Goal: Contribute content: Contribute content

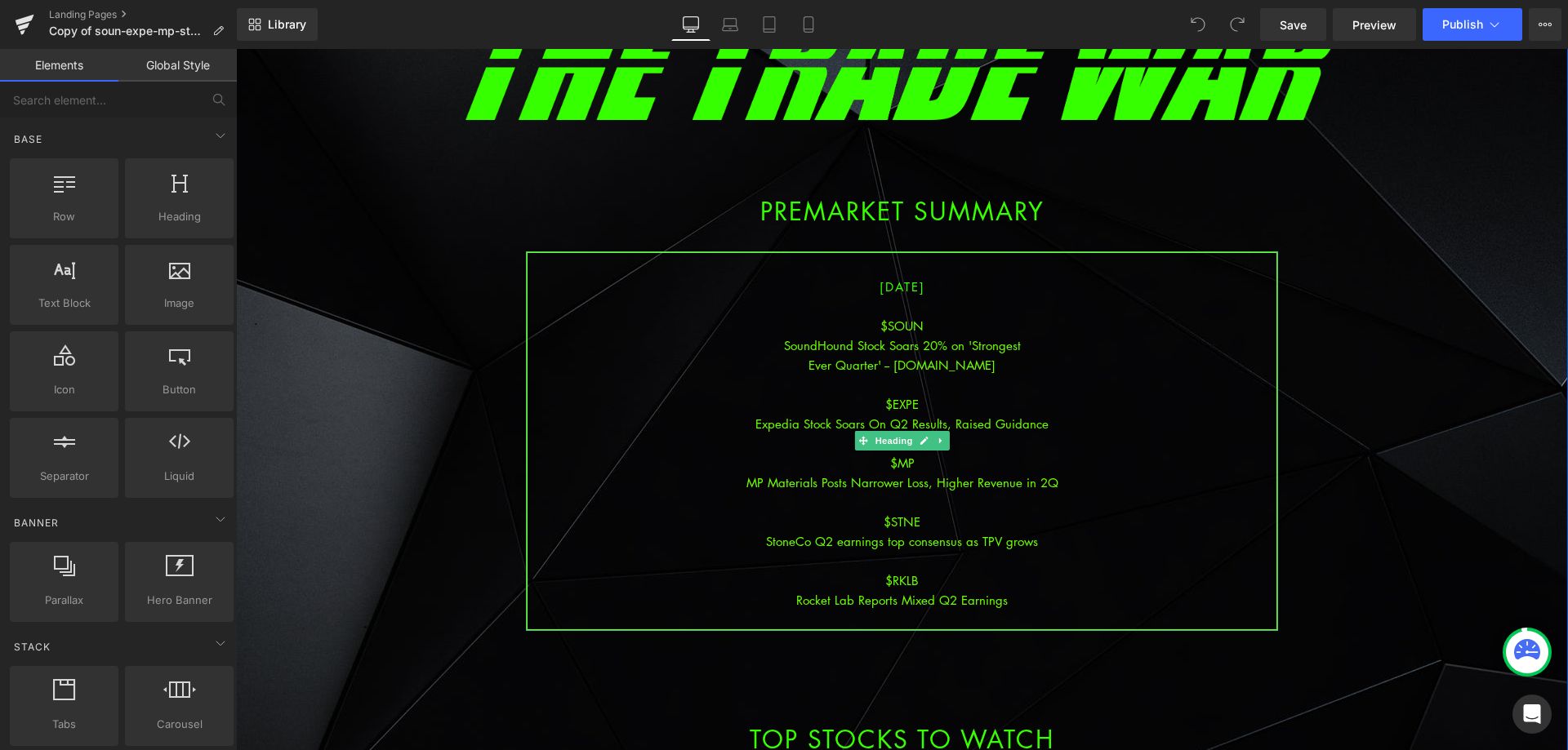
scroll to position [163, 0]
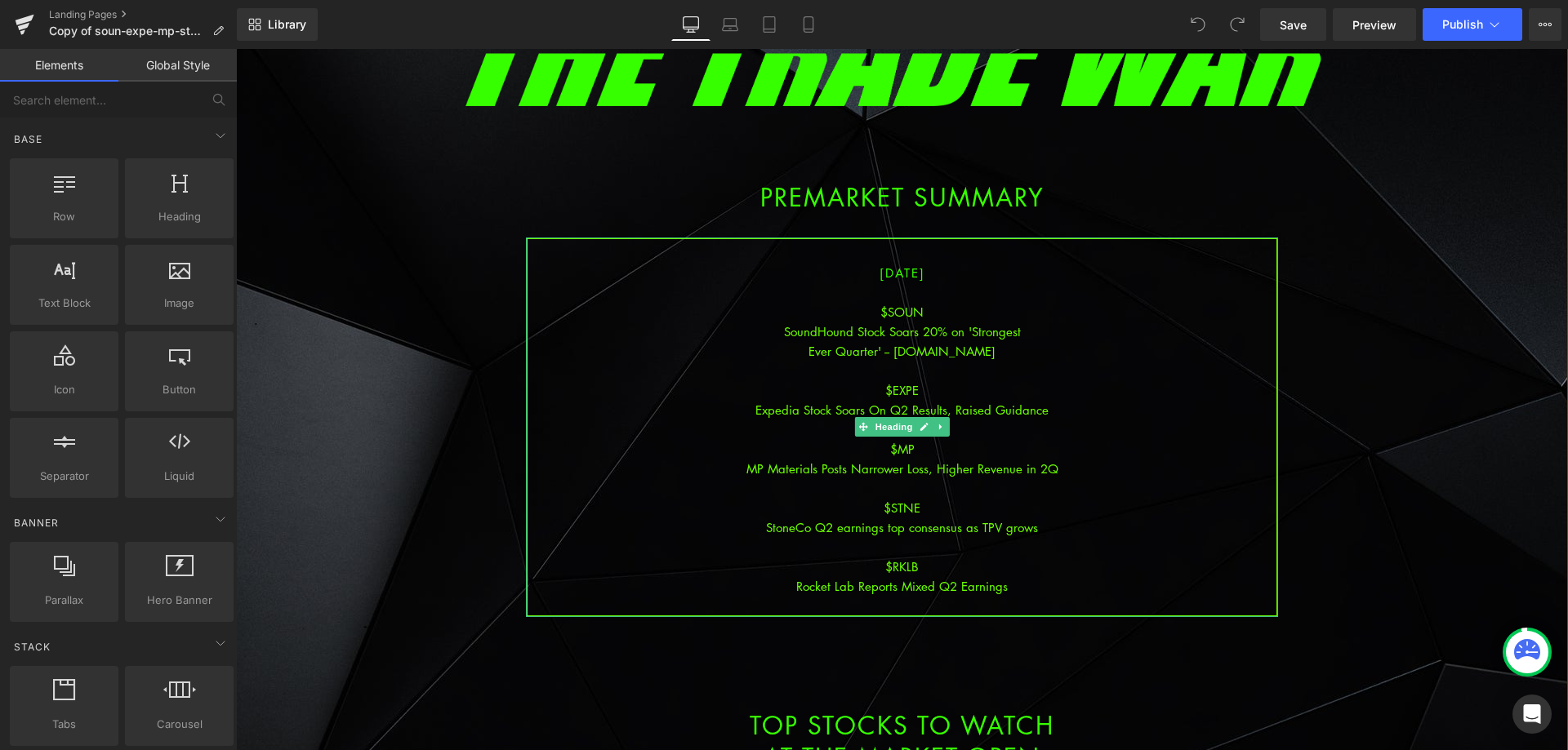
click at [966, 518] on div "StoneCo Q2 earnings top consensus as TPV grows" at bounding box center [902, 527] width 749 height 20
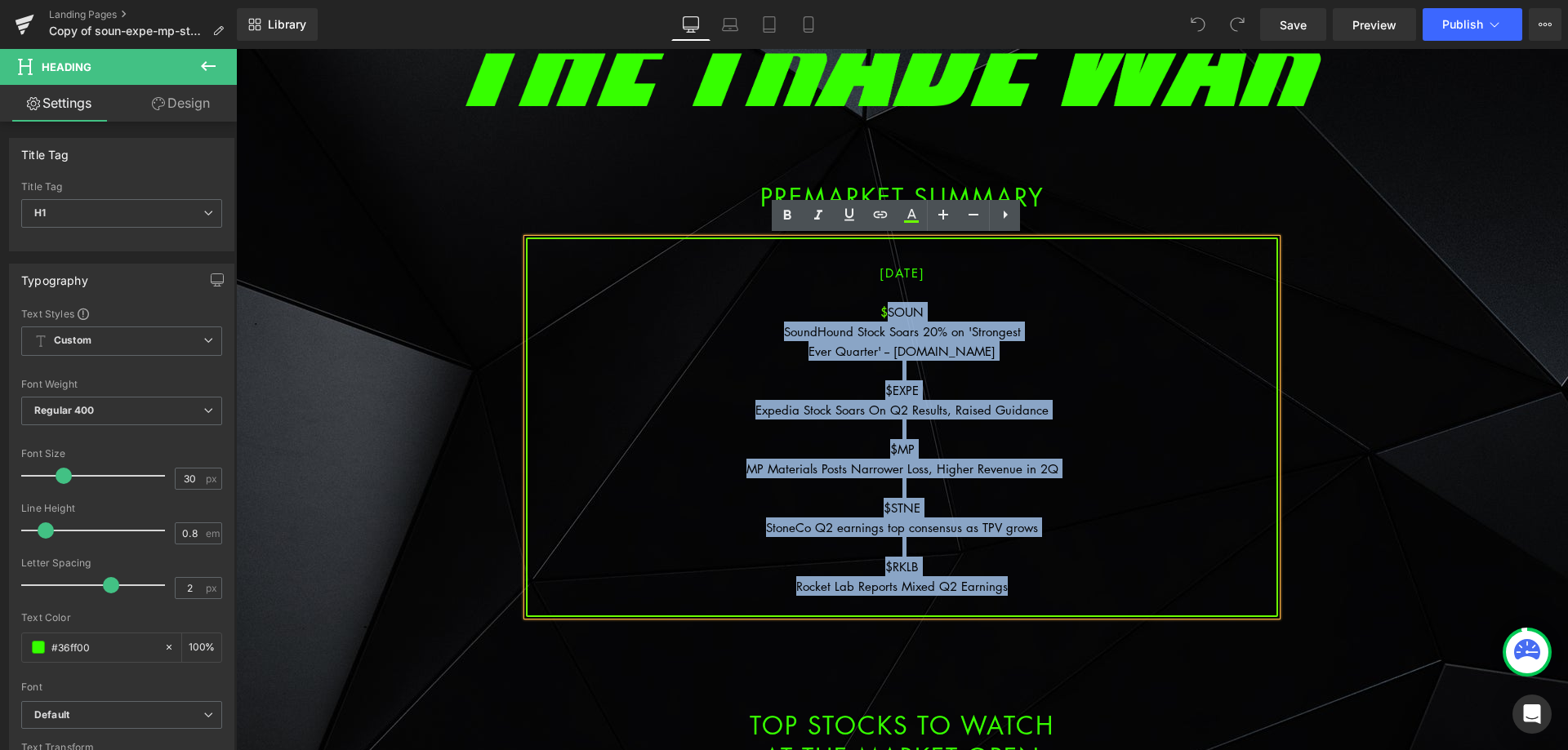
drag, startPoint x: 980, startPoint y: 559, endPoint x: 882, endPoint y: 314, distance: 263.9
click at [882, 314] on div "[DATE] $SOUN SoundHound Stock Soars 20% on 'Strongest Ever Quarter' -- [DOMAIN_…" at bounding box center [902, 427] width 752 height 379
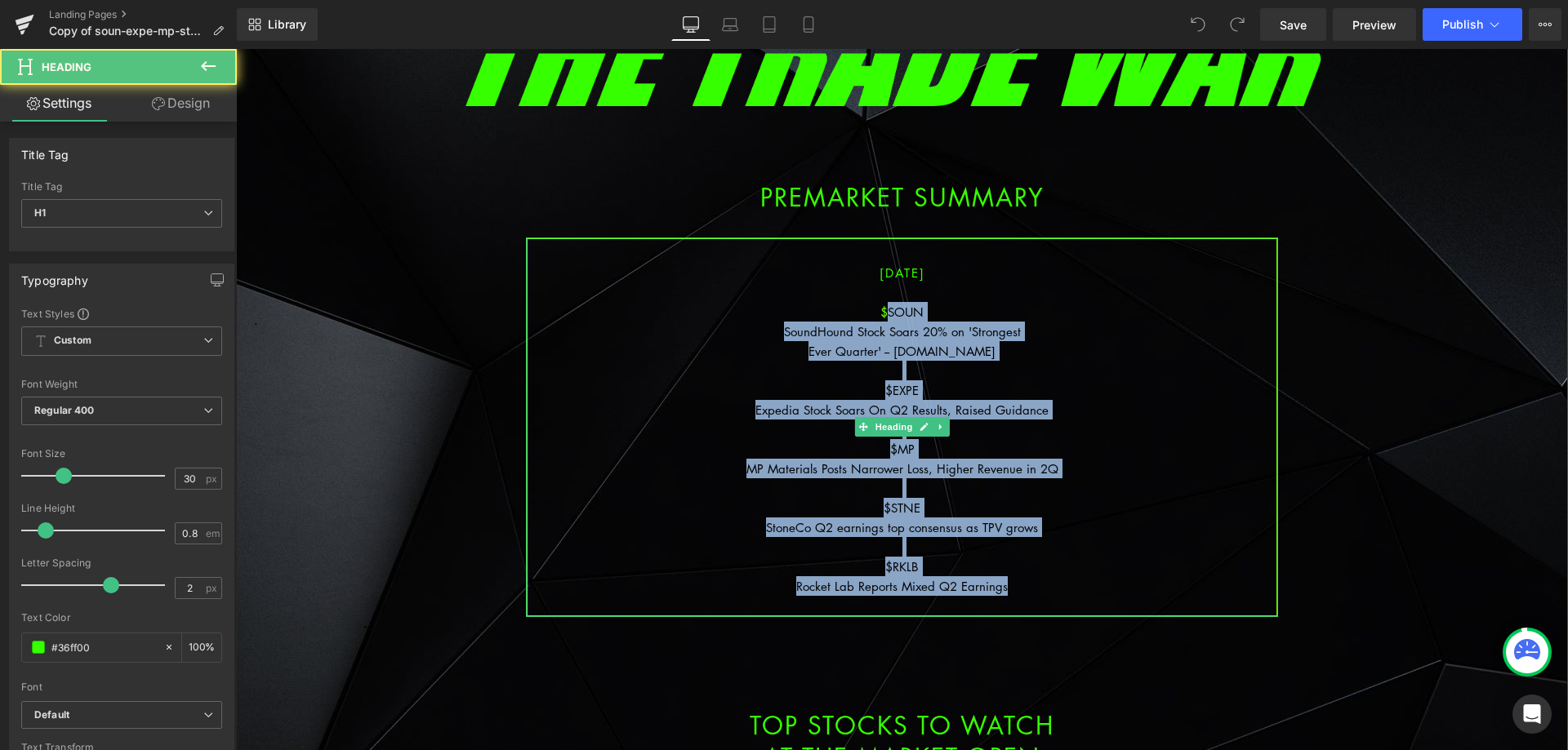
click at [956, 417] on div "Expedia Stock Soars On Q2 Results, Raised Guidance" at bounding box center [902, 410] width 749 height 20
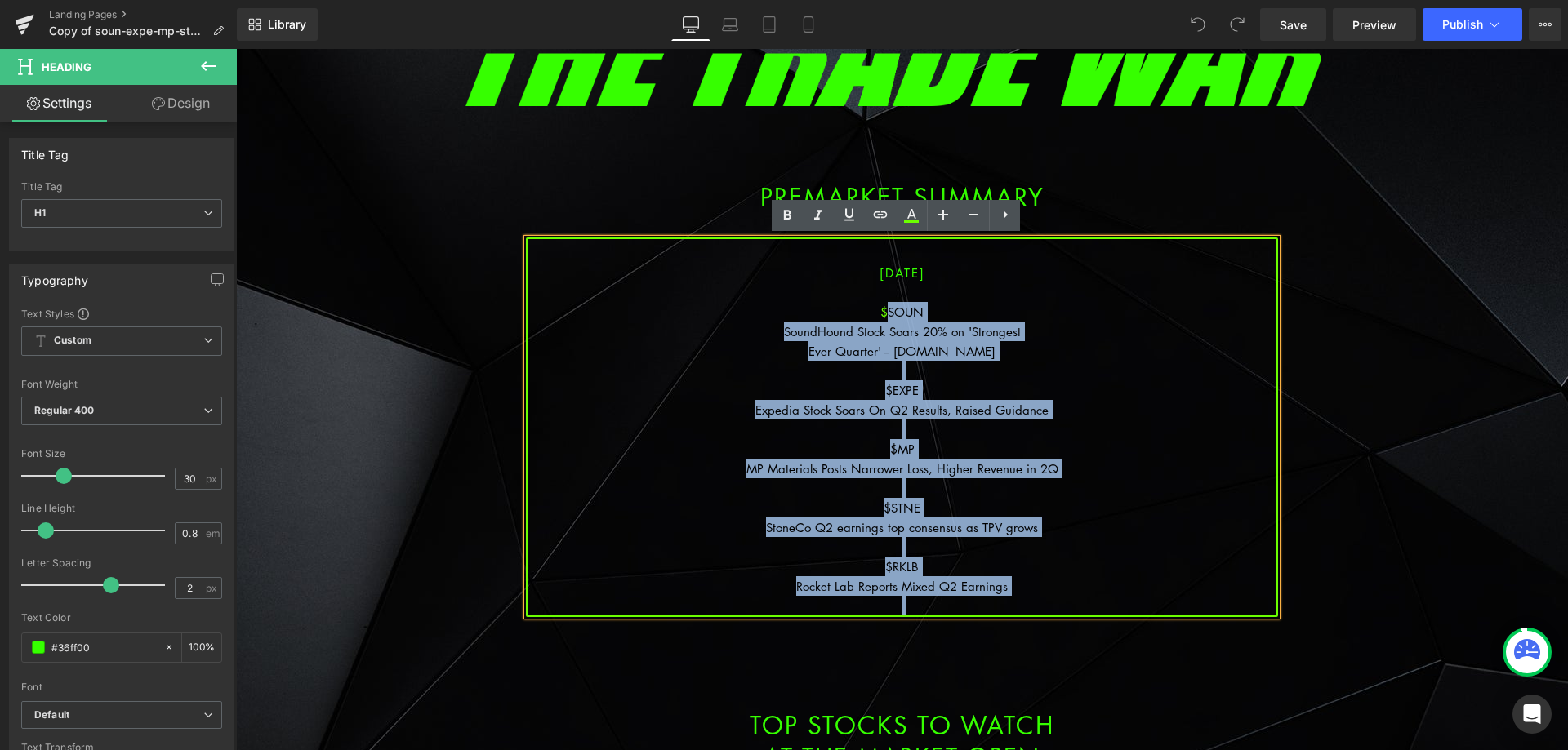
drag, startPoint x: 1028, startPoint y: 605, endPoint x: 885, endPoint y: 312, distance: 326.0
click at [885, 312] on div "[DATE] $SOUN SoundHound Stock Soars 20% on 'Strongest Ever Quarter' -- [DOMAIN_…" at bounding box center [902, 427] width 752 height 379
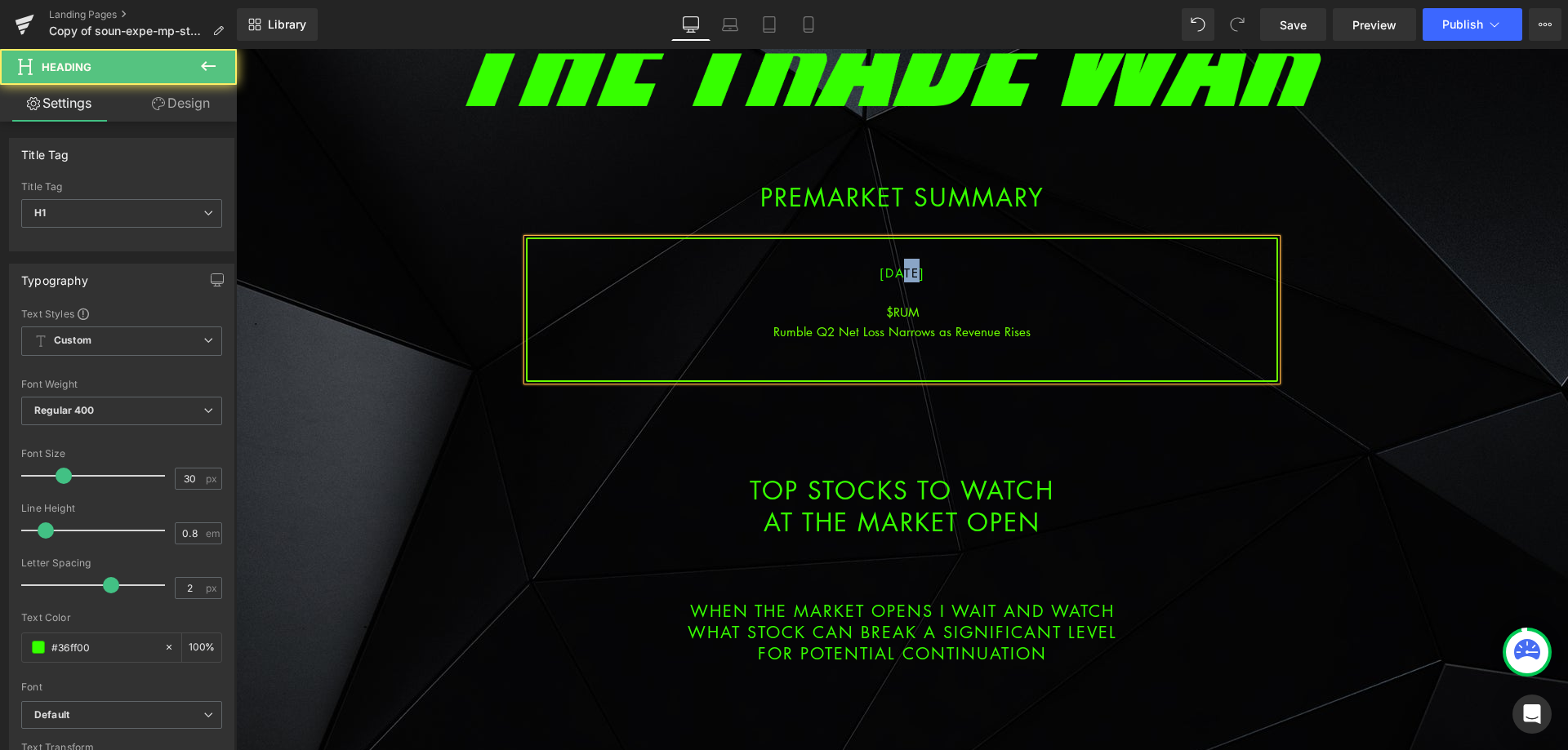
drag, startPoint x: 897, startPoint y: 271, endPoint x: 880, endPoint y: 273, distance: 17.1
click at [880, 273] on span "[DATE]" at bounding box center [903, 273] width 46 height 16
drag, startPoint x: 993, startPoint y: 322, endPoint x: 1211, endPoint y: 213, distance: 243.7
click at [993, 322] on div "Rumble Q2 Net Loss Narrows as Revenue Rises" at bounding box center [902, 332] width 749 height 20
click at [1294, 17] on span "Save" at bounding box center [1293, 25] width 27 height 17
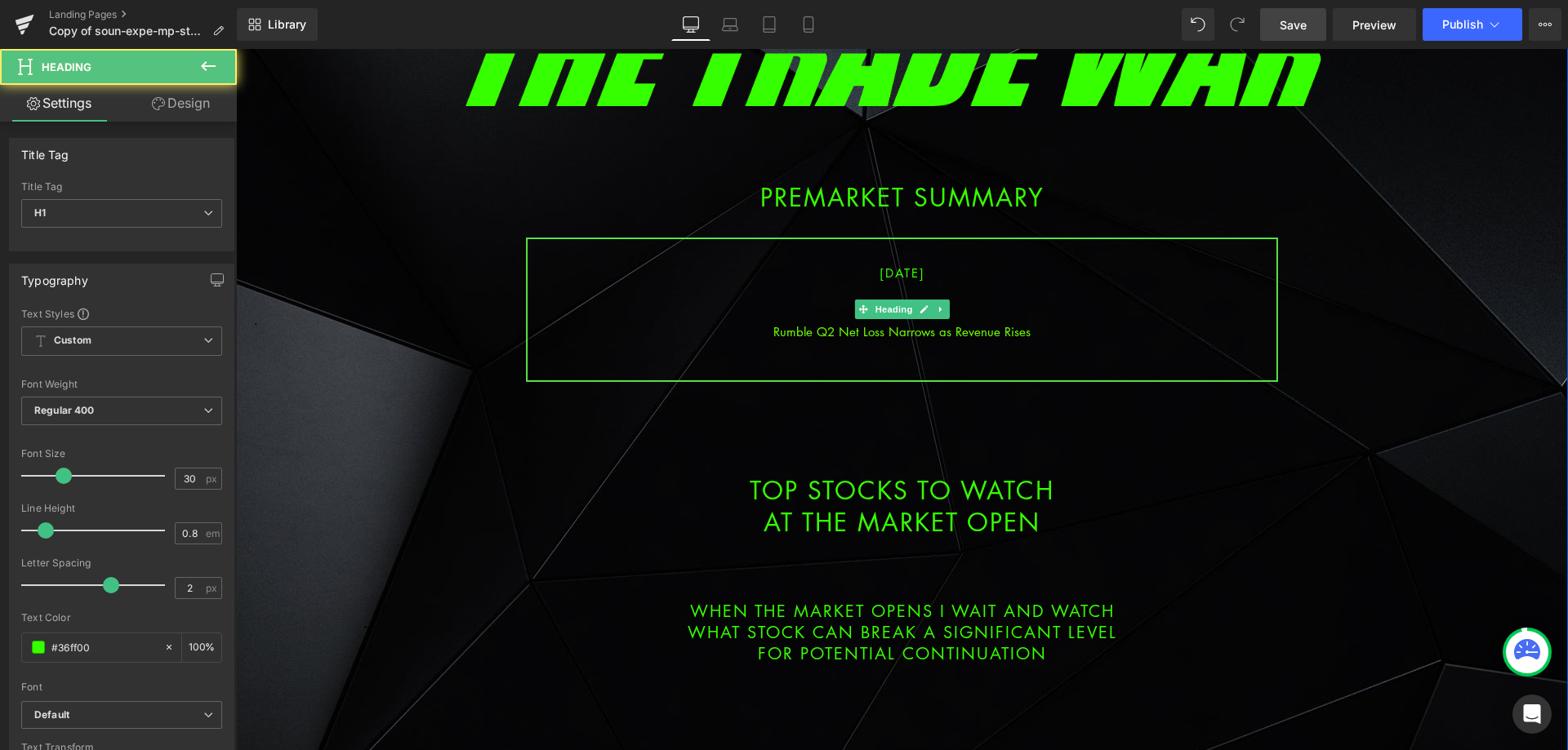
drag, startPoint x: 1043, startPoint y: 338, endPoint x: 1029, endPoint y: 335, distance: 14.3
click at [1043, 337] on div "Rumble Q2 Net Loss Narrows as Revenue Rises" at bounding box center [902, 332] width 749 height 20
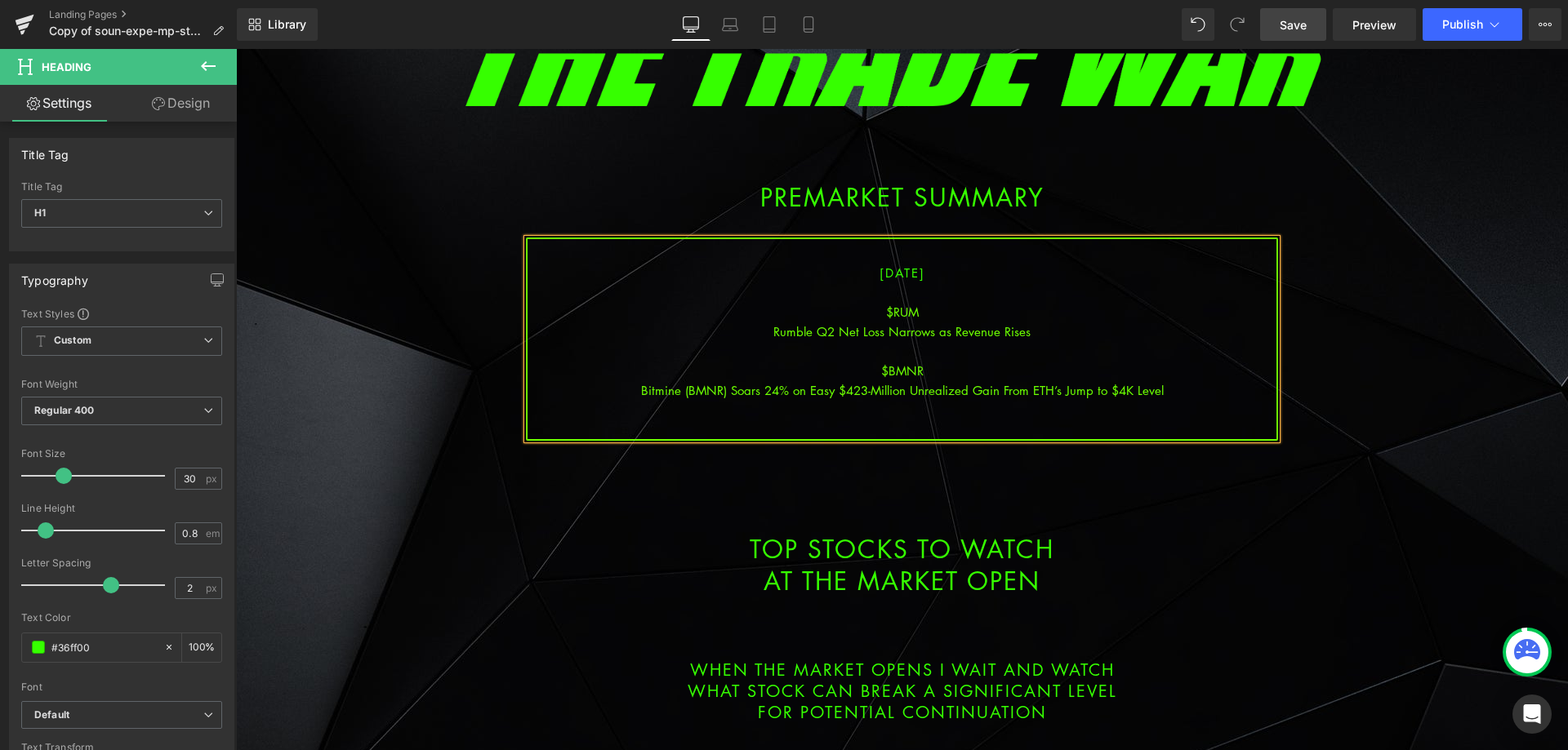
click at [908, 390] on div "Bitmine (BMNR) Soars 24% on Easy $423-Million Unrealized Gain From ETH’s Jump t…" at bounding box center [902, 390] width 749 height 20
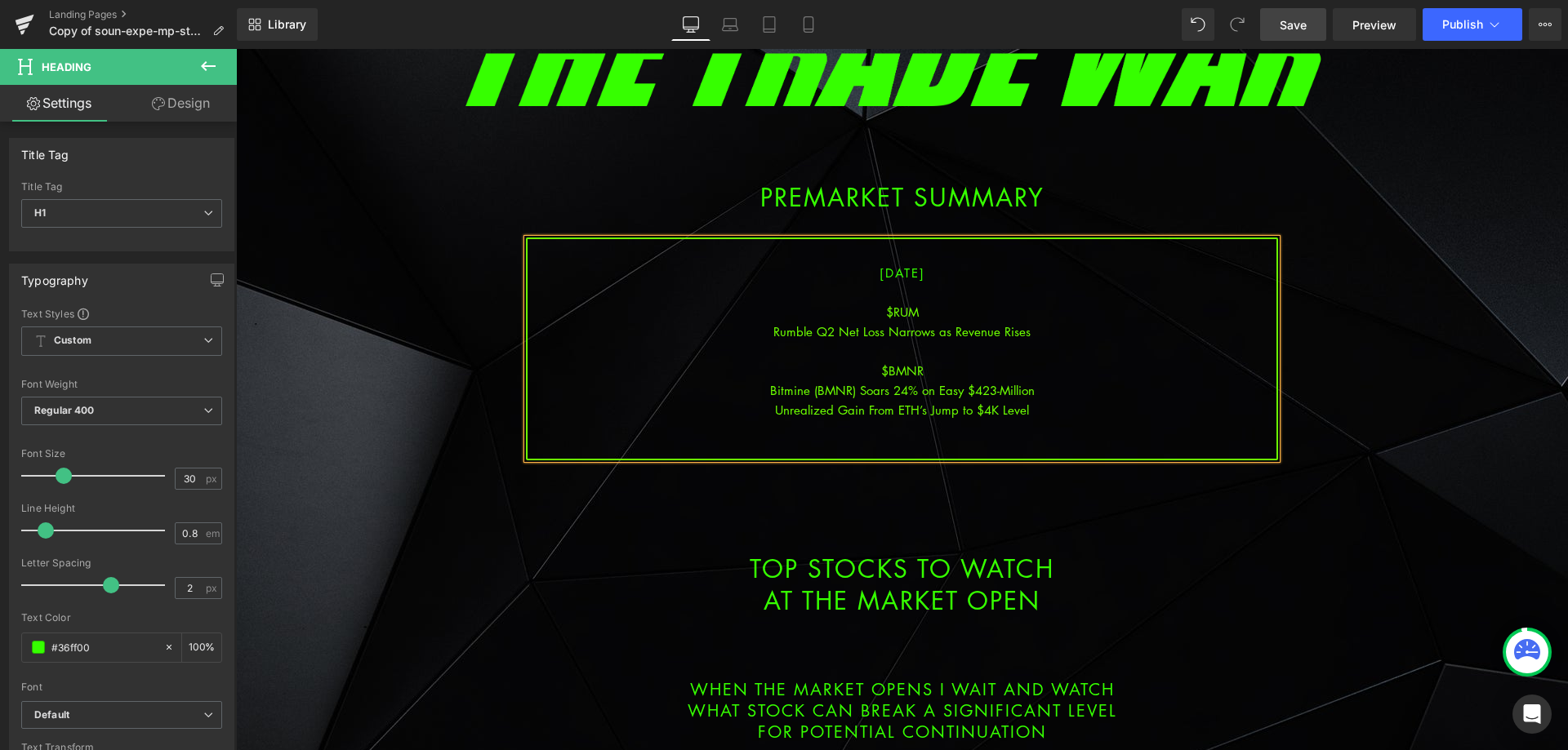
click at [1037, 407] on div "Unrealized Gain From ETH’s Jump to $4K Level" at bounding box center [902, 410] width 749 height 20
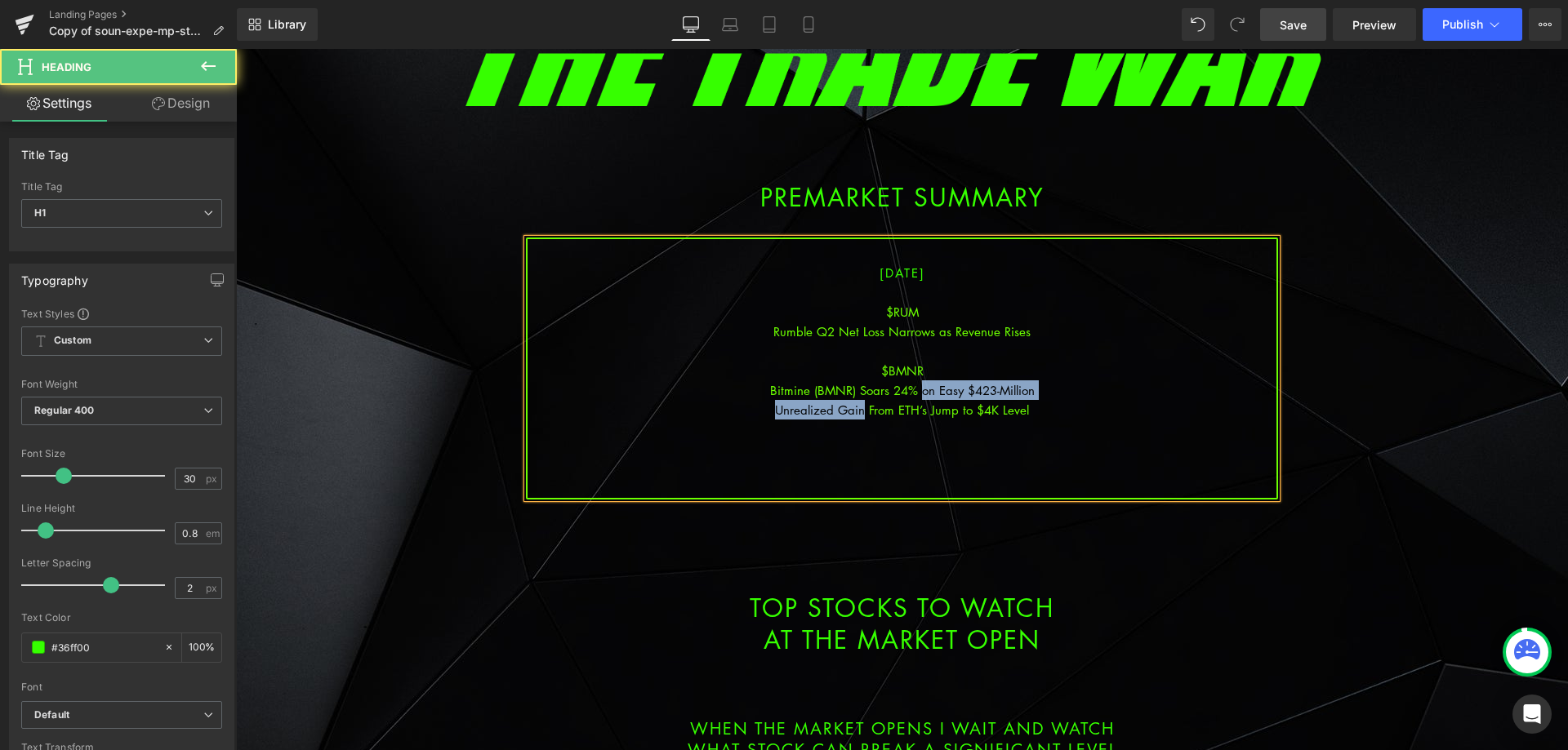
drag, startPoint x: 858, startPoint y: 409, endPoint x: 911, endPoint y: 389, distance: 56.6
click at [911, 389] on div "[DATE] $RUM Rumble Q2 Net Loss Narrows as Revenue Rises $BMNR Bitmine (BMNR) So…" at bounding box center [902, 368] width 752 height 262
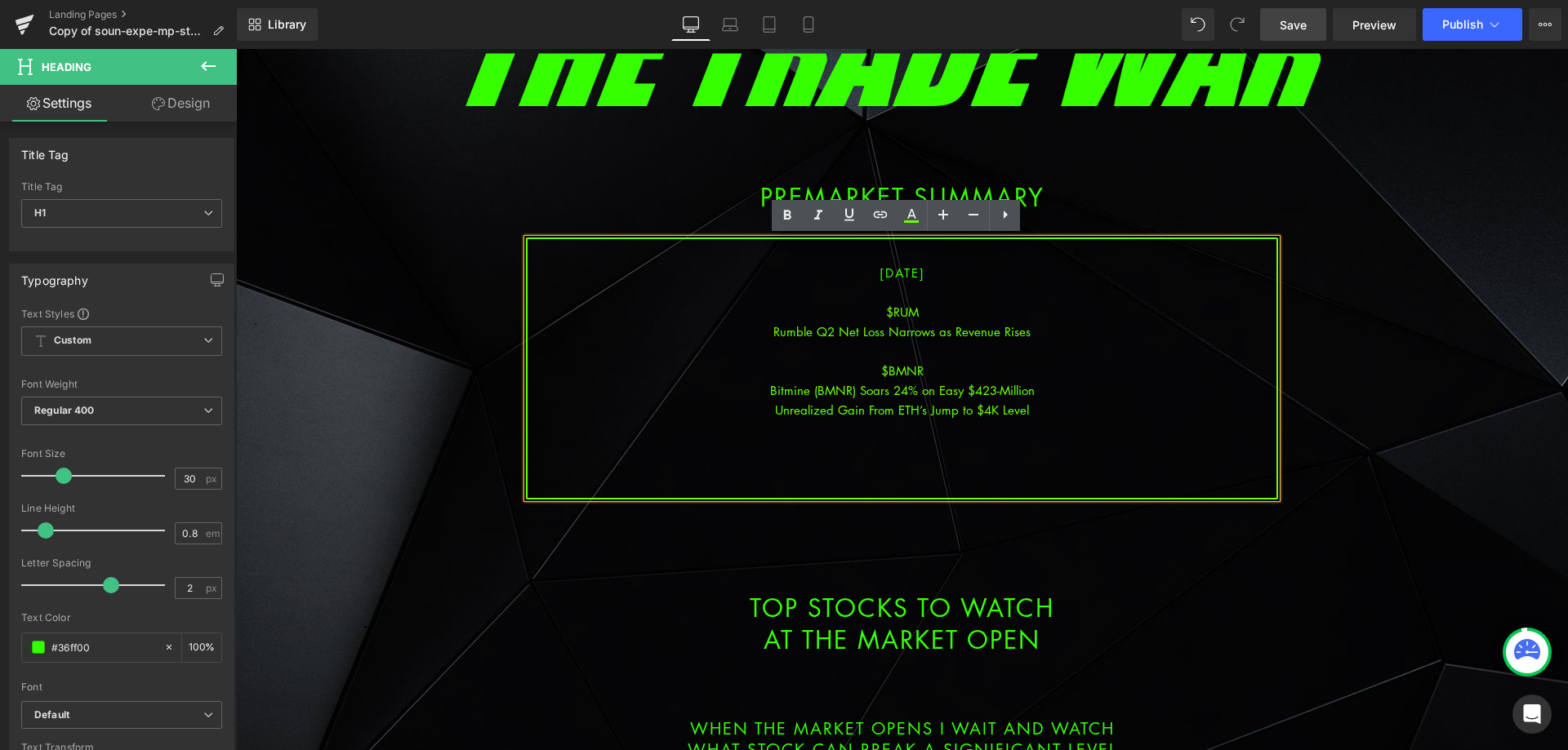
click at [882, 408] on div "Unrealized Gain From ETH’s Jump to $4K Level" at bounding box center [902, 410] width 749 height 20
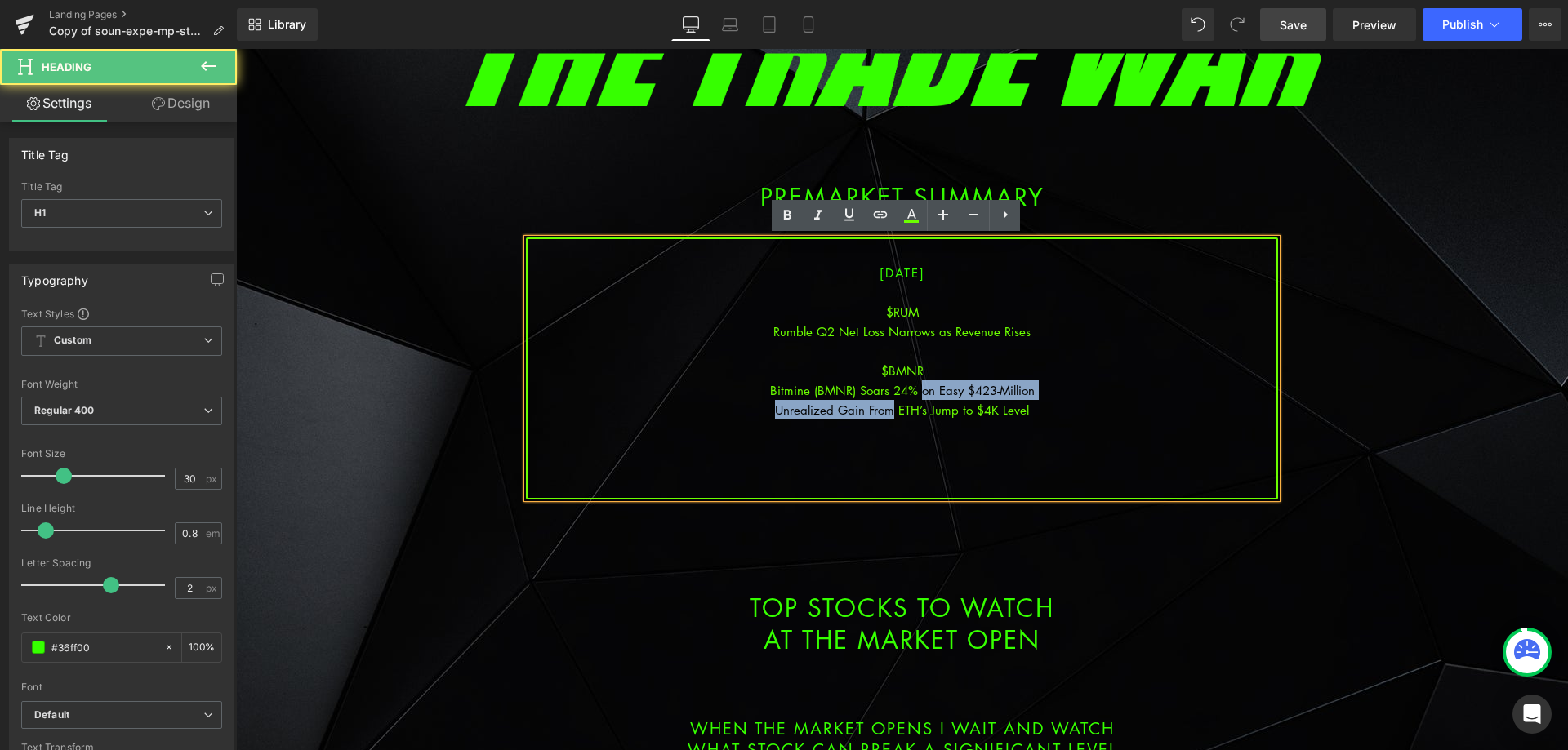
drag, startPoint x: 888, startPoint y: 408, endPoint x: 913, endPoint y: 390, distance: 30.8
click at [913, 390] on div "[DATE] $RUM Rumble Q2 Net Loss Narrows as Revenue Rises $BMNR Bitmine (BMNR) So…" at bounding box center [902, 368] width 752 height 262
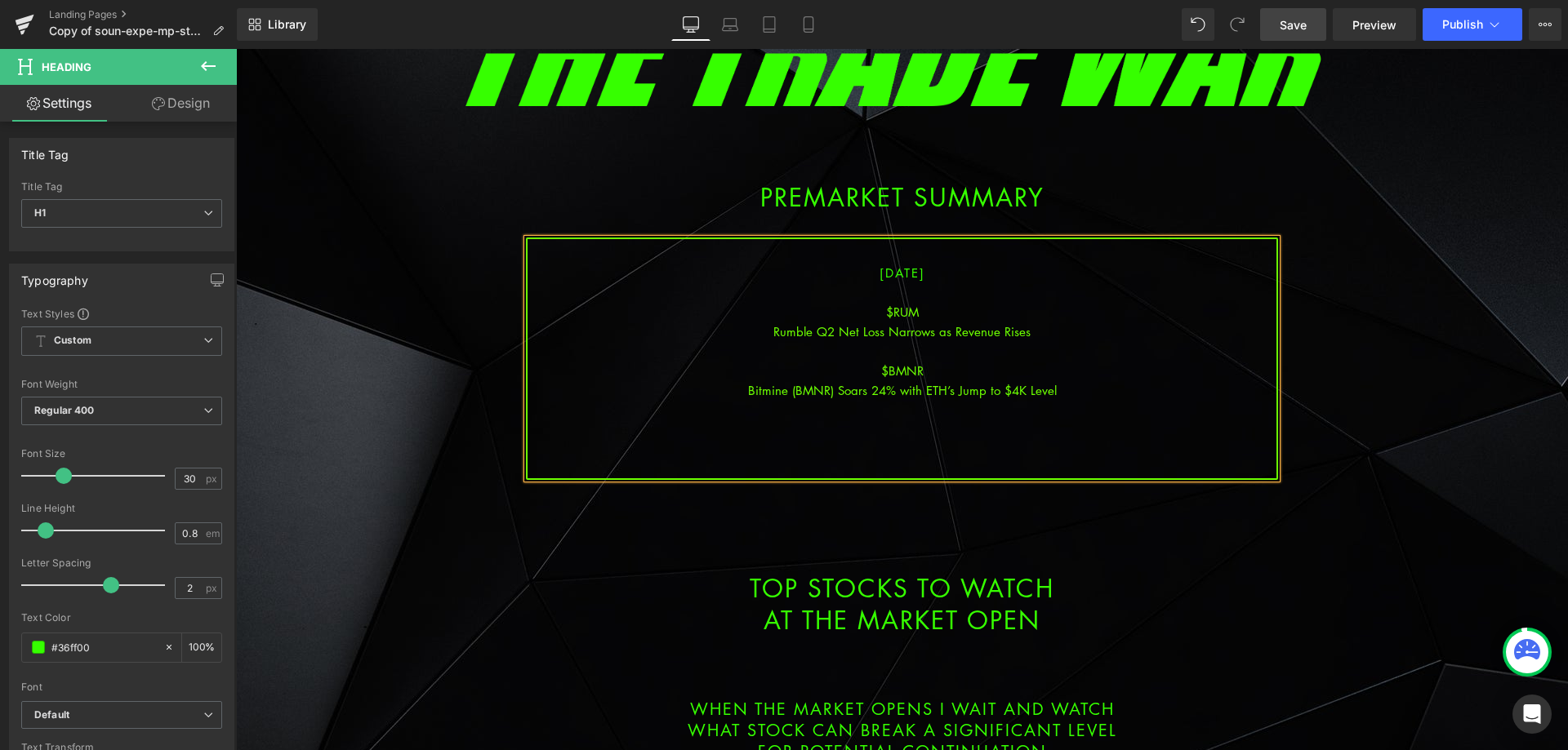
click at [1058, 386] on div "Bitmine (BMNR) Soars 24% with ETH’s Jump to $4K Level" at bounding box center [902, 390] width 749 height 20
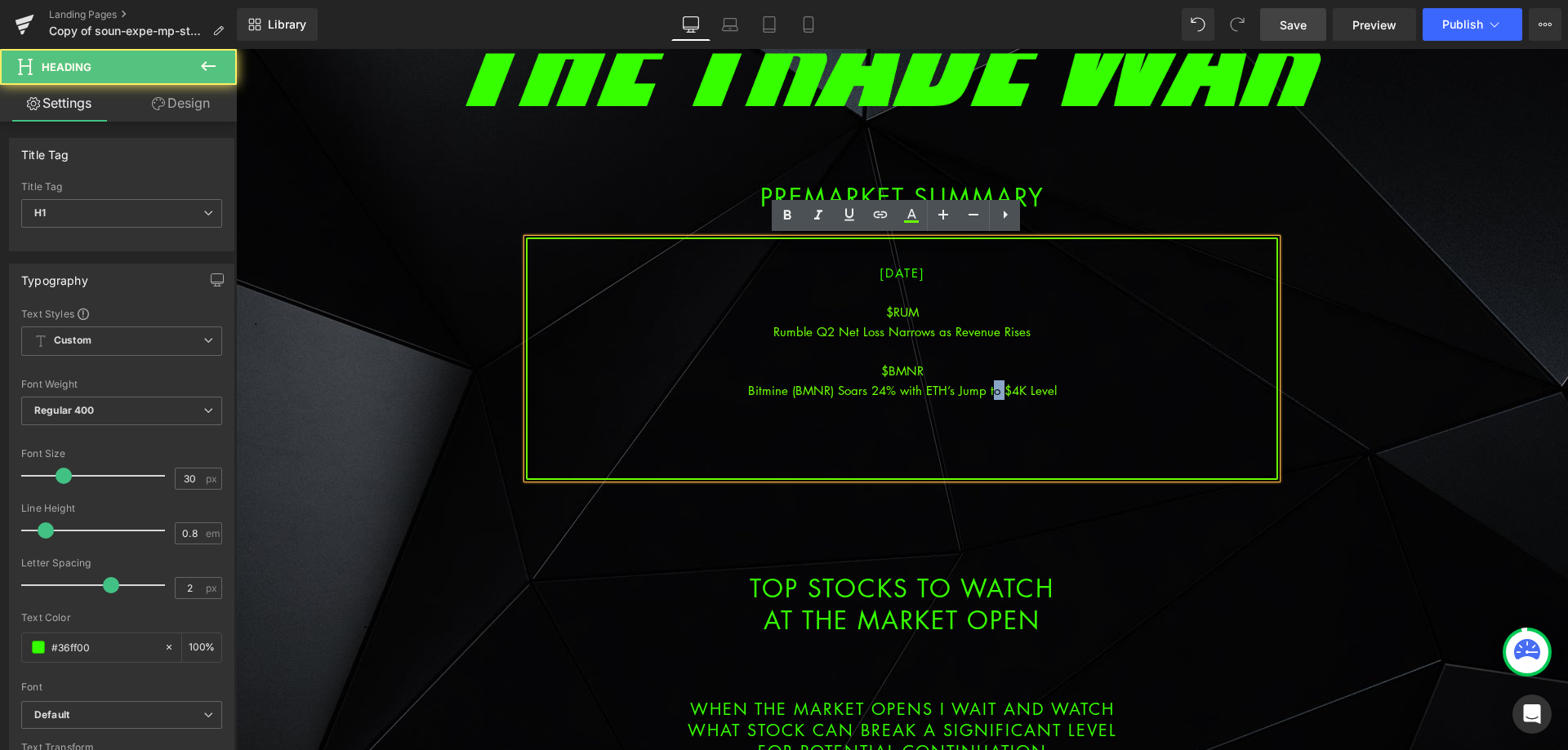
drag, startPoint x: 994, startPoint y: 392, endPoint x: 984, endPoint y: 392, distance: 10.0
click at [984, 392] on div "Bitmine (BMNR) Soars 24% with ETH’s Jump to $4K Level" at bounding box center [902, 390] width 749 height 20
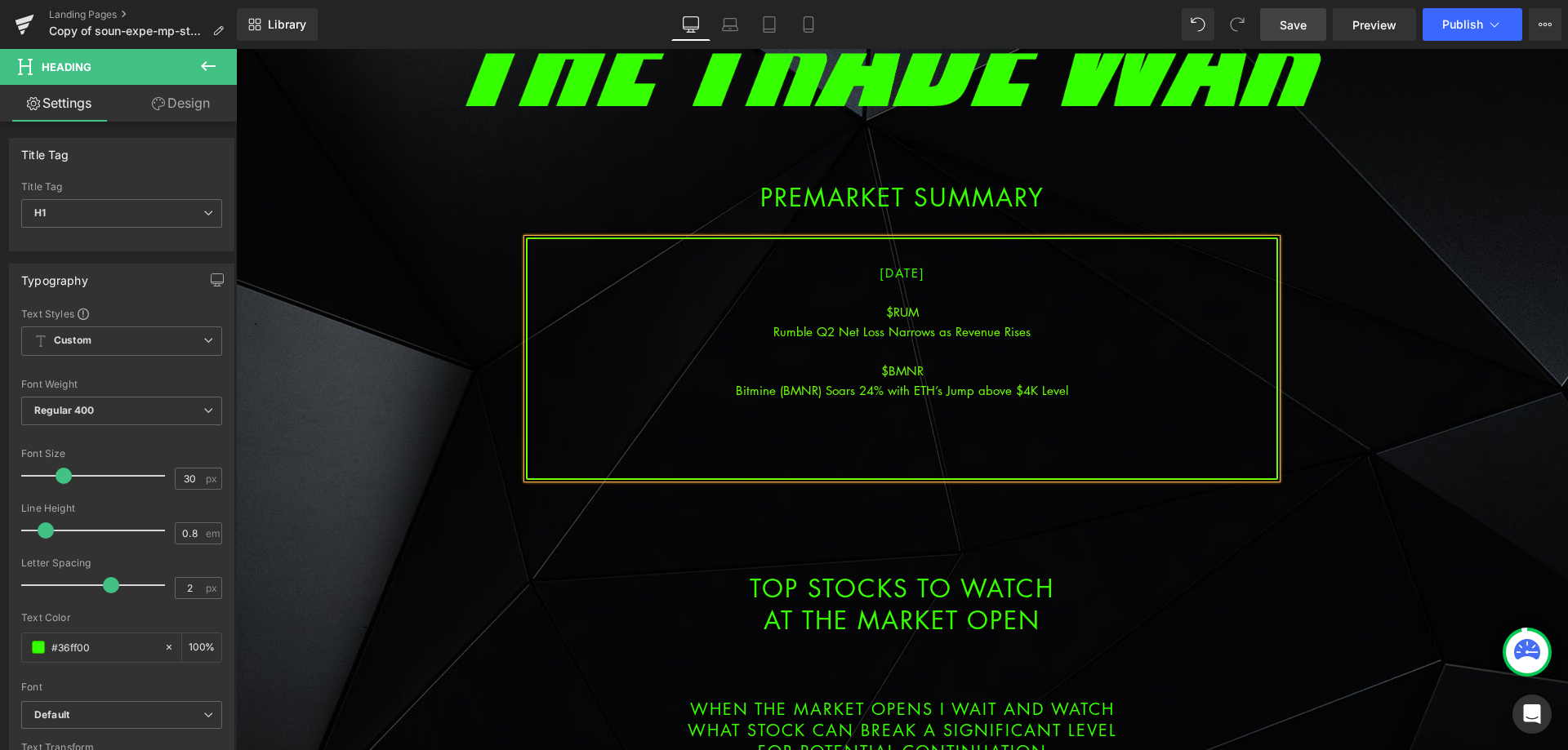
click at [897, 414] on div at bounding box center [902, 410] width 749 height 20
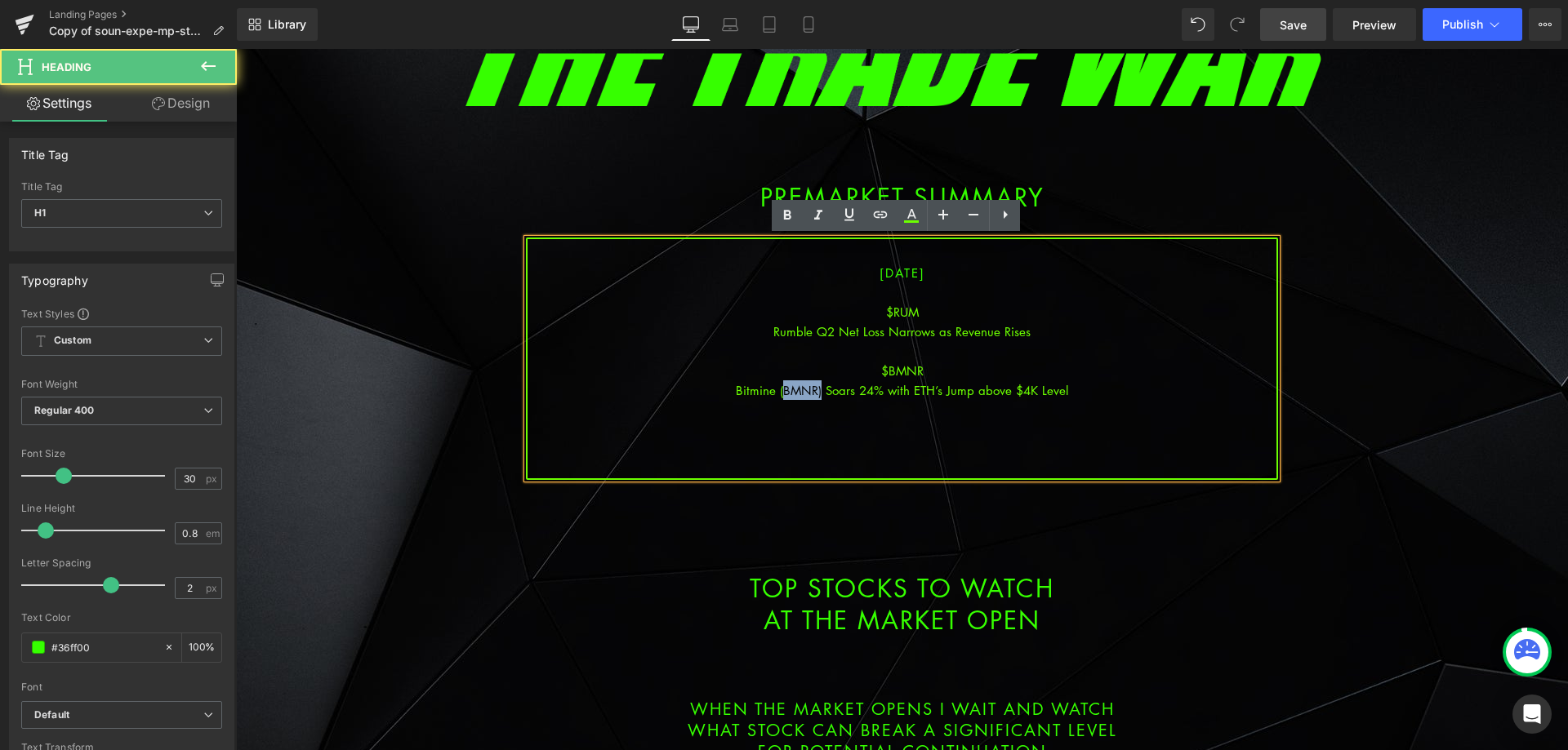
drag, startPoint x: 818, startPoint y: 392, endPoint x: 777, endPoint y: 390, distance: 41.0
click at [777, 390] on div "Bitmine (BMNR) Soars 24% with ETH’s Jump above $4K Level" at bounding box center [902, 390] width 749 height 20
click at [876, 406] on div at bounding box center [902, 410] width 749 height 20
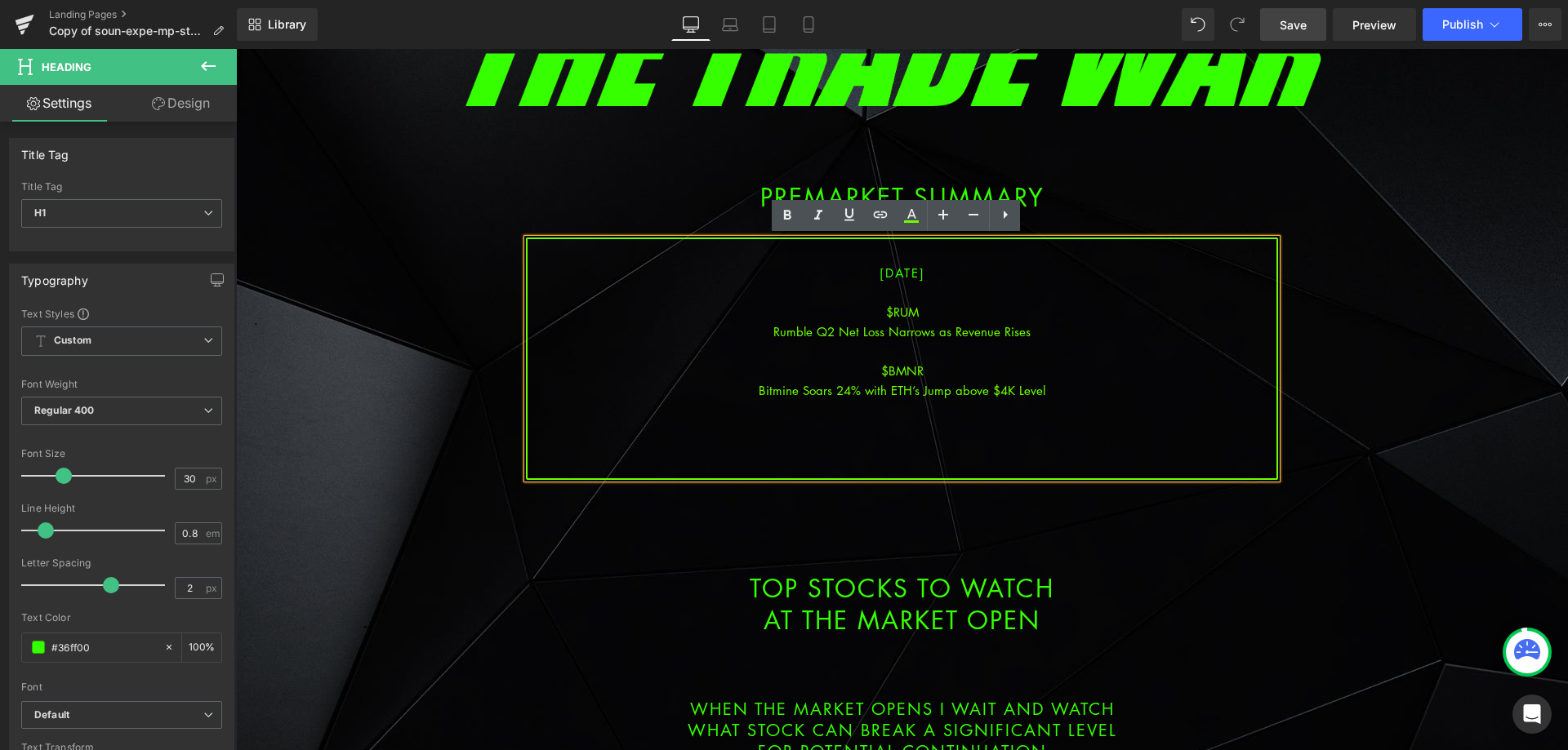
click at [954, 391] on div "Bitmine Soars 24% with ETH’s Jump above $4K Level" at bounding box center [902, 390] width 749 height 20
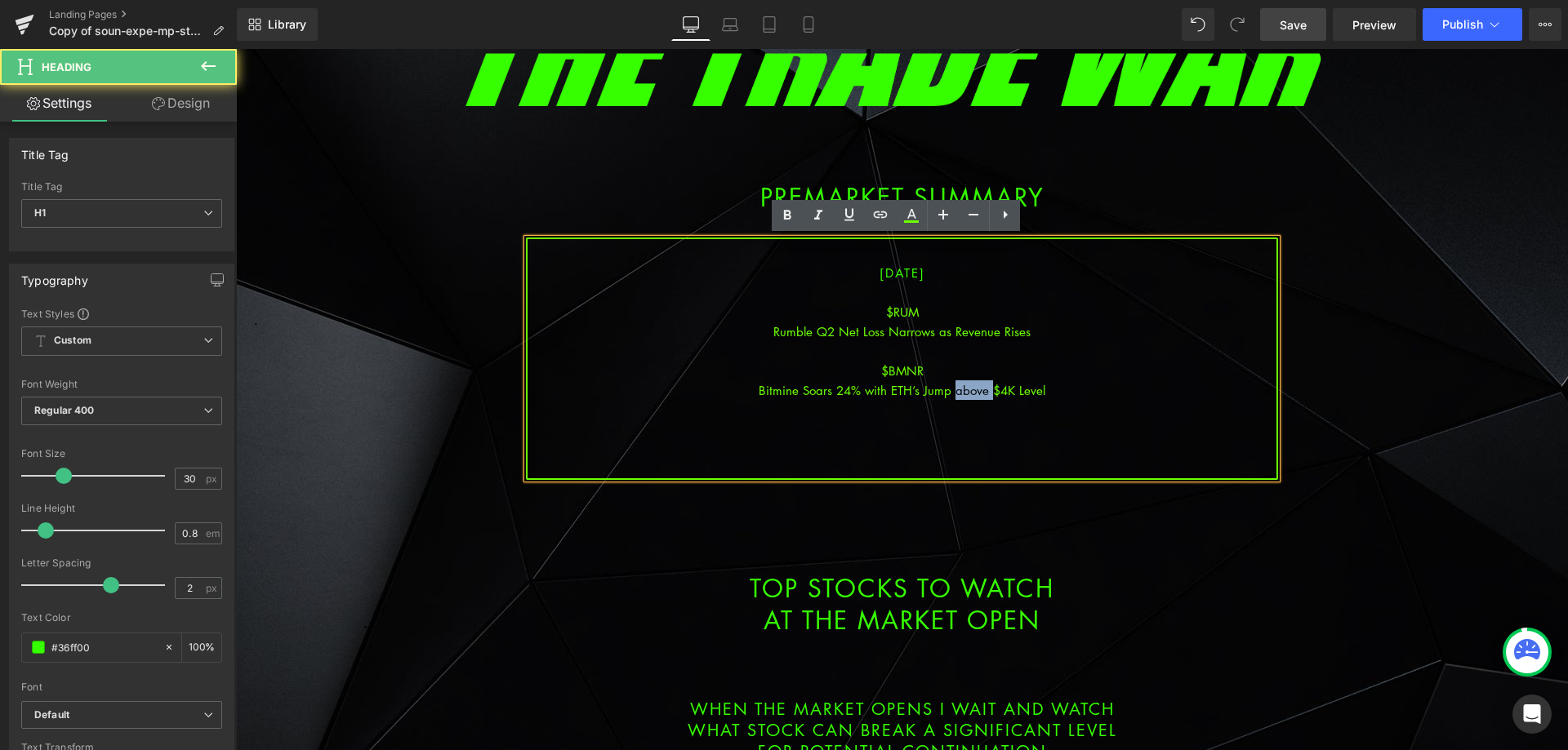
click at [954, 391] on div "Bitmine Soars 24% with ETH’s Jump above $4K Level" at bounding box center [902, 390] width 749 height 20
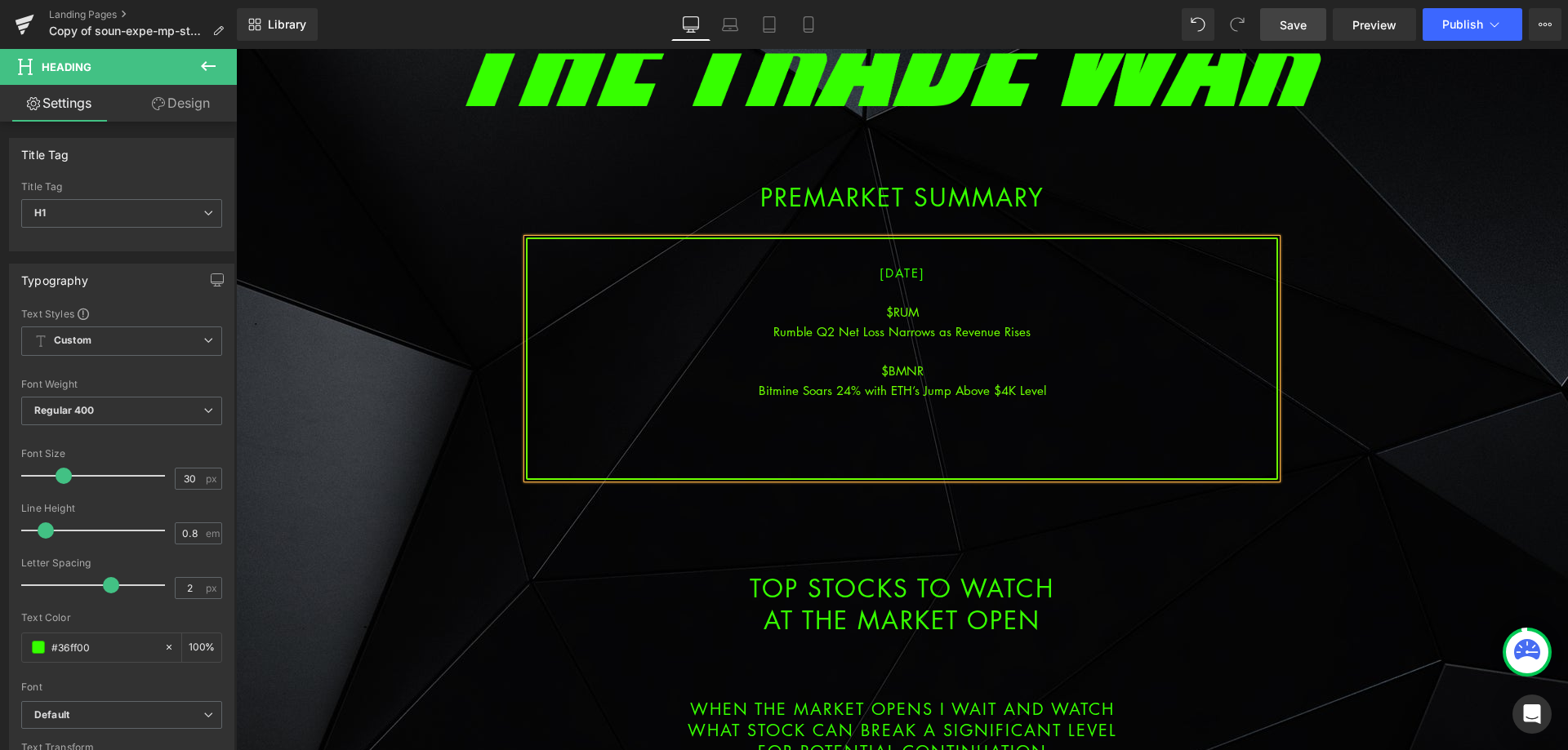
click at [1318, 8] on div "Library Desktop Desktop Laptop Tablet Mobile Save Preview Publish Scheduled Vie…" at bounding box center [902, 24] width 1331 height 49
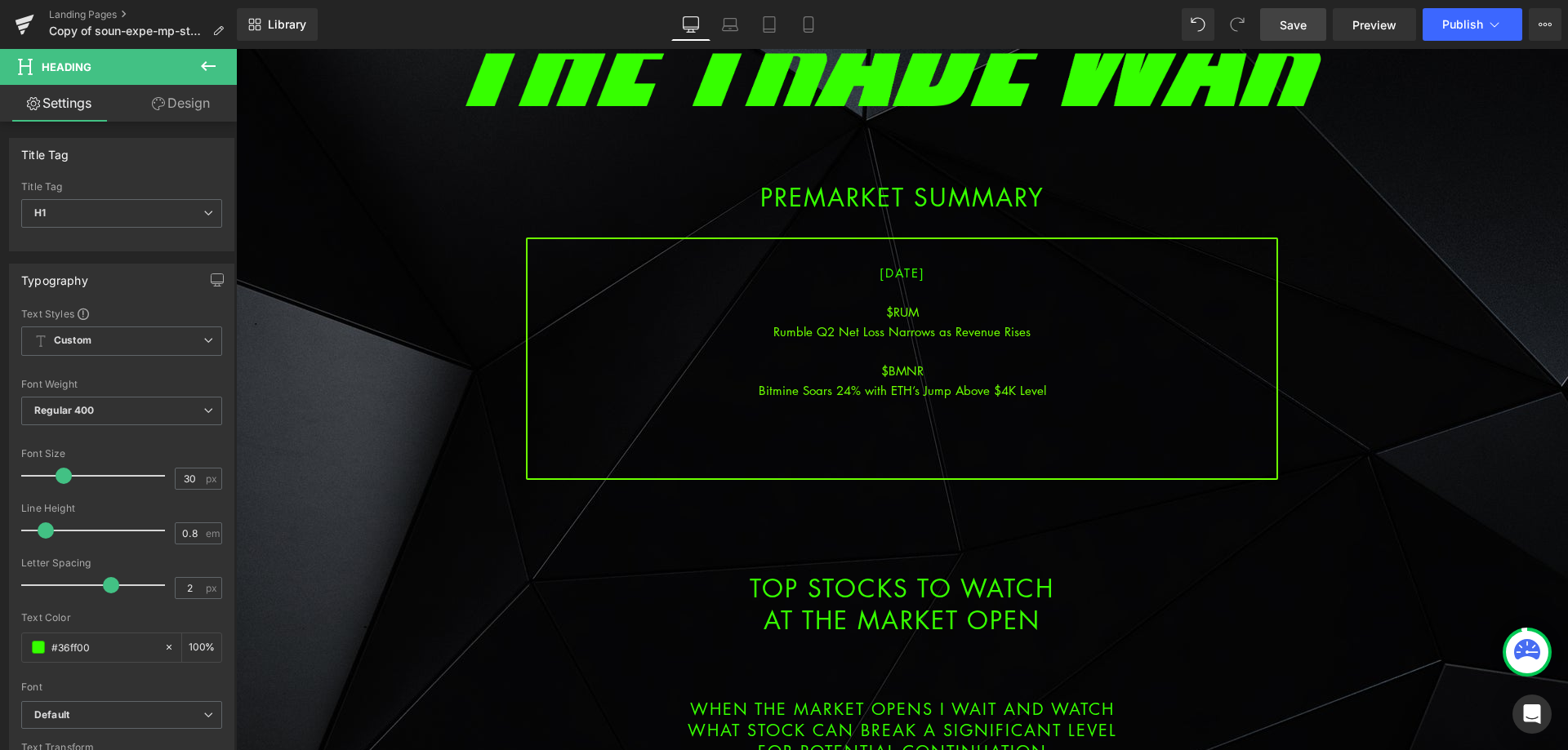
click at [1305, 19] on span "Save" at bounding box center [1293, 25] width 27 height 17
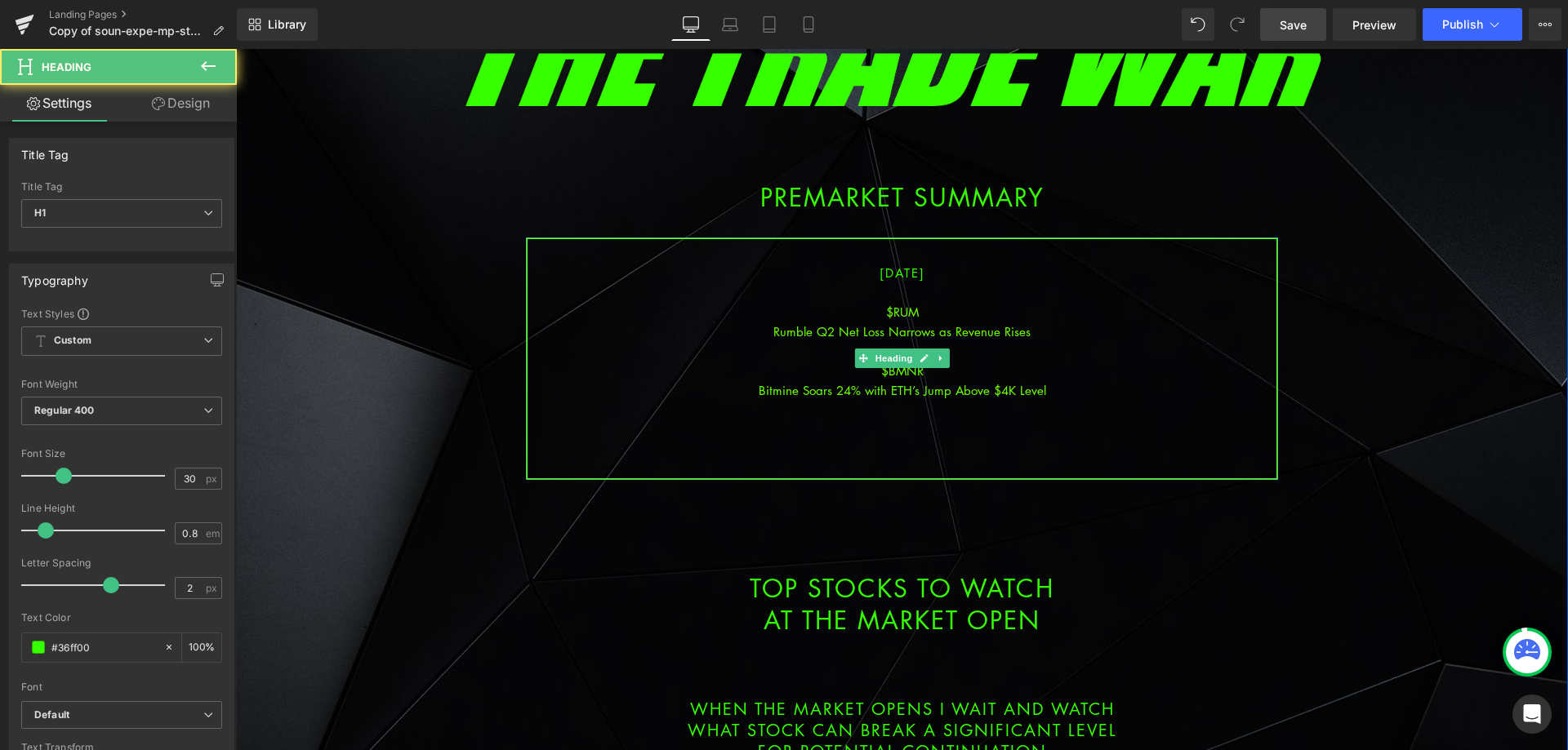
click at [978, 368] on div "$BMNR" at bounding box center [902, 371] width 749 height 20
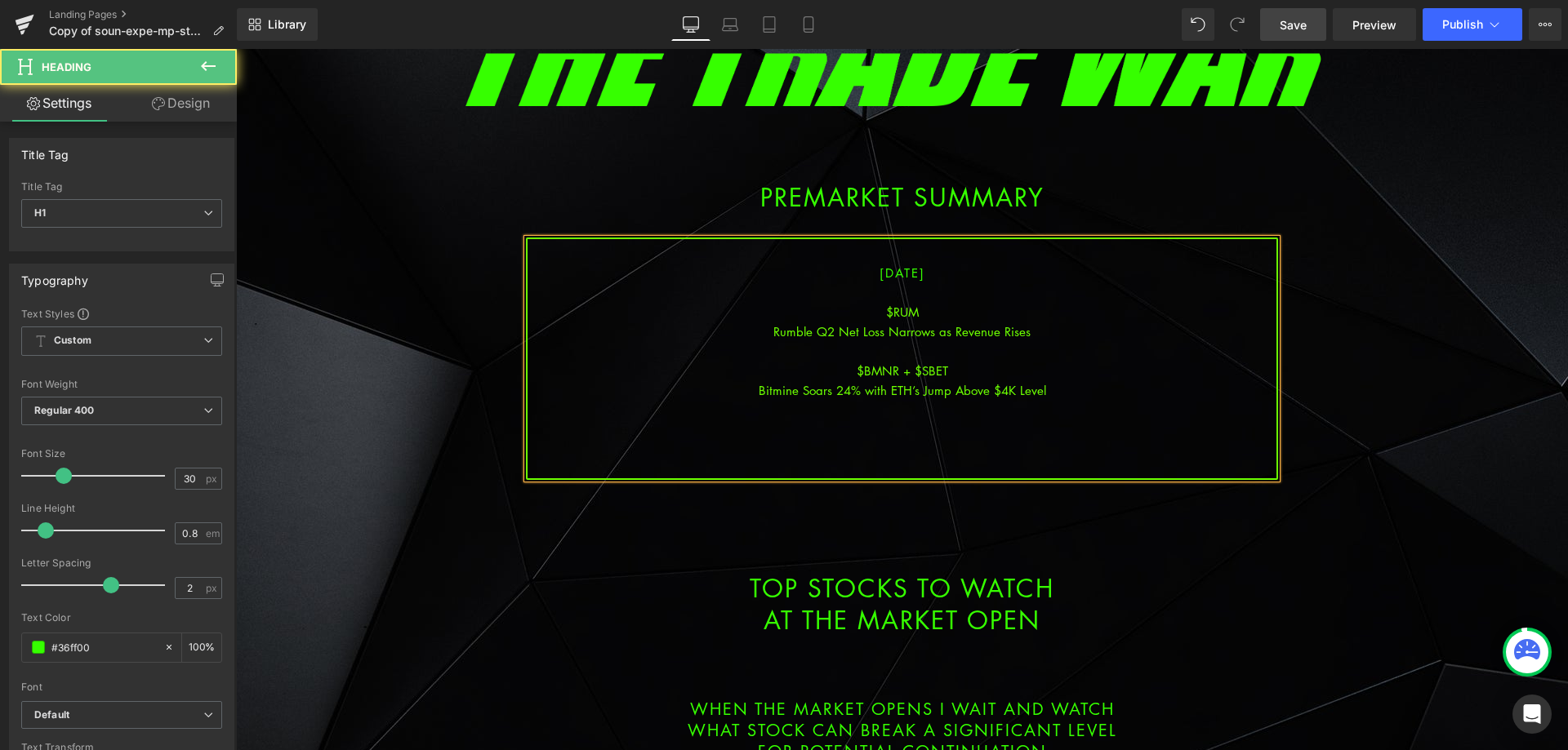
click at [953, 457] on div at bounding box center [902, 449] width 749 height 20
click at [1308, 3] on div "Library Desktop Desktop Laptop Tablet Mobile Save Preview Publish Scheduled Vie…" at bounding box center [902, 24] width 1331 height 49
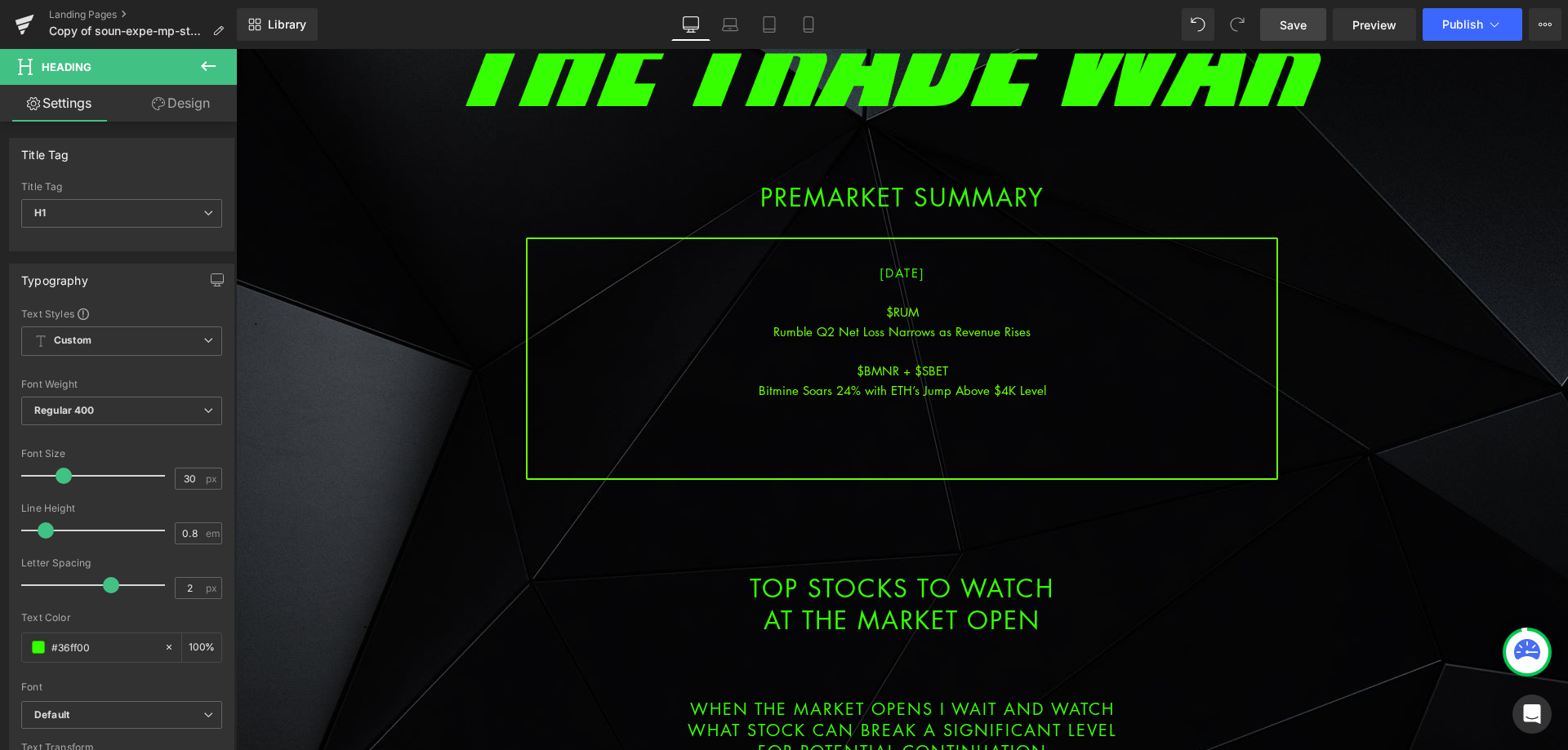
click at [1304, 24] on span "Save" at bounding box center [1293, 25] width 27 height 17
click at [904, 427] on div at bounding box center [902, 429] width 749 height 20
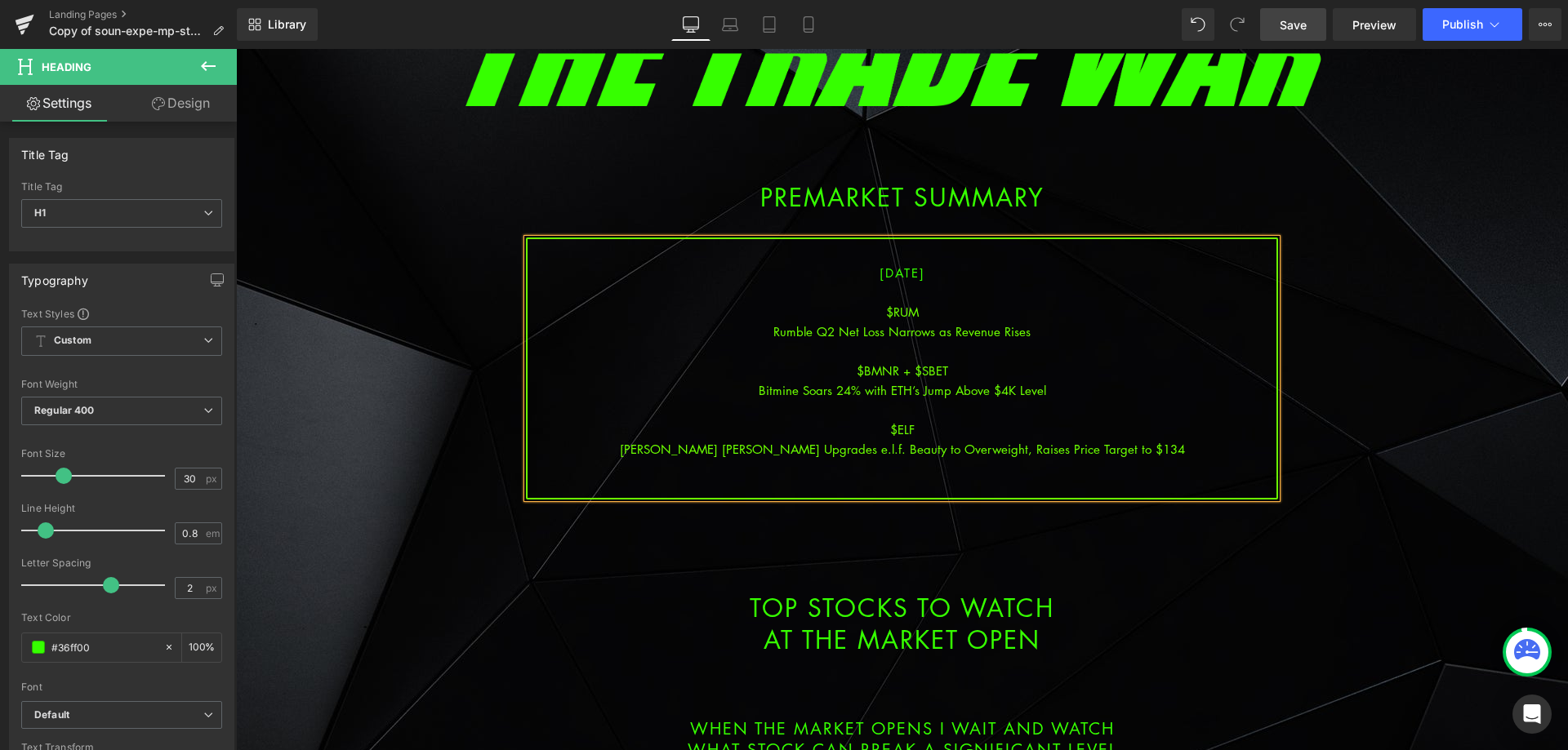
click at [968, 449] on div "[PERSON_NAME] [PERSON_NAME] Upgrades e.l.f. Beauty to Overweight, Raises Price …" at bounding box center [902, 449] width 749 height 20
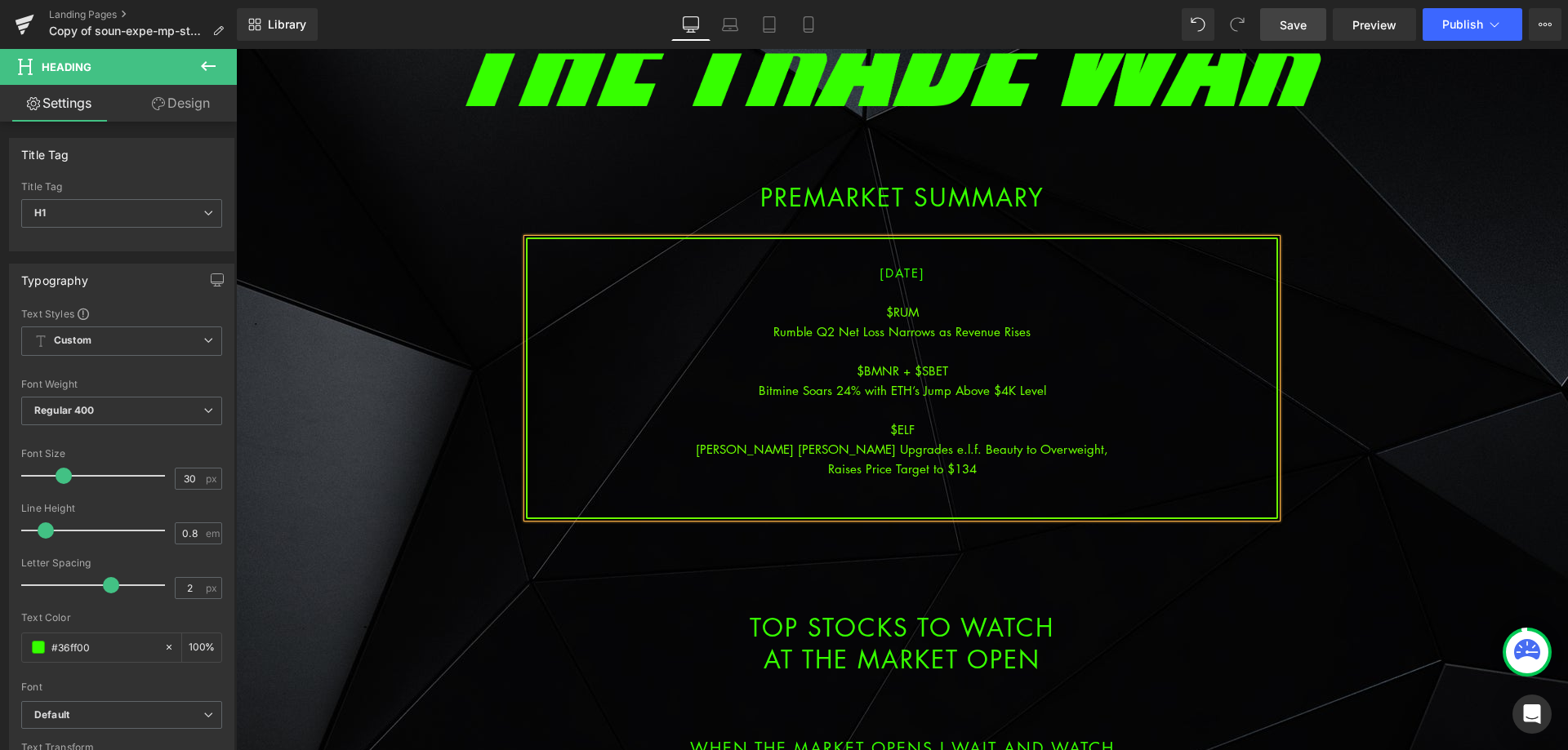
click at [1068, 458] on div "[DATE] $RUM Rumble Q2 Net Loss Narrows as Revenue Rises $BMNR + $SBET Bitmine S…" at bounding box center [902, 378] width 752 height 282
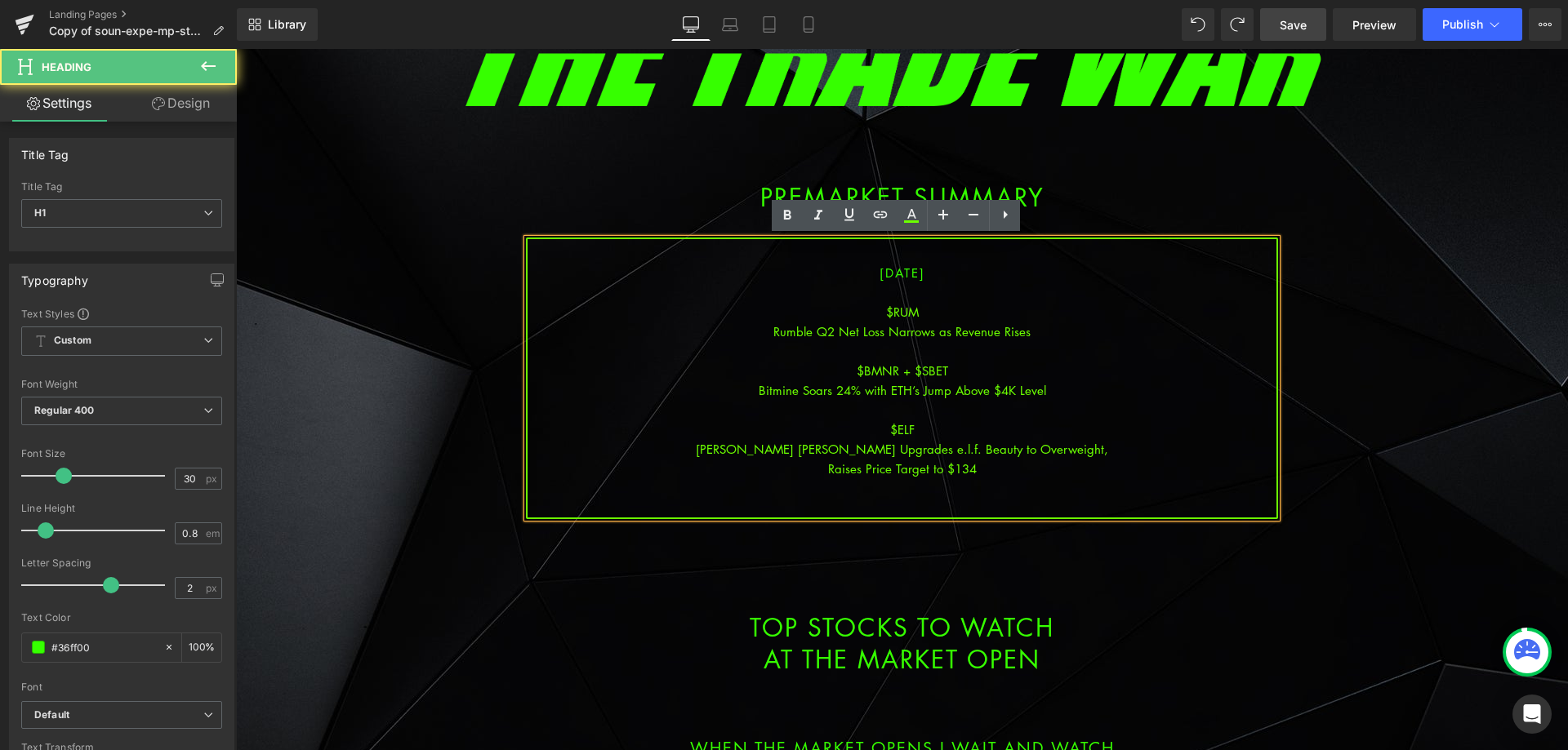
click at [1045, 451] on div "[PERSON_NAME] [PERSON_NAME] Upgrades e.l.f. Beauty to Overweight," at bounding box center [902, 449] width 749 height 20
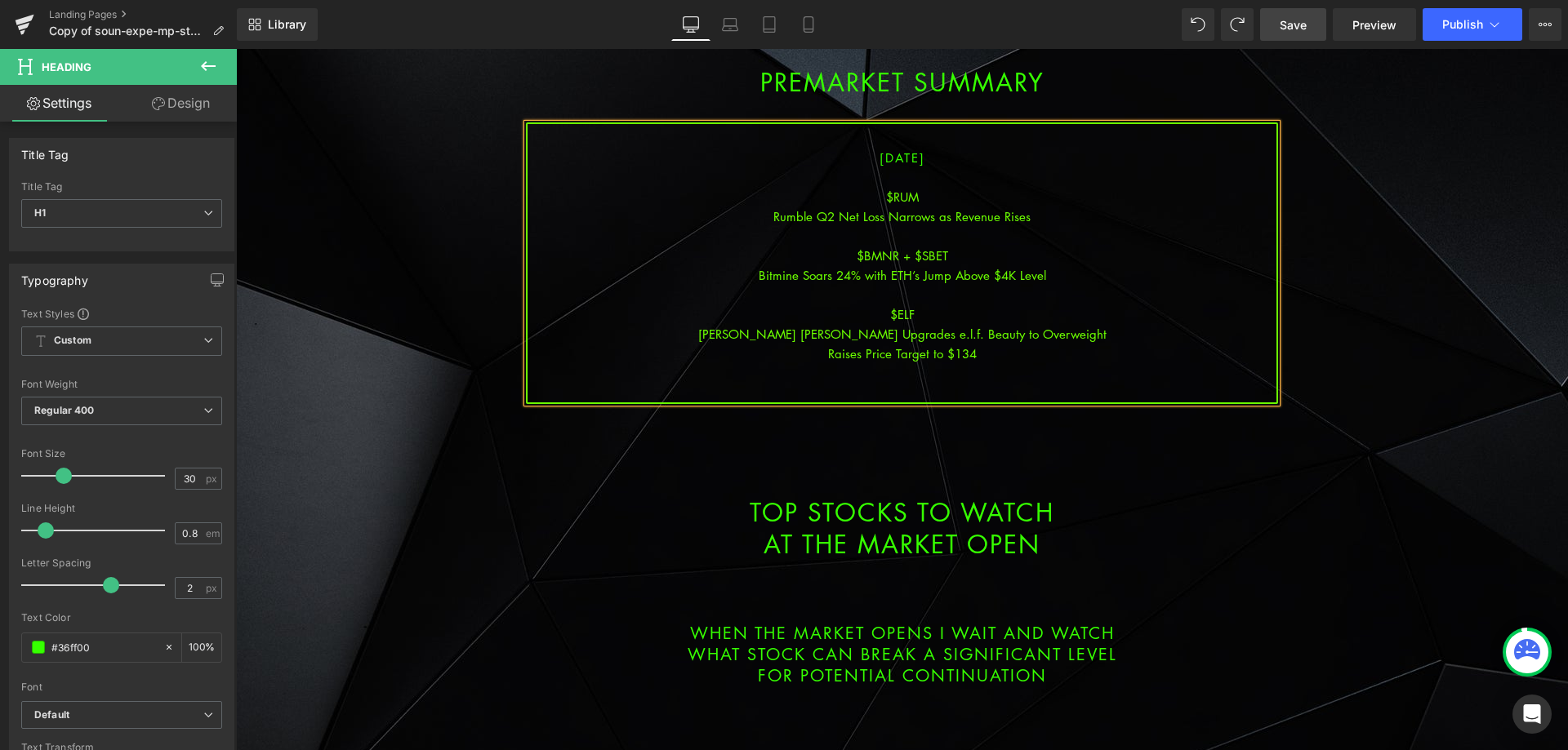
scroll to position [327, 0]
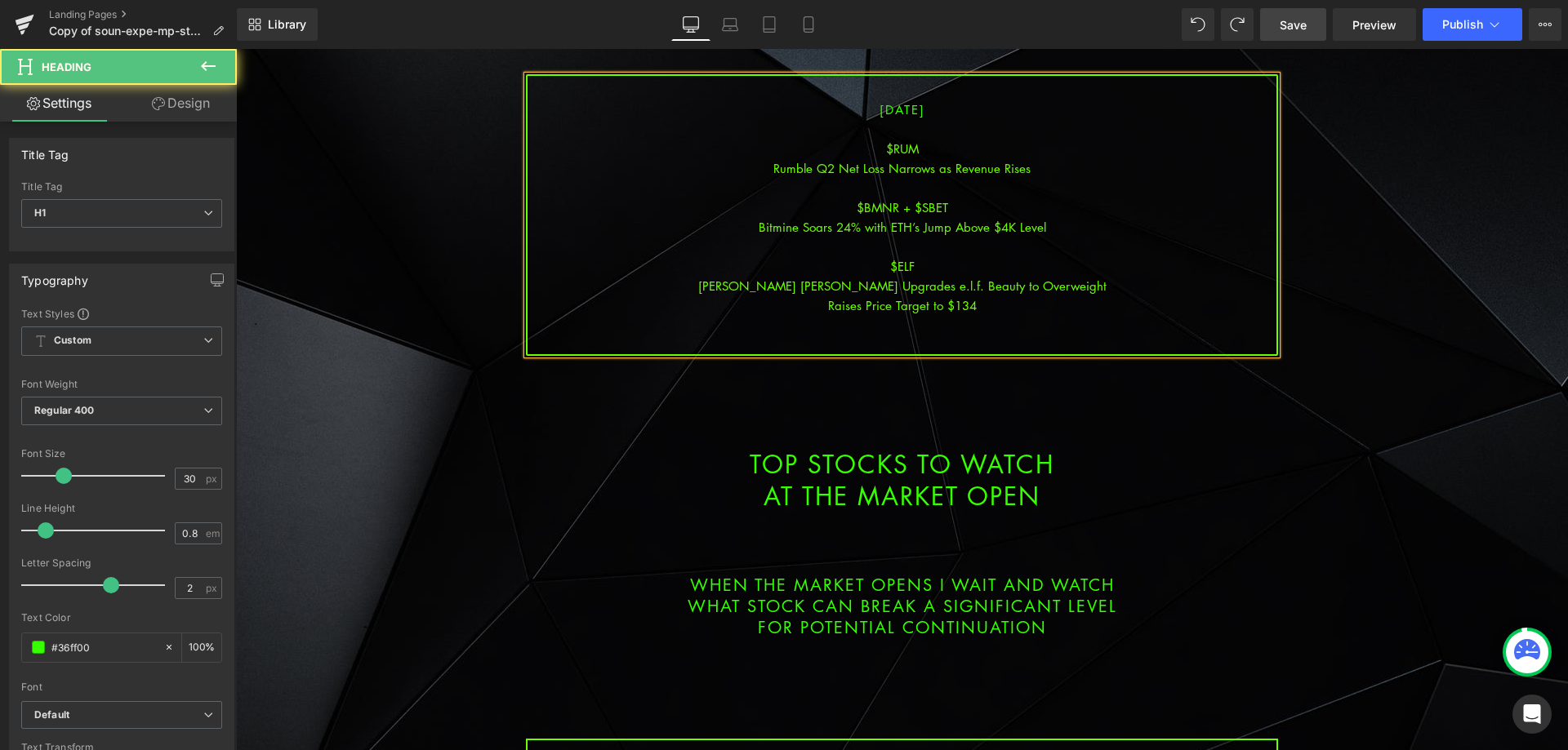
click at [999, 309] on div "Raises Price Target to $134" at bounding box center [902, 305] width 749 height 20
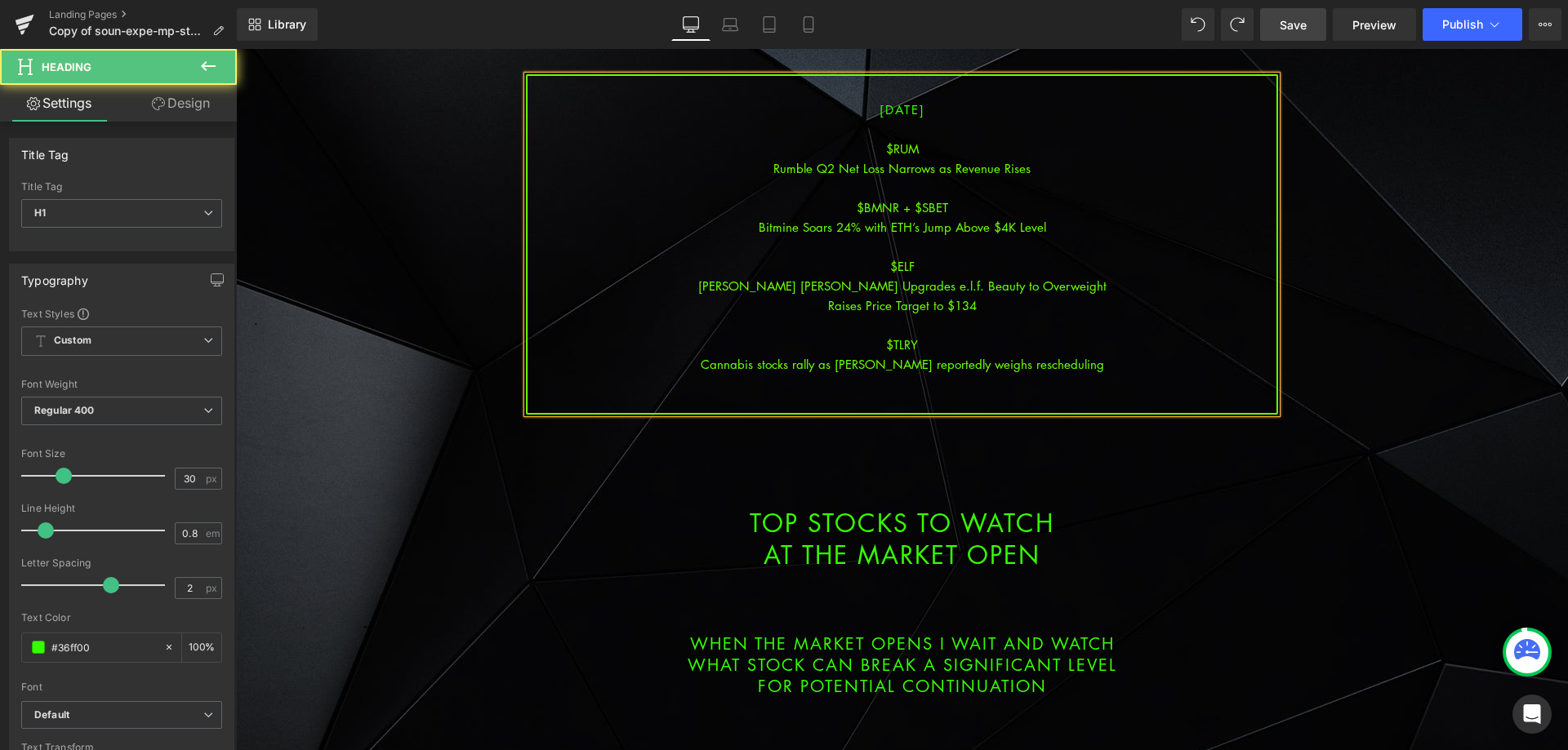
click at [935, 392] on div at bounding box center [902, 383] width 749 height 20
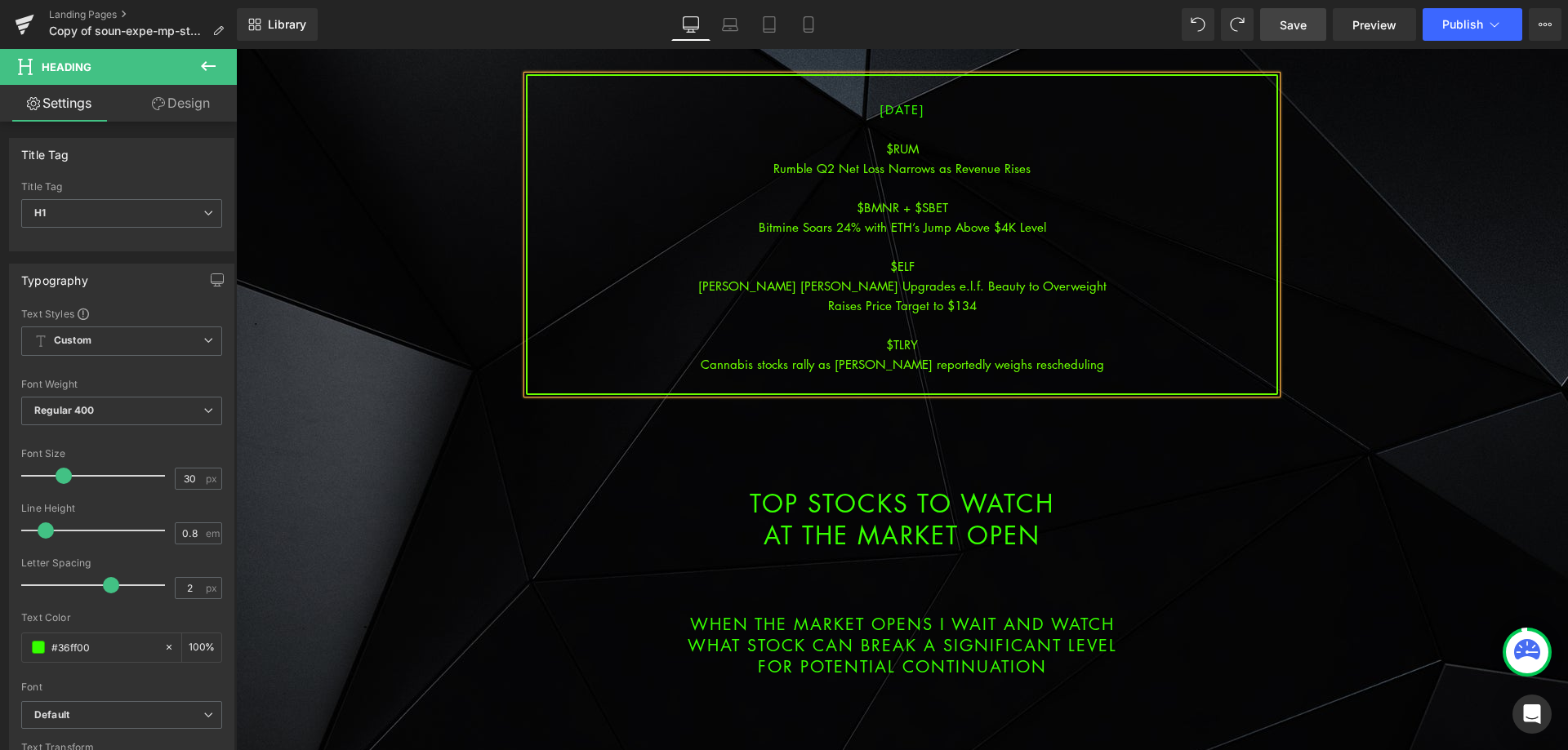
drag, startPoint x: 1286, startPoint y: 35, endPoint x: 1309, endPoint y: 27, distance: 24.4
click at [1288, 34] on link "Save" at bounding box center [1293, 25] width 66 height 32
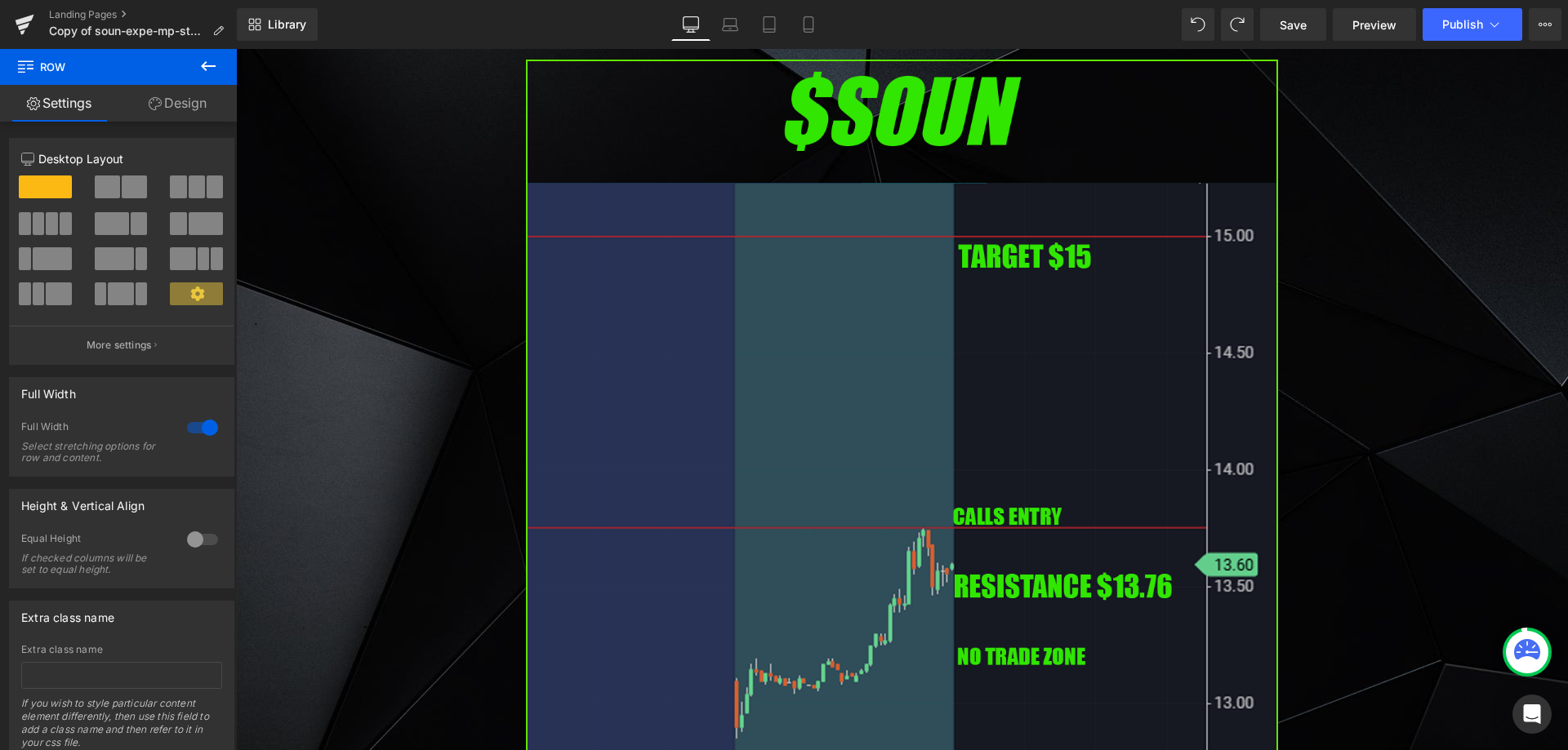
scroll to position [1062, 0]
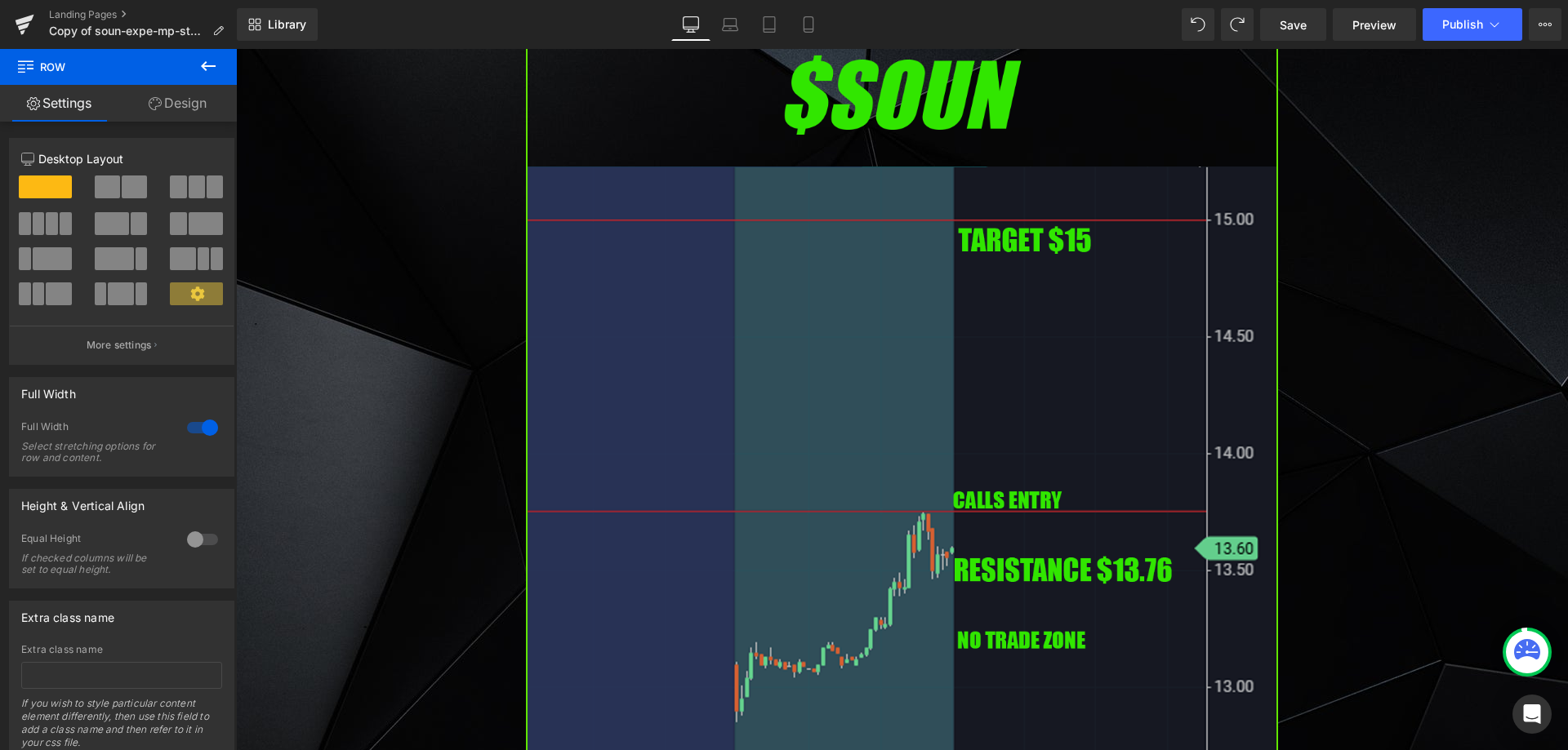
click at [784, 421] on img at bounding box center [902, 472] width 752 height 858
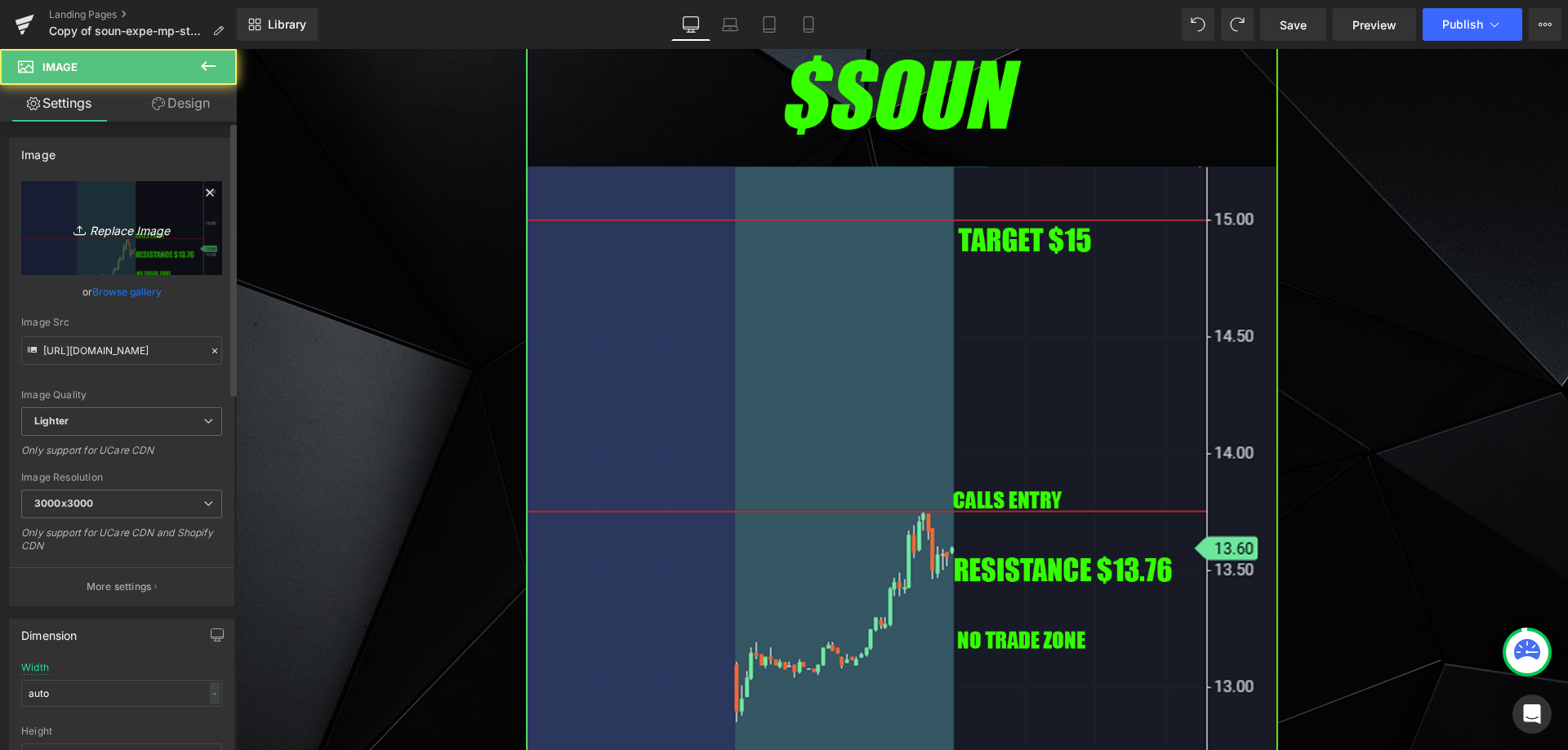
click at [142, 248] on link "Replace Image" at bounding box center [121, 228] width 201 height 94
type input "C:\fakepath\rum.png"
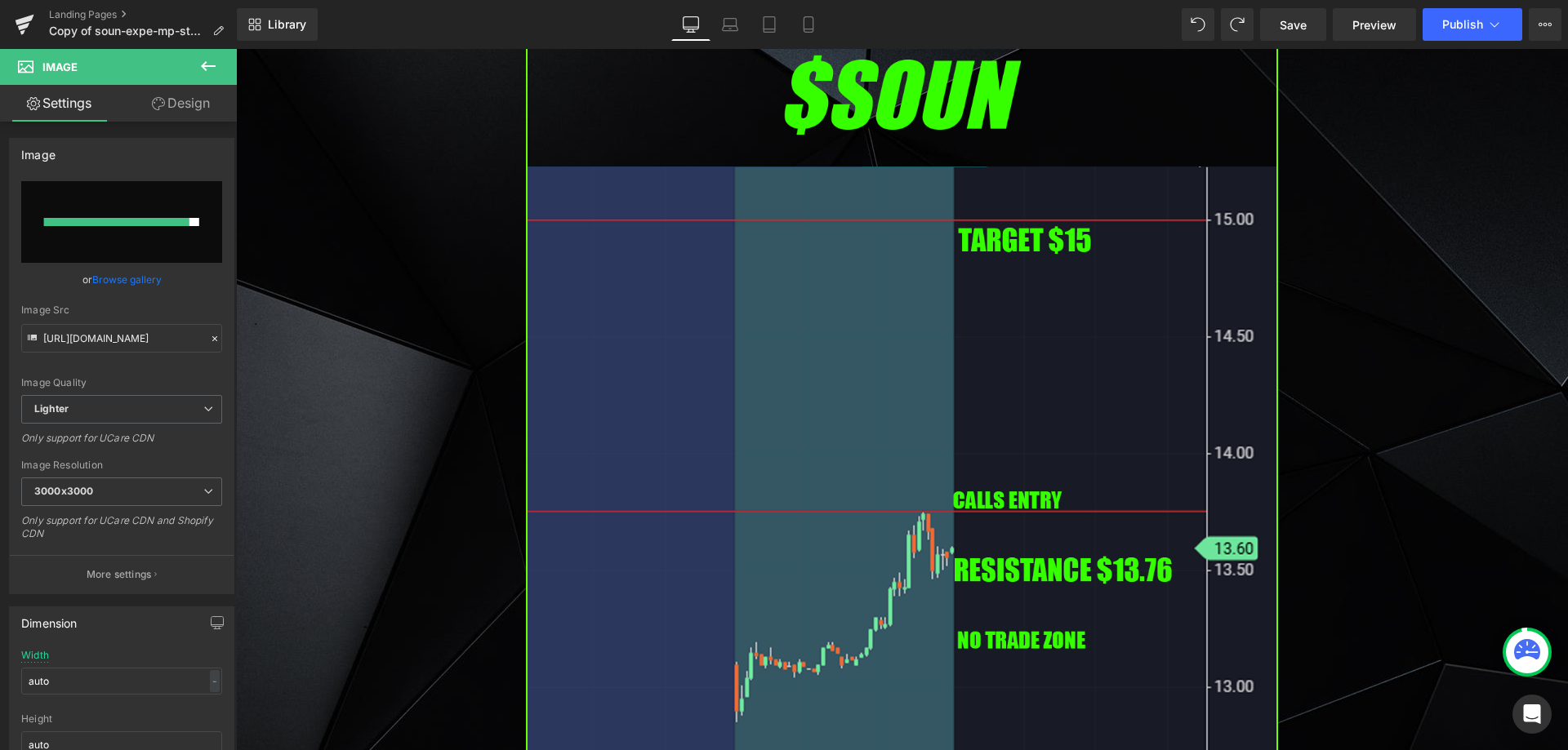
type input "[URL][DOMAIN_NAME]"
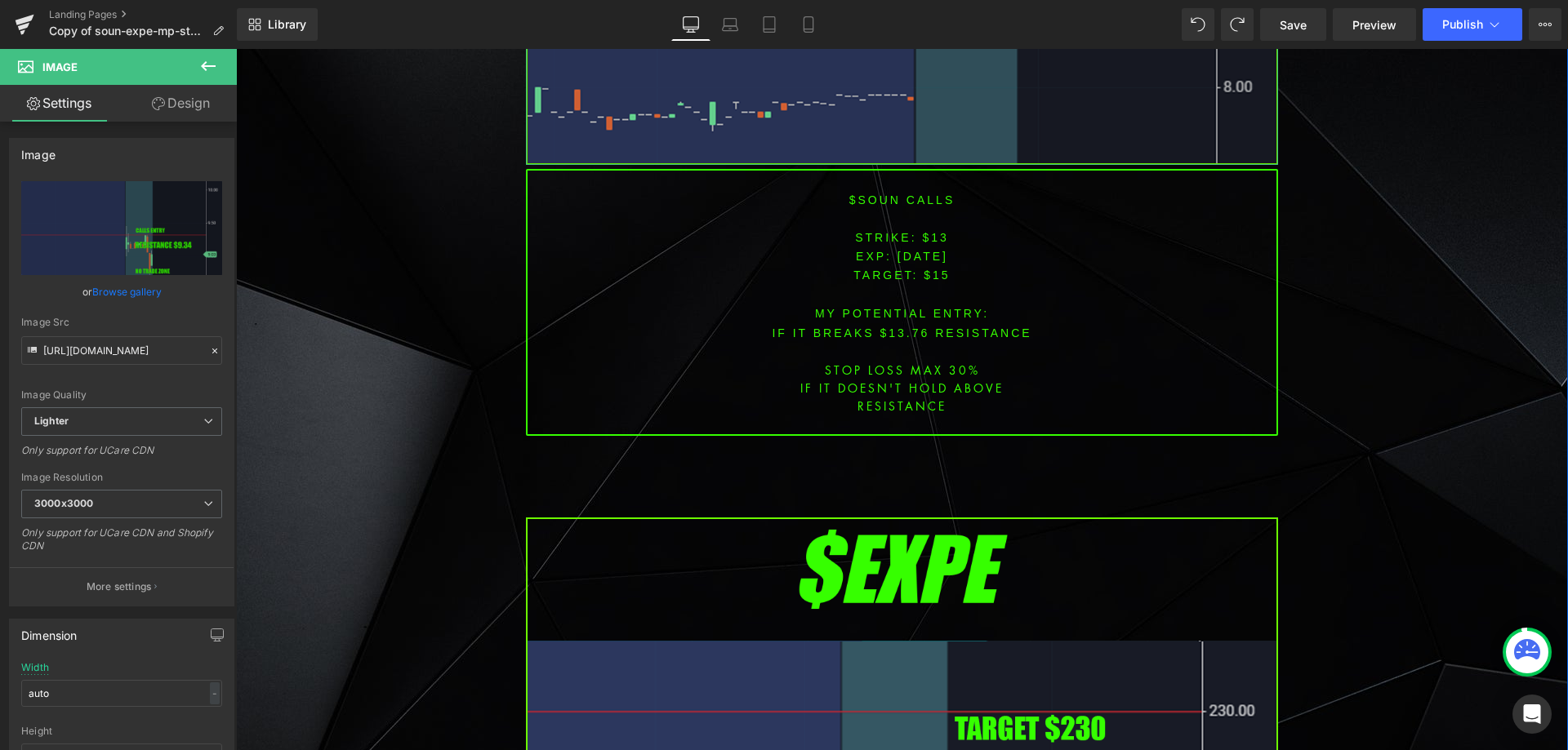
scroll to position [2122, 0]
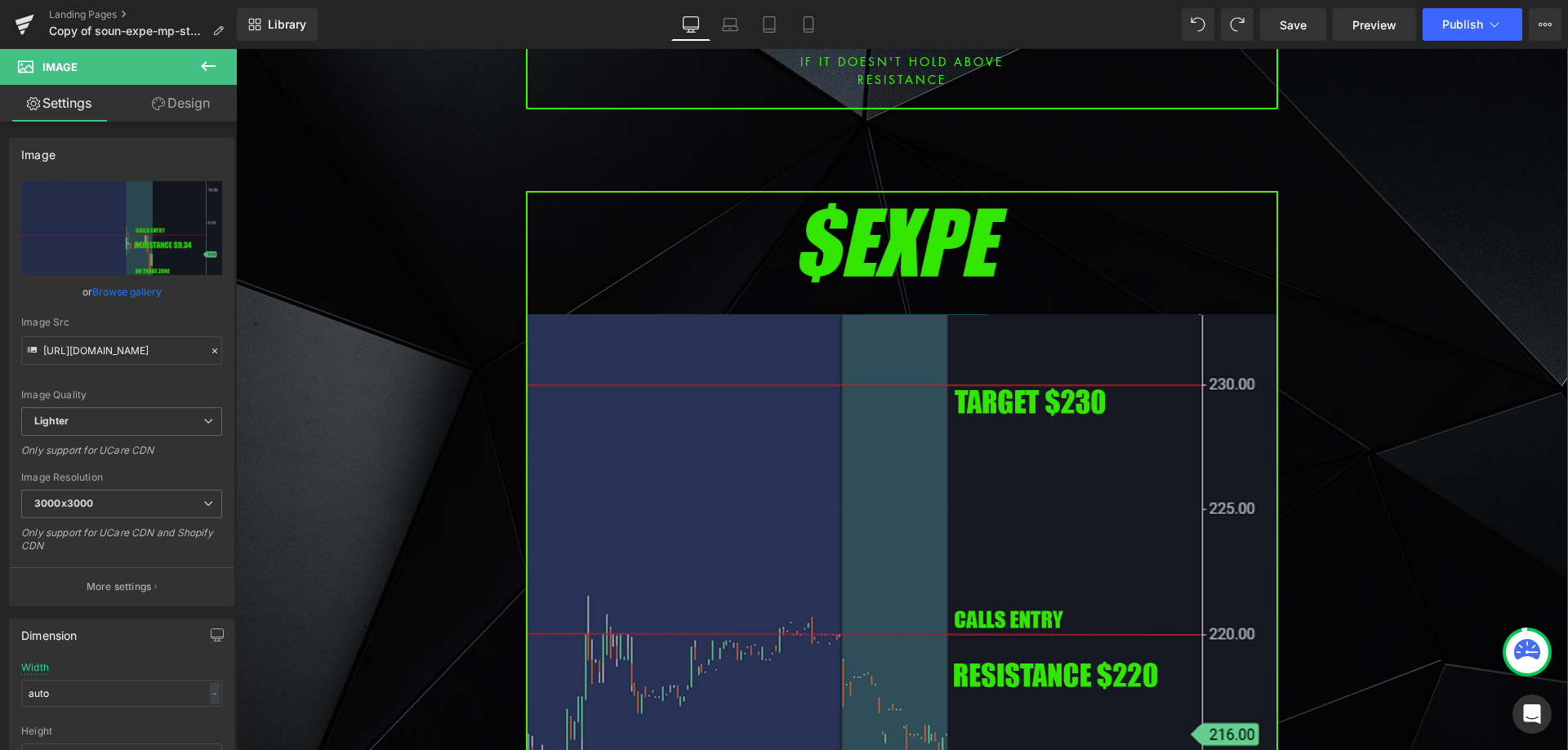
click at [797, 487] on img at bounding box center [902, 619] width 752 height 858
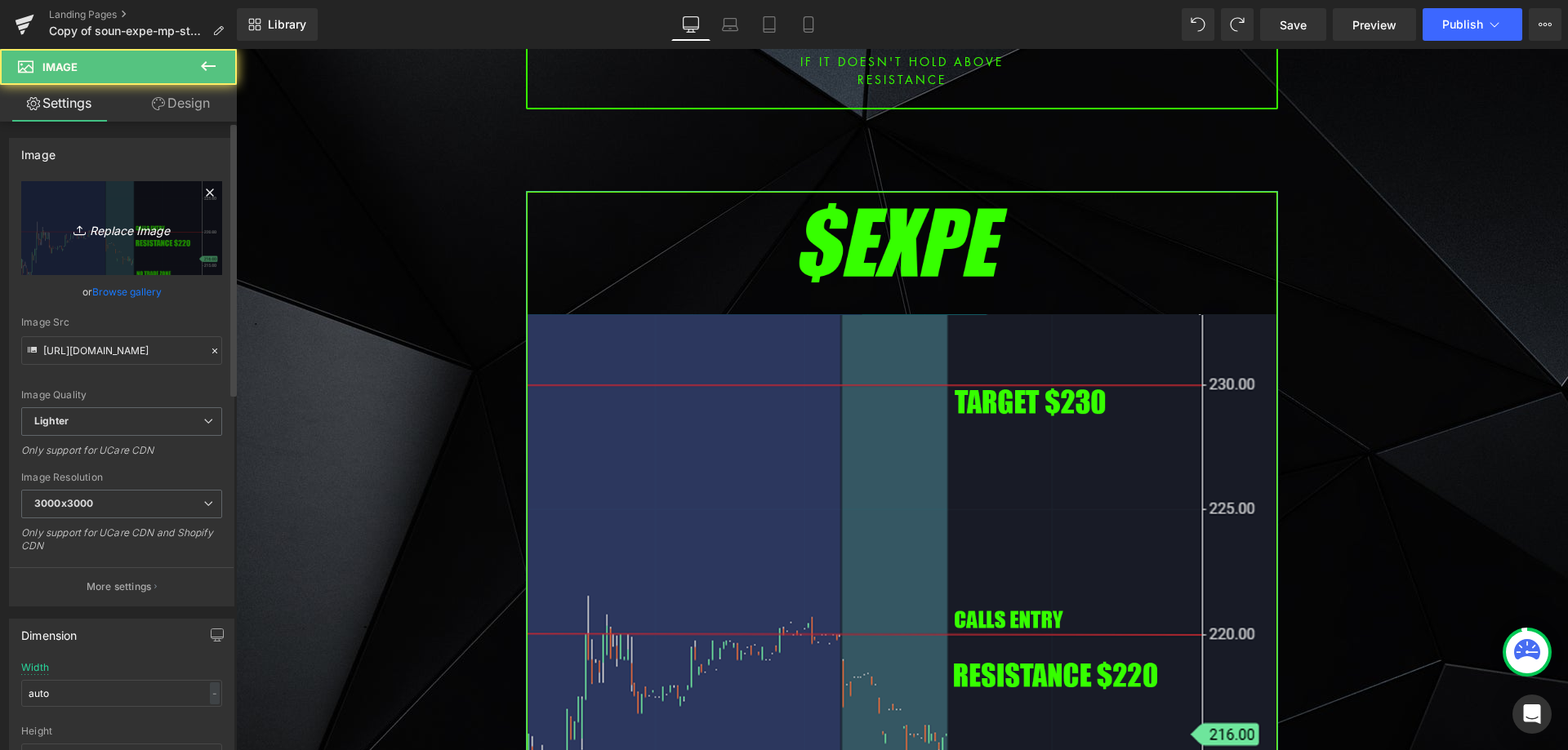
click at [149, 262] on link "Replace Image" at bounding box center [121, 228] width 201 height 94
type input "C:\fakepath\bmnr.png"
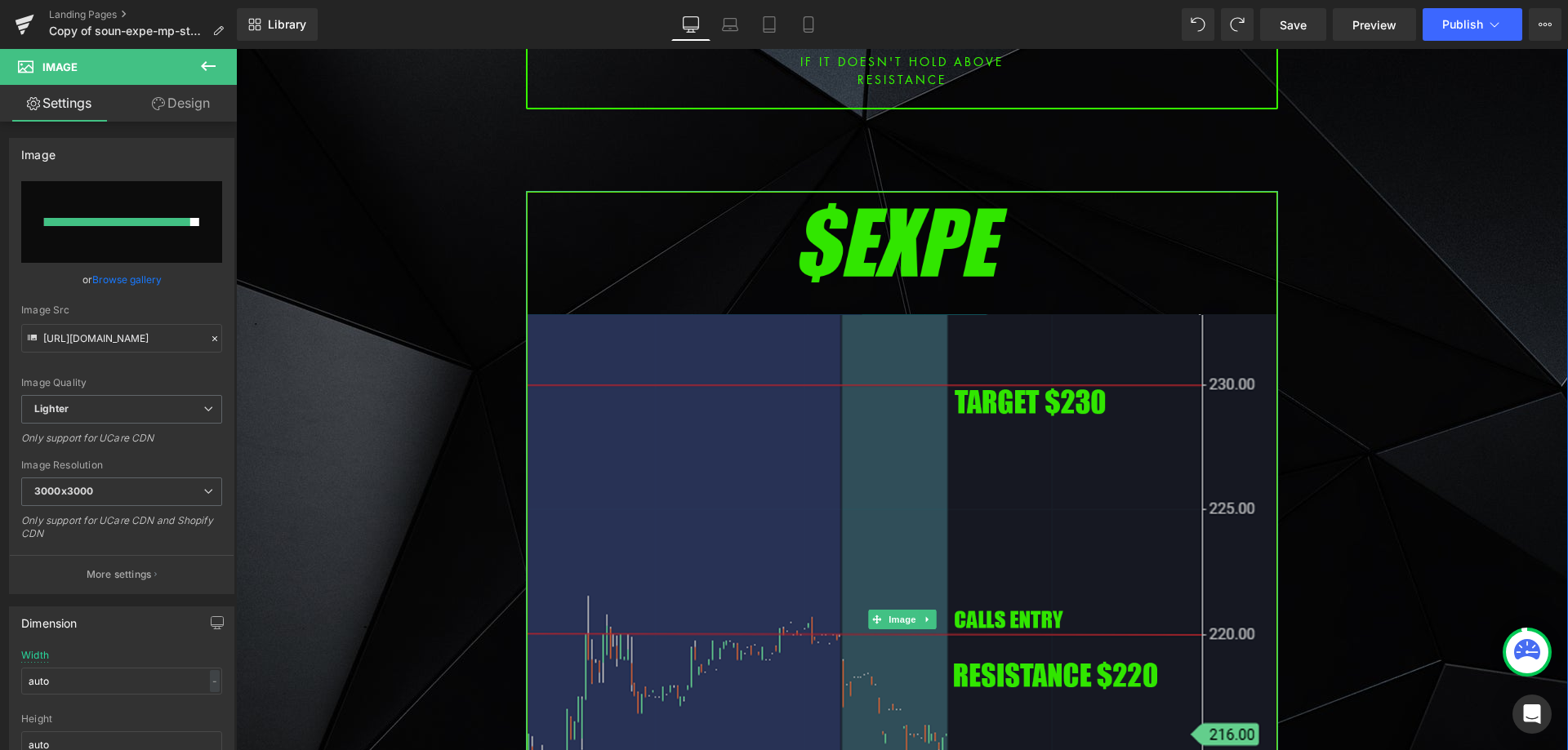
type input "[URL][DOMAIN_NAME]"
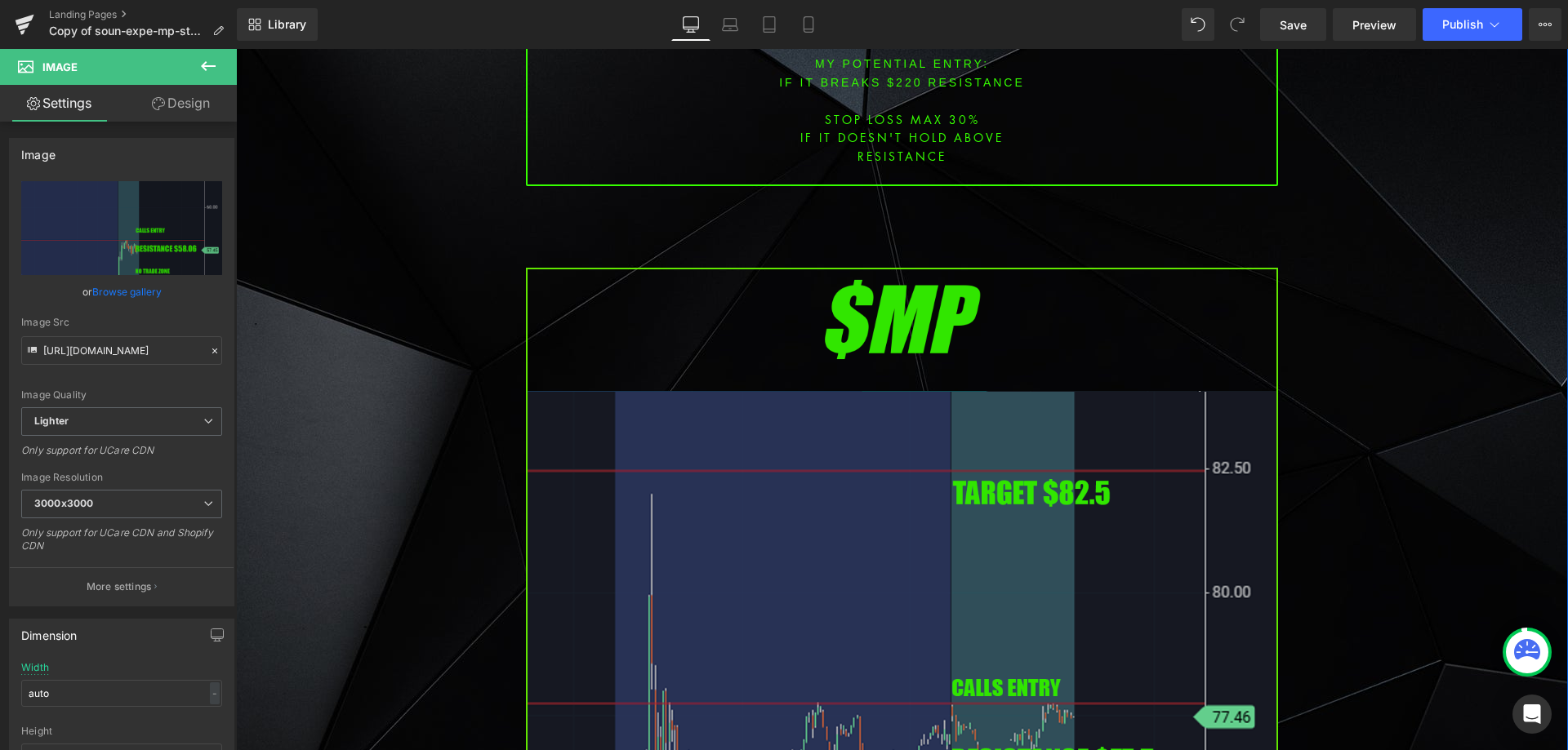
scroll to position [3429, 0]
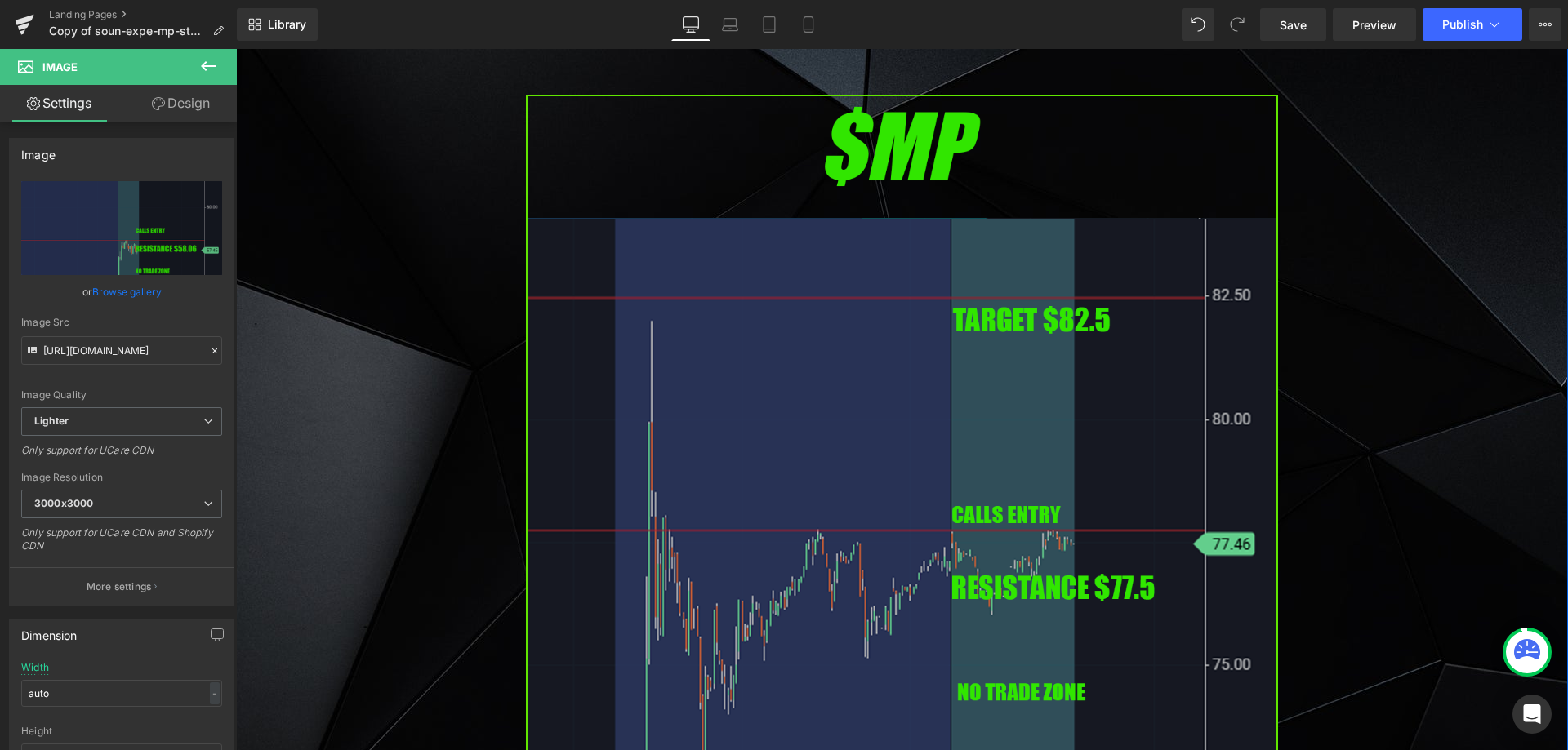
click at [709, 369] on img at bounding box center [902, 523] width 752 height 858
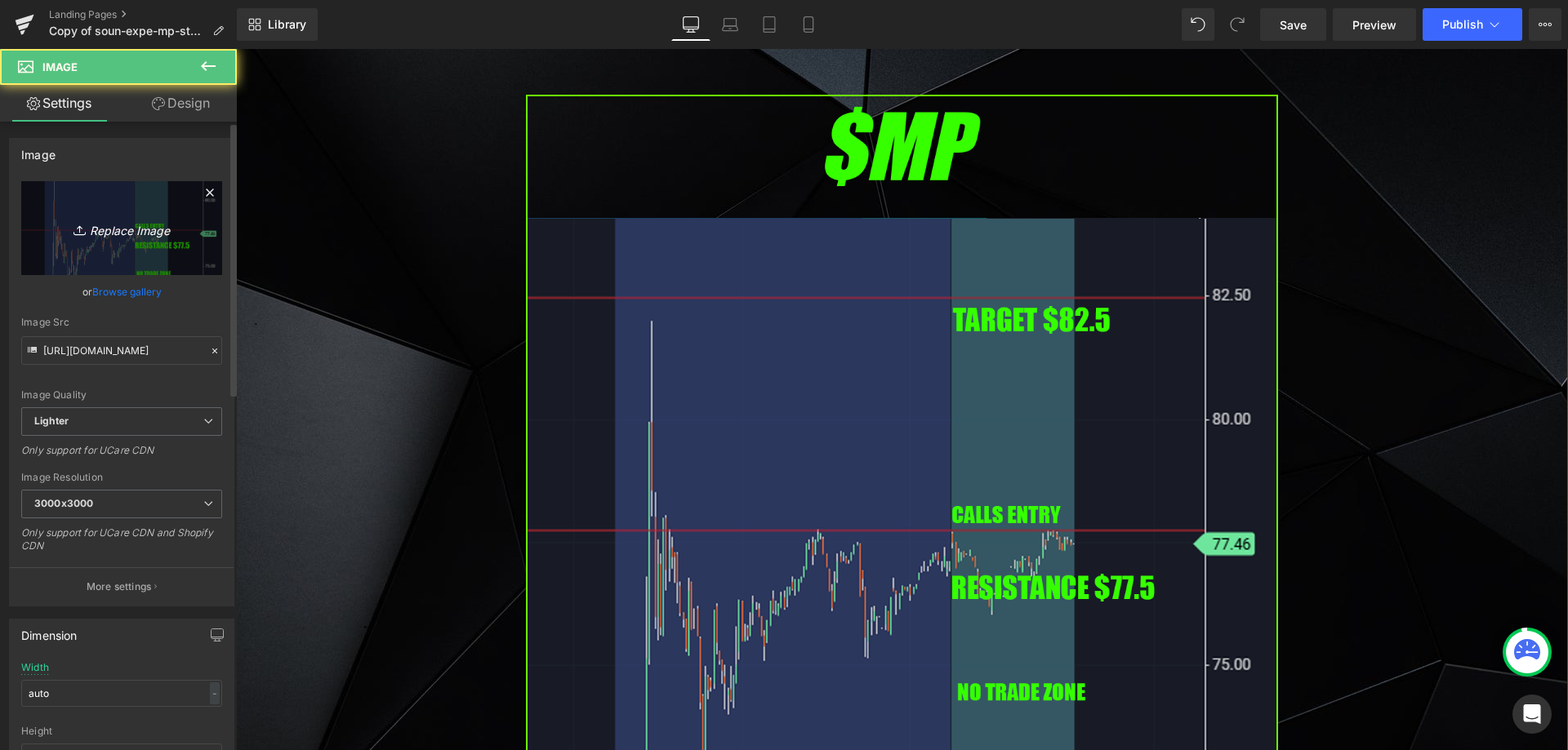
click at [65, 215] on link "Replace Image" at bounding box center [121, 228] width 201 height 94
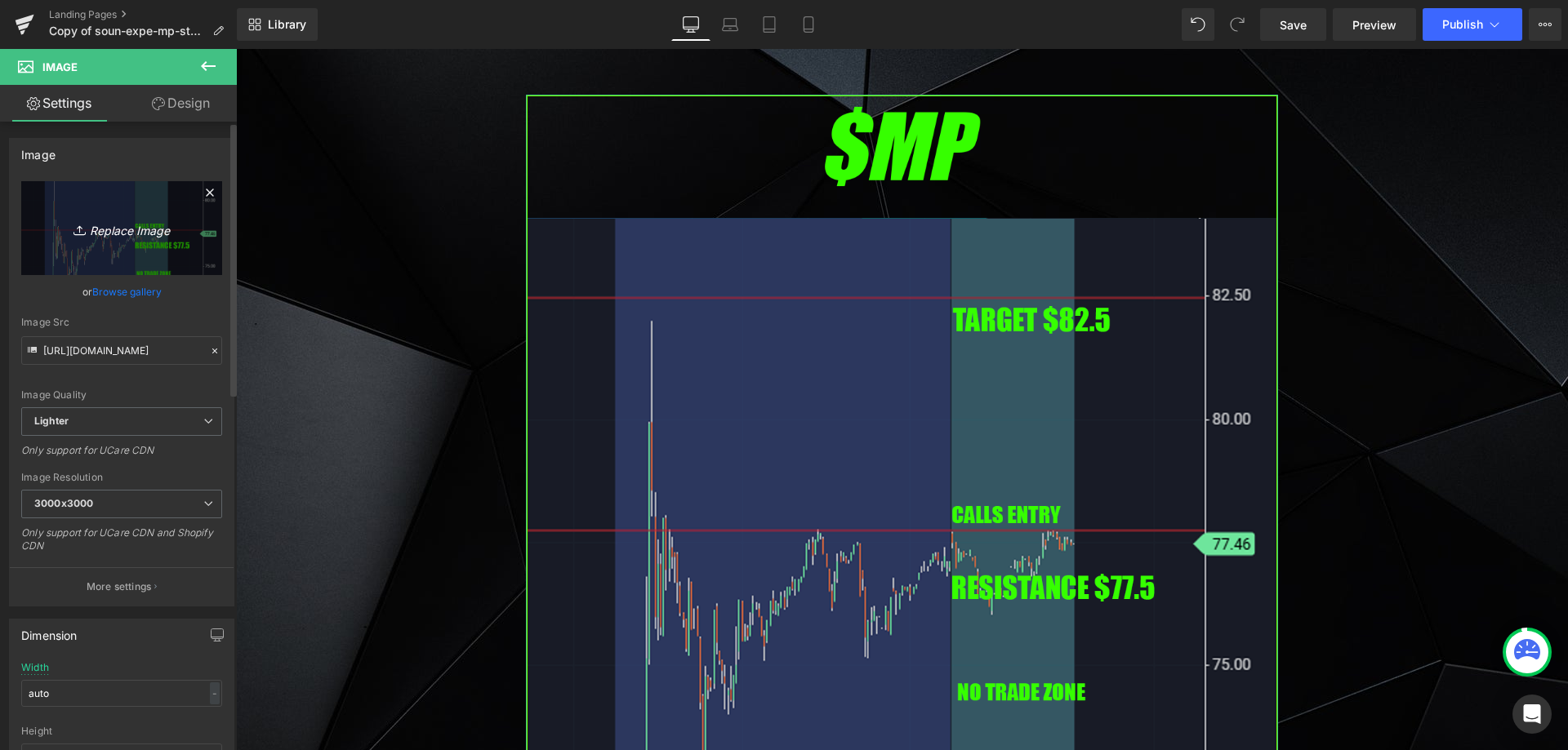
type input "C:\fakepath\elf.png"
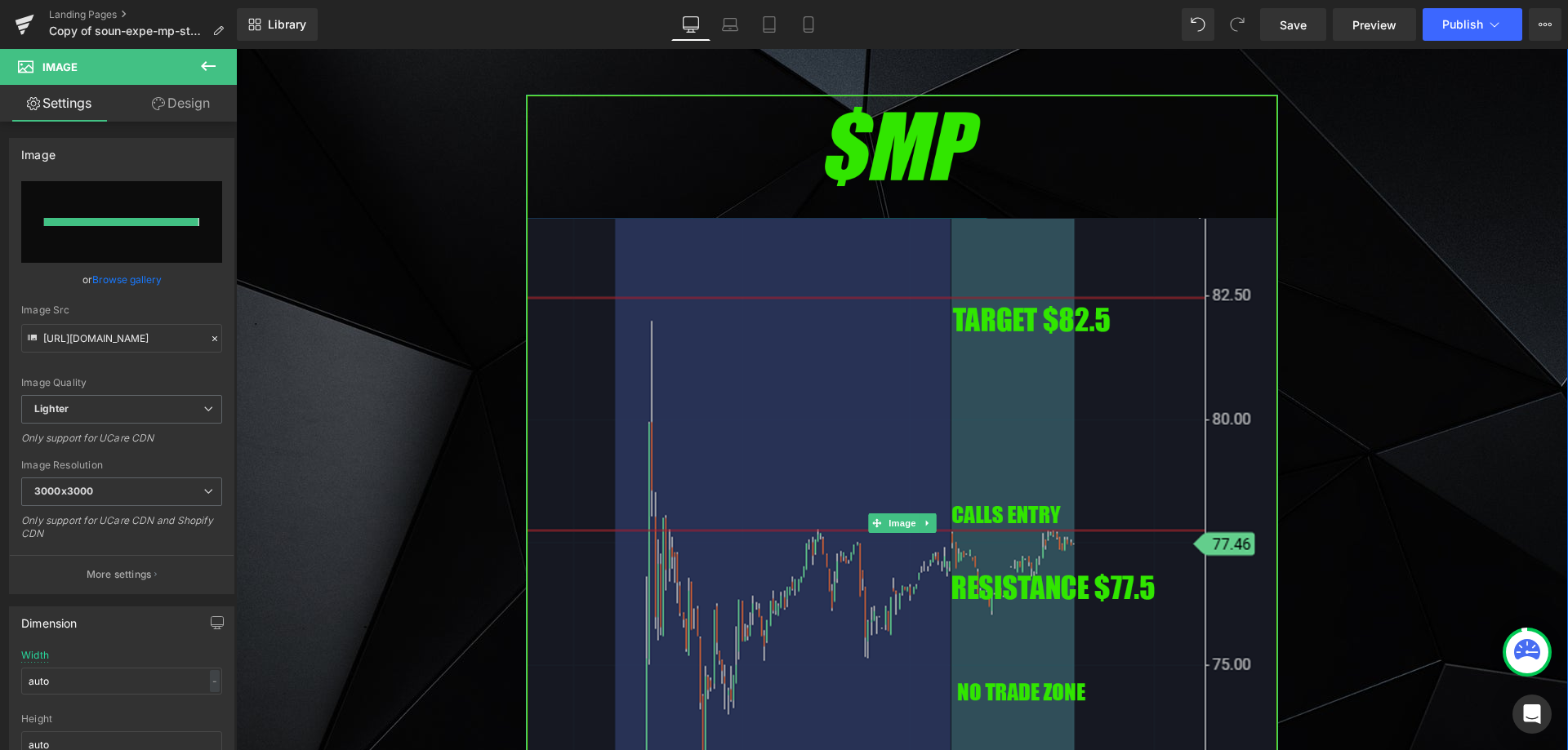
type input "[URL][DOMAIN_NAME]"
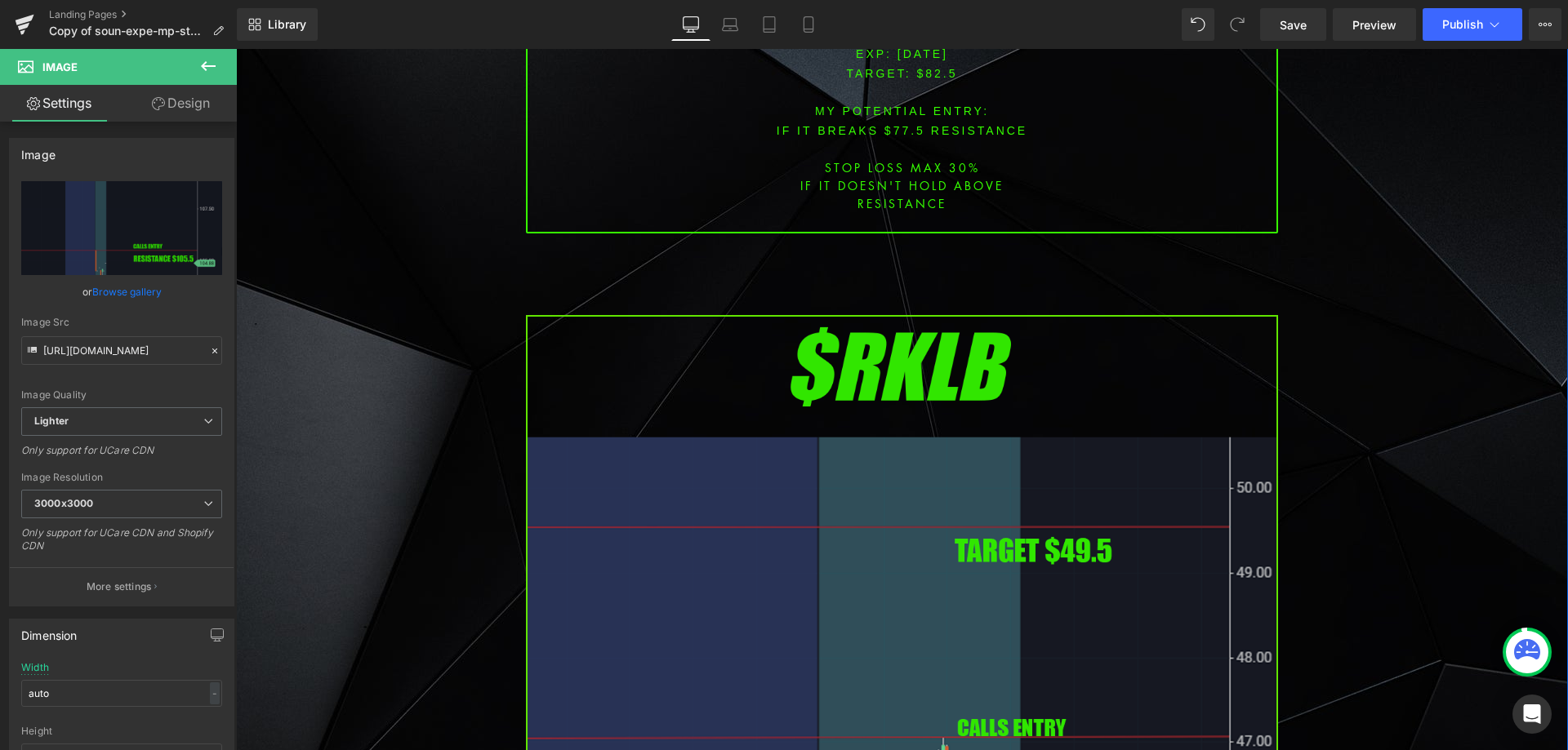
scroll to position [4571, 0]
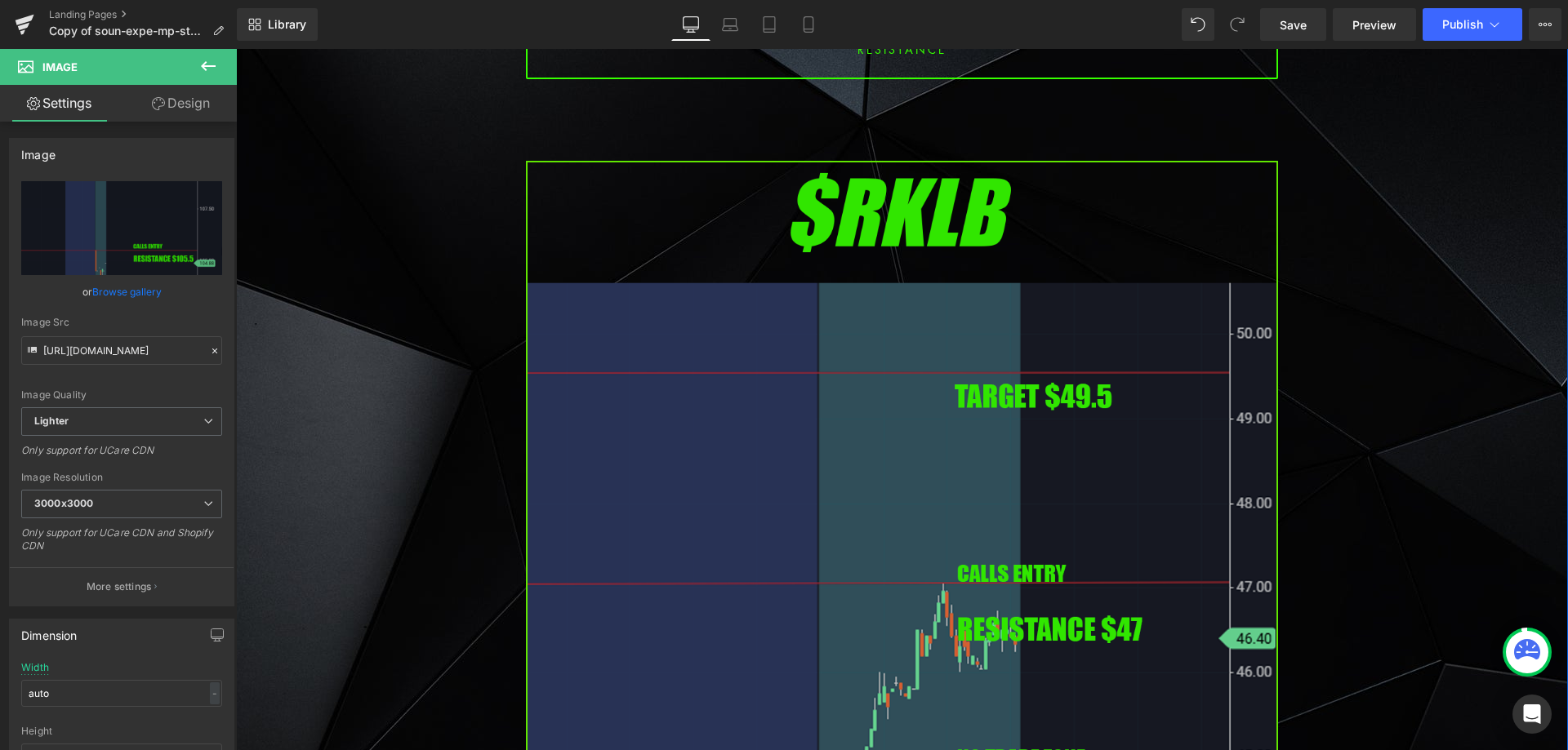
click at [701, 371] on img at bounding box center [902, 590] width 752 height 858
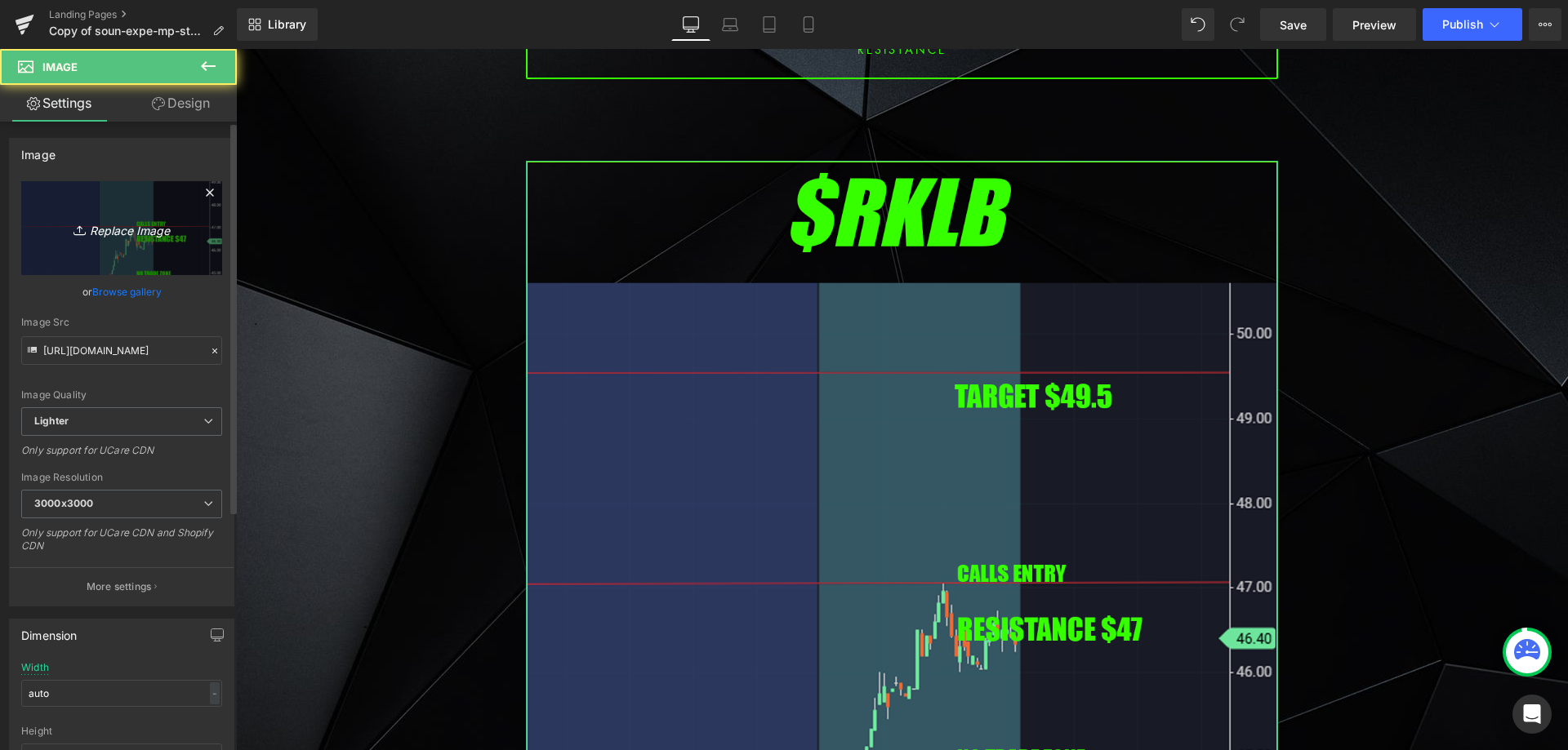
click at [132, 242] on link "Replace Image" at bounding box center [121, 228] width 201 height 94
type input "C:\fakepath\sbet.png"
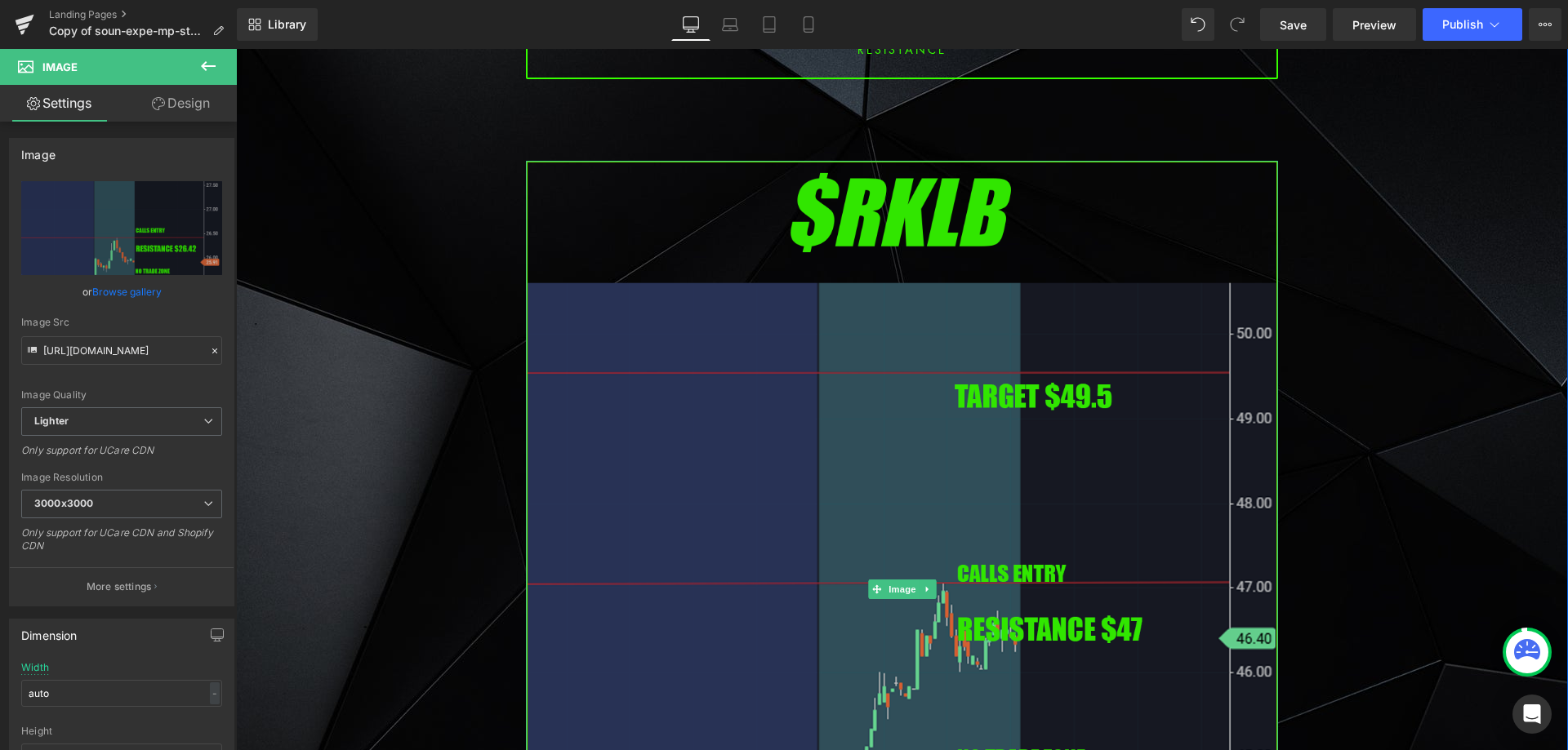
type input "[URL][DOMAIN_NAME]"
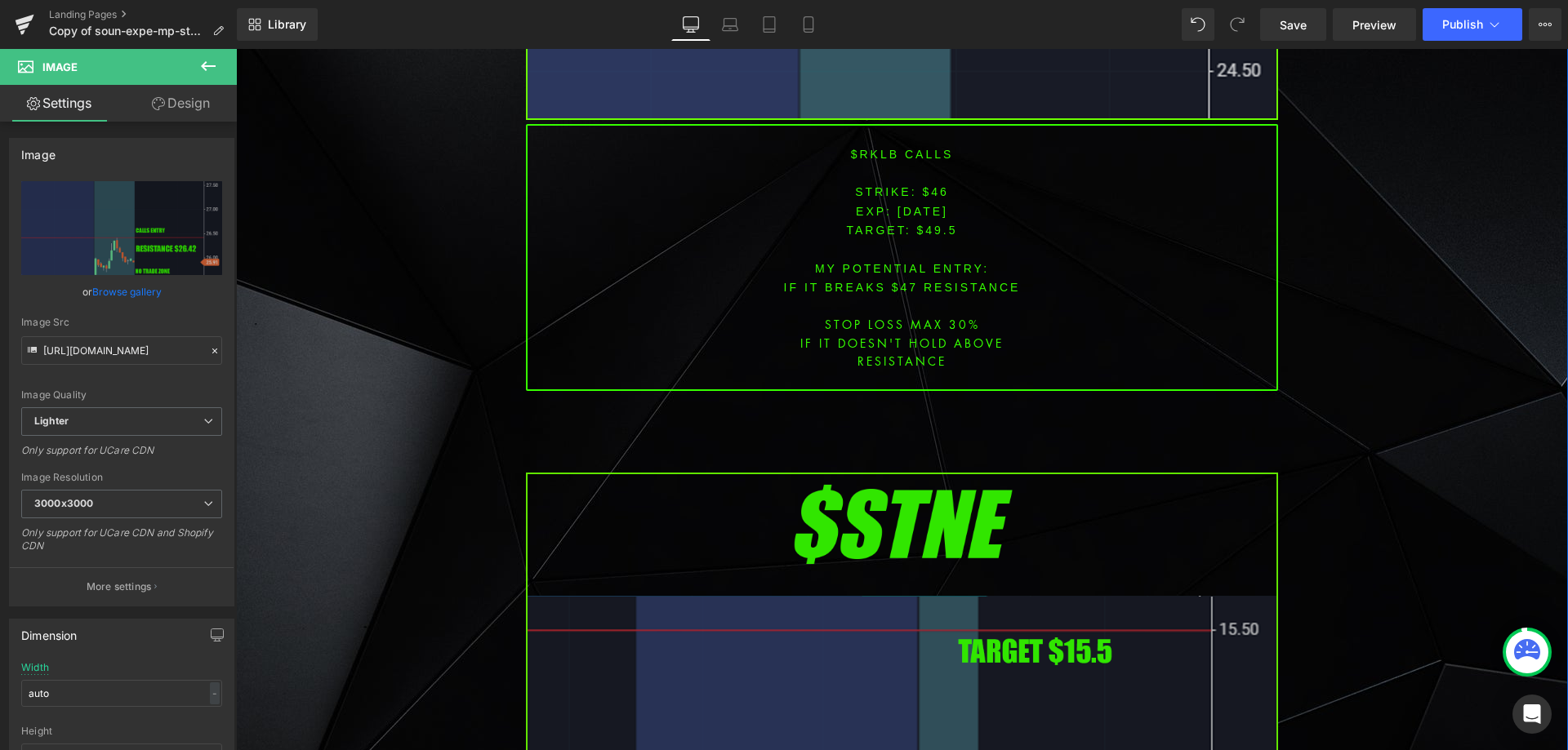
scroll to position [5796, 0]
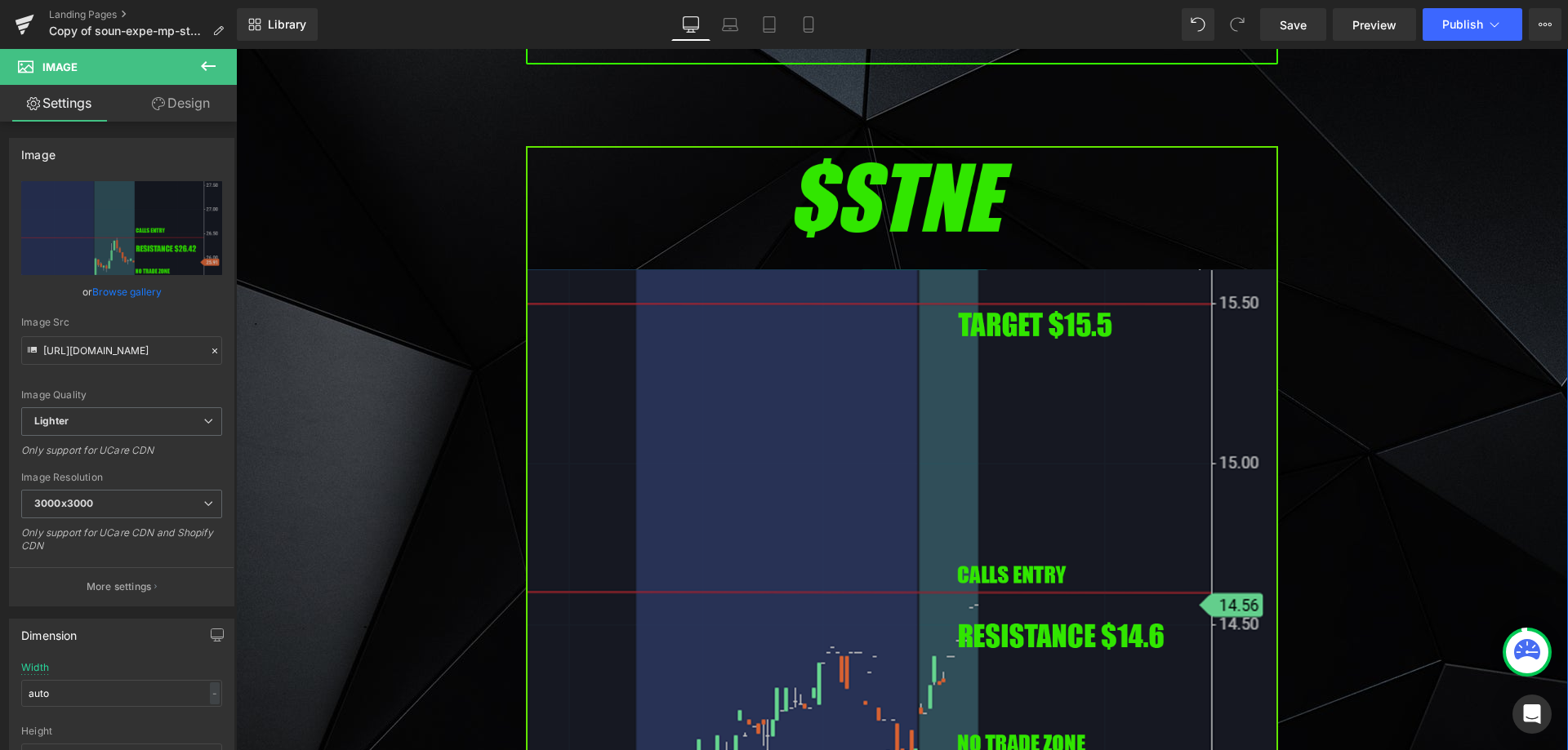
click at [721, 352] on img at bounding box center [902, 575] width 752 height 858
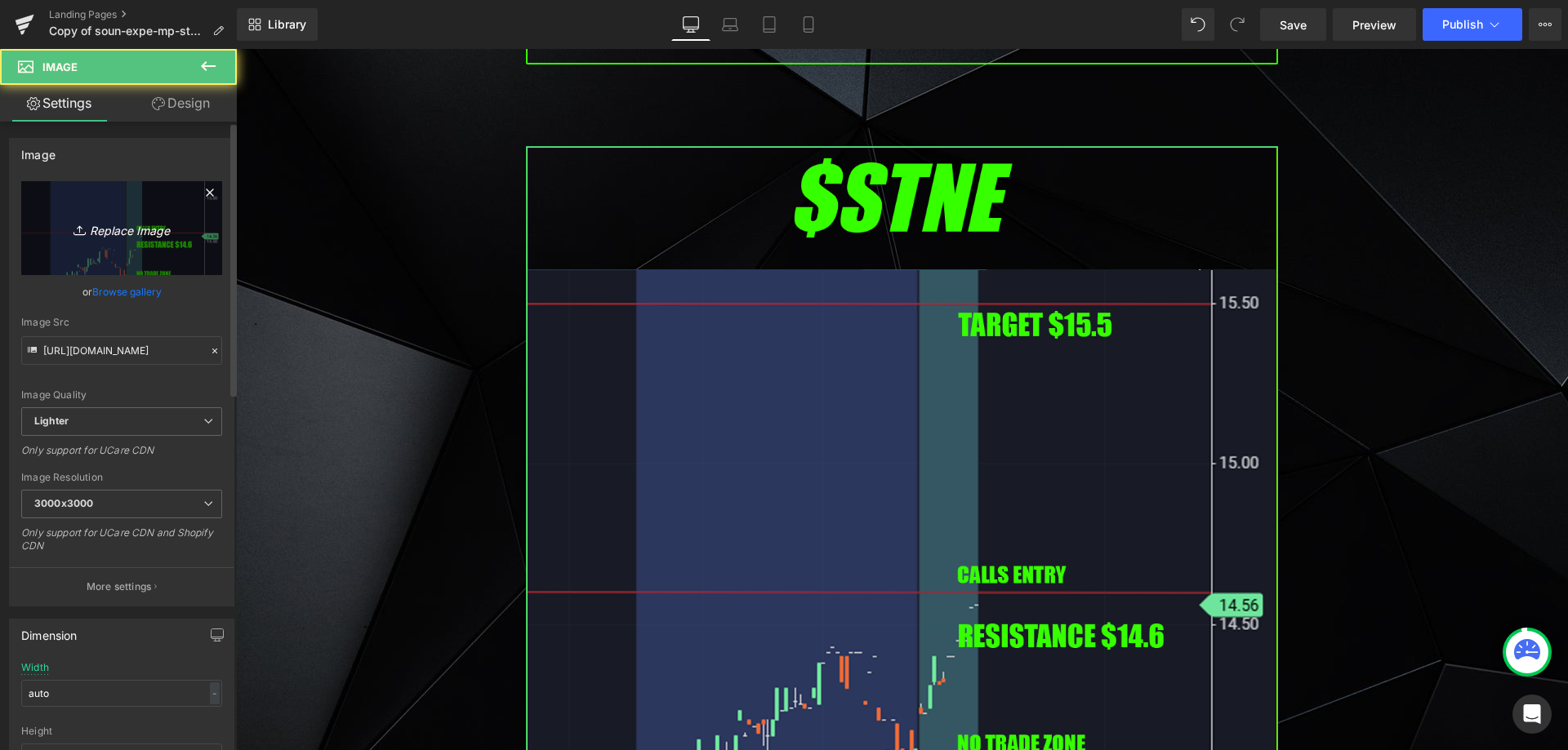
click at [134, 231] on icon "Replace Image" at bounding box center [121, 228] width 131 height 20
type input "C:\fakepath\tlry.png"
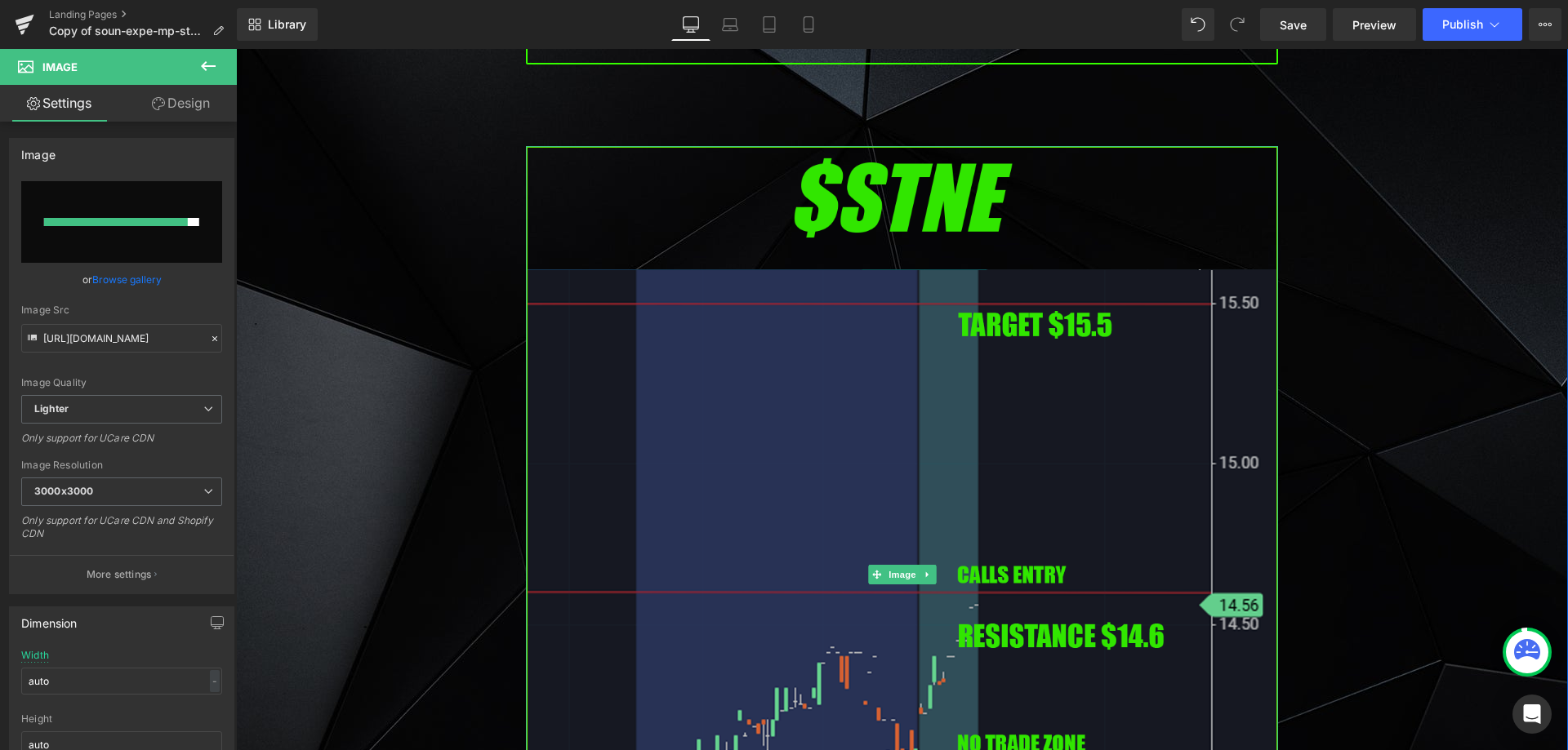
type input "[URL][DOMAIN_NAME]"
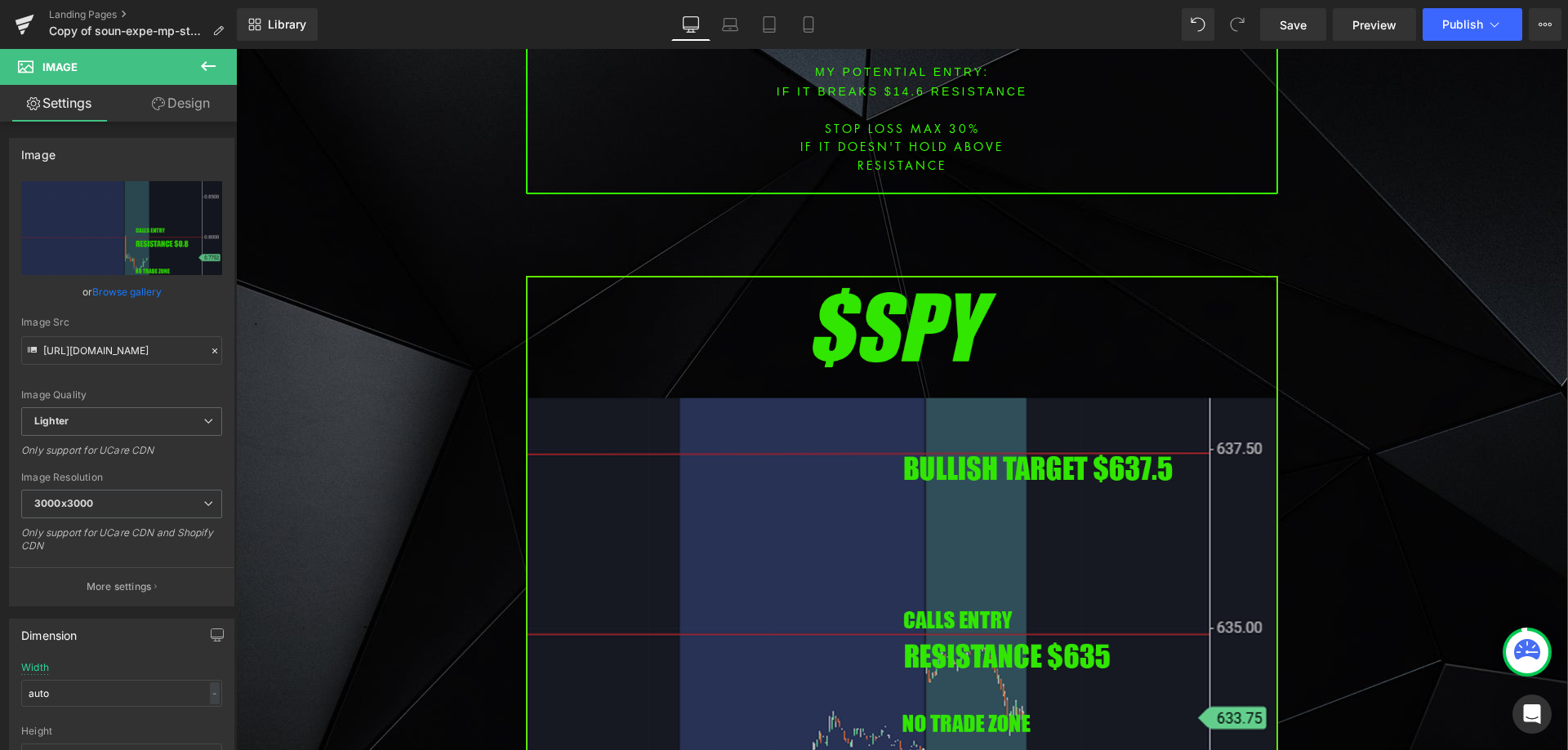
scroll to position [7103, 0]
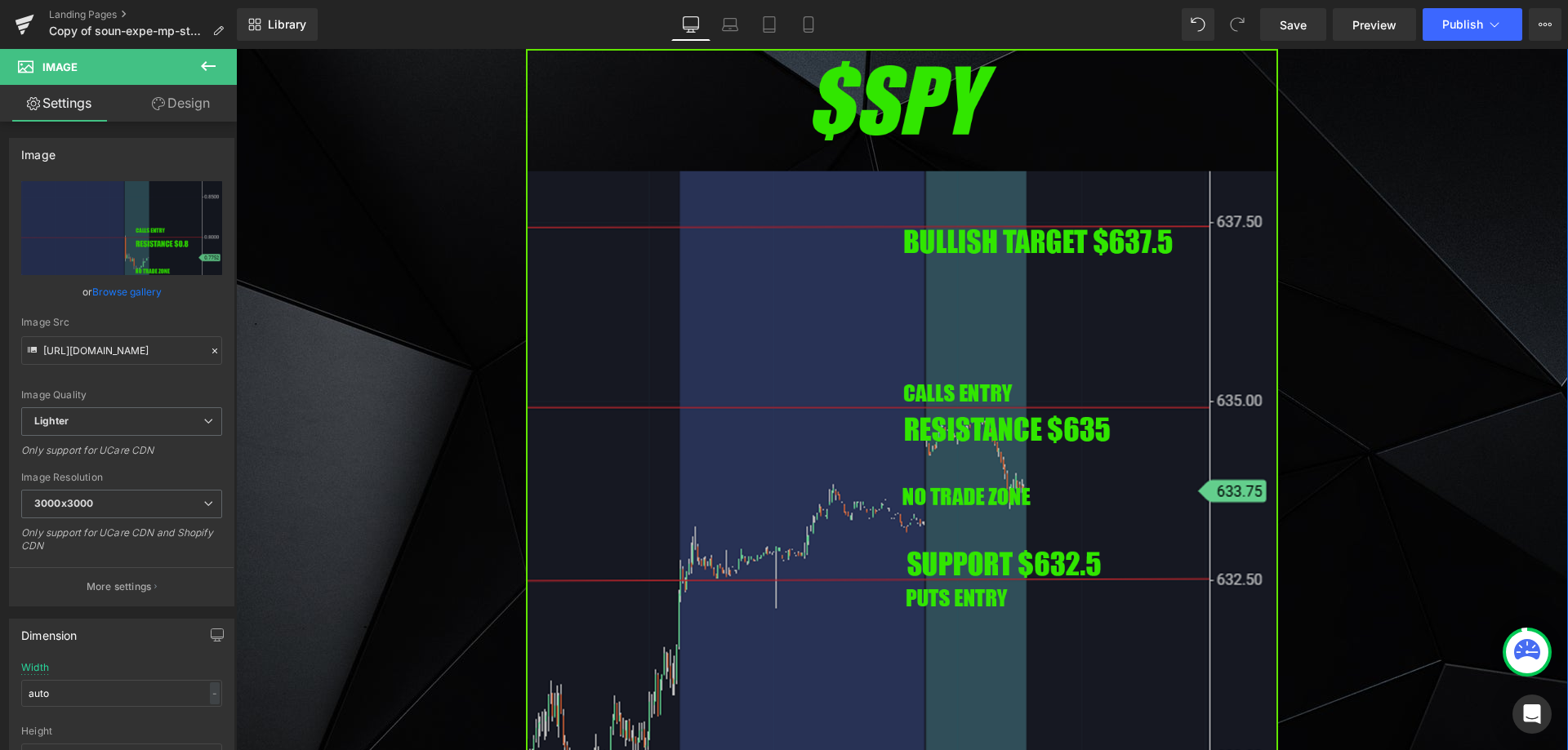
click at [829, 379] on img at bounding box center [902, 477] width 752 height 858
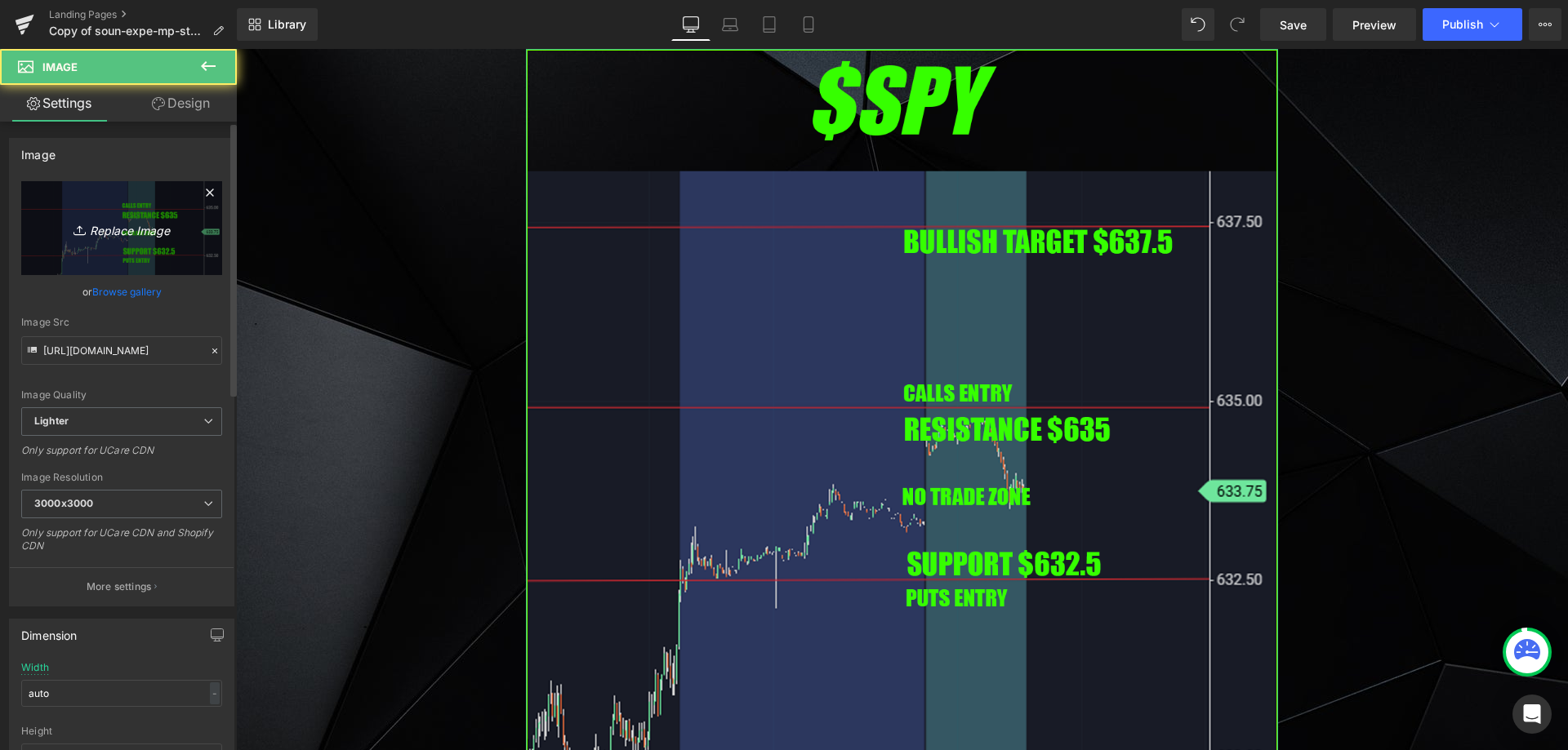
click at [153, 249] on link "Replace Image" at bounding box center [121, 228] width 201 height 94
type input "C:\fakepath\SPY1.png"
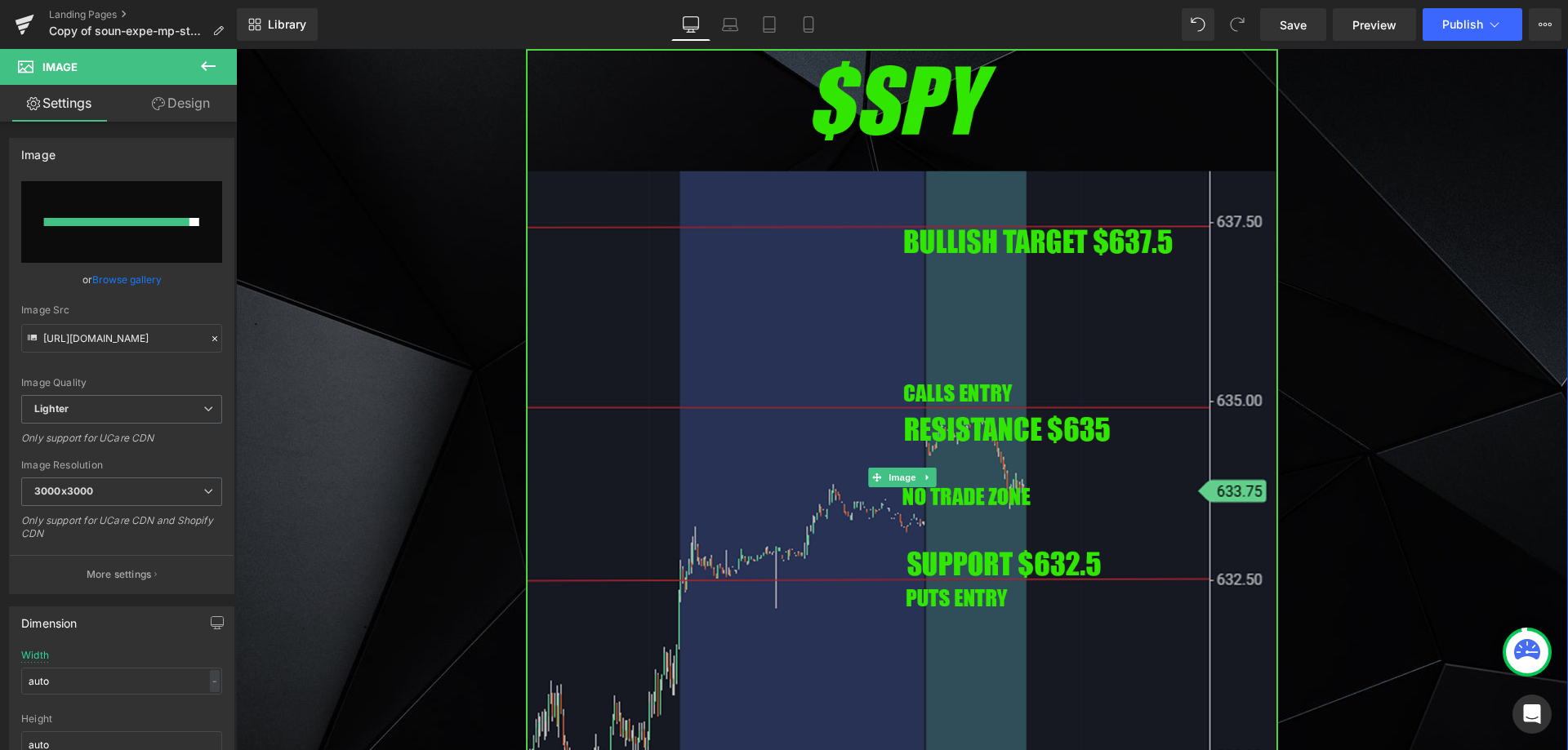
type input "[URL][DOMAIN_NAME]"
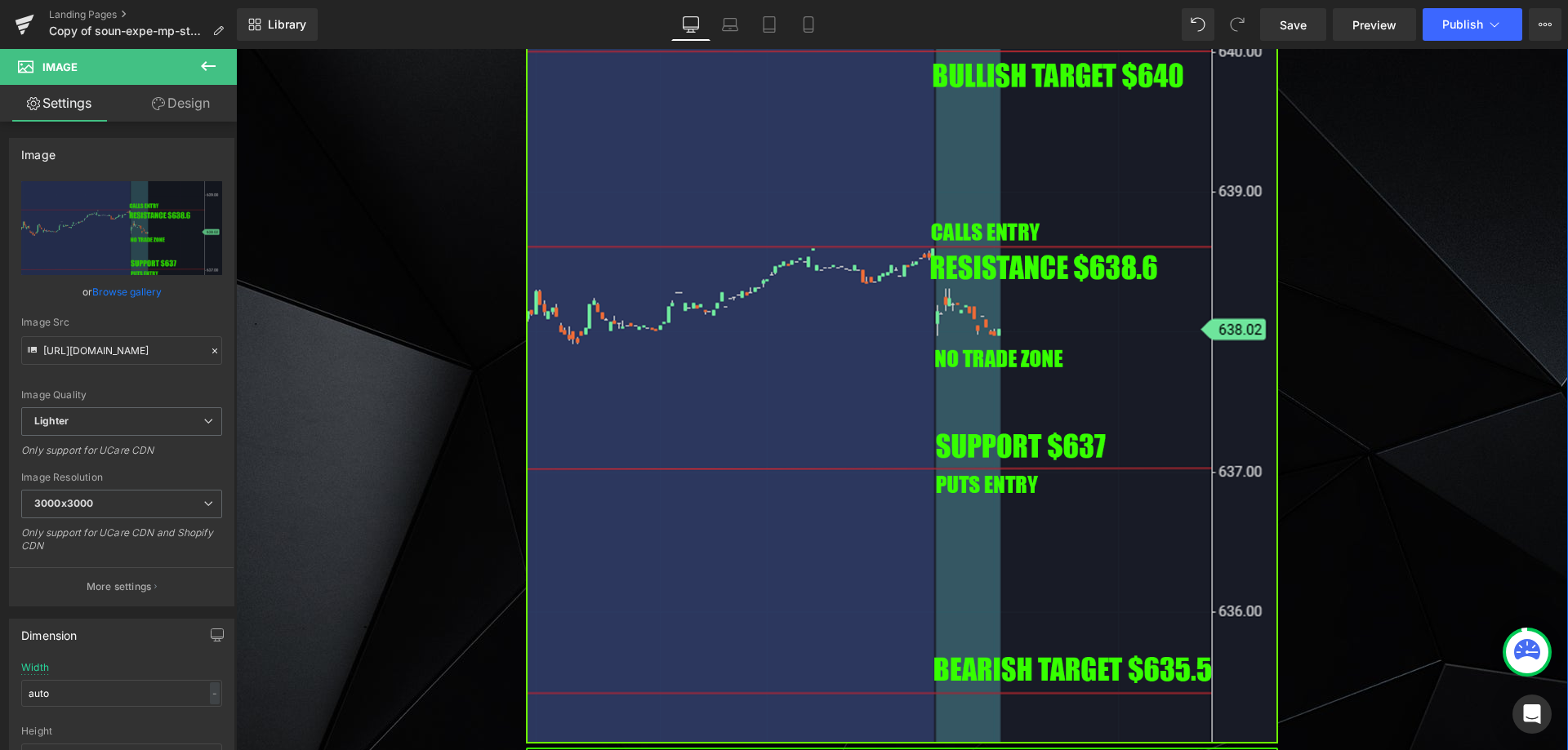
scroll to position [7266, 0]
click at [1285, 29] on span "Save" at bounding box center [1293, 25] width 27 height 17
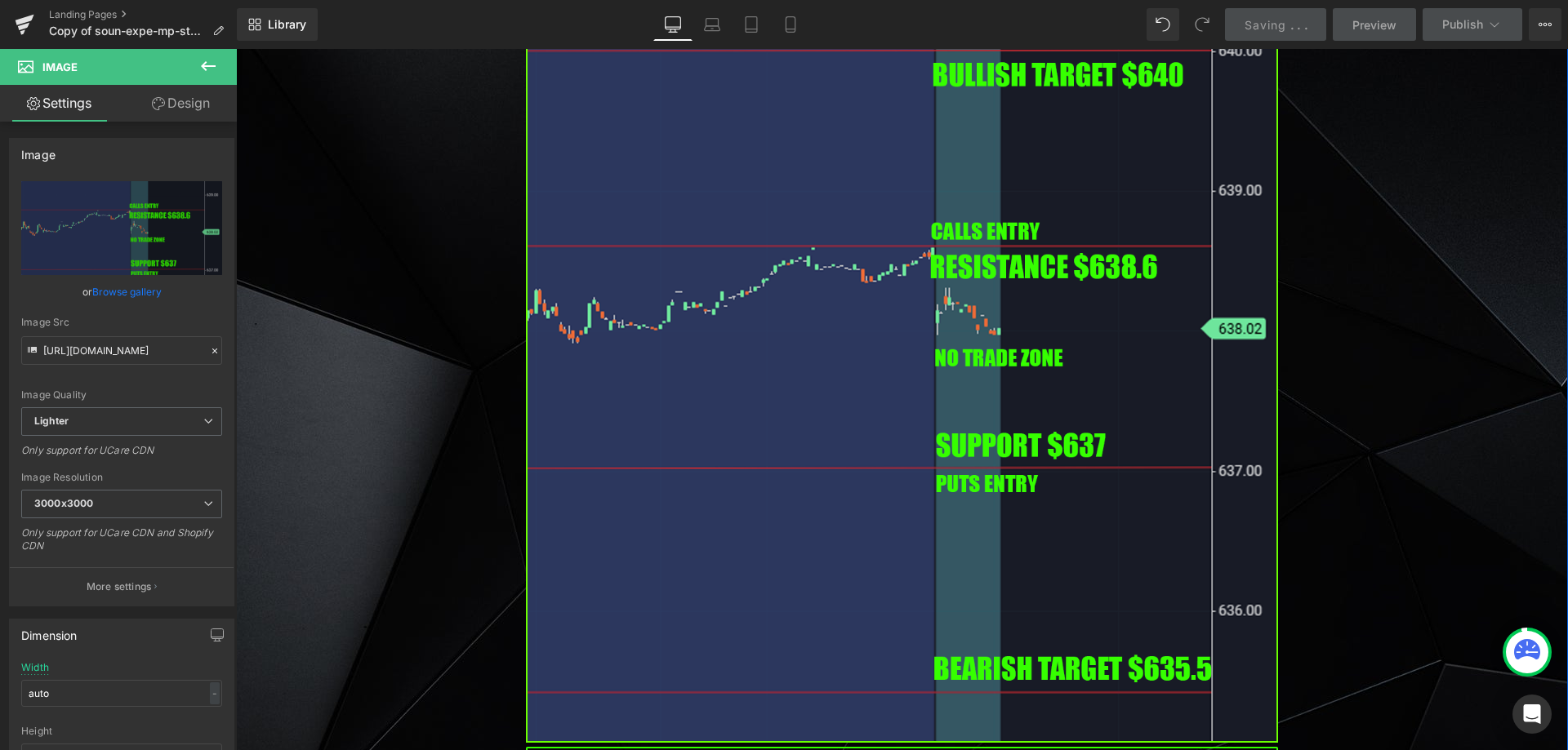
scroll to position [7592, 0]
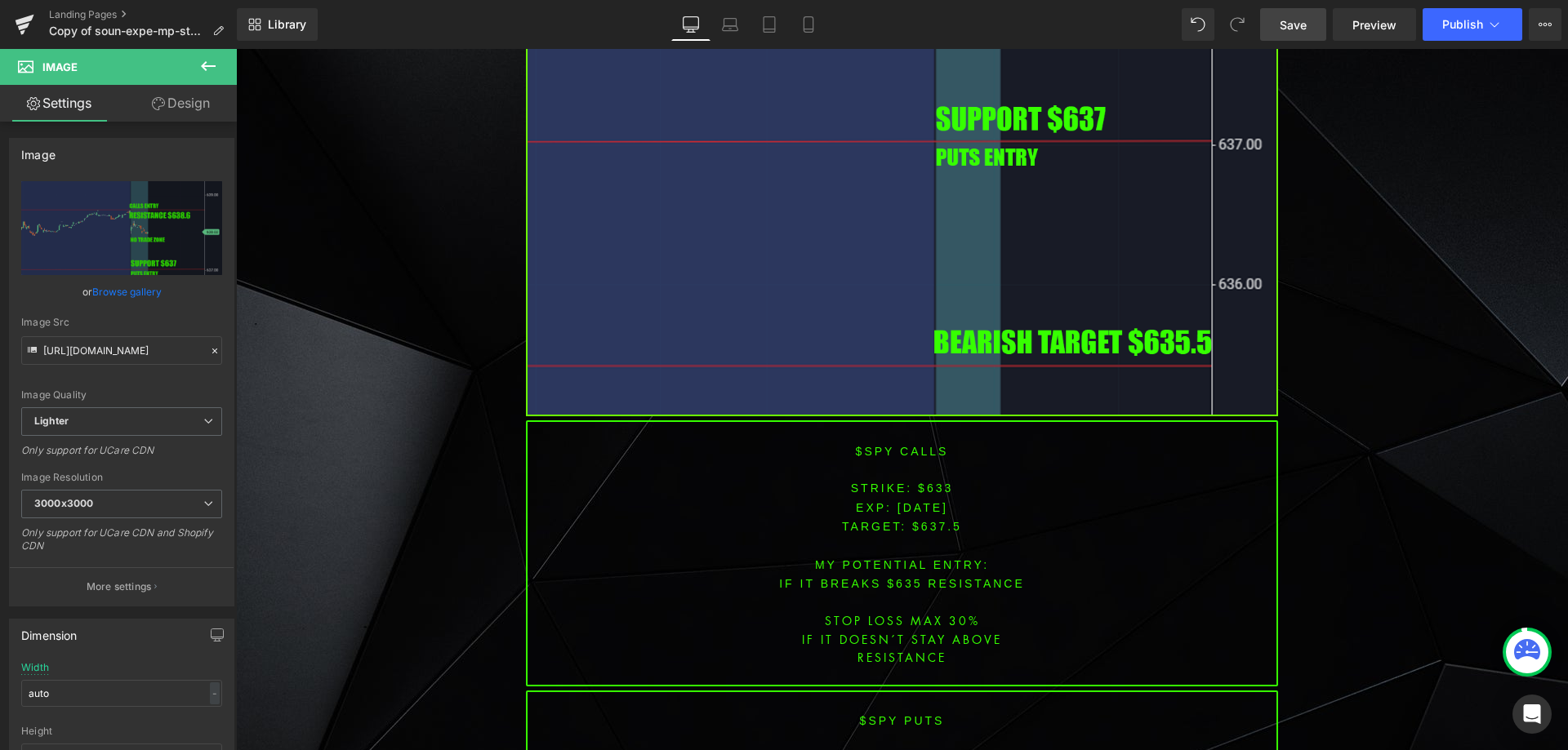
drag, startPoint x: 1295, startPoint y: 29, endPoint x: 1305, endPoint y: 253, distance: 224.2
click at [1295, 29] on span "Save" at bounding box center [1293, 25] width 27 height 17
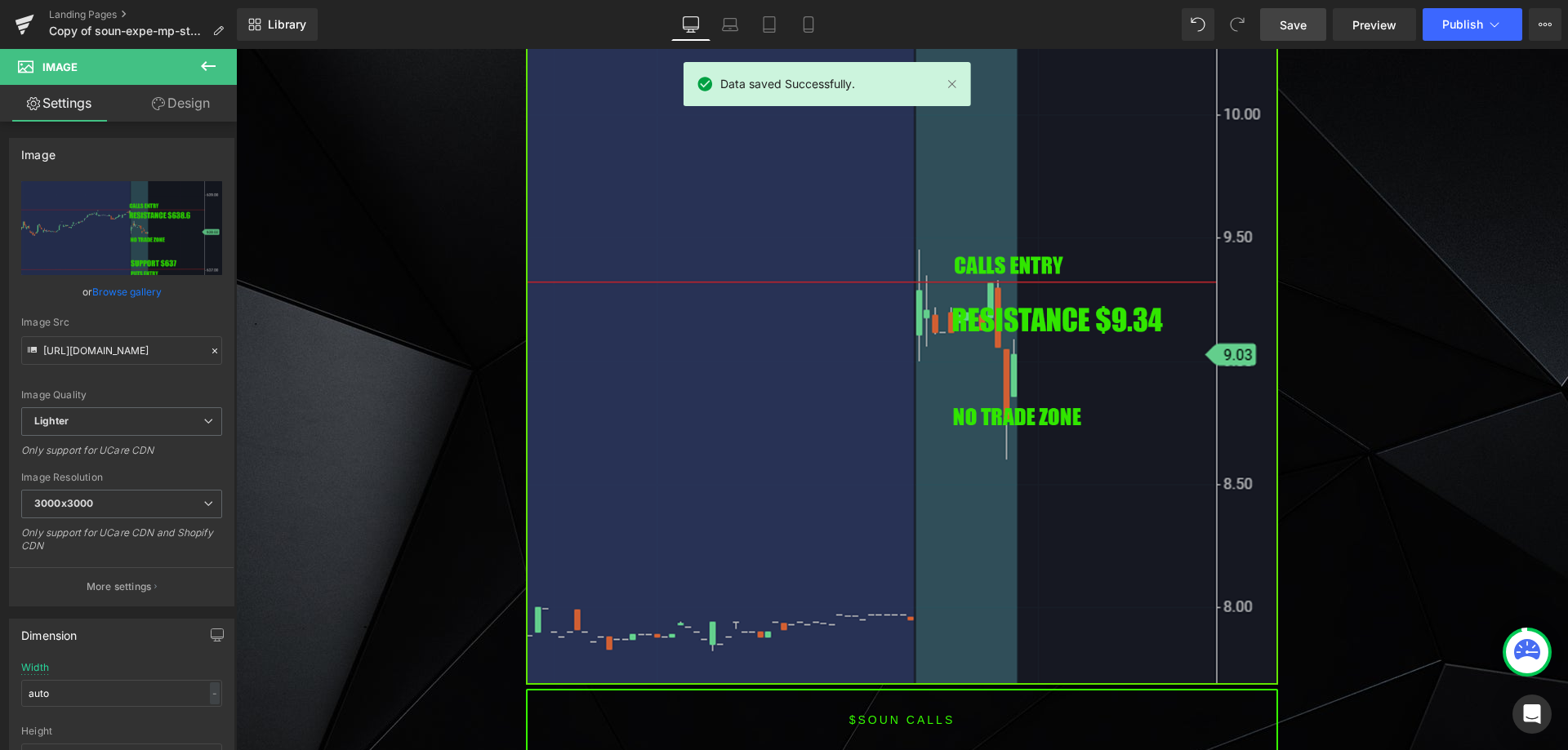
scroll to position [1470, 0]
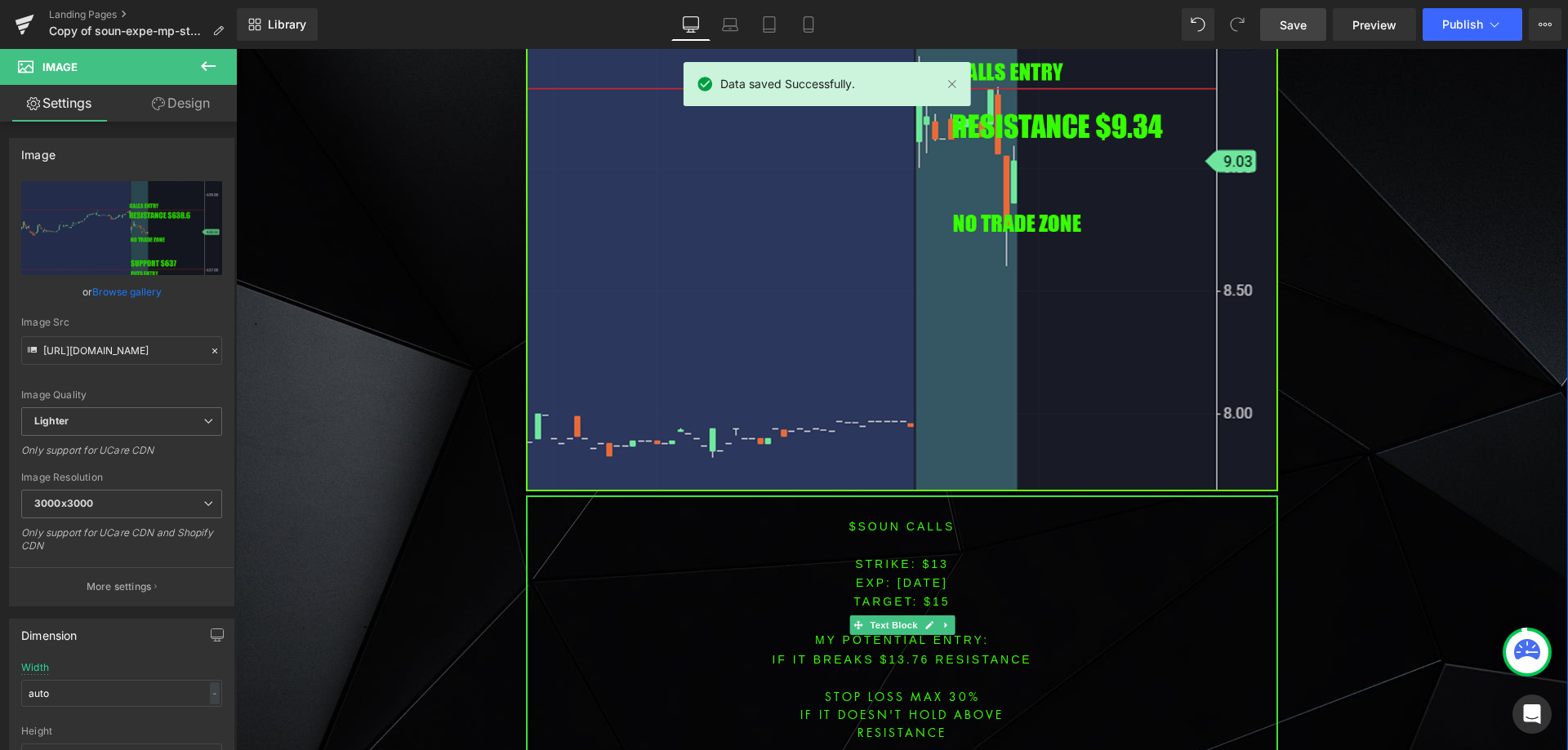
click at [865, 523] on font "$SOUN CALLS" at bounding box center [902, 527] width 106 height 13
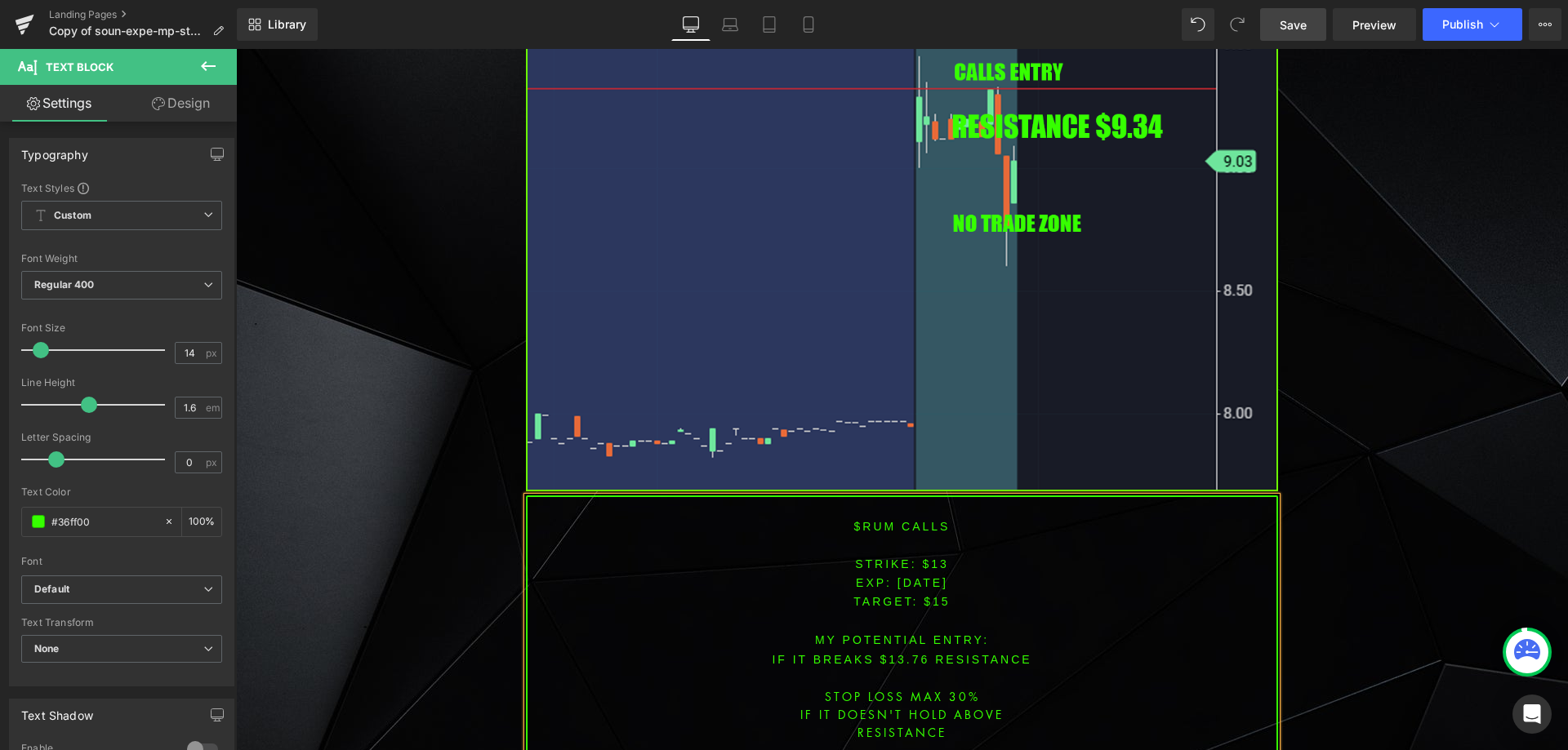
click at [976, 576] on p "EXP: [DATE]" at bounding box center [902, 582] width 749 height 19
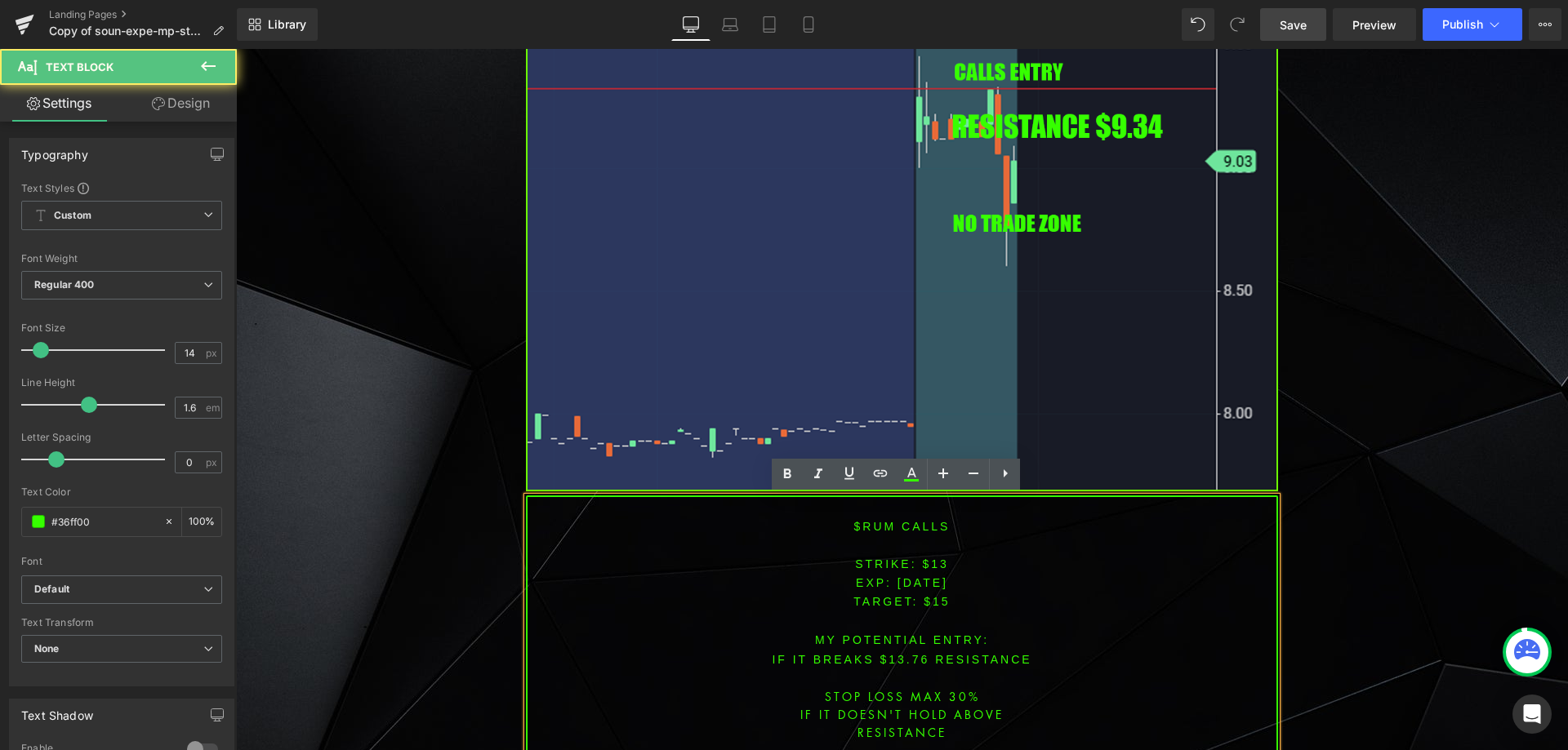
click at [920, 582] on span "[DATE]" at bounding box center [922, 583] width 51 height 13
click at [926, 562] on font "STRIKE: $13" at bounding box center [902, 564] width 94 height 13
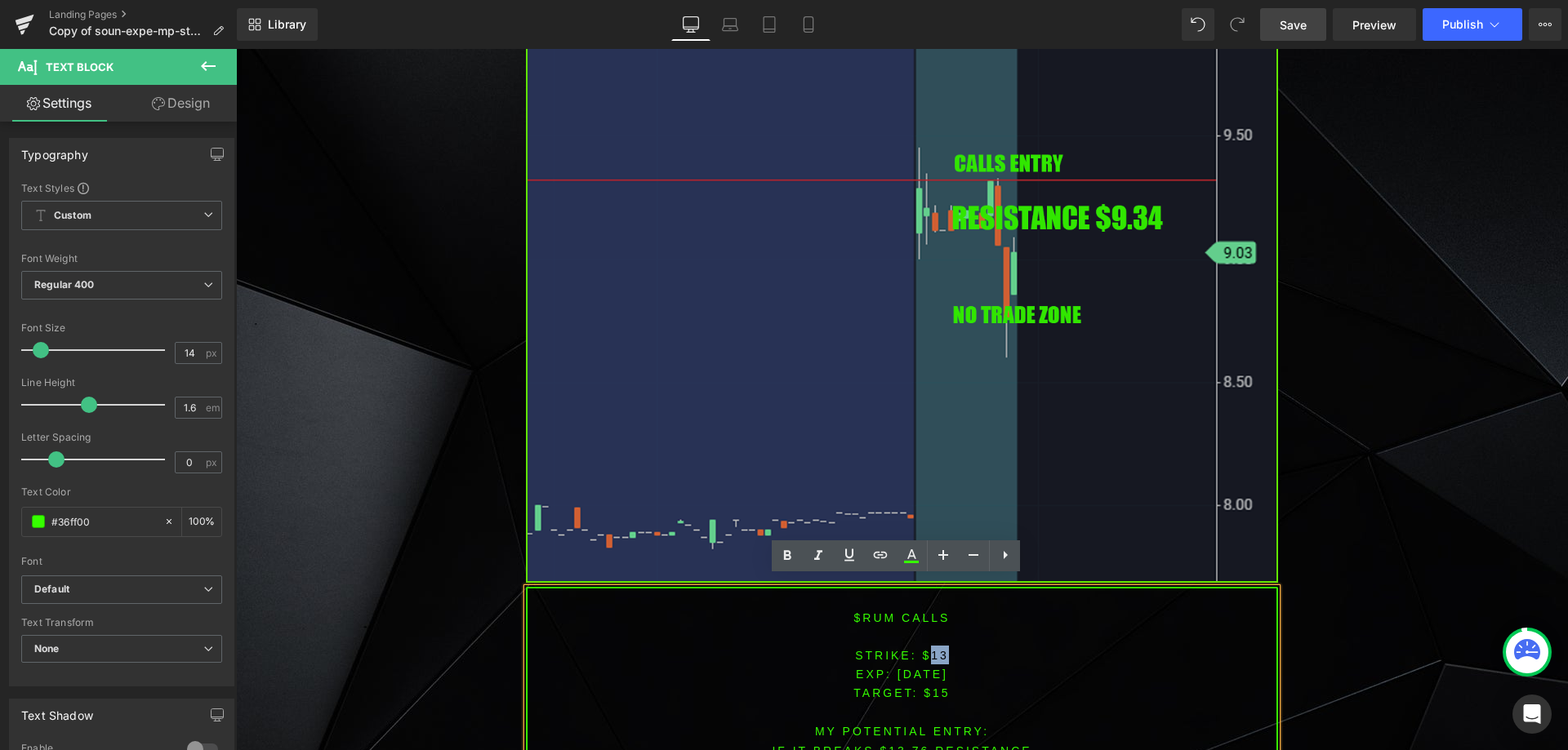
scroll to position [1388, 0]
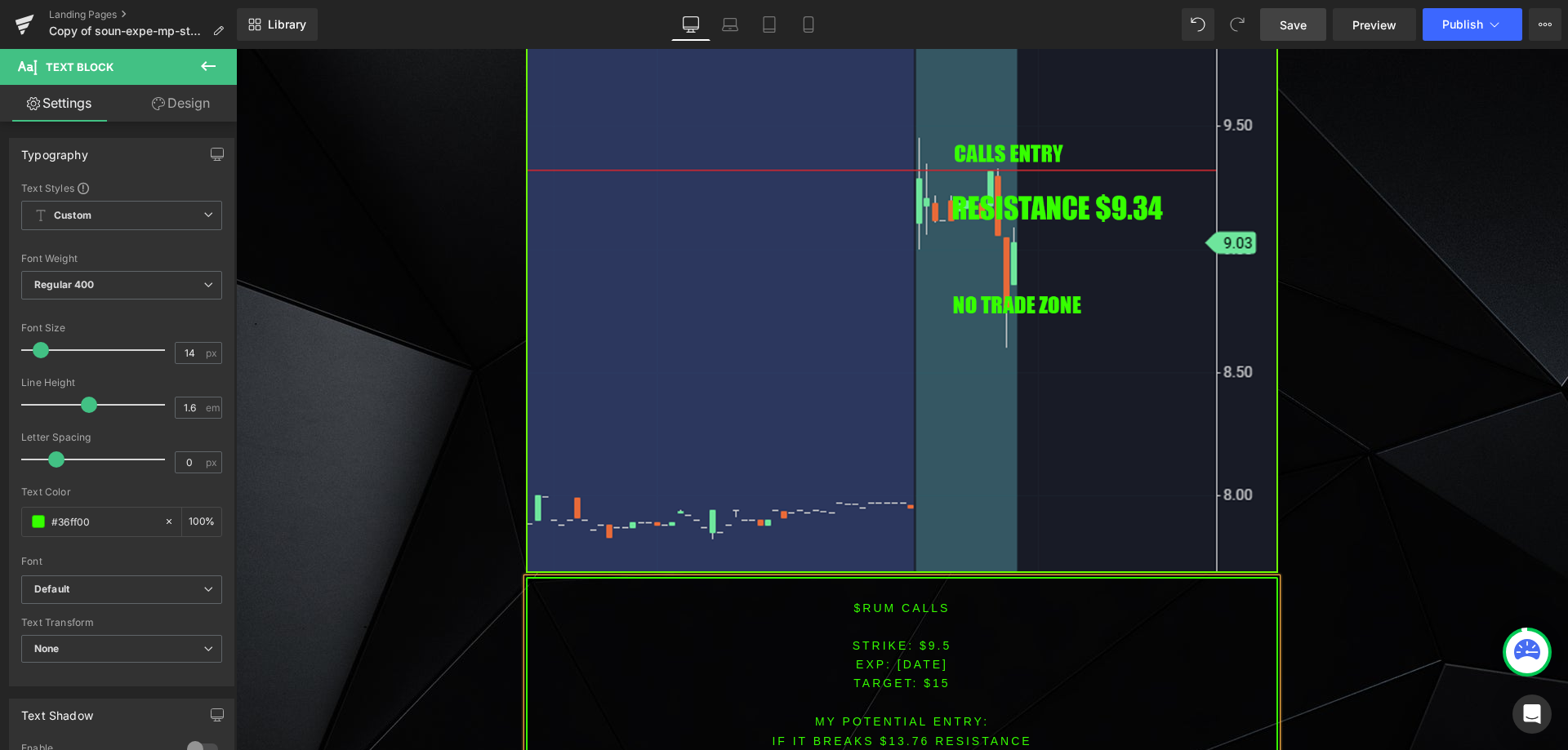
click at [929, 683] on span "TARGET: $15" at bounding box center [901, 683] width 96 height 13
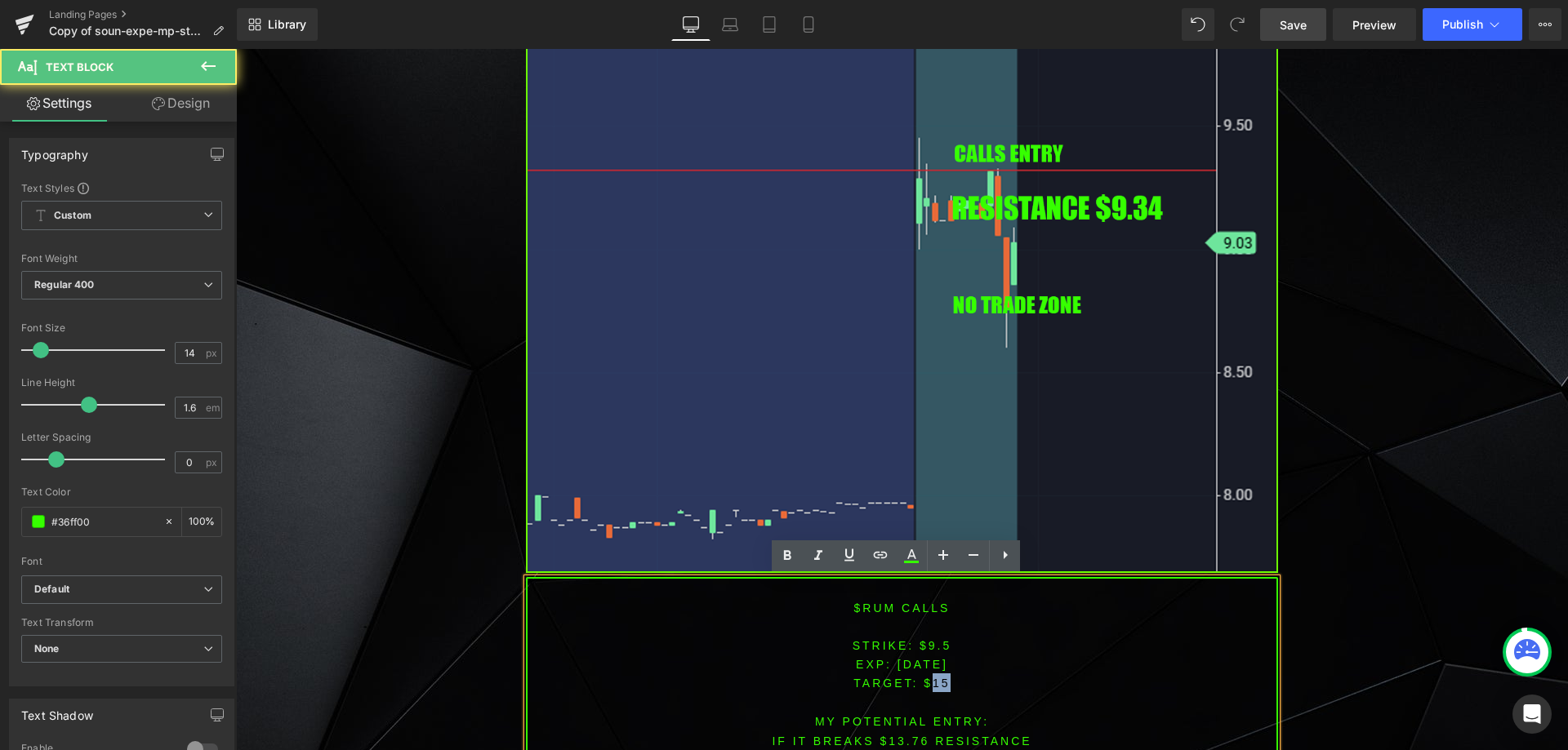
click at [929, 683] on span "TARGET: $15" at bounding box center [901, 683] width 96 height 13
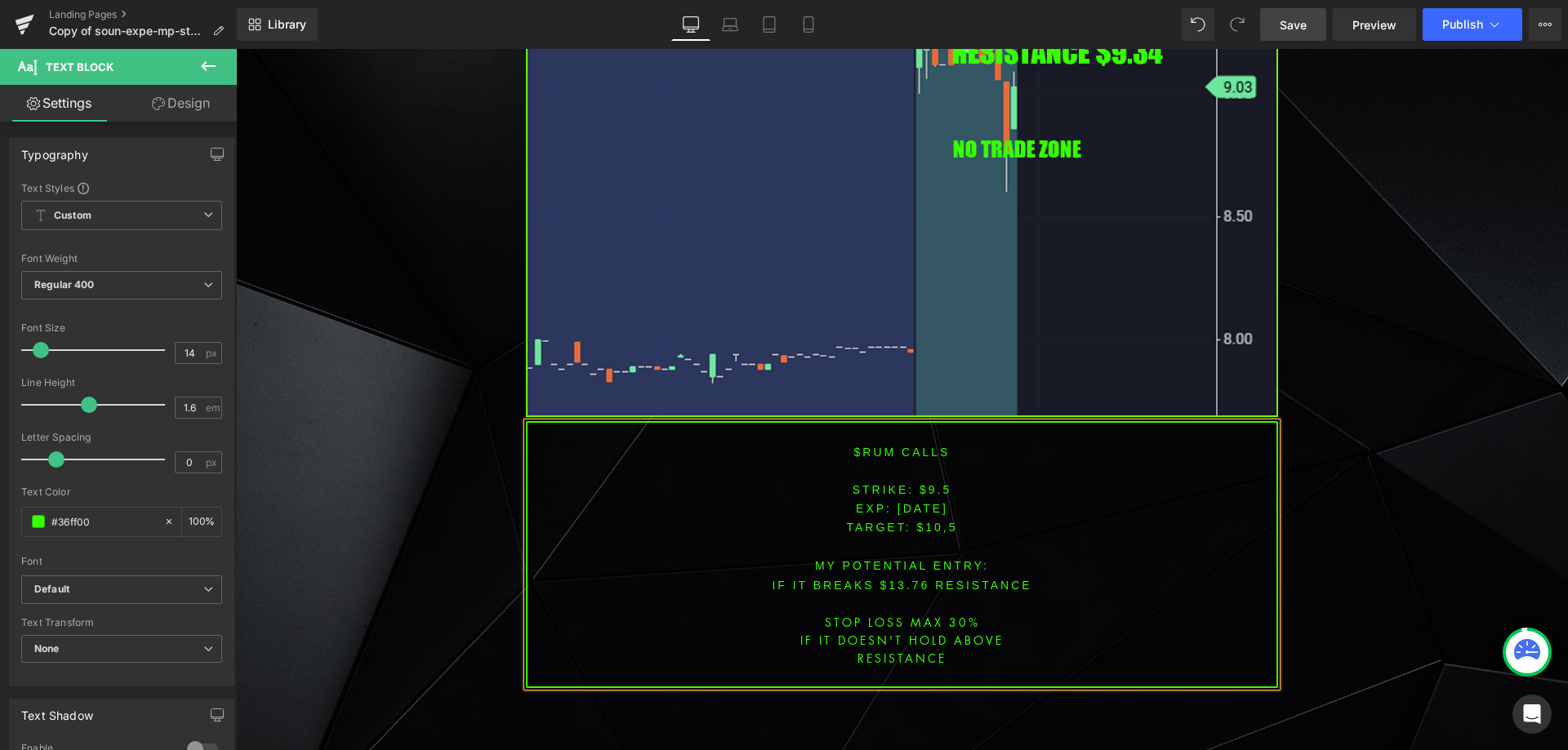
scroll to position [1570, 0]
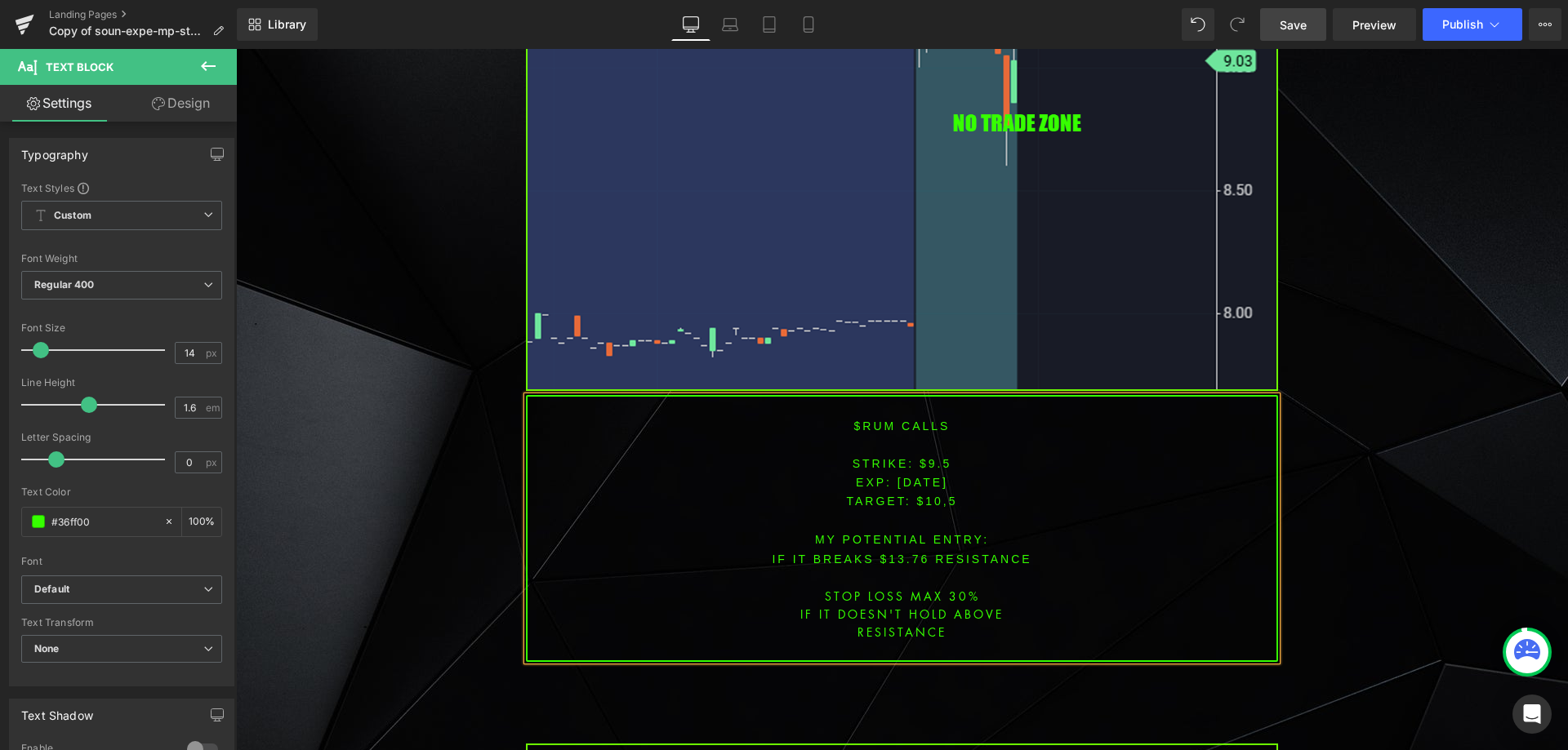
click at [943, 501] on span "TARGET: $10,5" at bounding box center [902, 501] width 112 height 13
click at [900, 557] on font "IF IT BREAKS $13.76 resistance" at bounding box center [902, 559] width 259 height 13
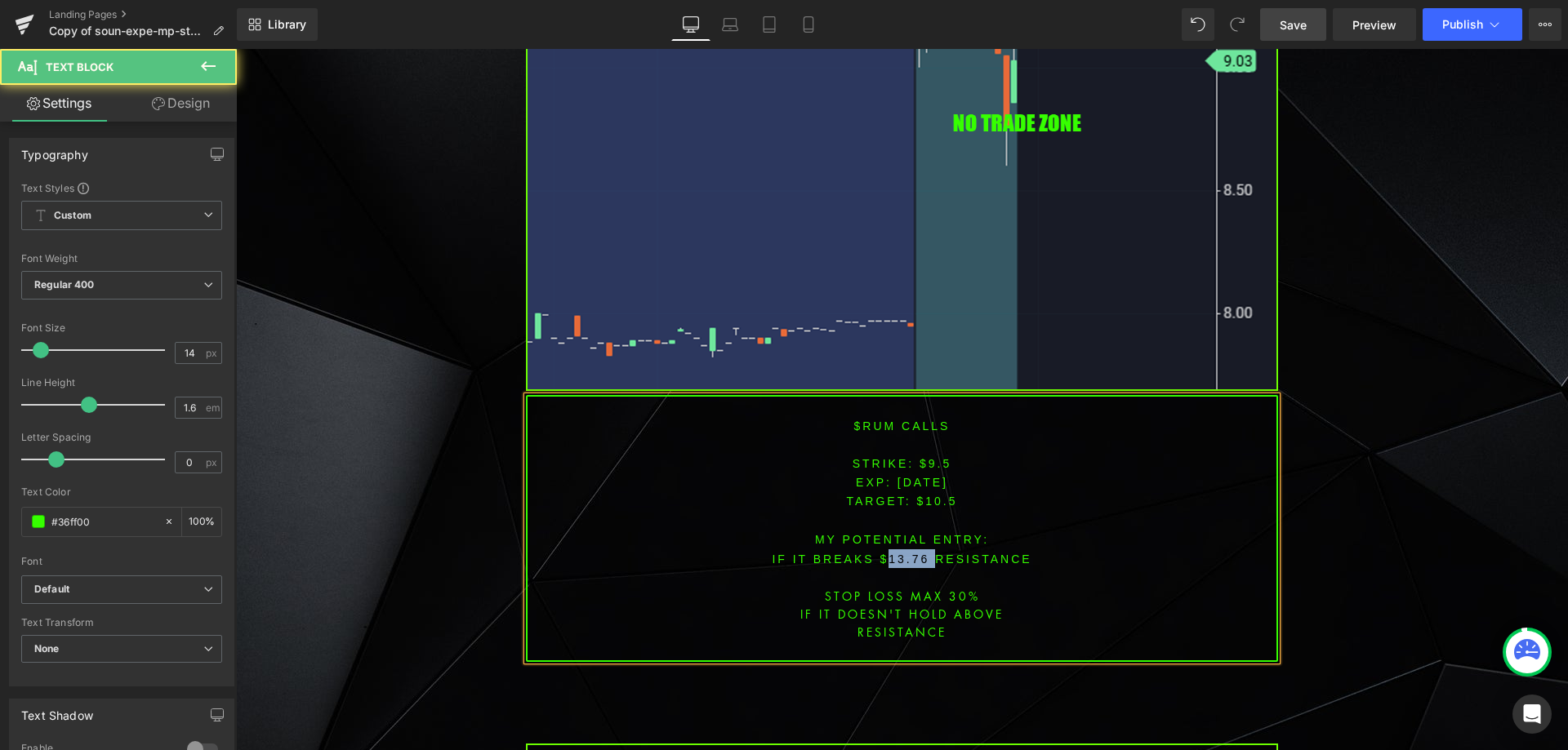
click at [900, 557] on font "IF IT BREAKS $13.76 resistance" at bounding box center [902, 559] width 259 height 13
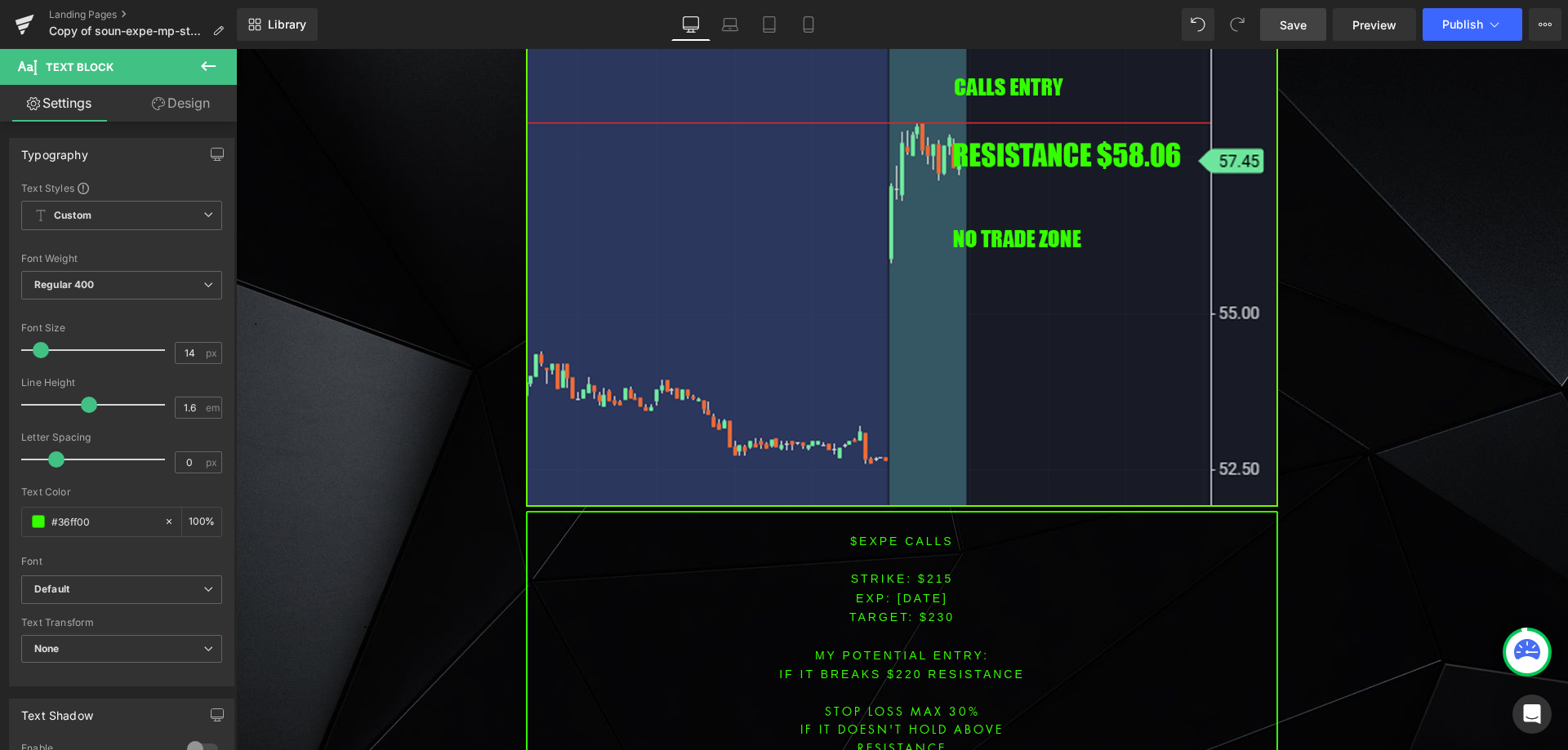
scroll to position [2876, 0]
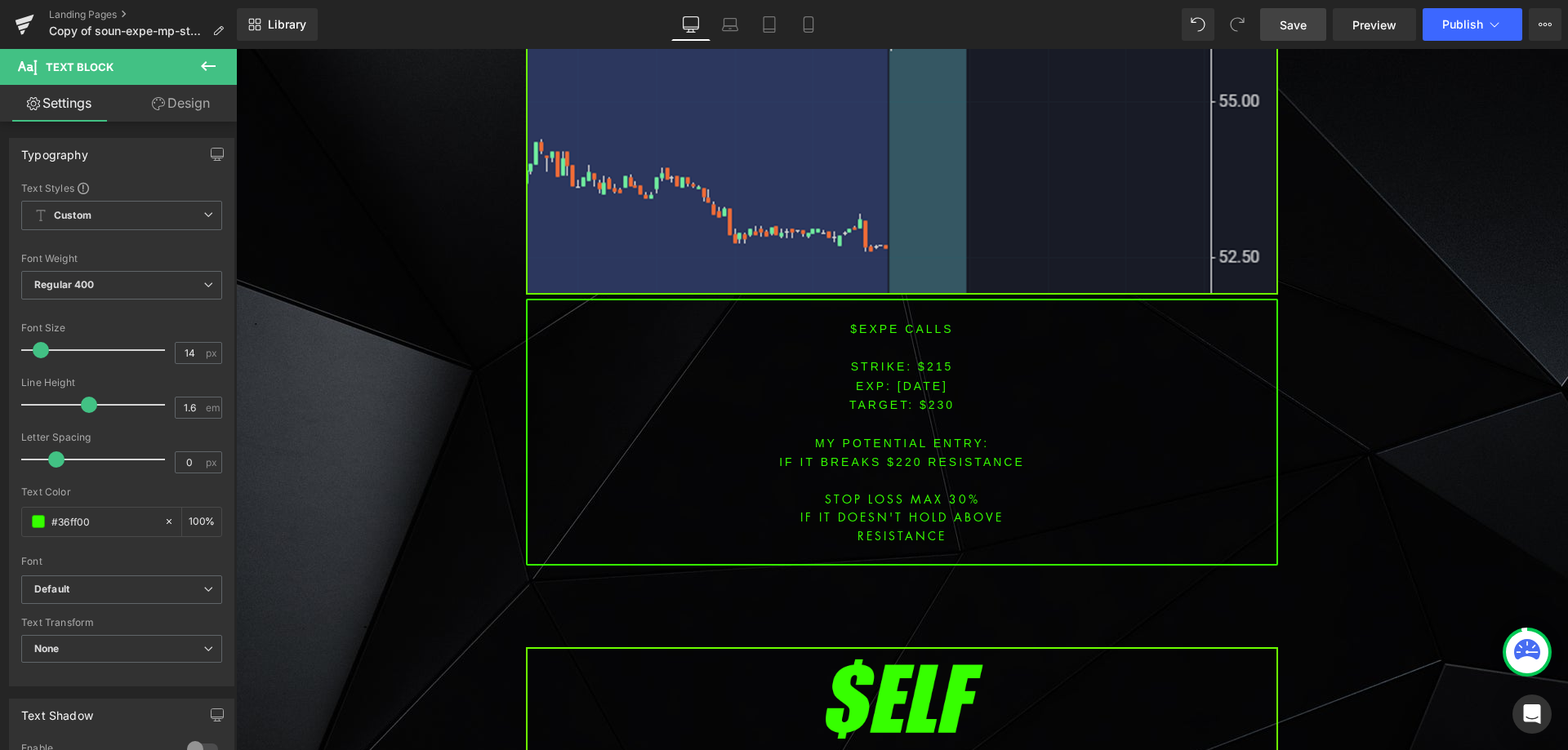
click at [859, 322] on font "$EXPE CALLS" at bounding box center [902, 329] width 103 height 13
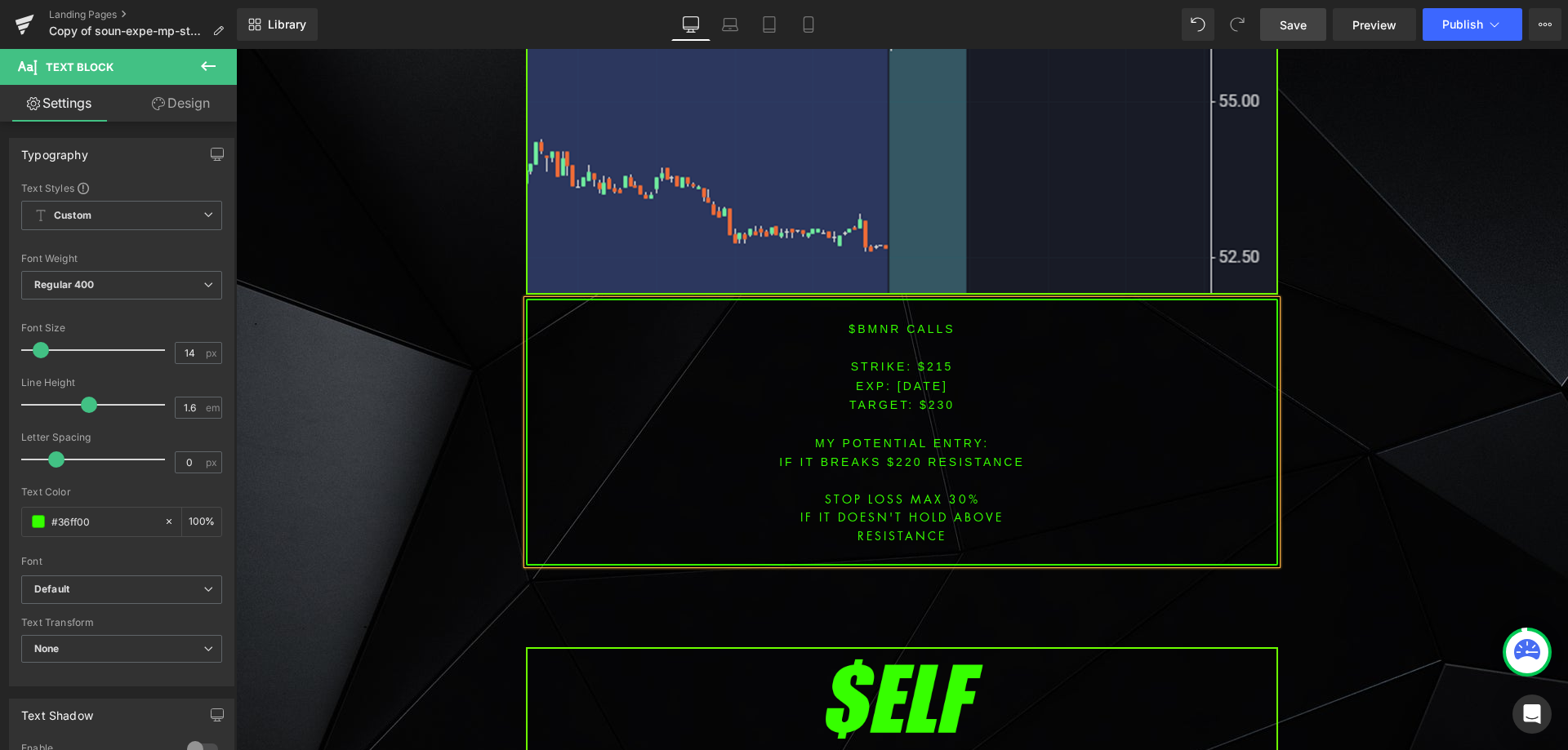
click at [920, 379] on span "[DATE]" at bounding box center [922, 386] width 51 height 13
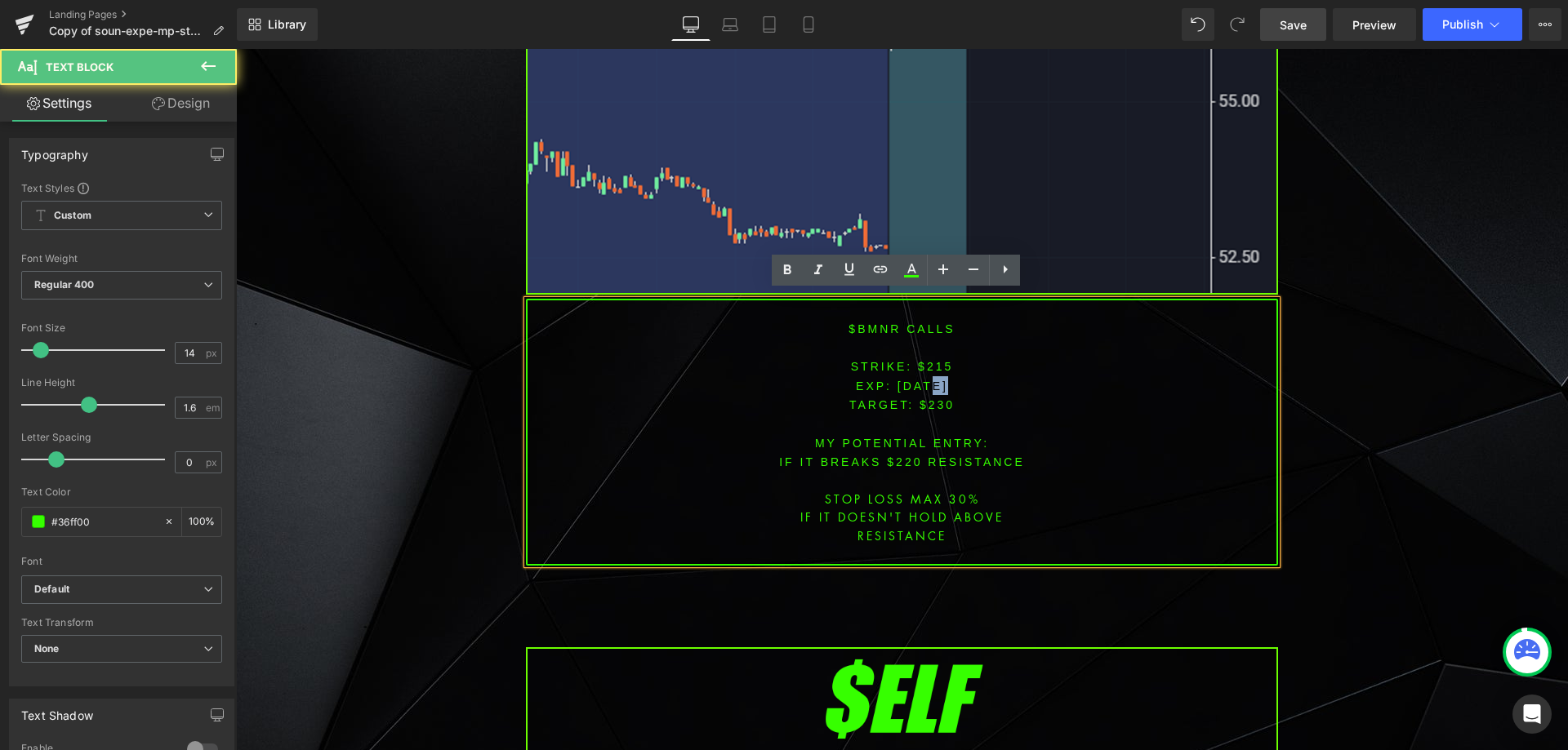
click at [920, 379] on span "[DATE]" at bounding box center [922, 386] width 51 height 13
click at [931, 356] on p "STRIKE: $215" at bounding box center [902, 366] width 749 height 19
click at [930, 356] on p "STRIKE: $215" at bounding box center [902, 366] width 749 height 19
drag, startPoint x: 914, startPoint y: 390, endPoint x: 919, endPoint y: 380, distance: 11.2
click at [914, 398] on span "TARGET: $230" at bounding box center [902, 405] width 106 height 13
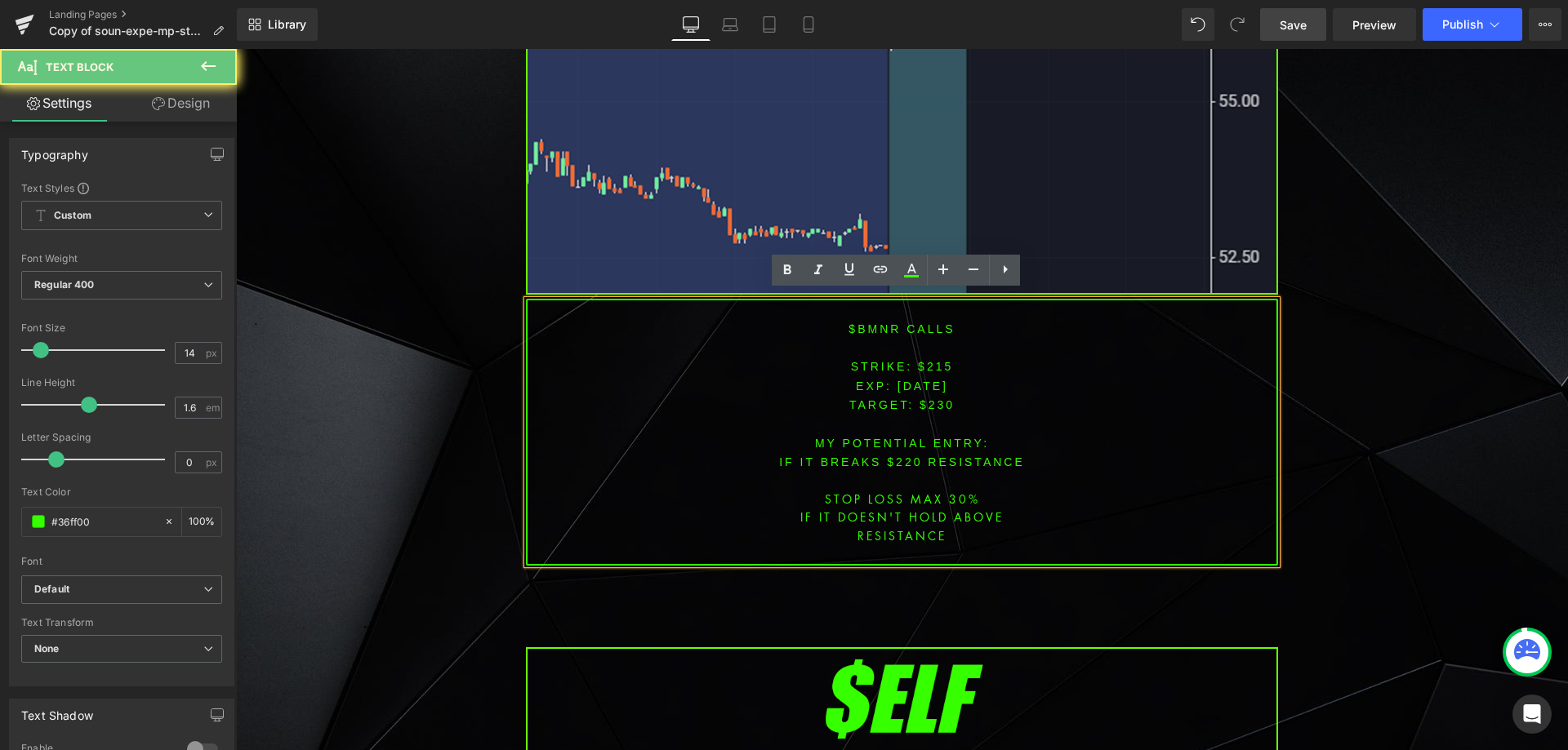
click at [930, 362] on font "STRIKE: $215" at bounding box center [903, 367] width 103 height 13
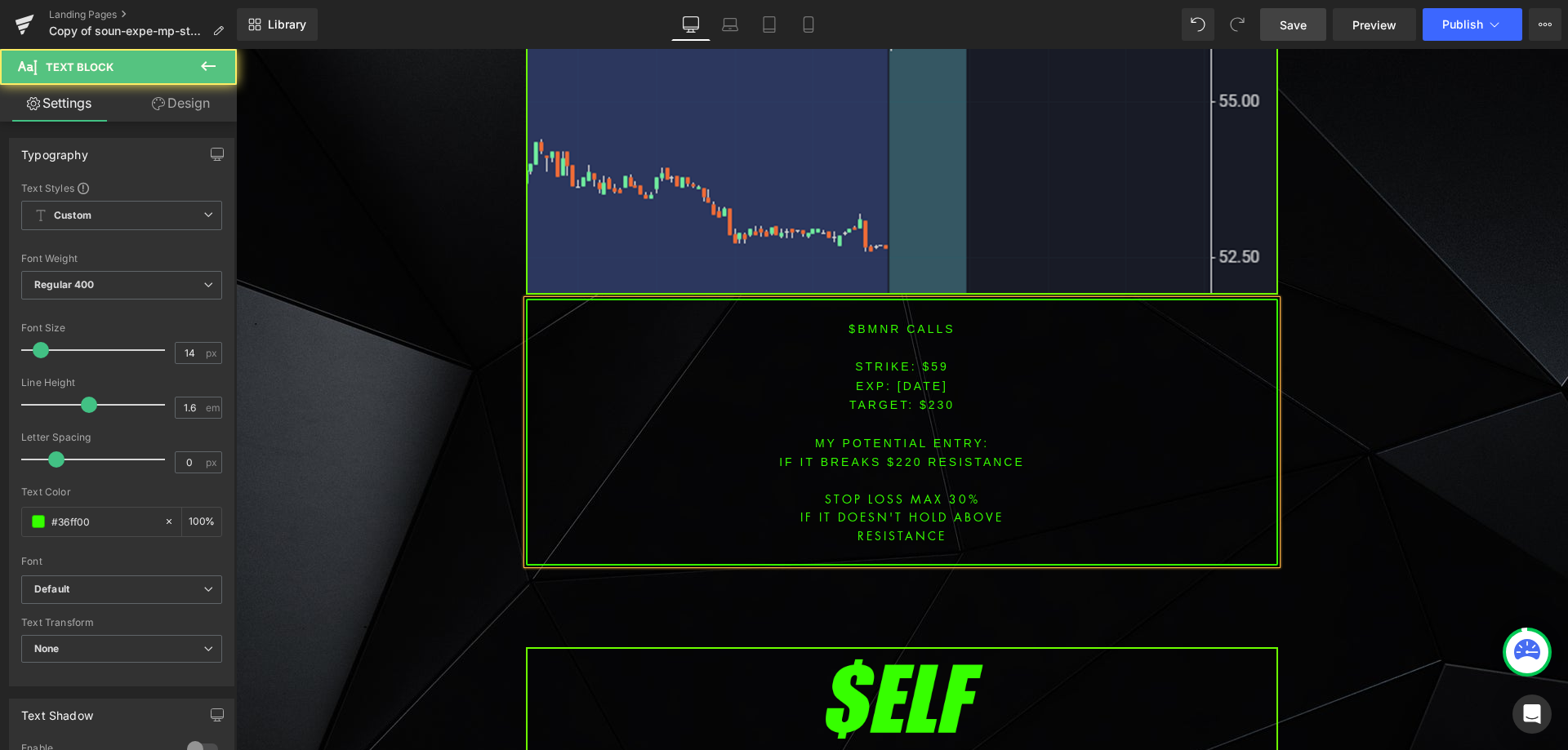
click at [930, 398] on span "TARGET: $230" at bounding box center [902, 405] width 106 height 13
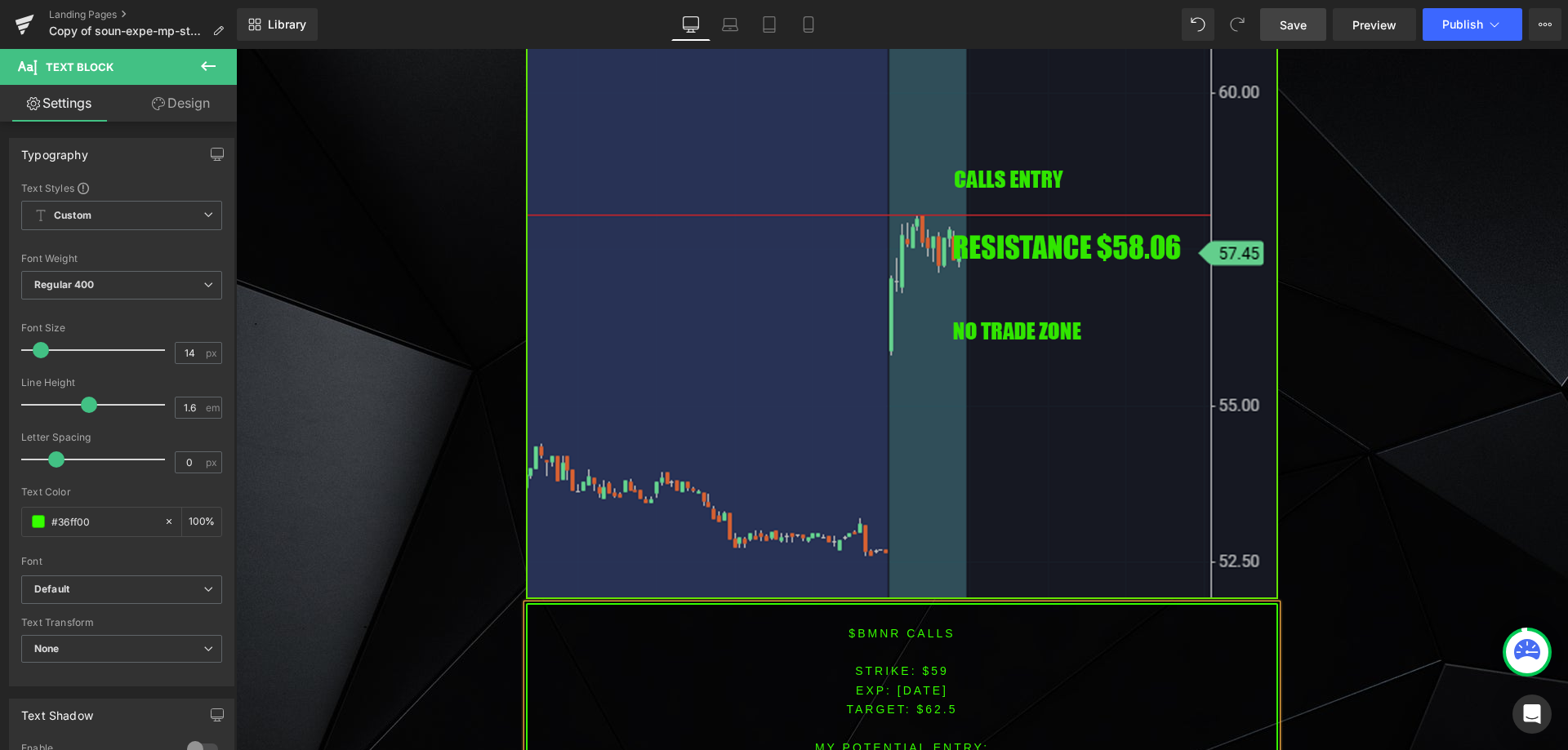
scroll to position [2854, 0]
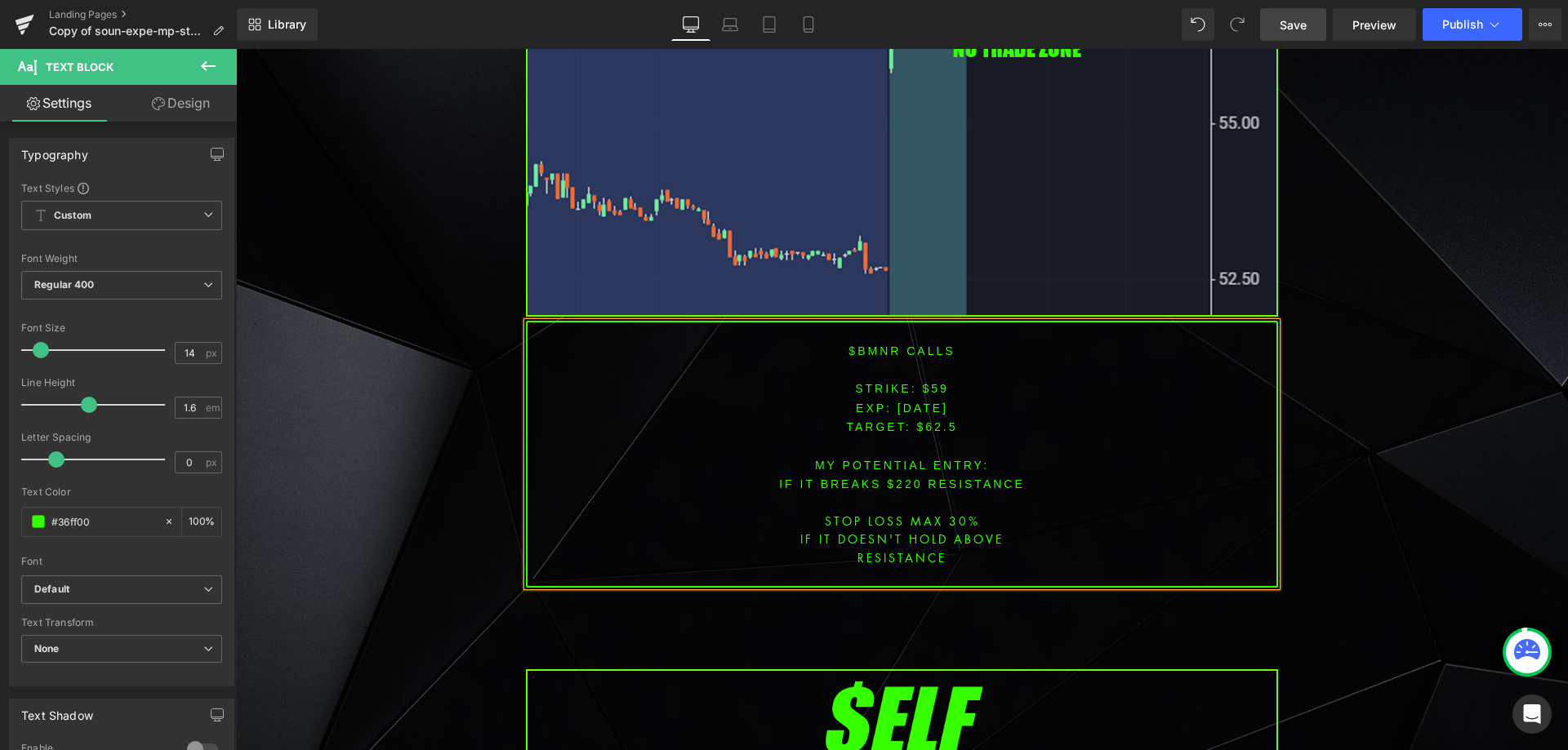
click at [897, 477] on font "IF IT BREAKS $220 resistance" at bounding box center [902, 484] width 246 height 13
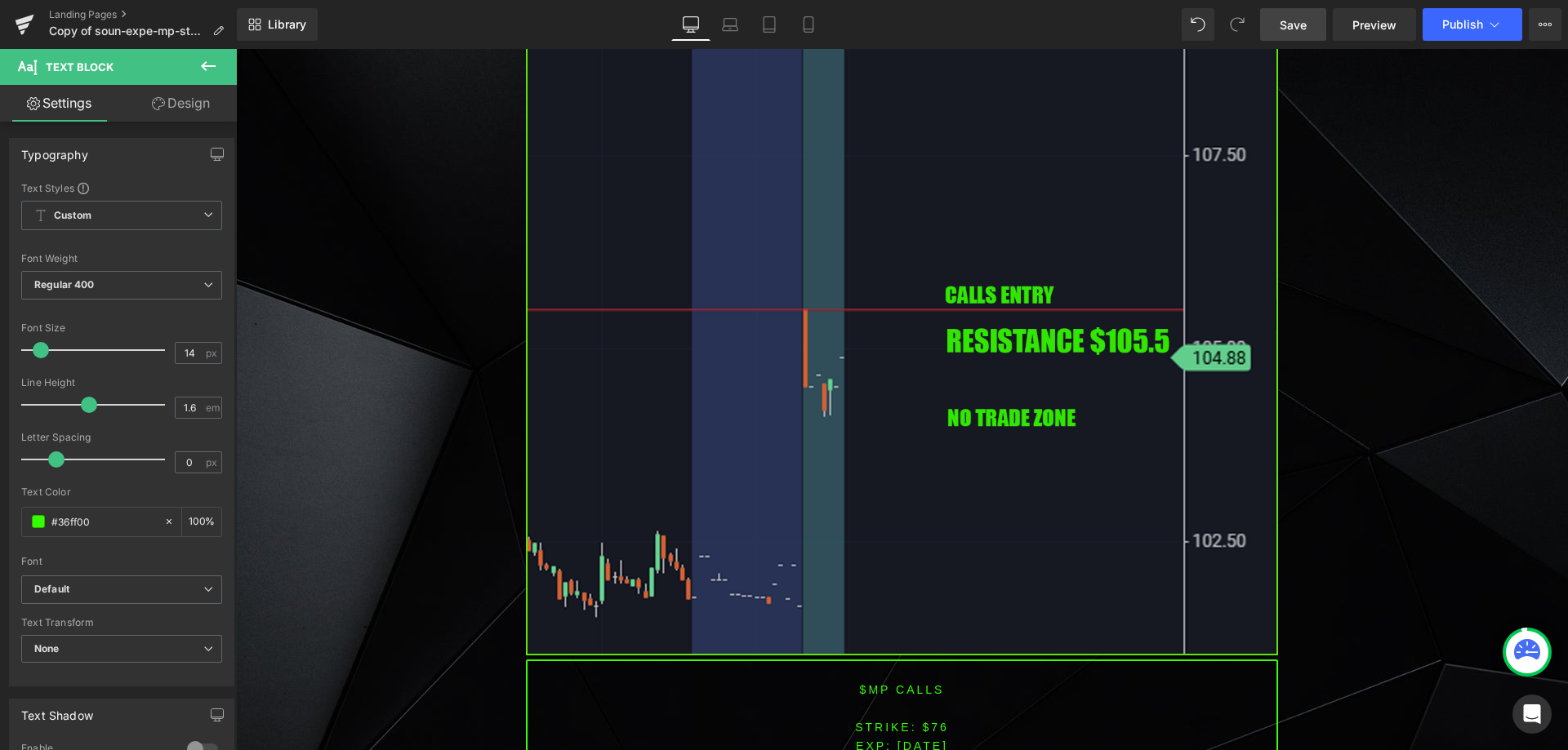
scroll to position [4133, 0]
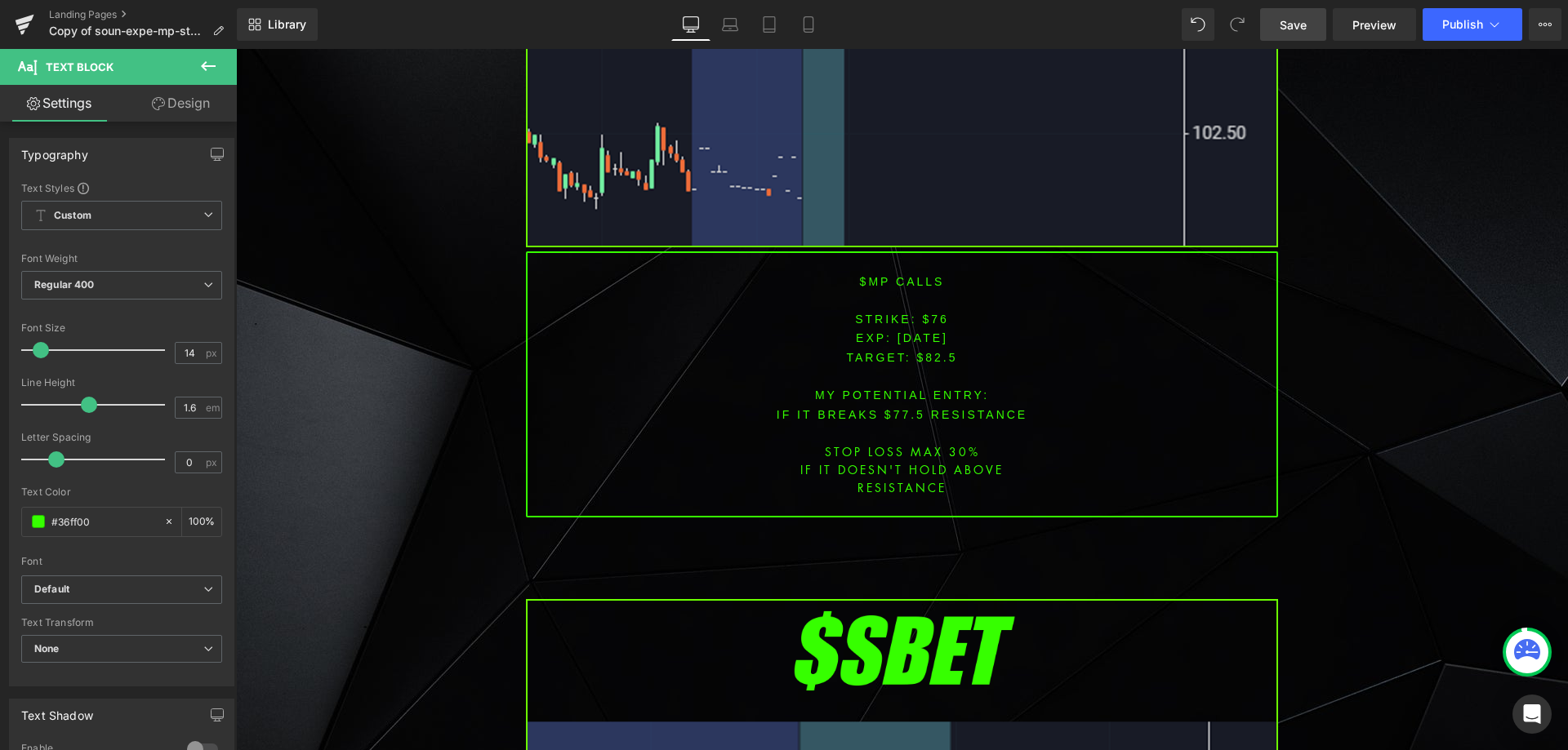
click at [869, 275] on font "$MP CALLS" at bounding box center [902, 282] width 85 height 13
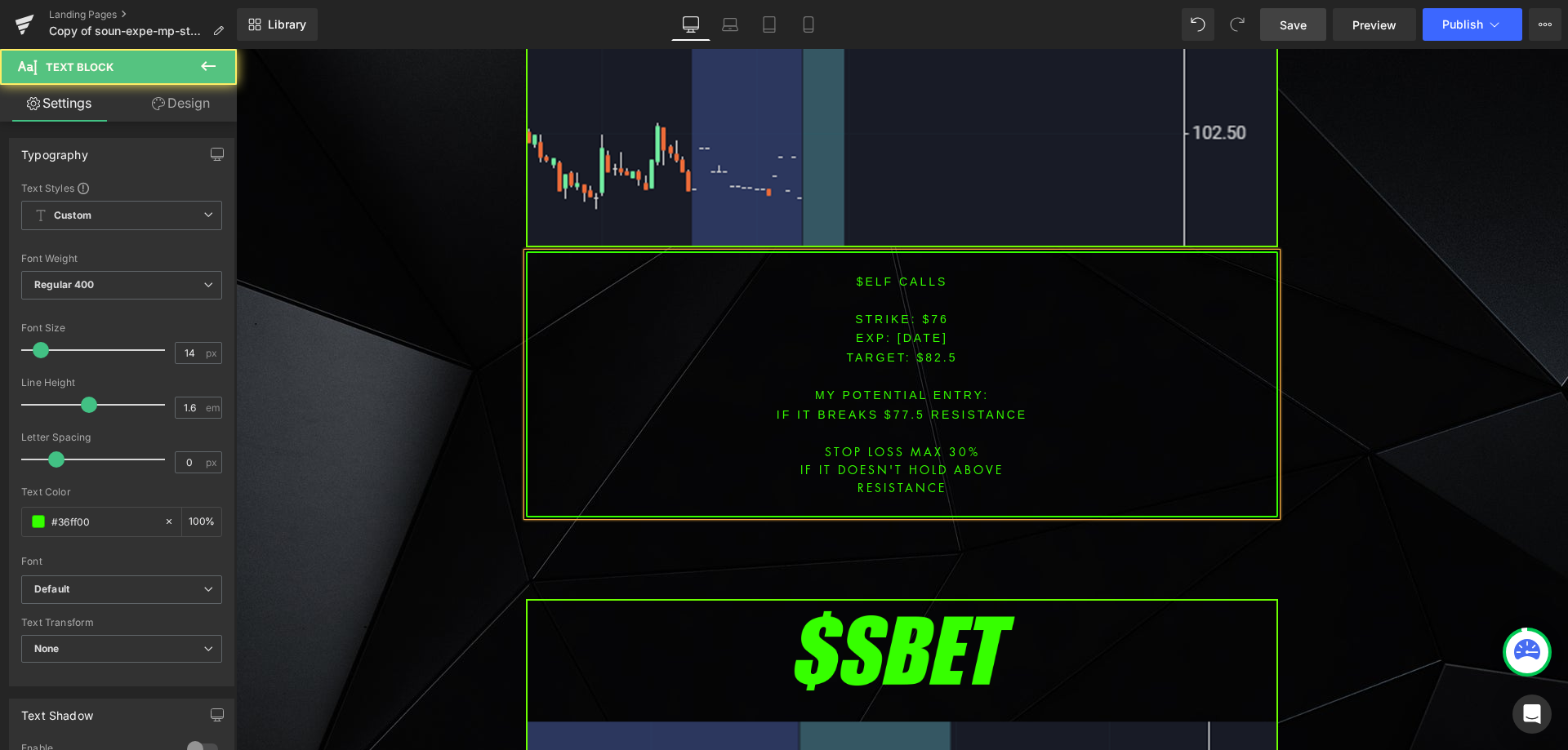
click at [922, 332] on span "[DATE]" at bounding box center [922, 338] width 51 height 13
click at [922, 313] on font "STRIKE: $76" at bounding box center [902, 319] width 94 height 13
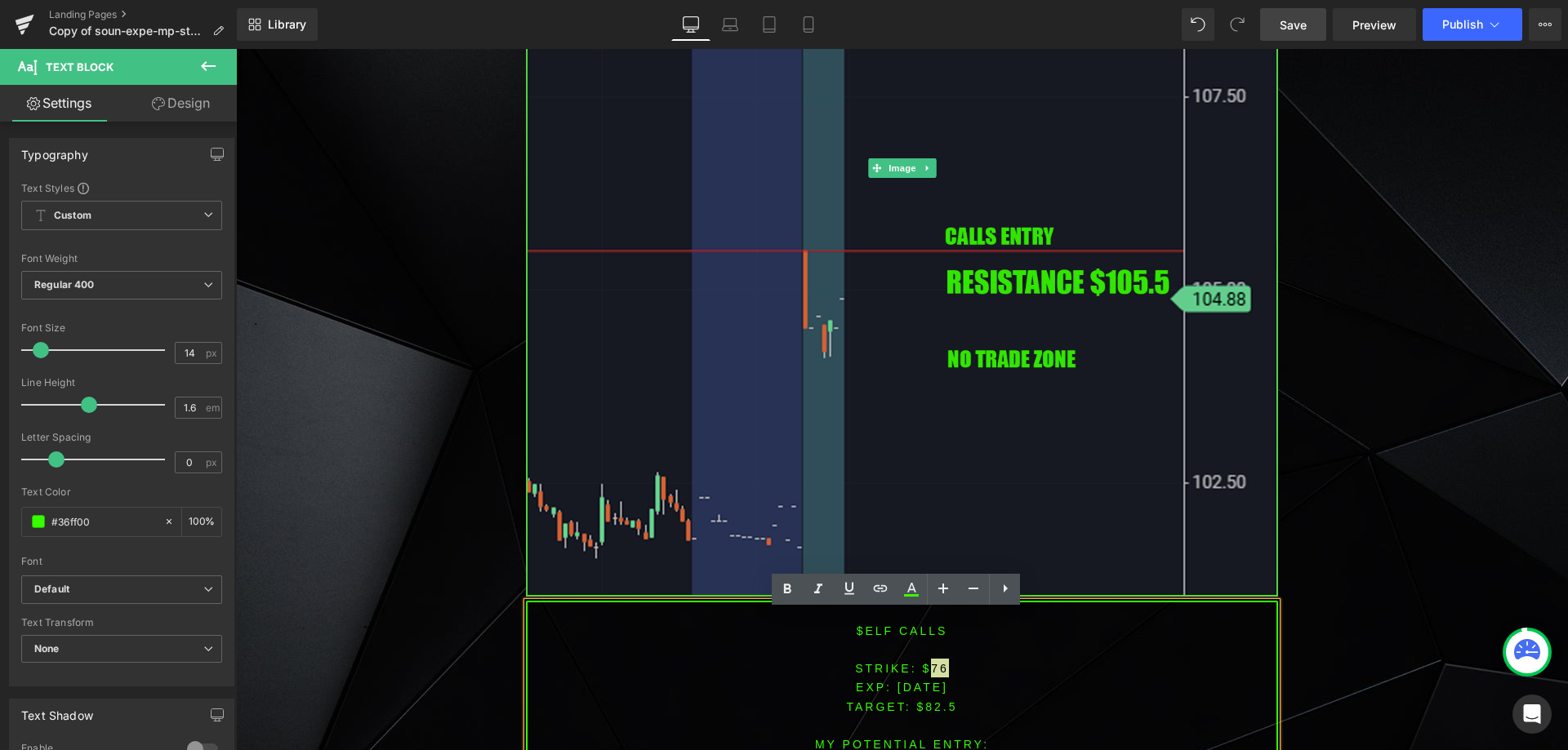
scroll to position [3888, 0]
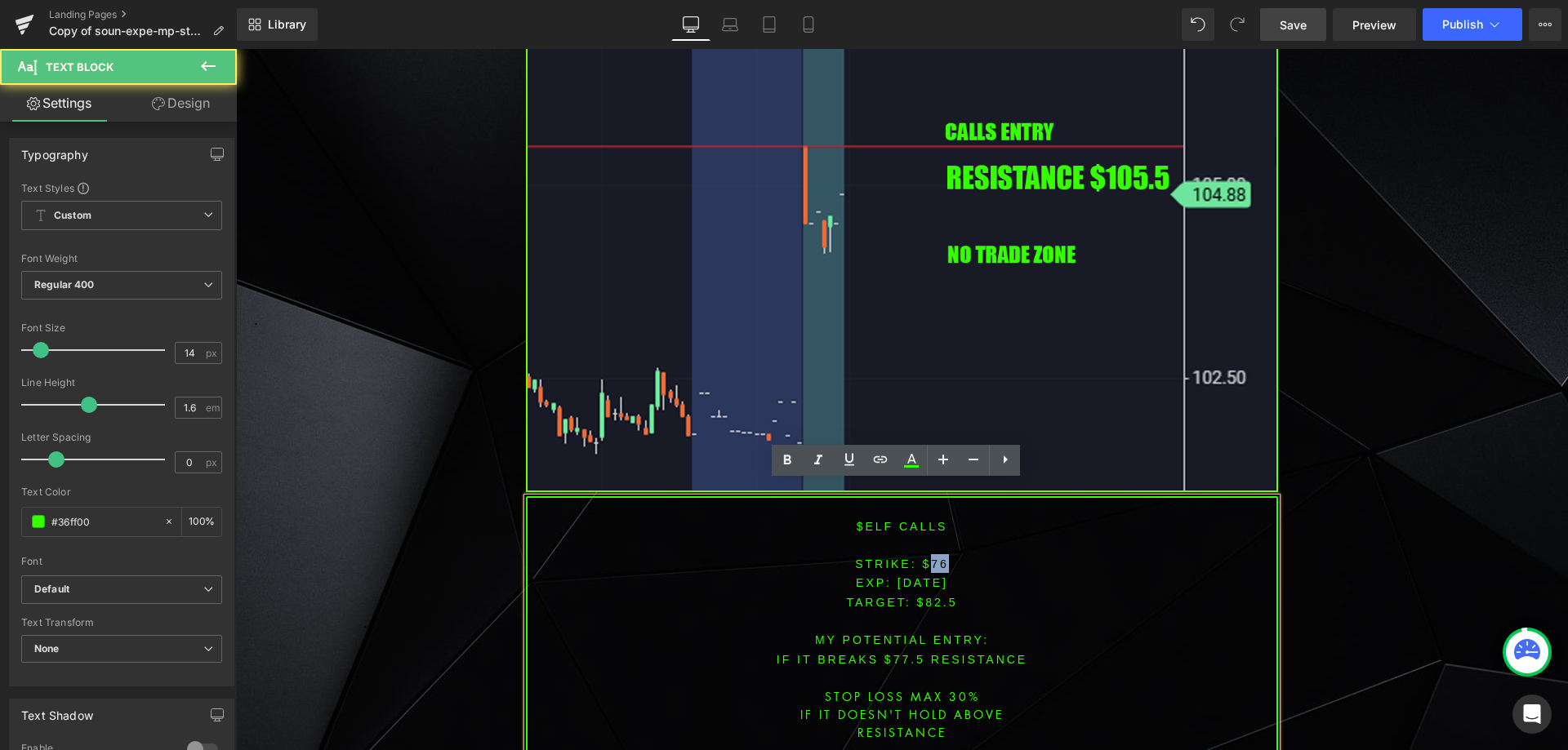
click at [952, 556] on p "STRIKE: $76" at bounding box center [902, 564] width 749 height 19
click at [927, 557] on font "STRIKE: $76" at bounding box center [902, 564] width 94 height 13
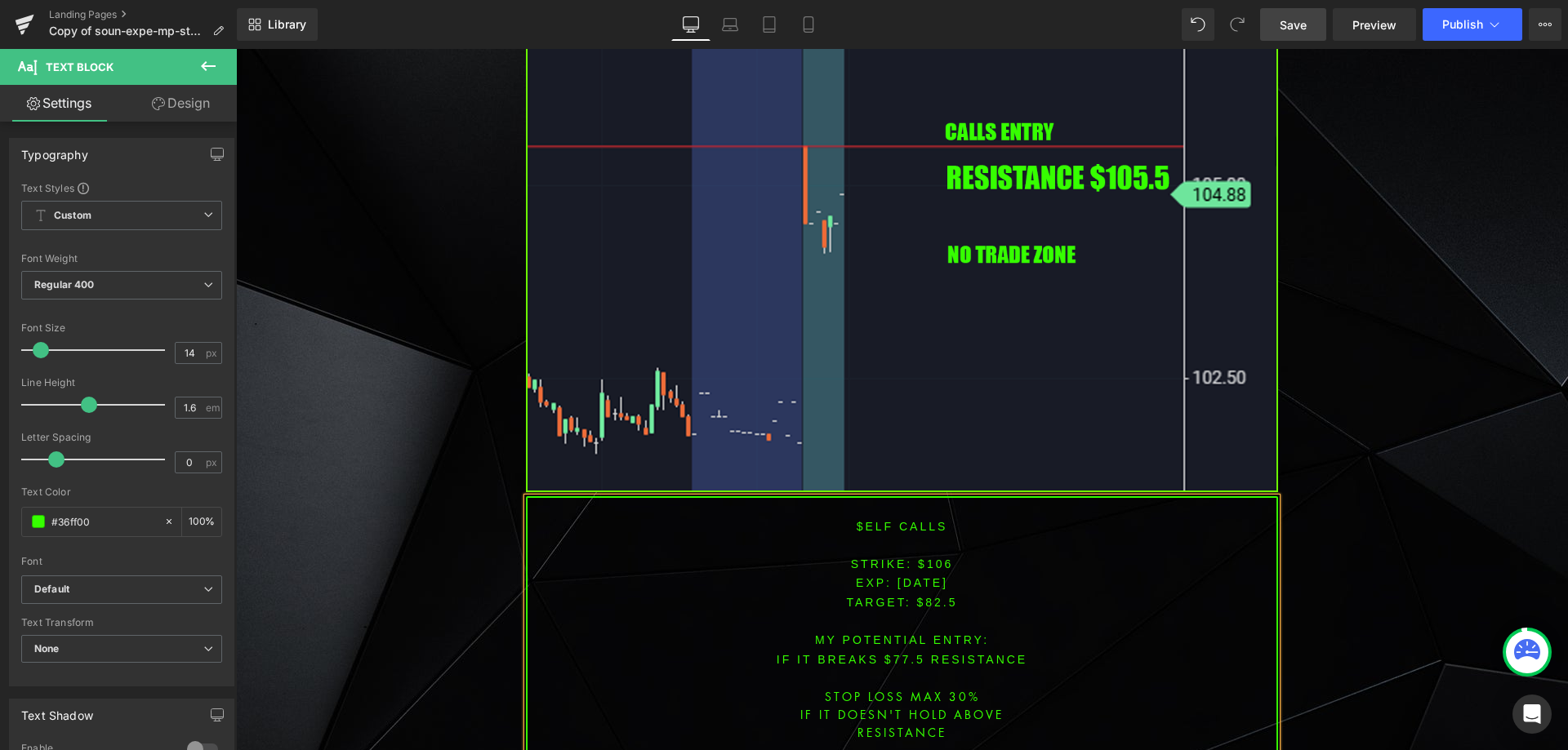
click at [932, 596] on span "TARGET: $82.5" at bounding box center [902, 602] width 112 height 13
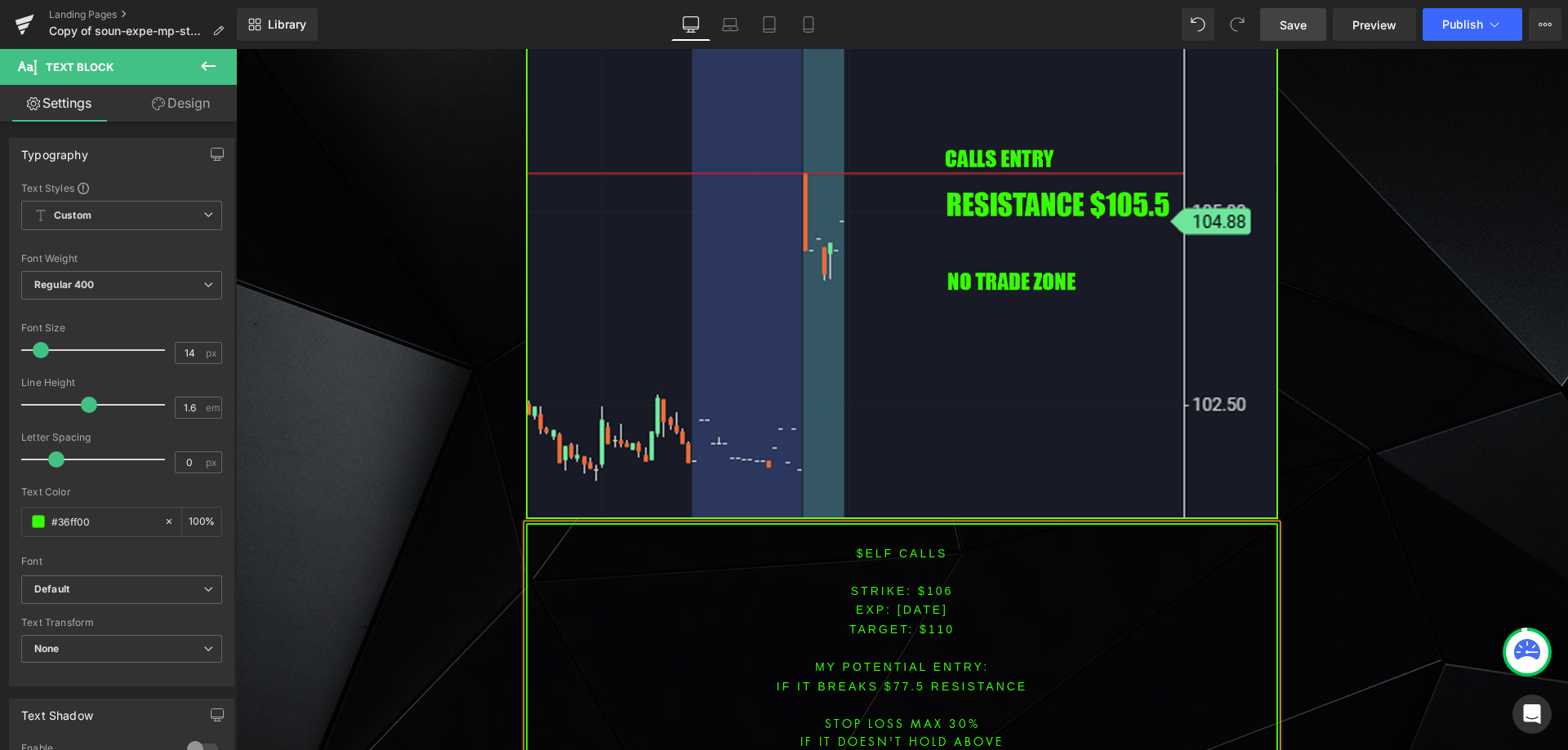
scroll to position [3893, 0]
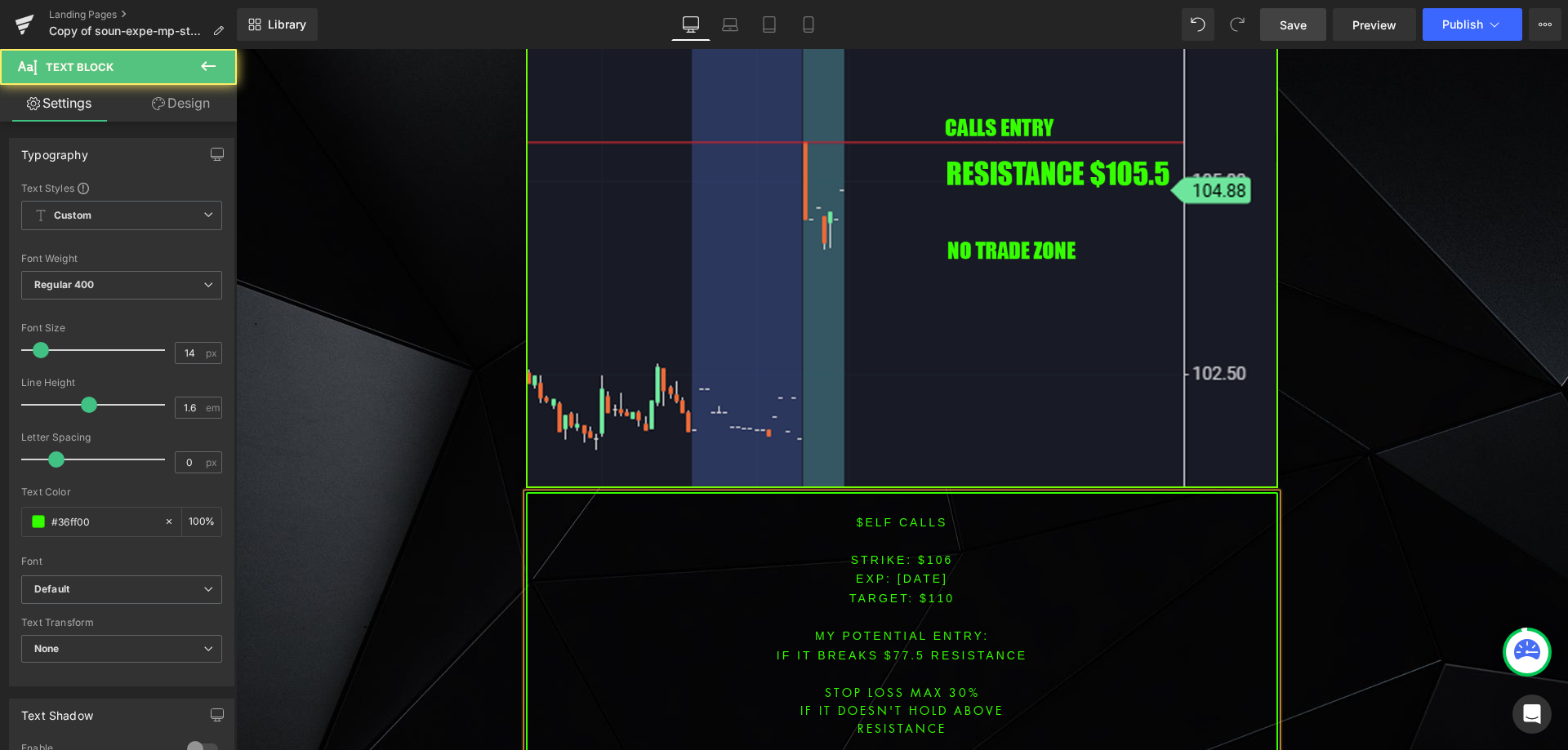
click at [897, 649] on font "IF IT BREAKS $77.5 resistance" at bounding box center [902, 656] width 251 height 13
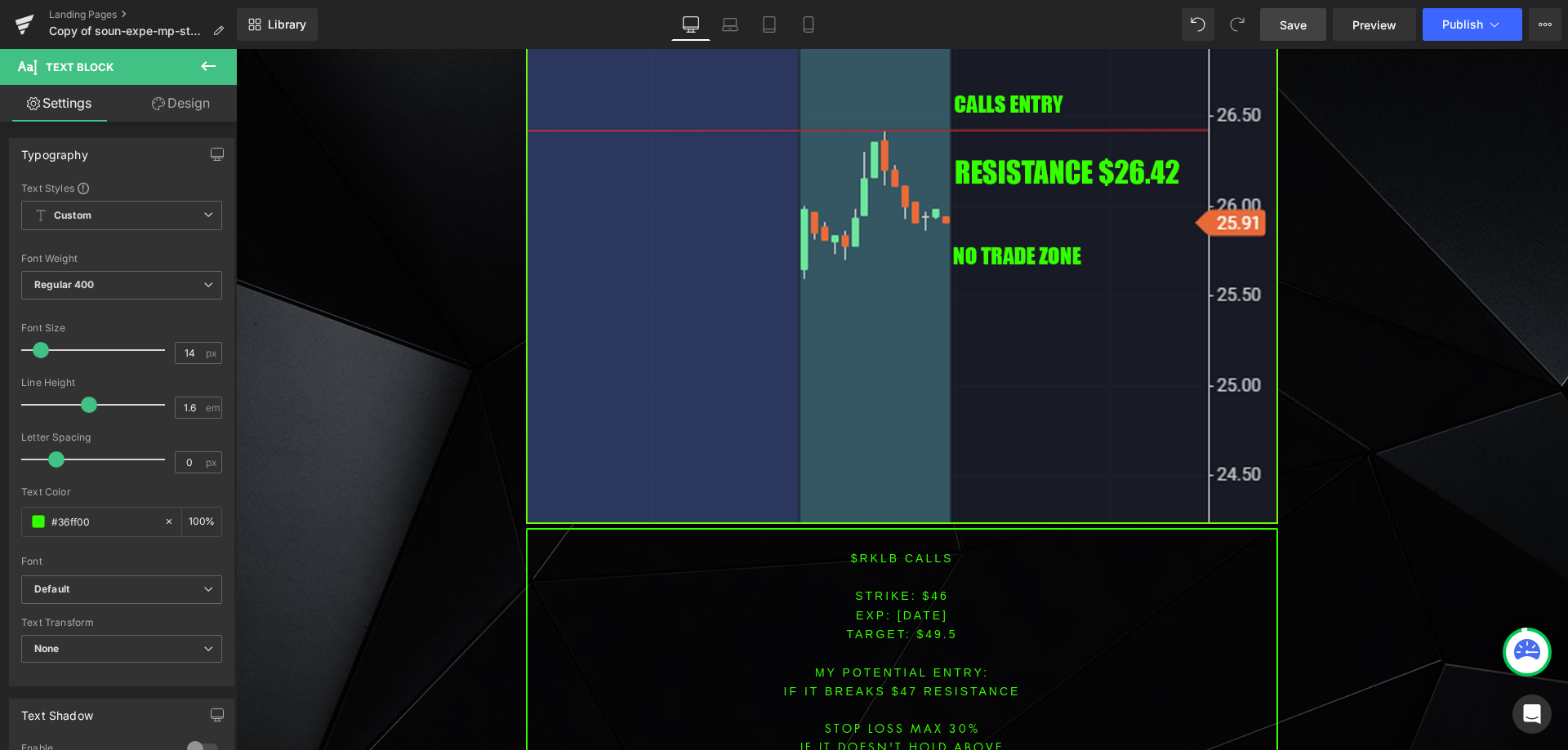
scroll to position [5118, 0]
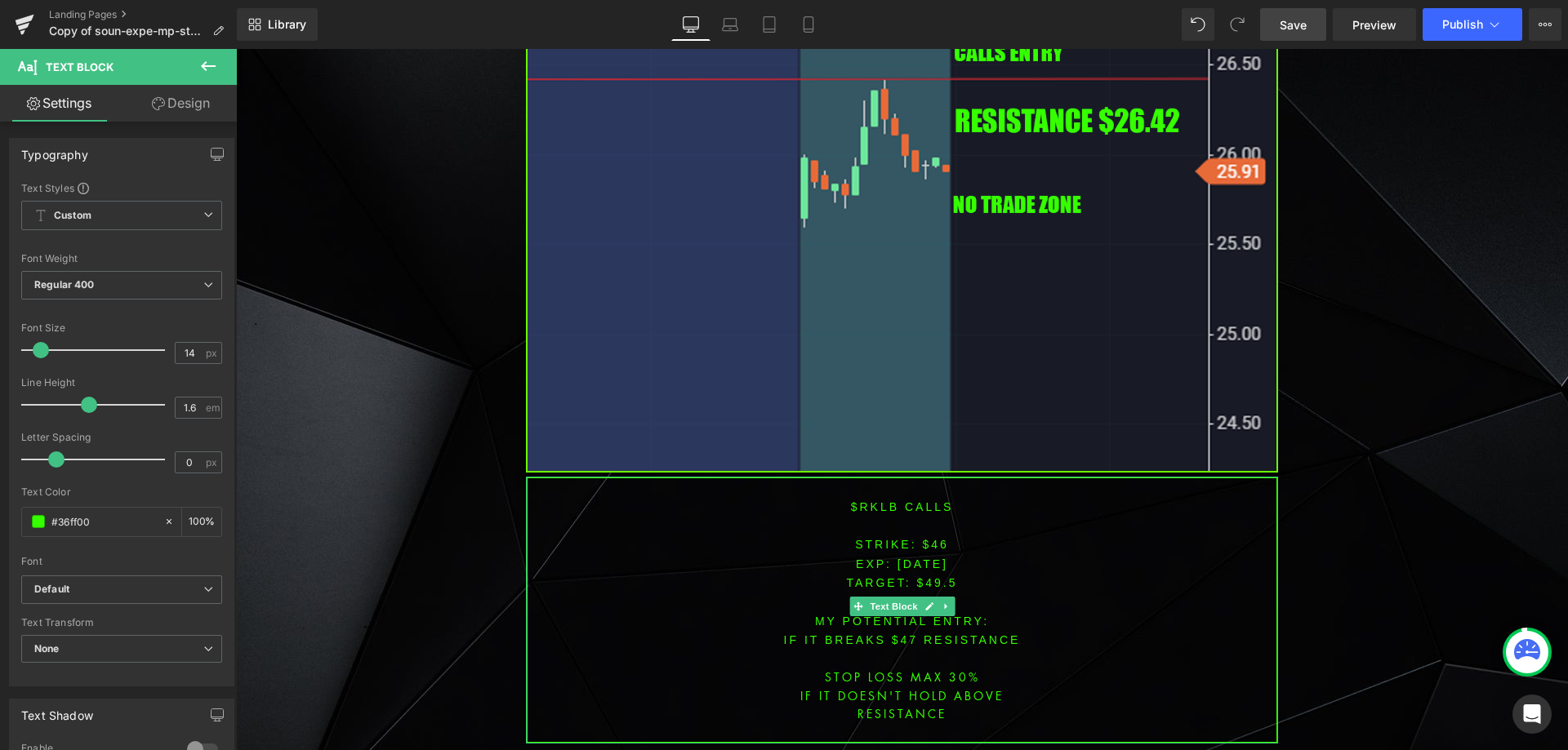
click at [869, 500] on font "$RKLB CALLS" at bounding box center [903, 507] width 103 height 13
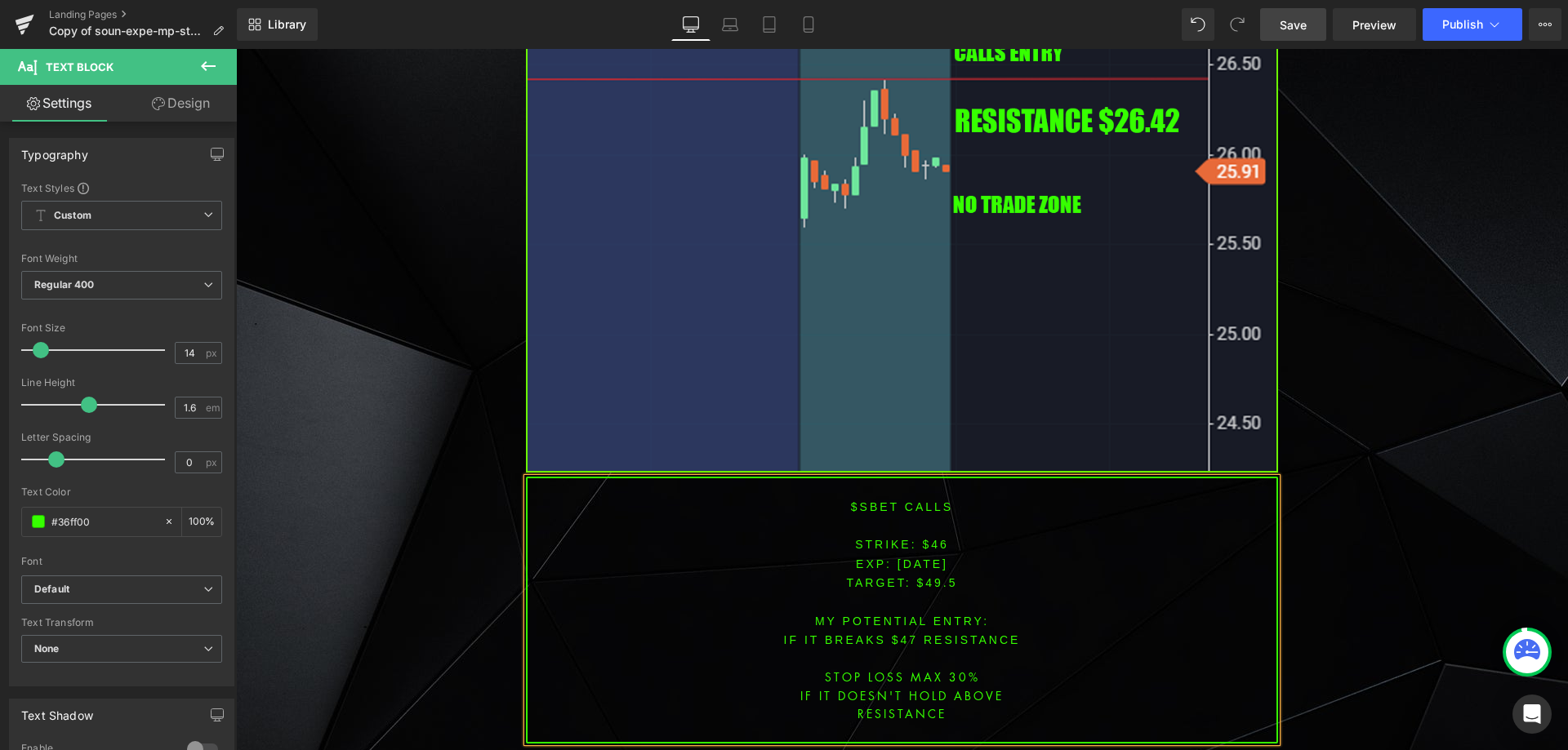
click at [920, 557] on span "[DATE]" at bounding box center [922, 564] width 51 height 13
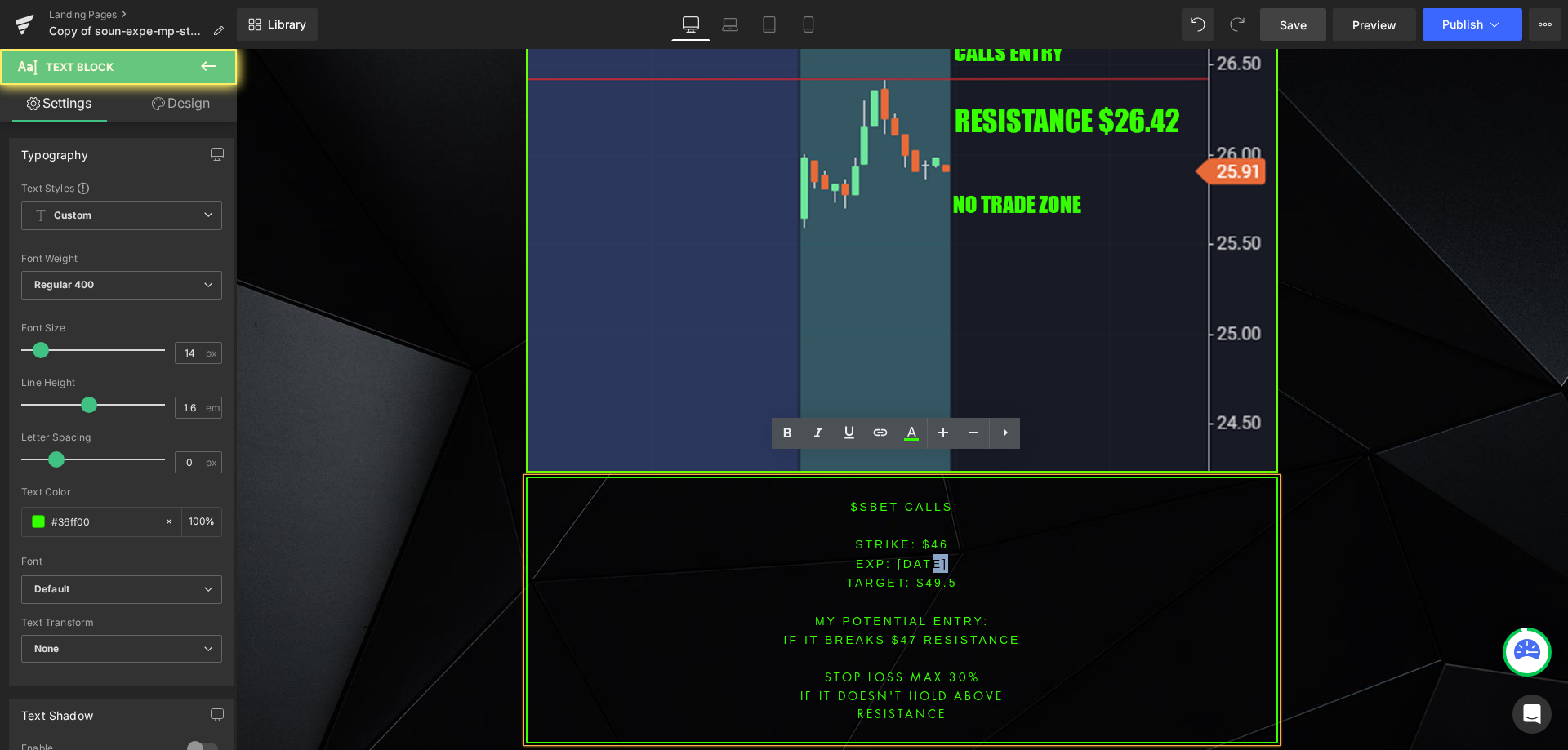
click at [920, 557] on span "[DATE]" at bounding box center [922, 564] width 51 height 13
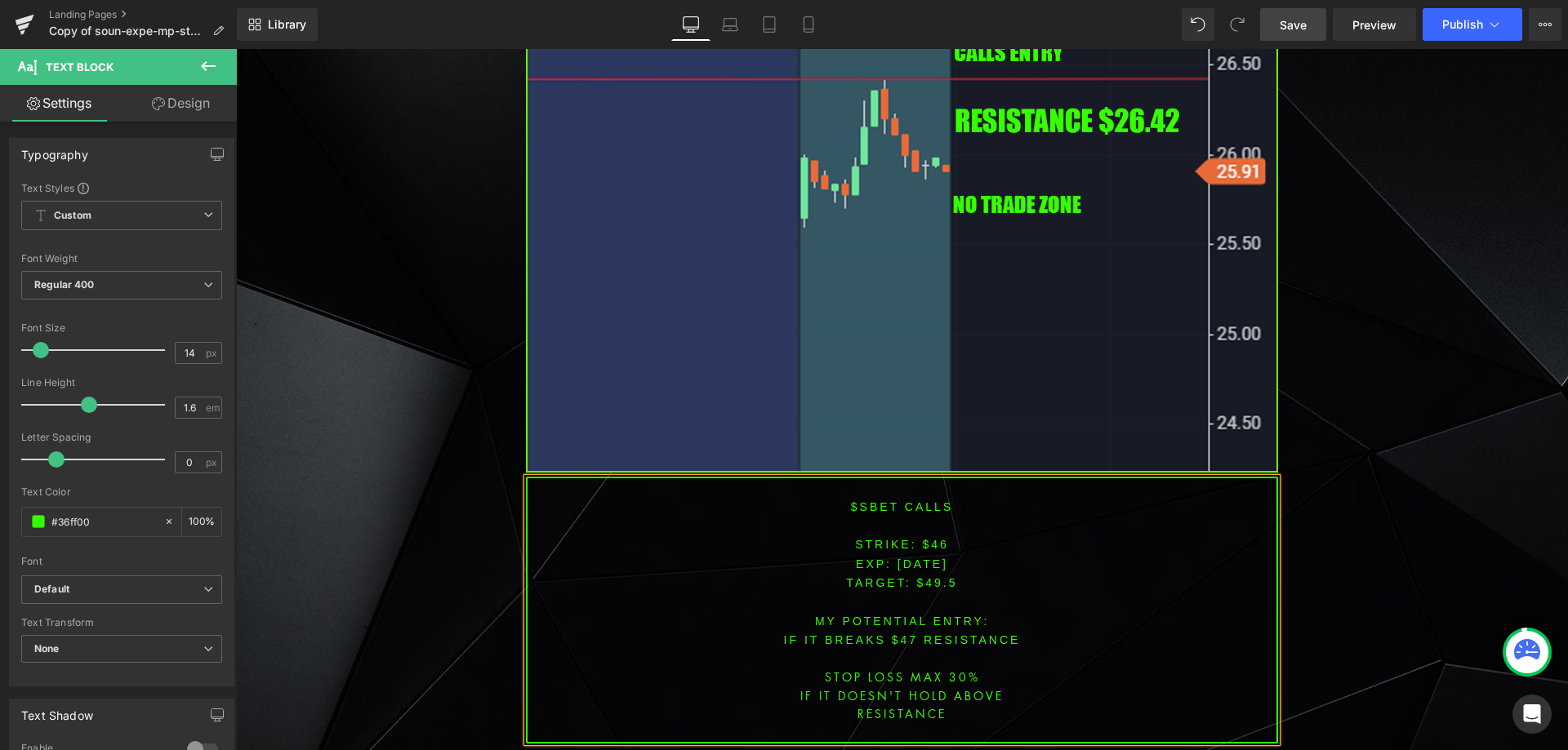
click at [928, 538] on font "STRIKE: $46" at bounding box center [902, 545] width 94 height 13
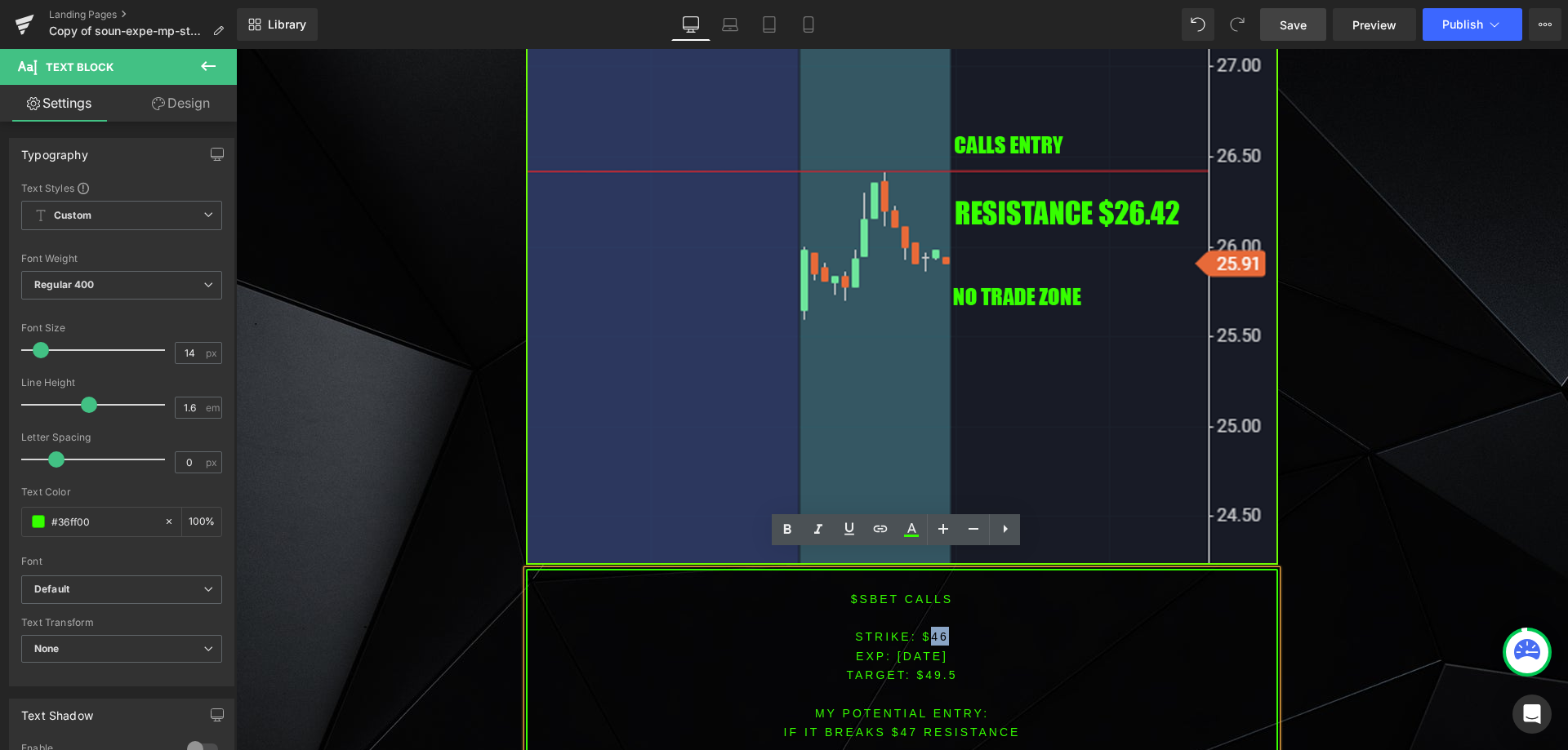
scroll to position [5036, 0]
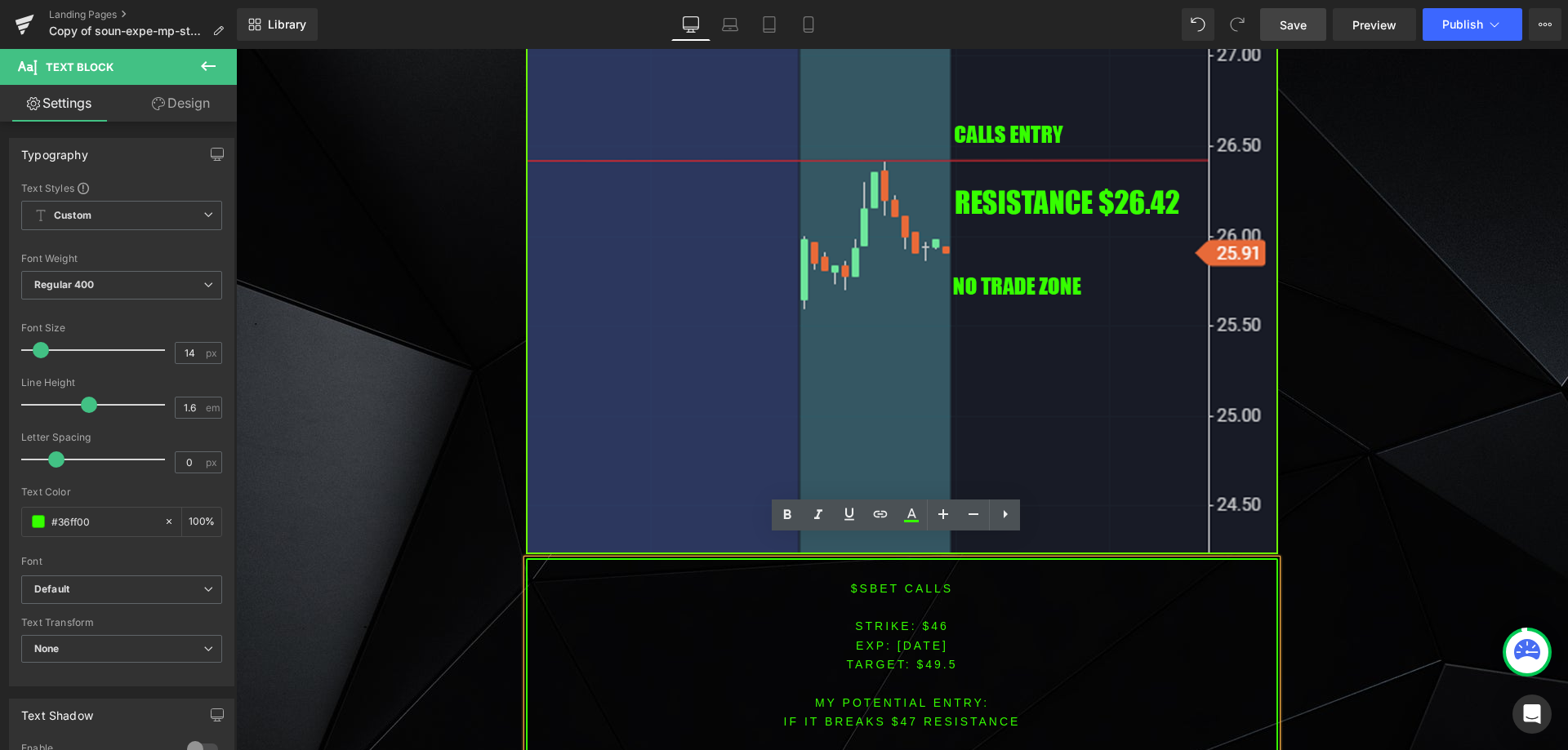
click at [921, 675] on p at bounding box center [902, 684] width 749 height 19
click at [932, 619] on font "STRIKE: $46" at bounding box center [902, 626] width 94 height 13
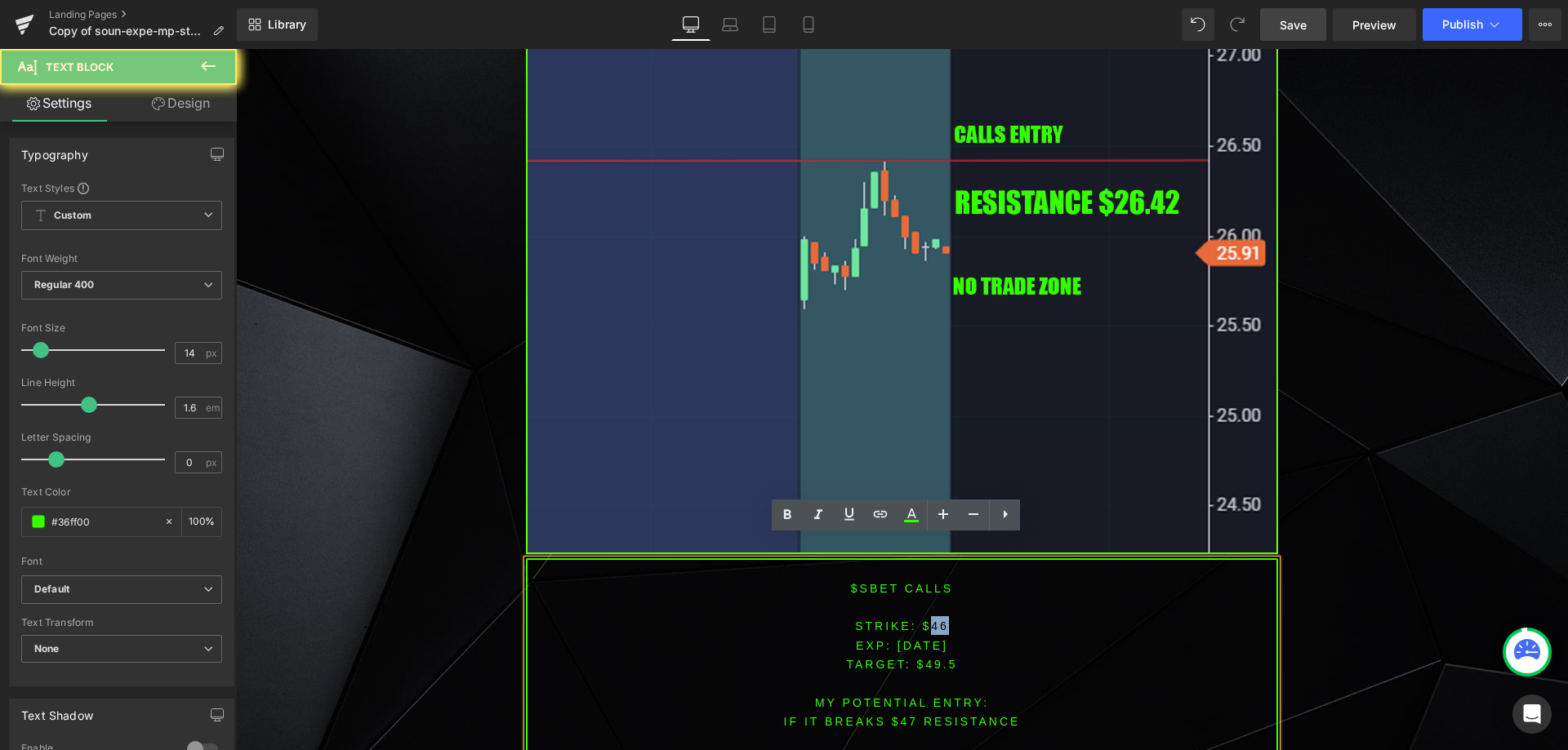
click at [932, 619] on font "STRIKE: $46" at bounding box center [902, 626] width 94 height 13
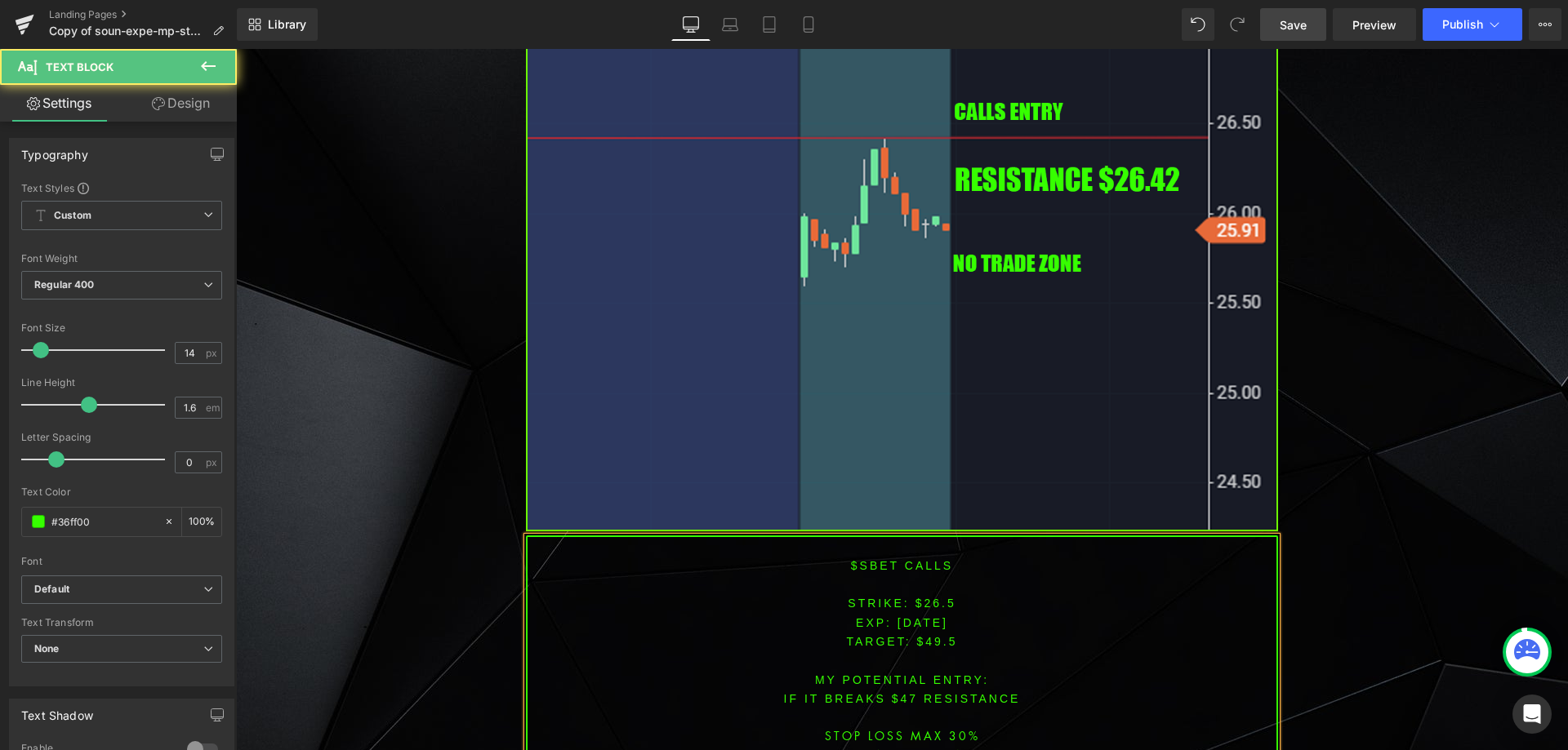
click at [939, 635] on span "TARGET: $49.5" at bounding box center [902, 641] width 112 height 13
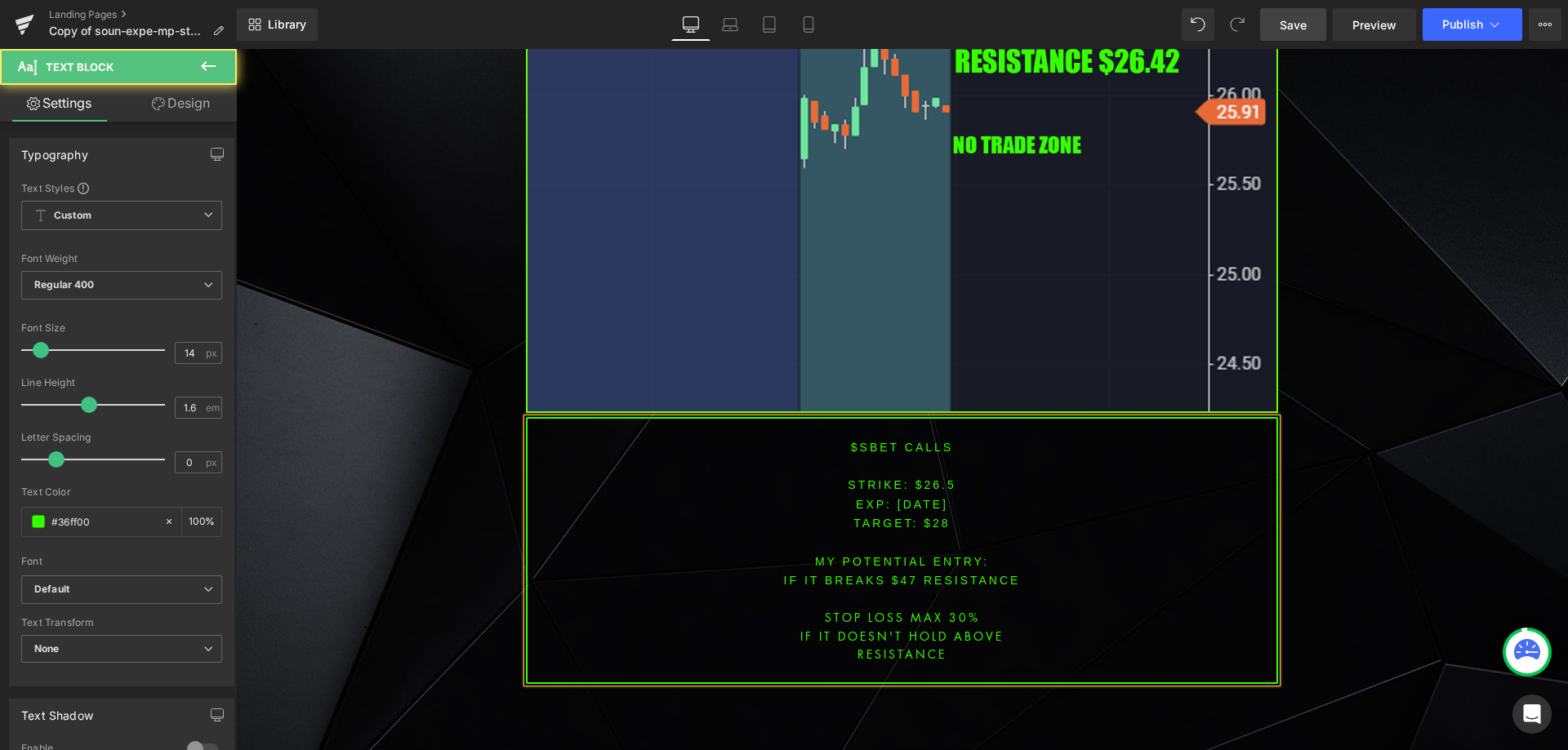
click at [901, 574] on font "IF IT BREAKS $47 resistance" at bounding box center [902, 580] width 236 height 13
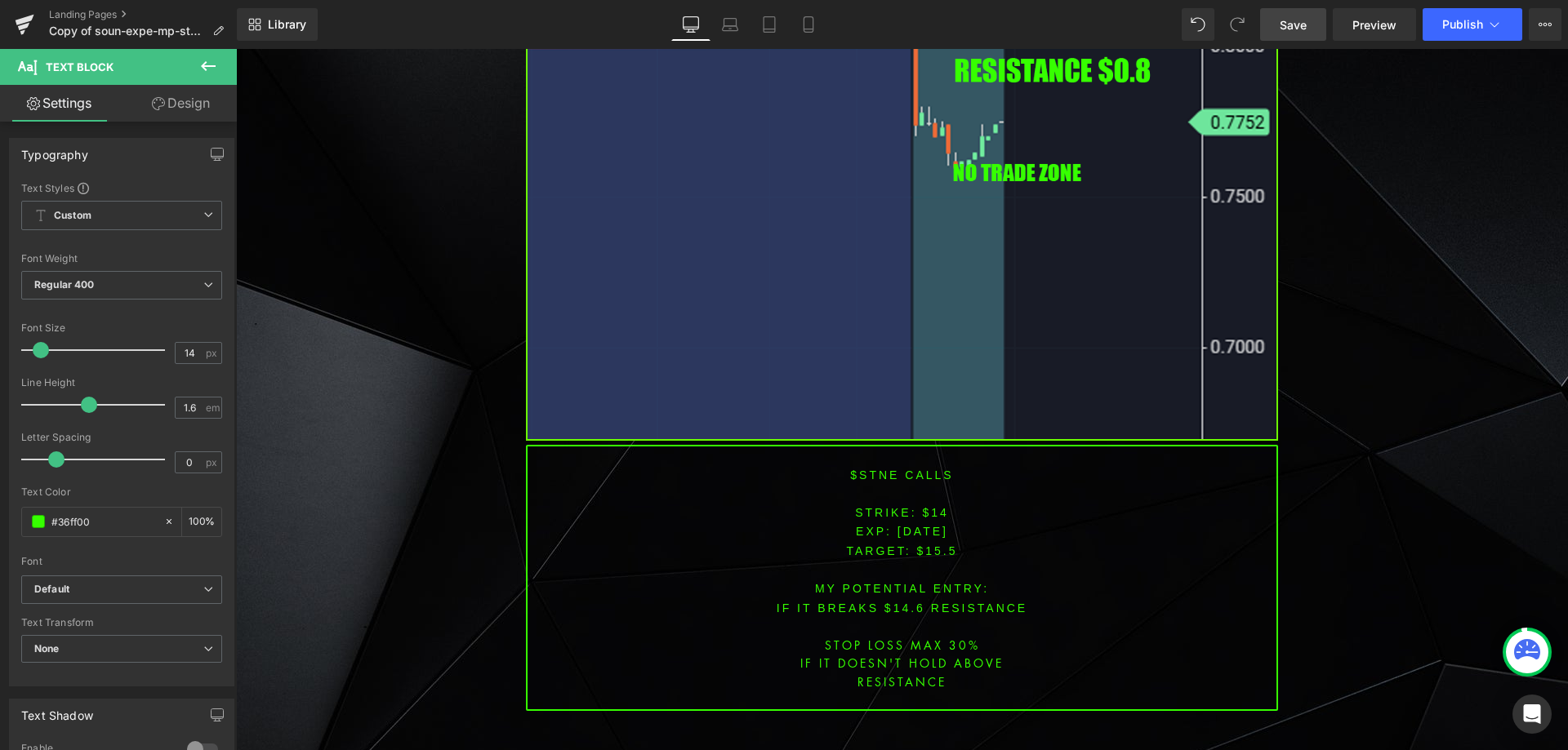
scroll to position [6375, 0]
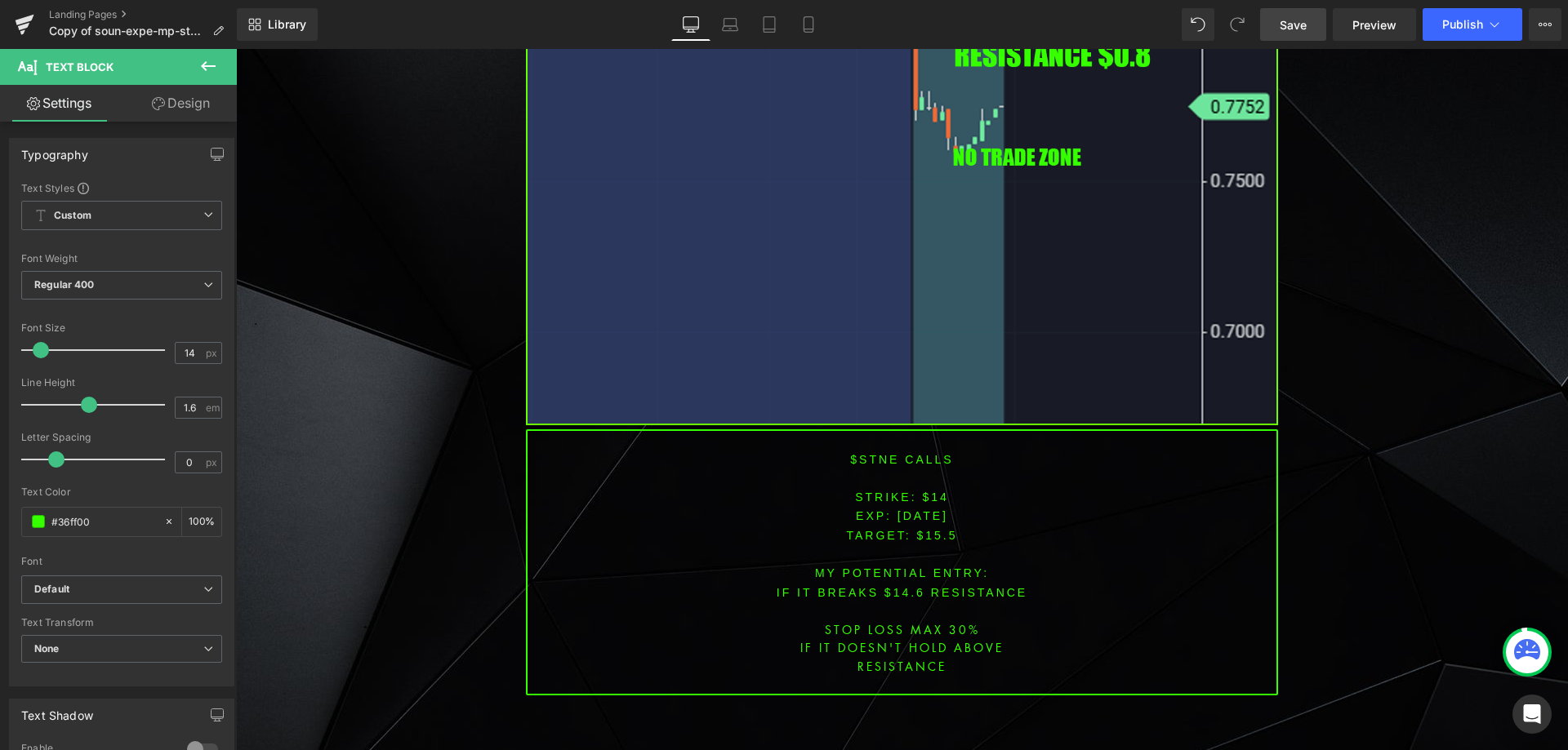
click at [873, 453] on font "$STNE CALLS" at bounding box center [902, 459] width 103 height 13
click at [872, 453] on font "$STNE CALLS" at bounding box center [902, 459] width 103 height 13
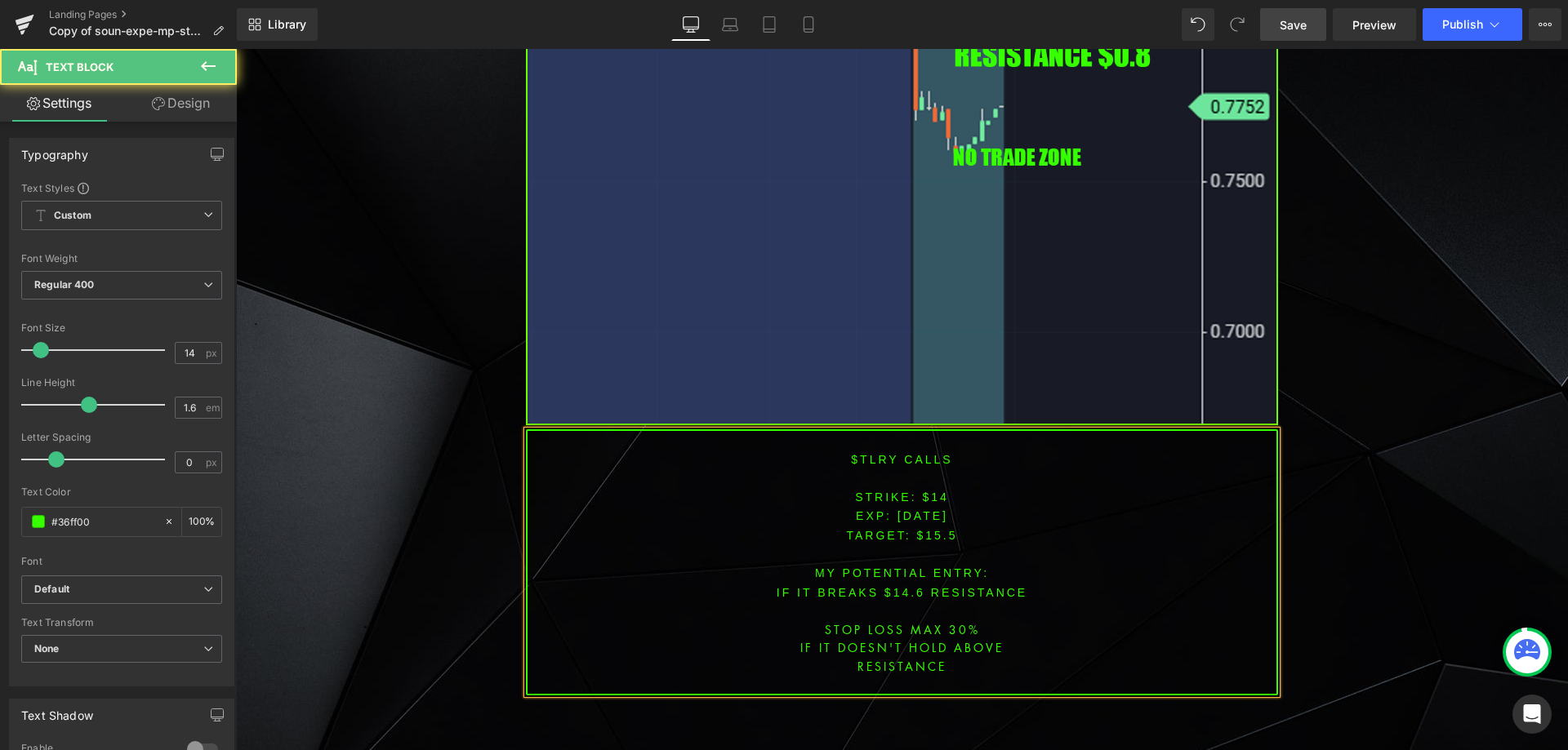
click at [914, 510] on span "[DATE]" at bounding box center [922, 517] width 51 height 13
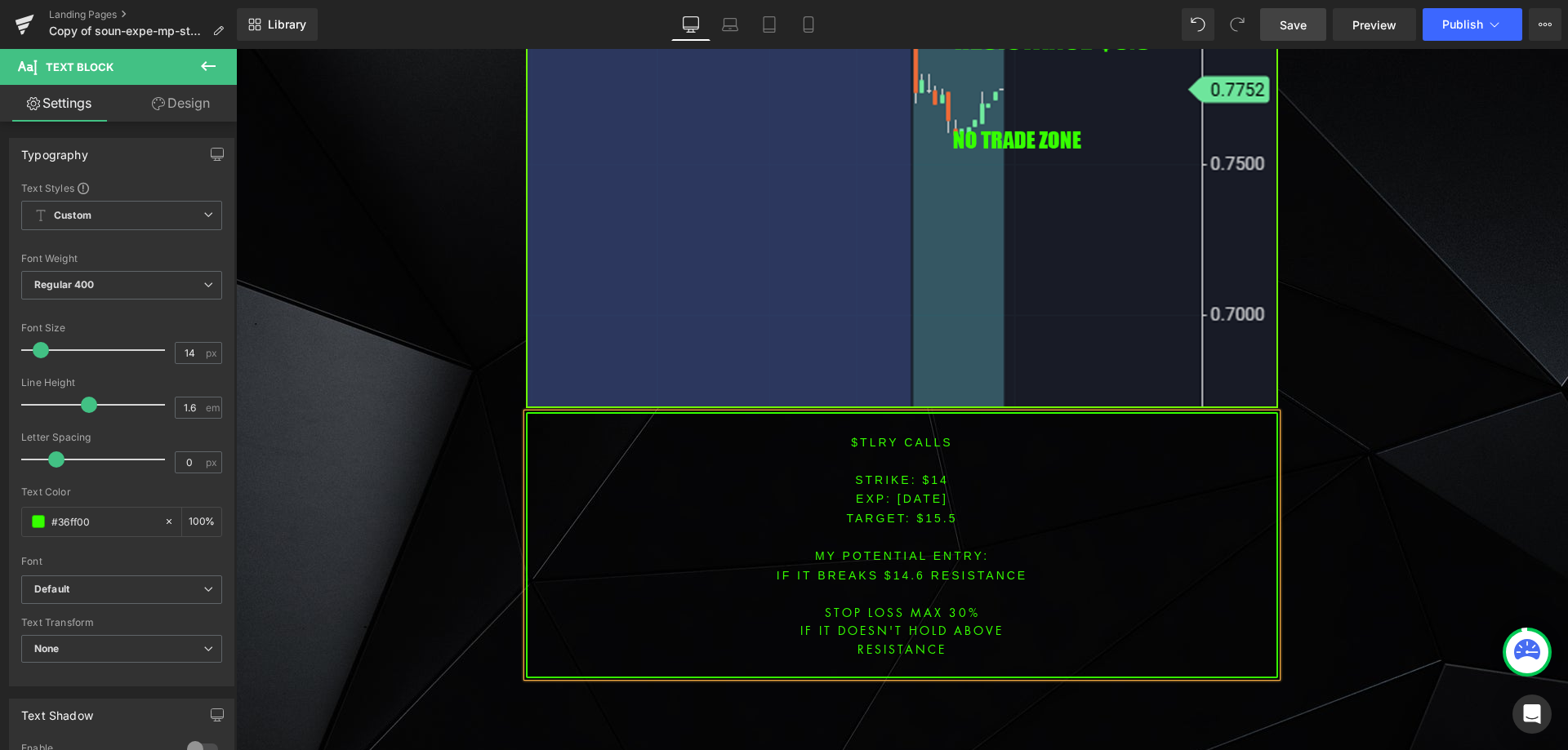
scroll to position [6619, 0]
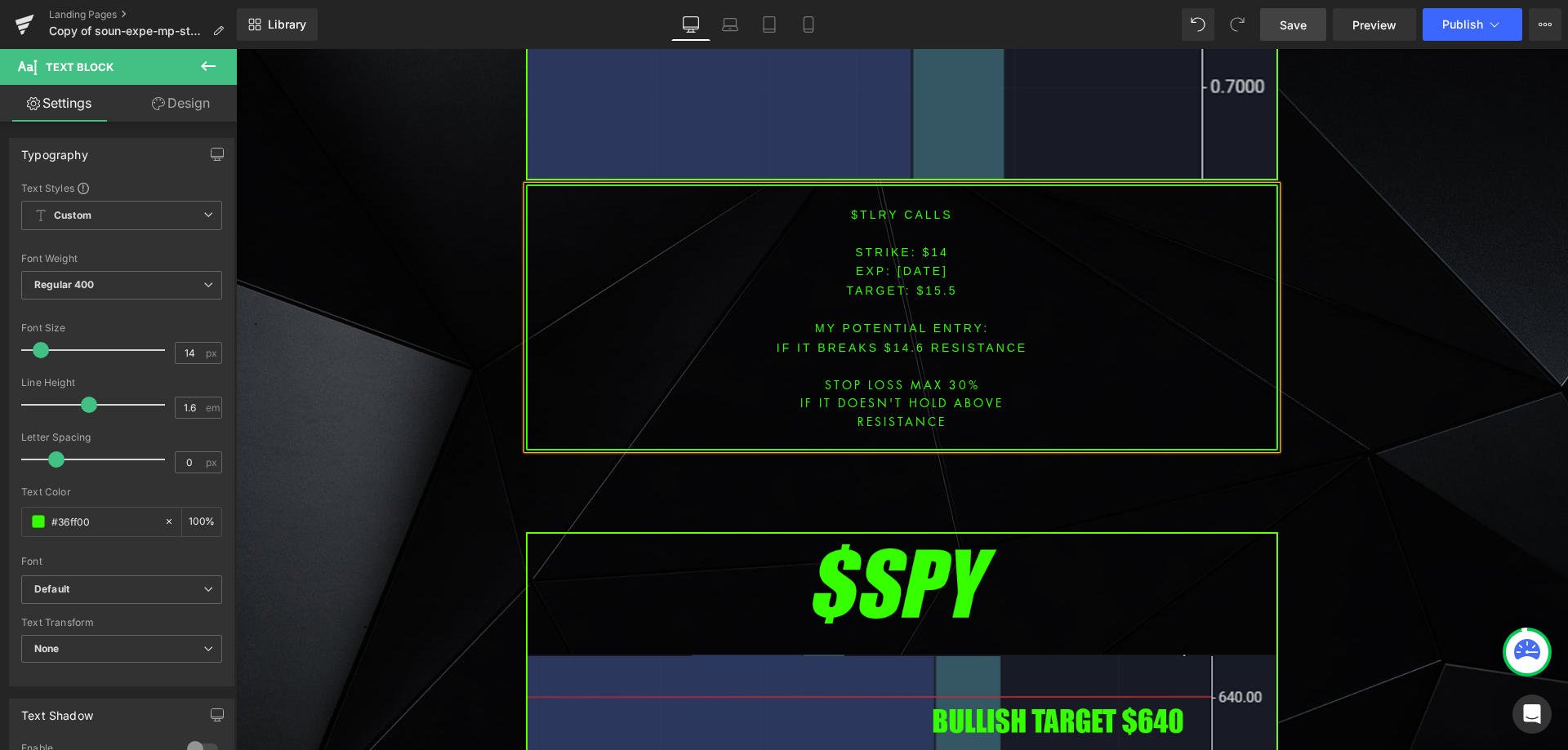
click at [927, 261] on p "EXP: [DATE]" at bounding box center [902, 271] width 749 height 19
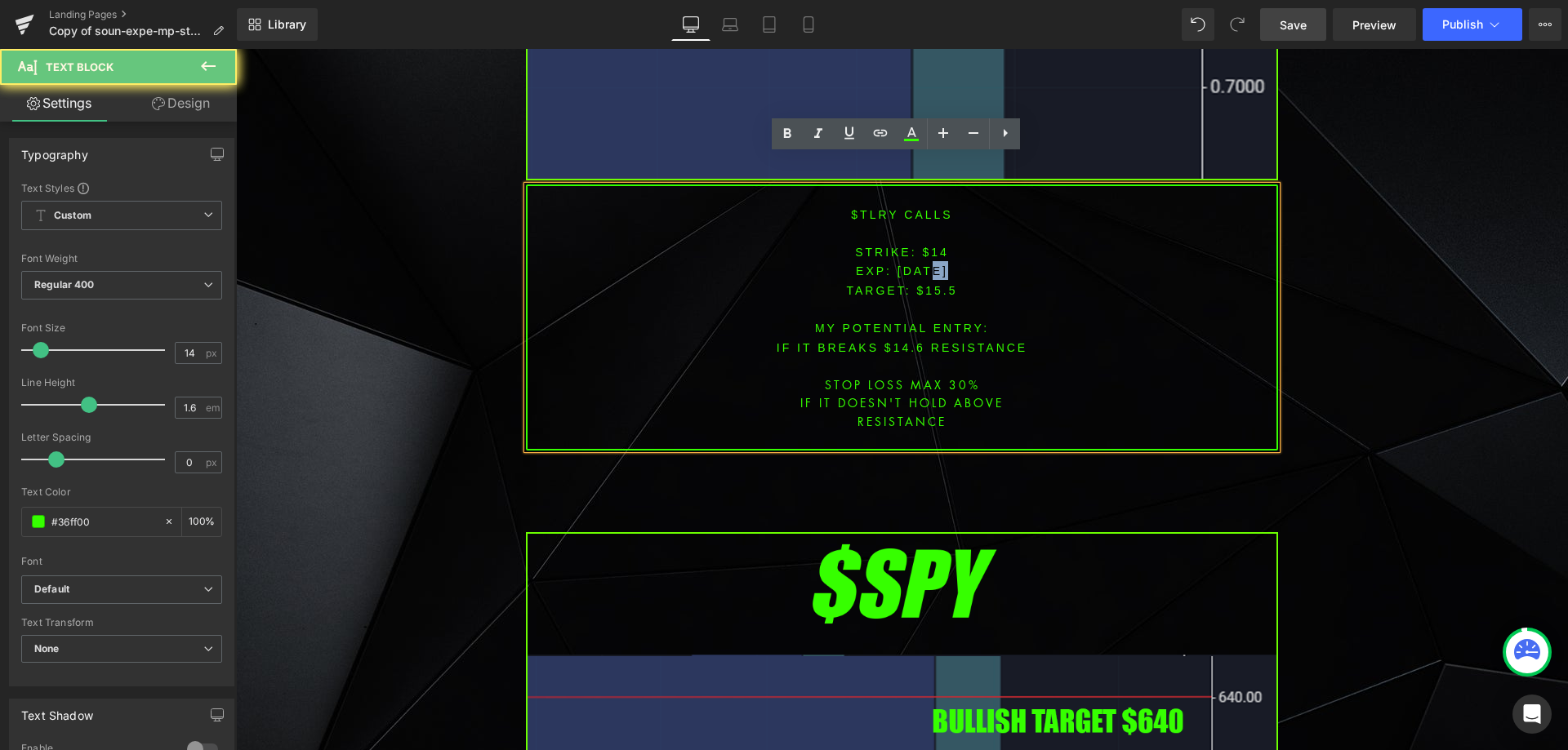
click at [927, 261] on p "EXP: [DATE]" at bounding box center [902, 271] width 749 height 19
click at [930, 246] on font "STRIKE: $14" at bounding box center [902, 253] width 94 height 13
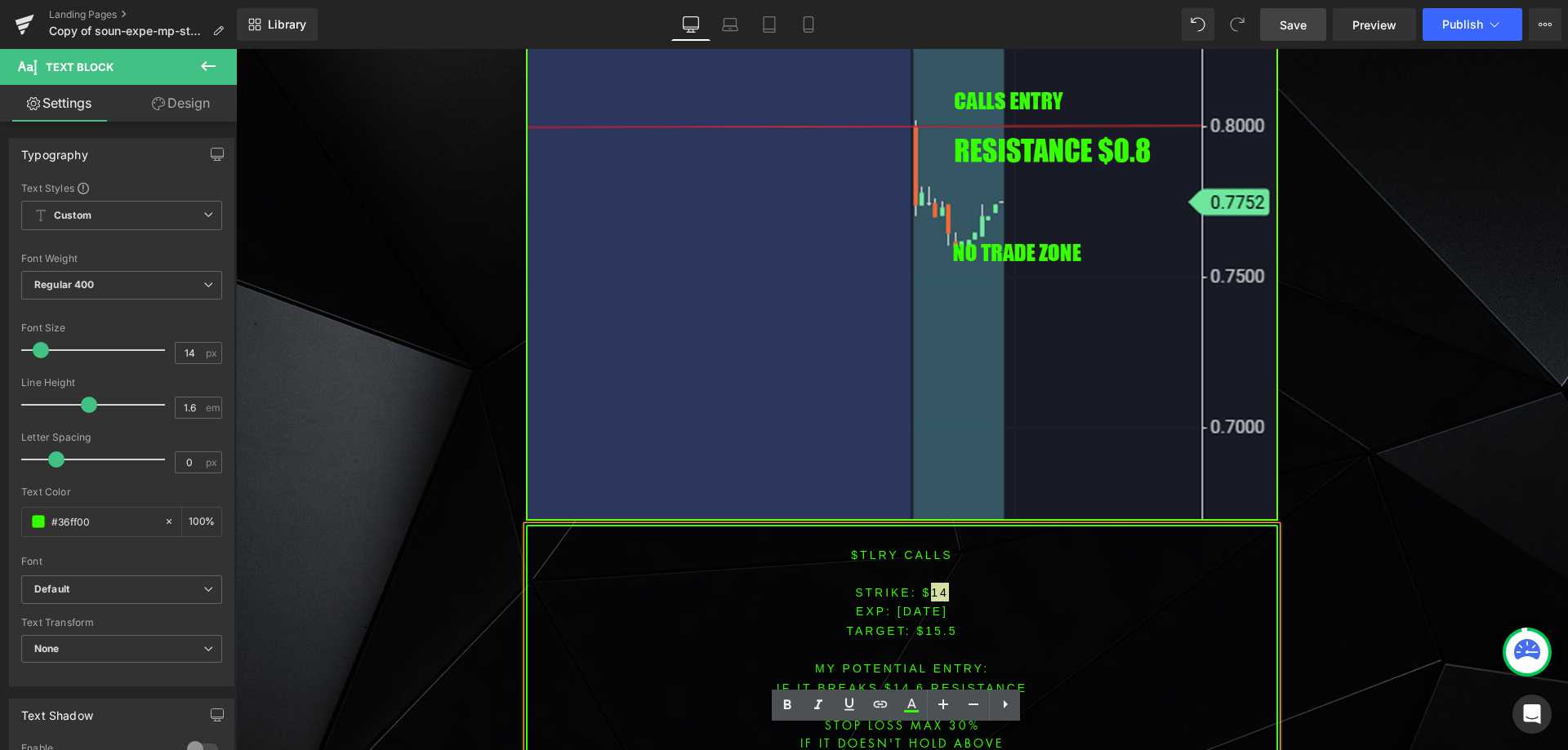
scroll to position [6293, 0]
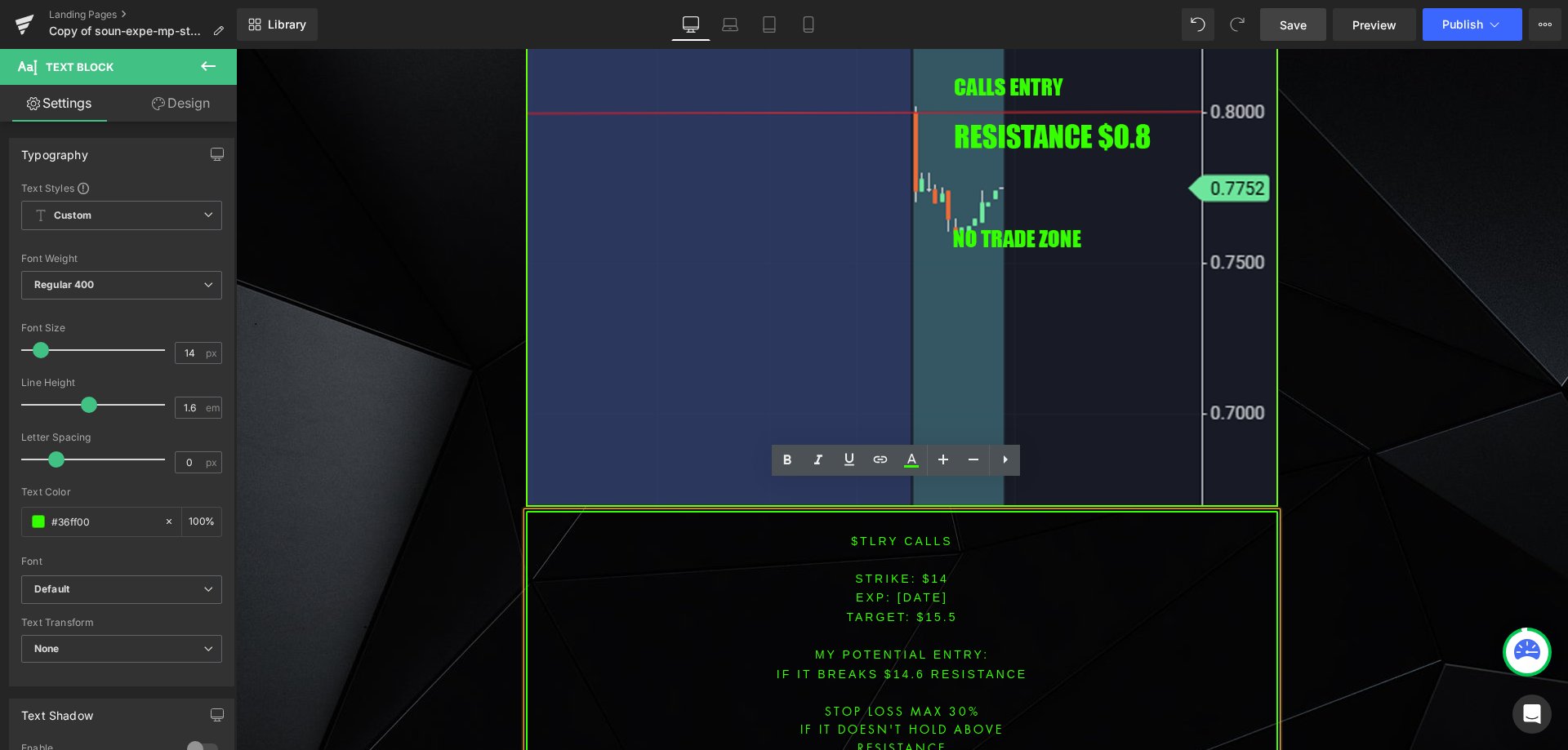
click at [954, 626] on p at bounding box center [902, 636] width 749 height 19
click at [934, 573] on font "STRIKE: $14" at bounding box center [902, 579] width 94 height 13
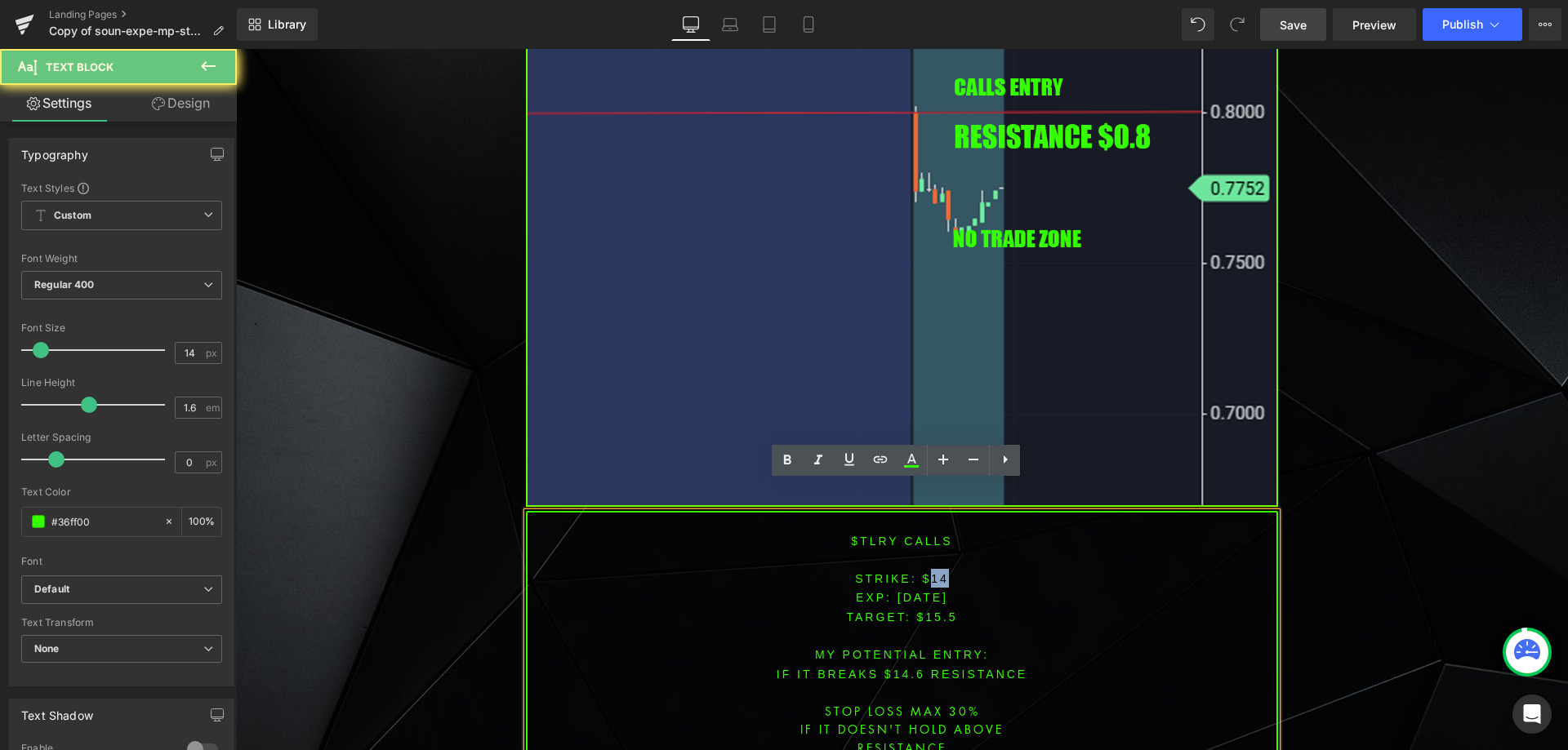
click at [934, 573] on font "STRIKE: $14" at bounding box center [902, 579] width 94 height 13
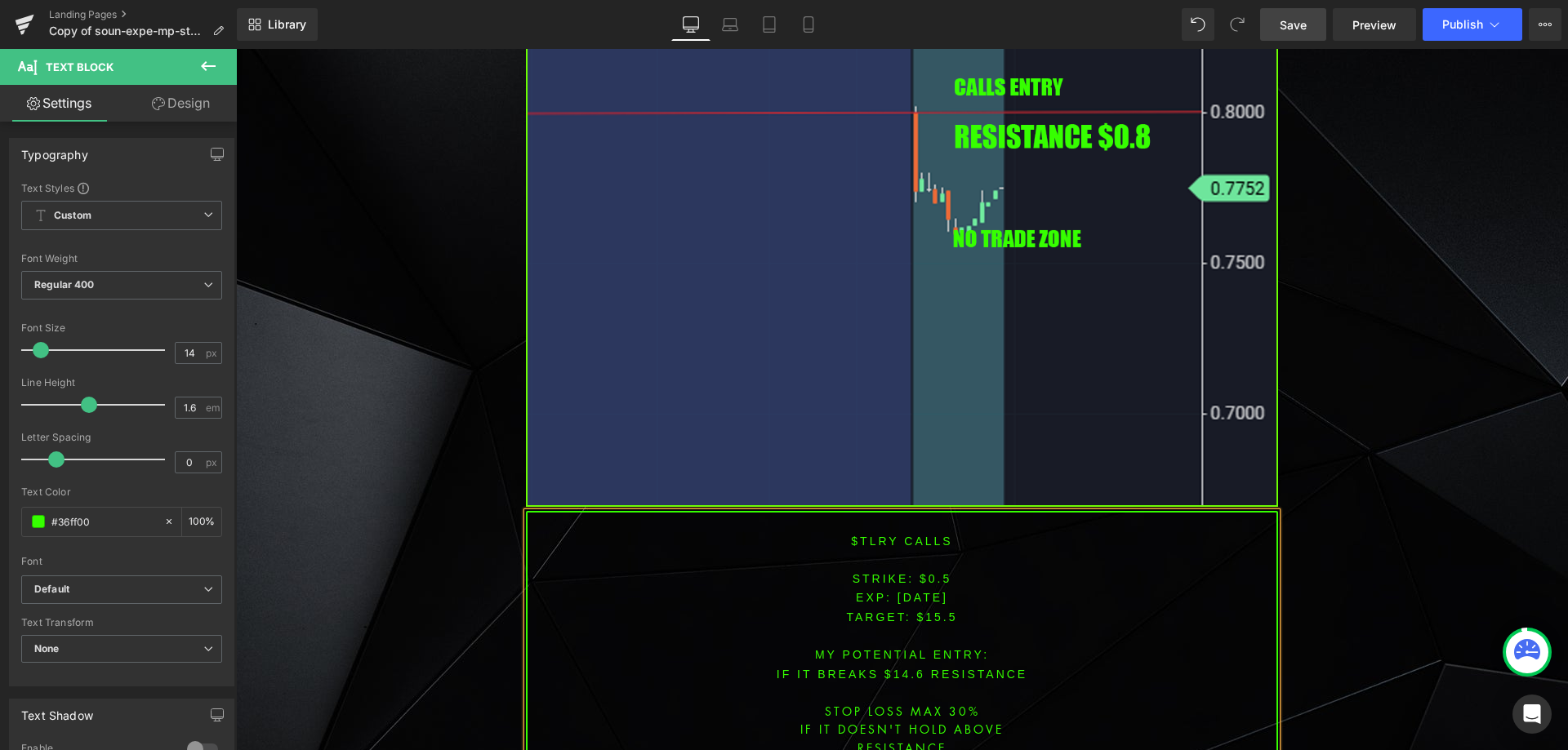
click at [926, 611] on span "TARGET: $15.5" at bounding box center [902, 618] width 112 height 13
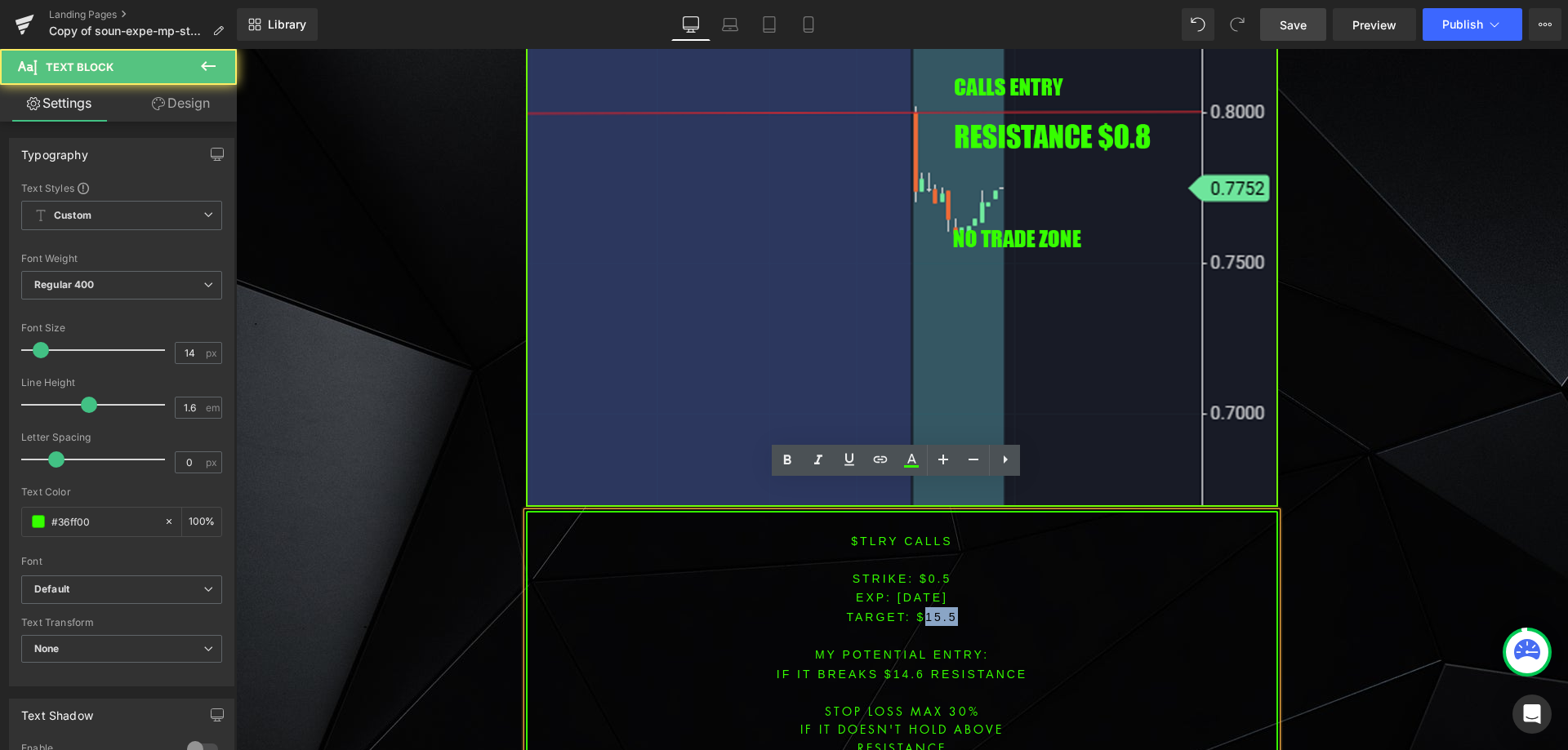
click at [926, 611] on span "TARGET: $15.5" at bounding box center [902, 618] width 112 height 13
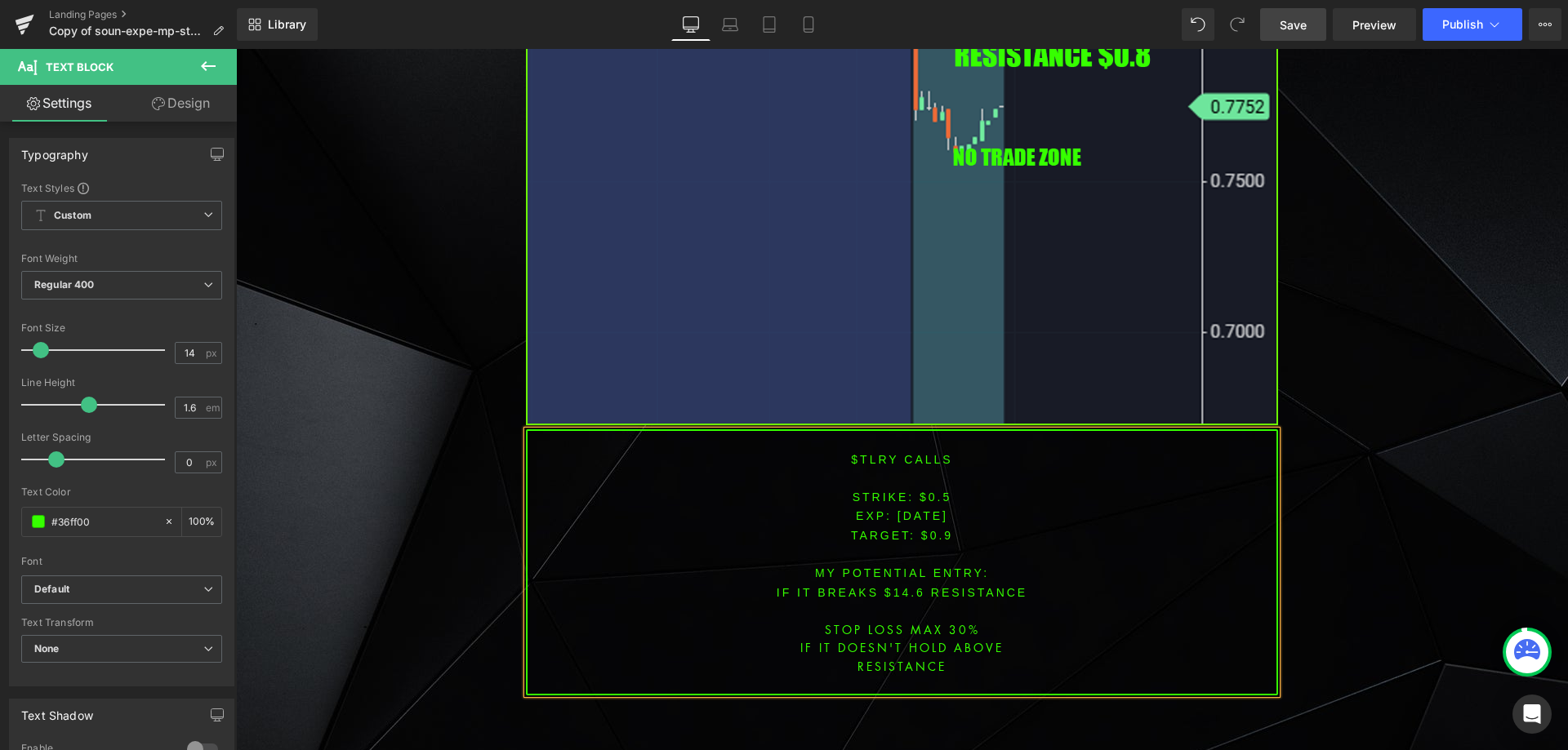
scroll to position [6460, 0]
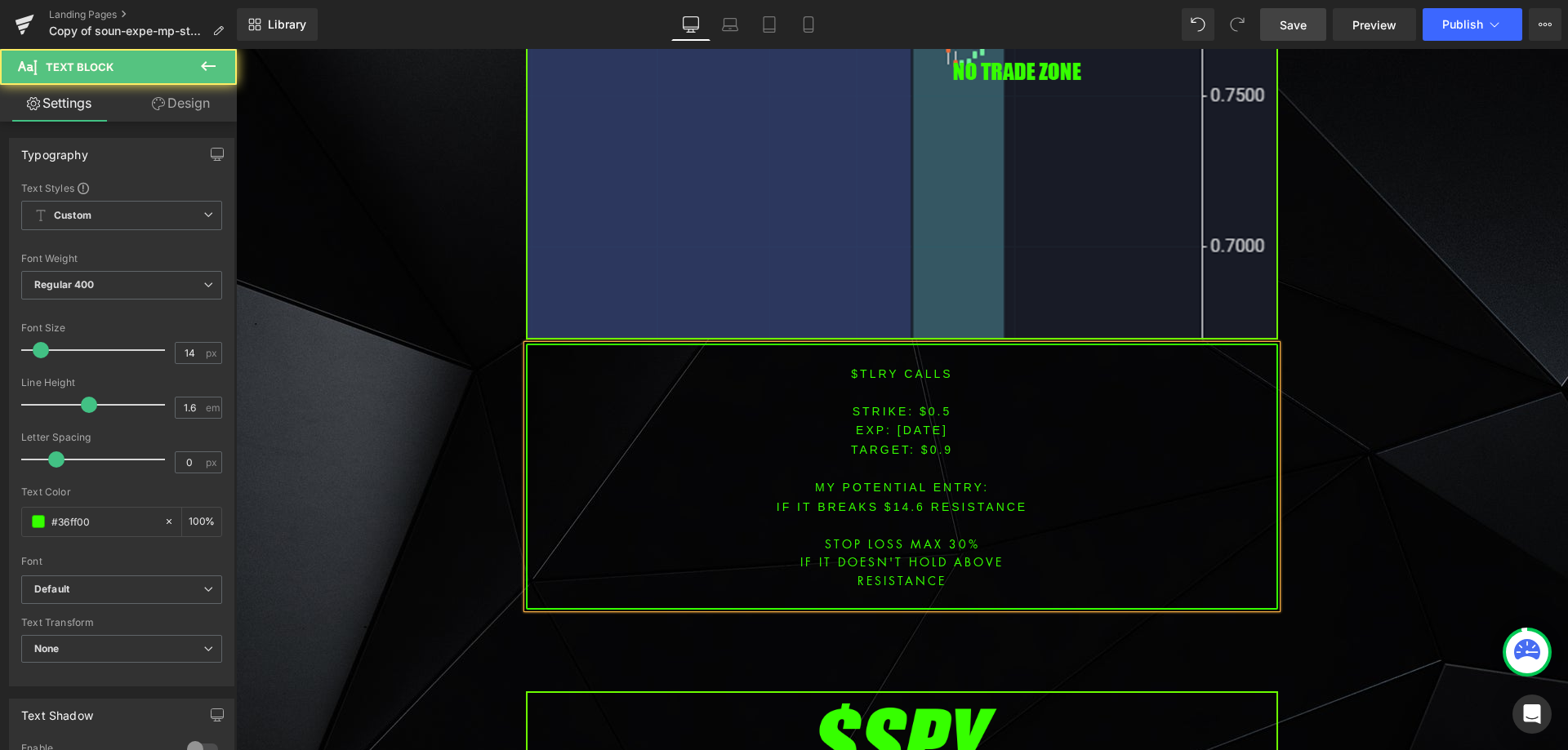
click at [897, 500] on font "IF IT BREAKS $14.6 resistance" at bounding box center [902, 507] width 251 height 13
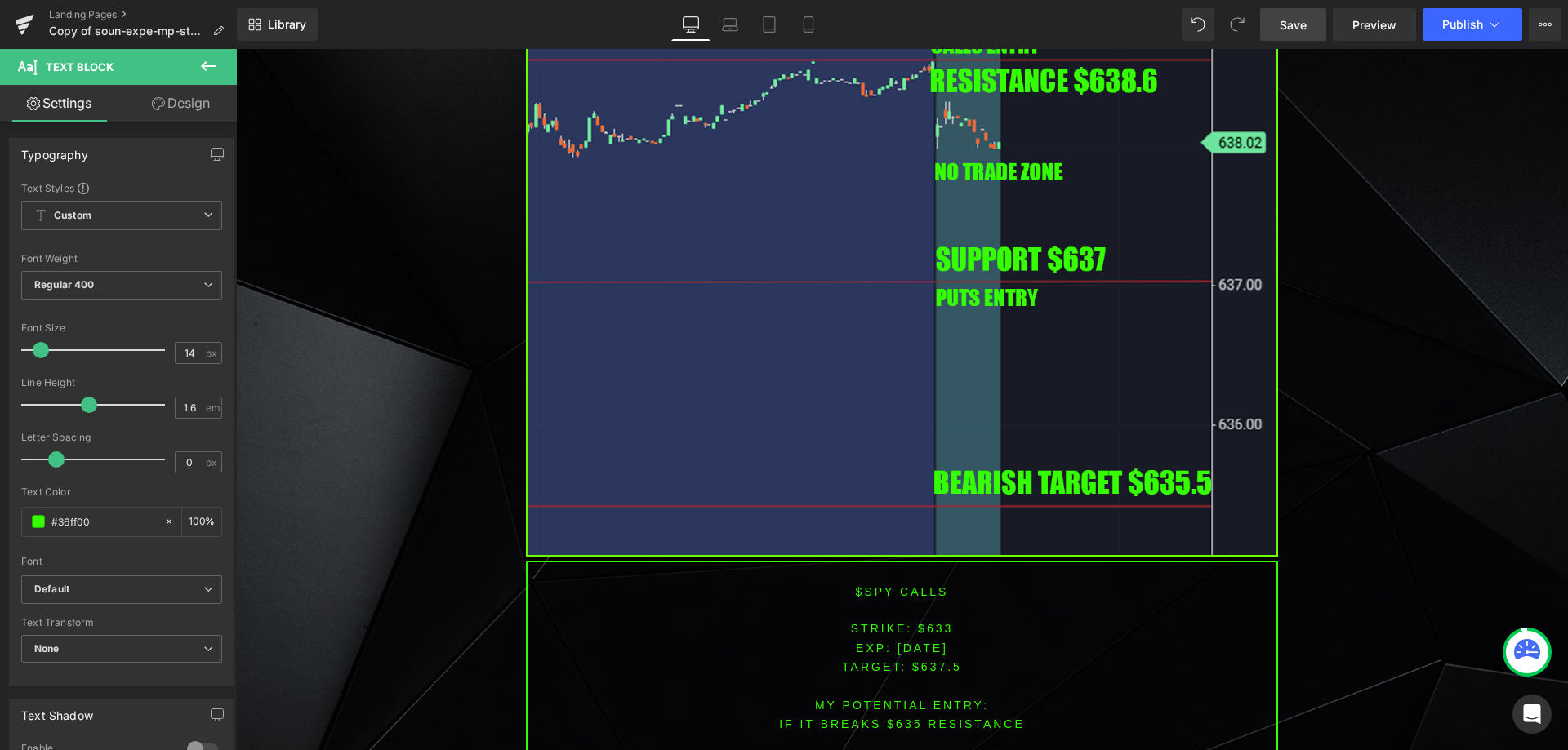
scroll to position [7658, 0]
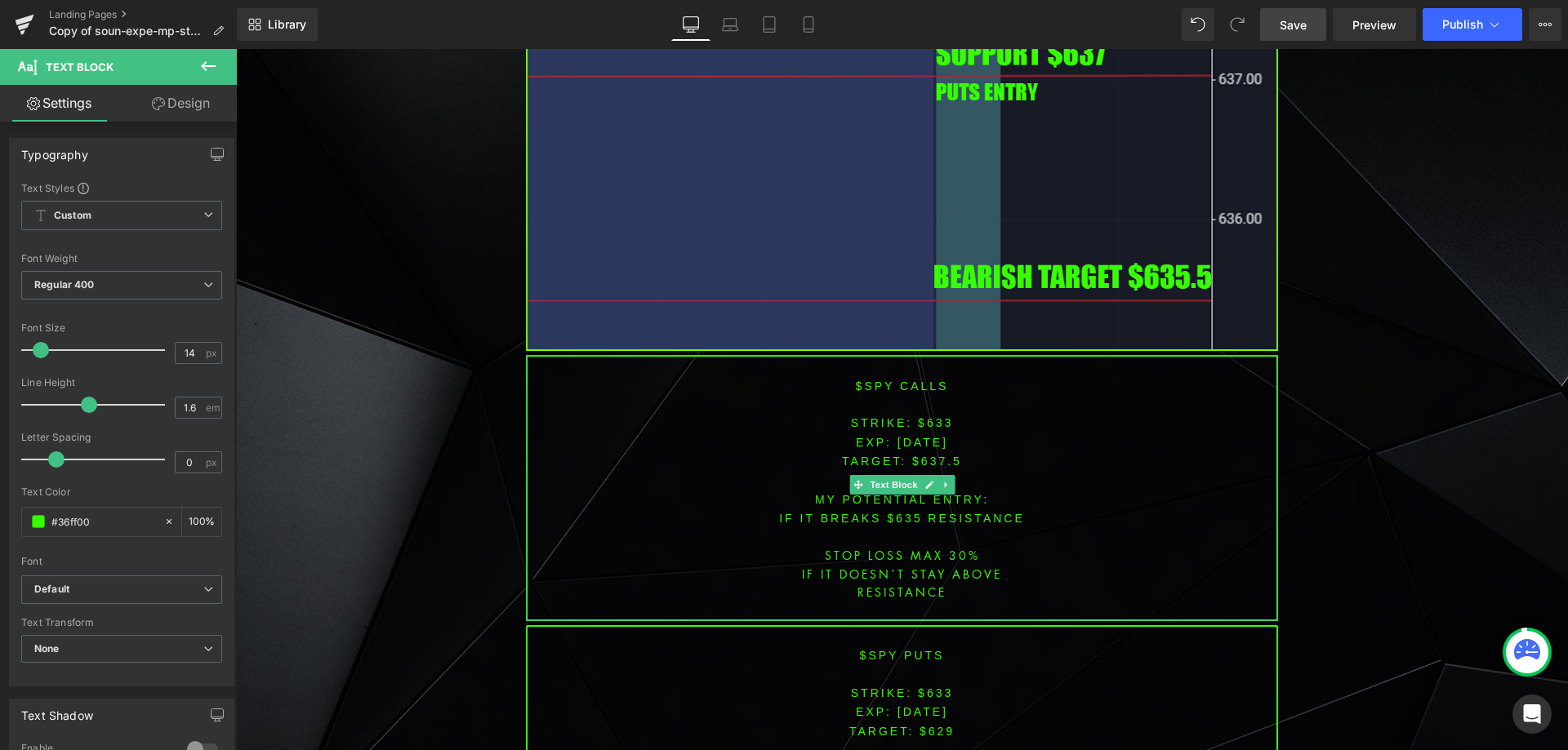
click at [920, 436] on span "[DATE]" at bounding box center [922, 442] width 51 height 13
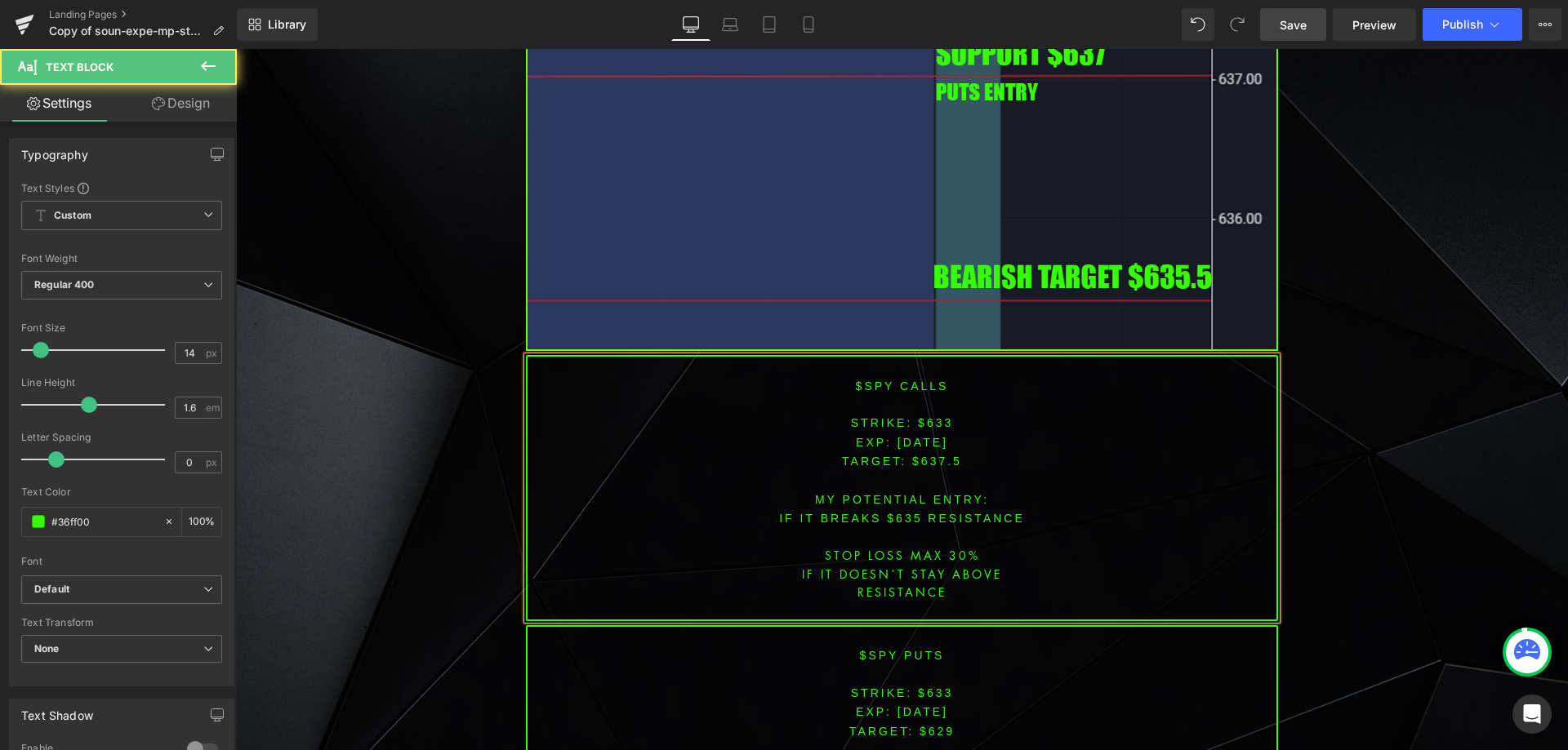
click at [929, 416] on font "STRIKE: $633" at bounding box center [903, 423] width 103 height 13
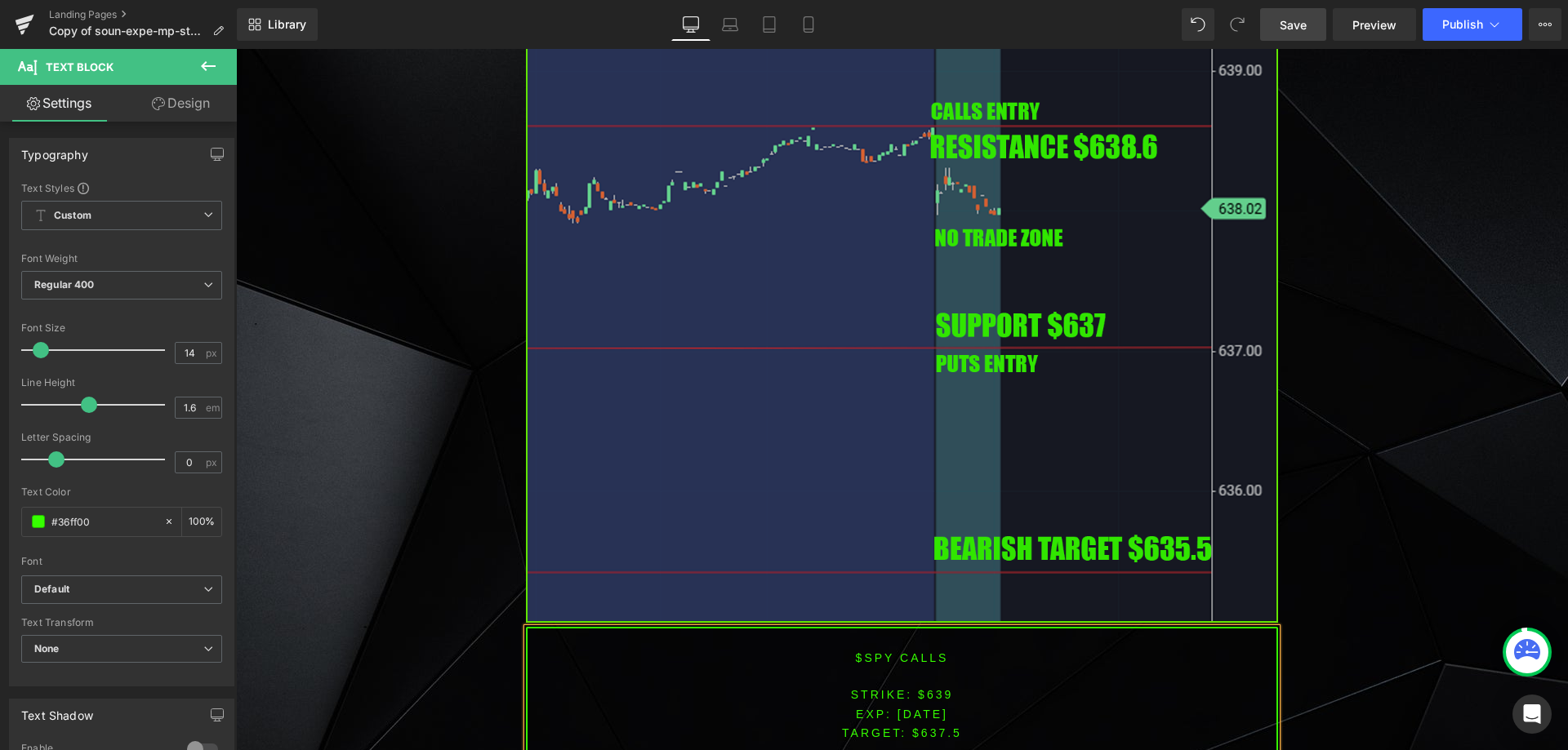
scroll to position [7576, 0]
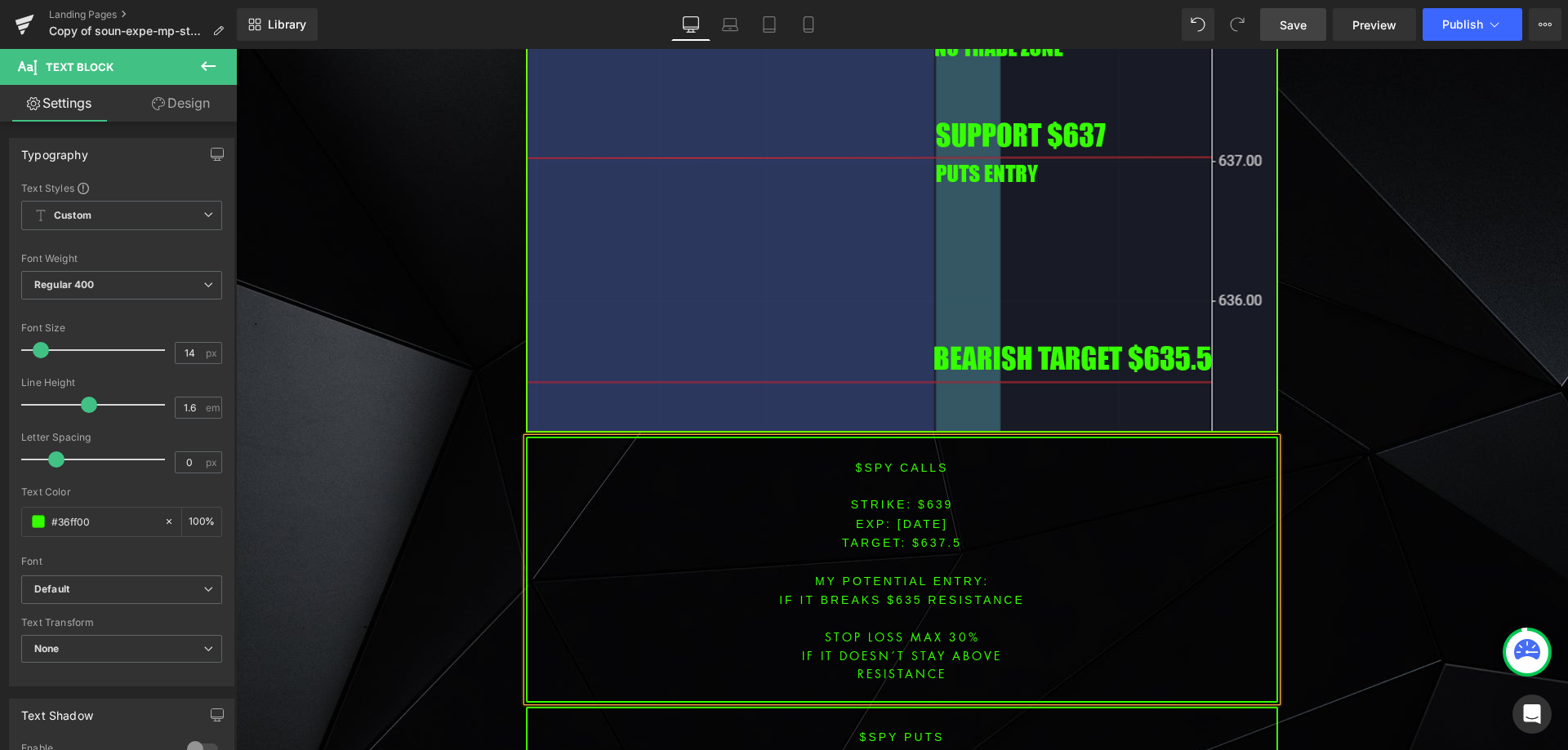
click at [928, 537] on span "TARGET: $637.5" at bounding box center [902, 543] width 120 height 13
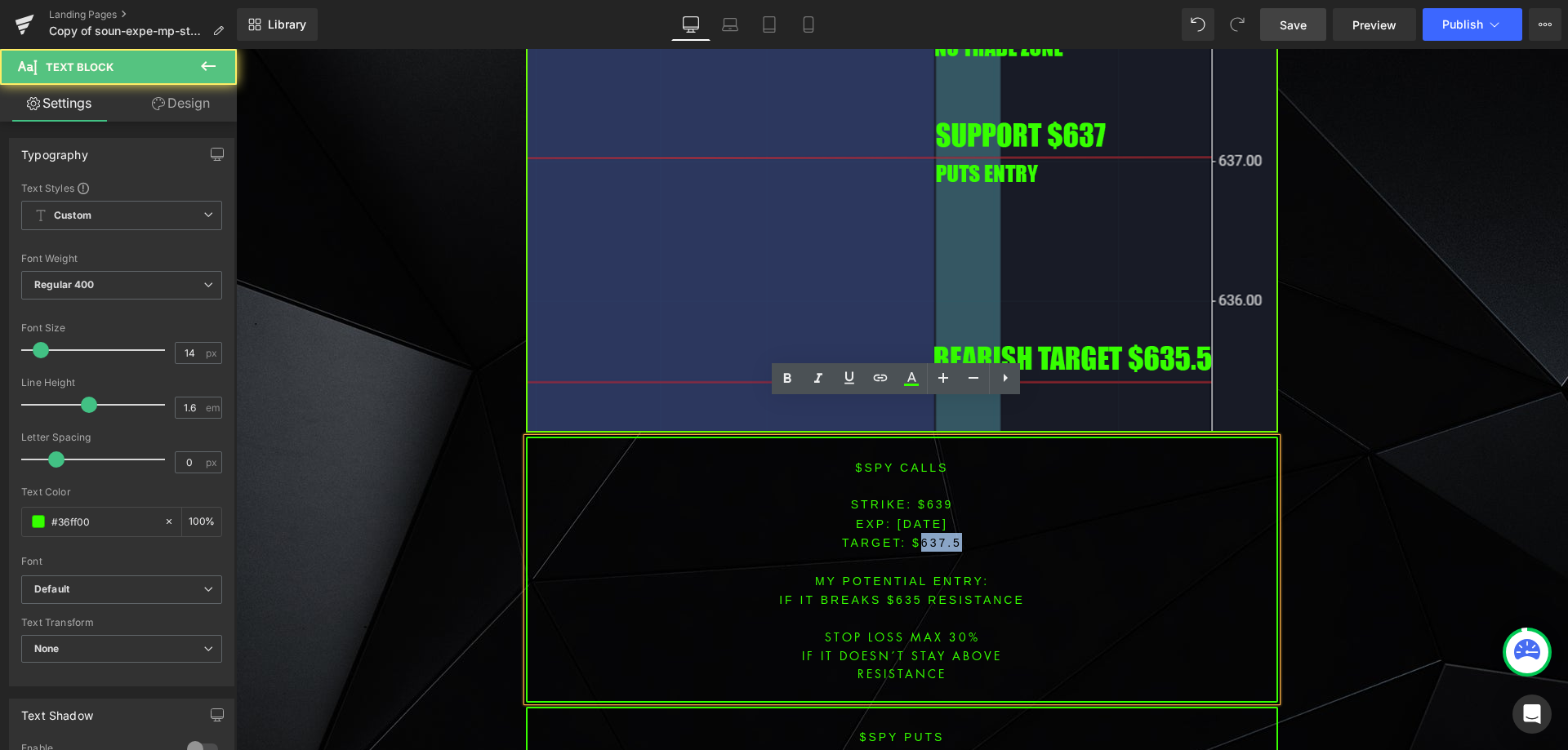
click at [928, 537] on span "TARGET: $637.5" at bounding box center [902, 543] width 120 height 13
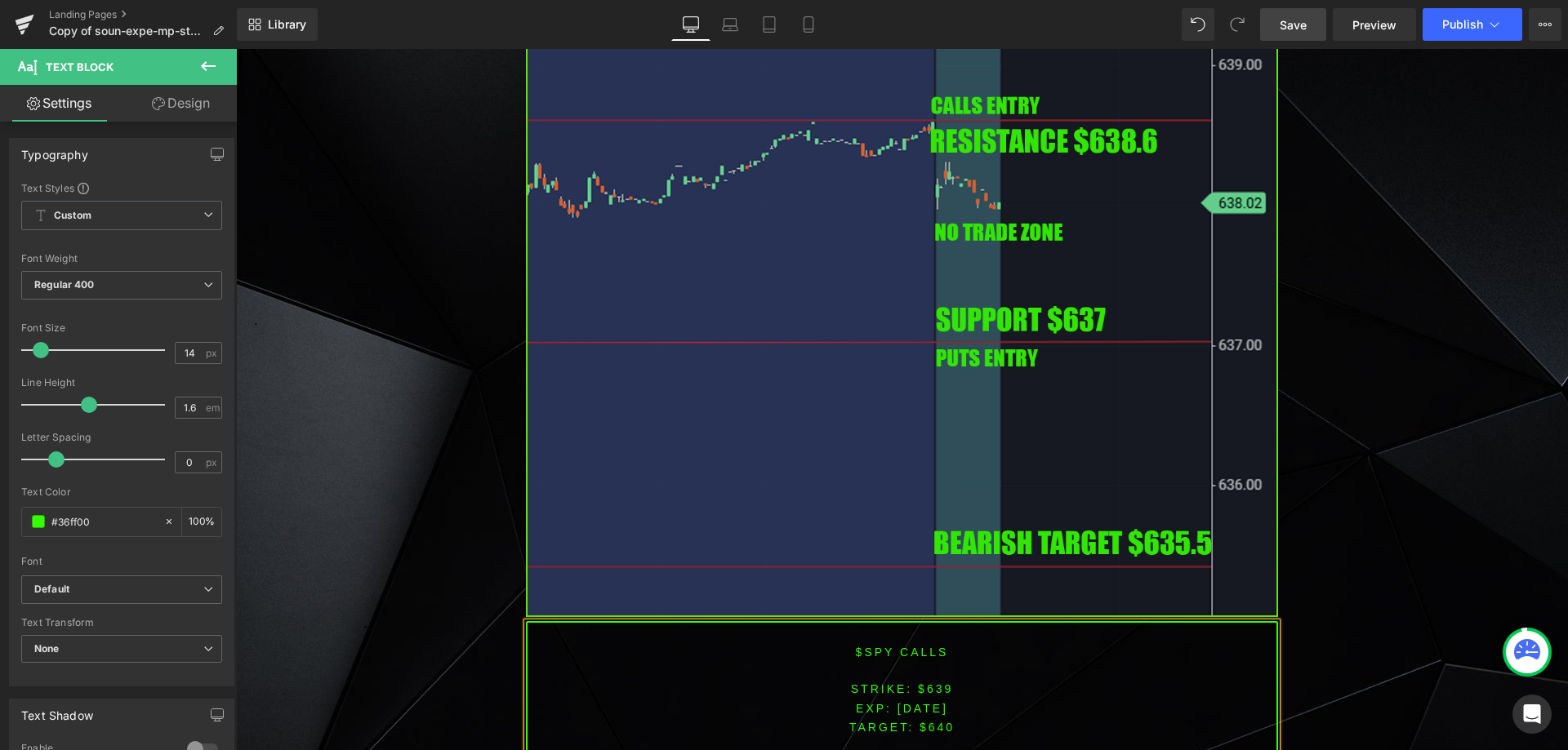
scroll to position [7581, 0]
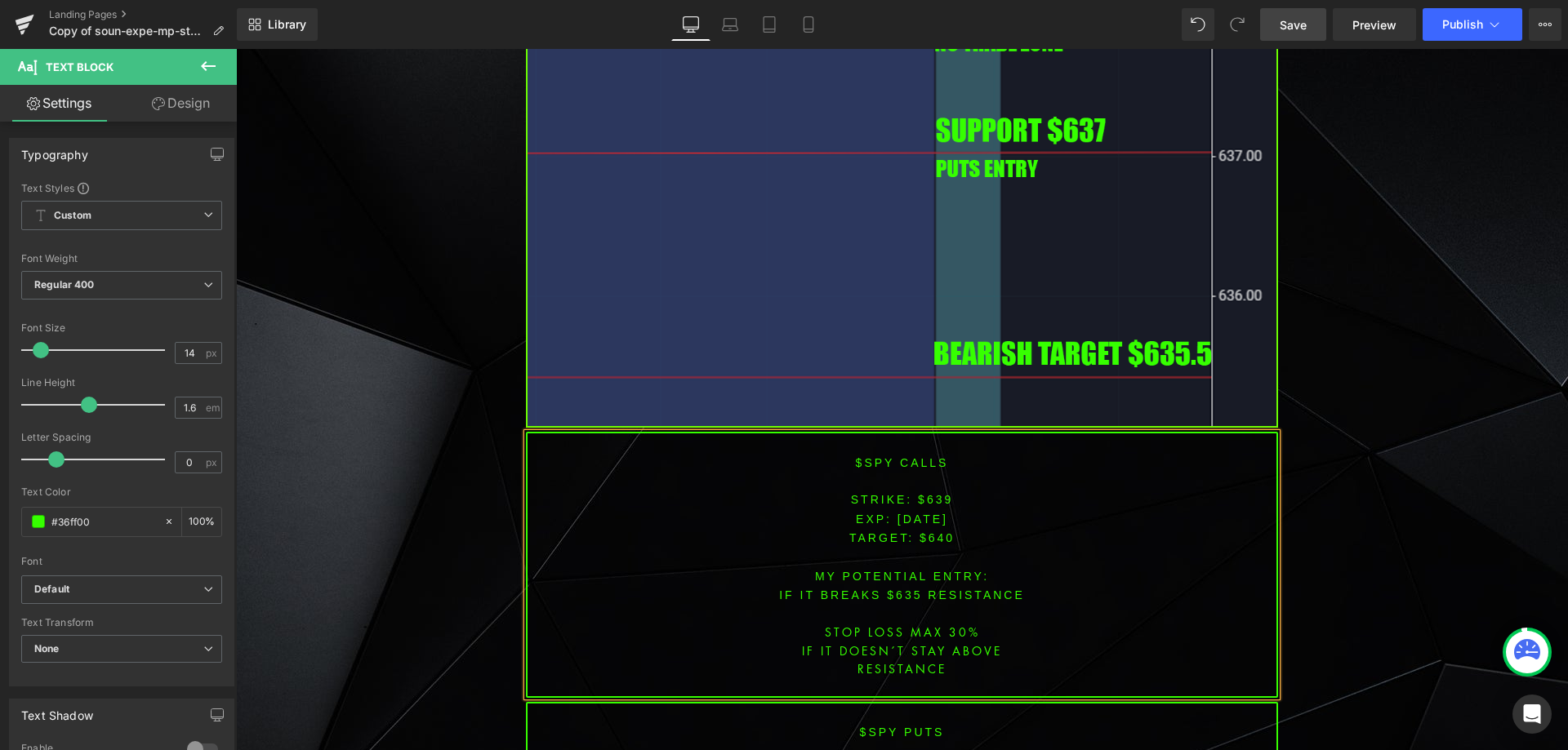
click at [886, 589] on font "IF IT breaks $635 resistance" at bounding box center [902, 596] width 246 height 13
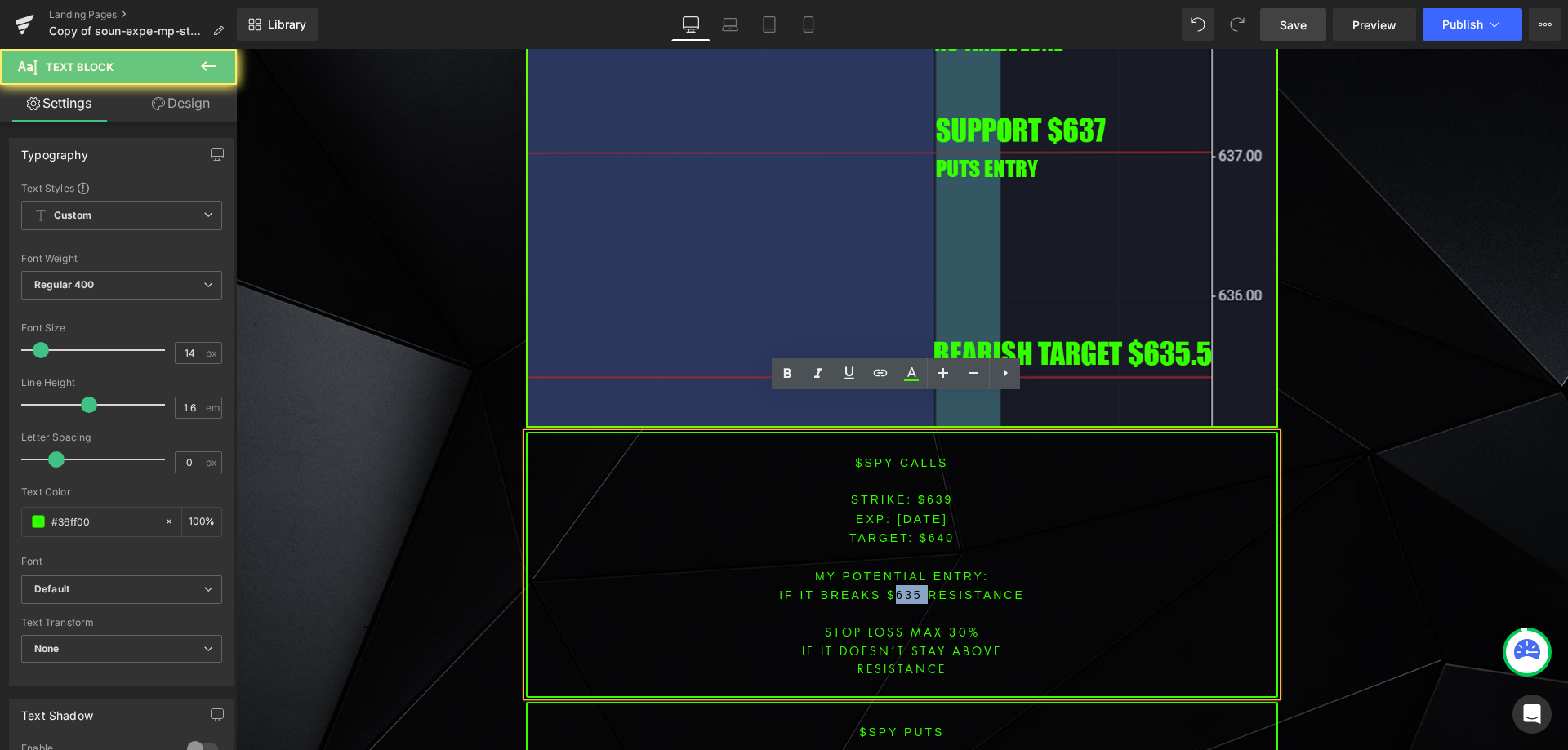
click at [886, 589] on font "IF IT breaks $635 resistance" at bounding box center [902, 596] width 246 height 13
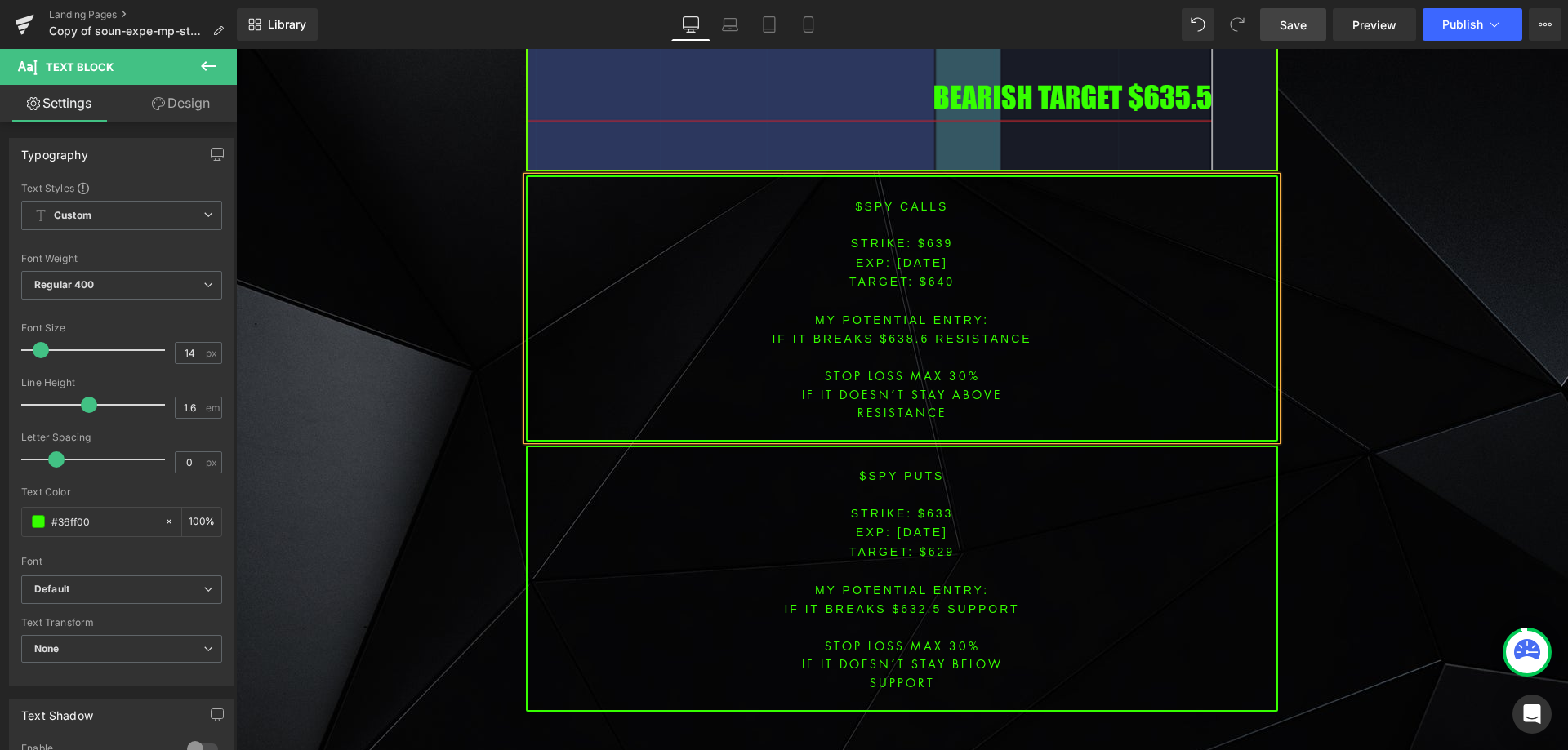
scroll to position [7881, 0]
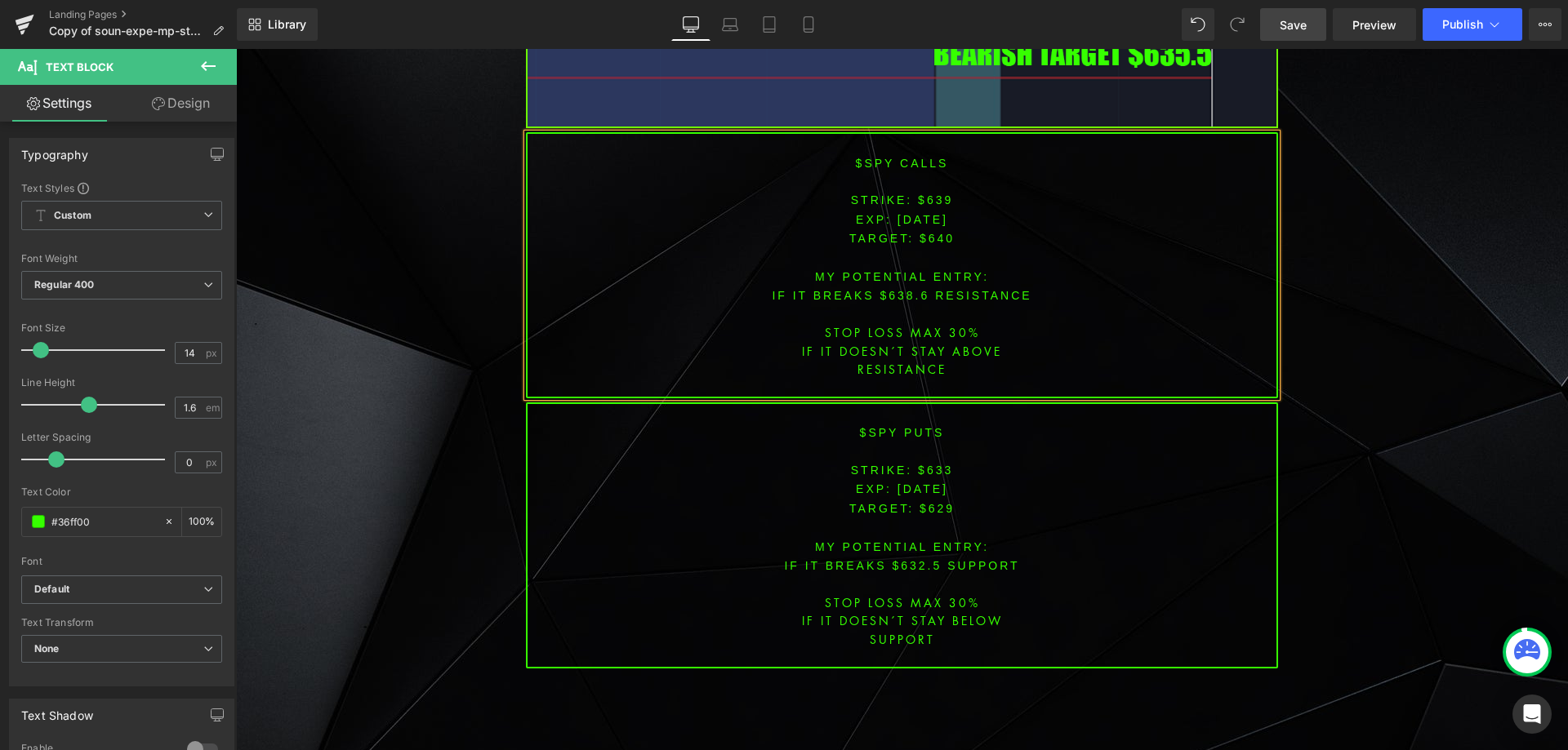
click at [907, 426] on font "$spy PUTS" at bounding box center [902, 433] width 85 height 13
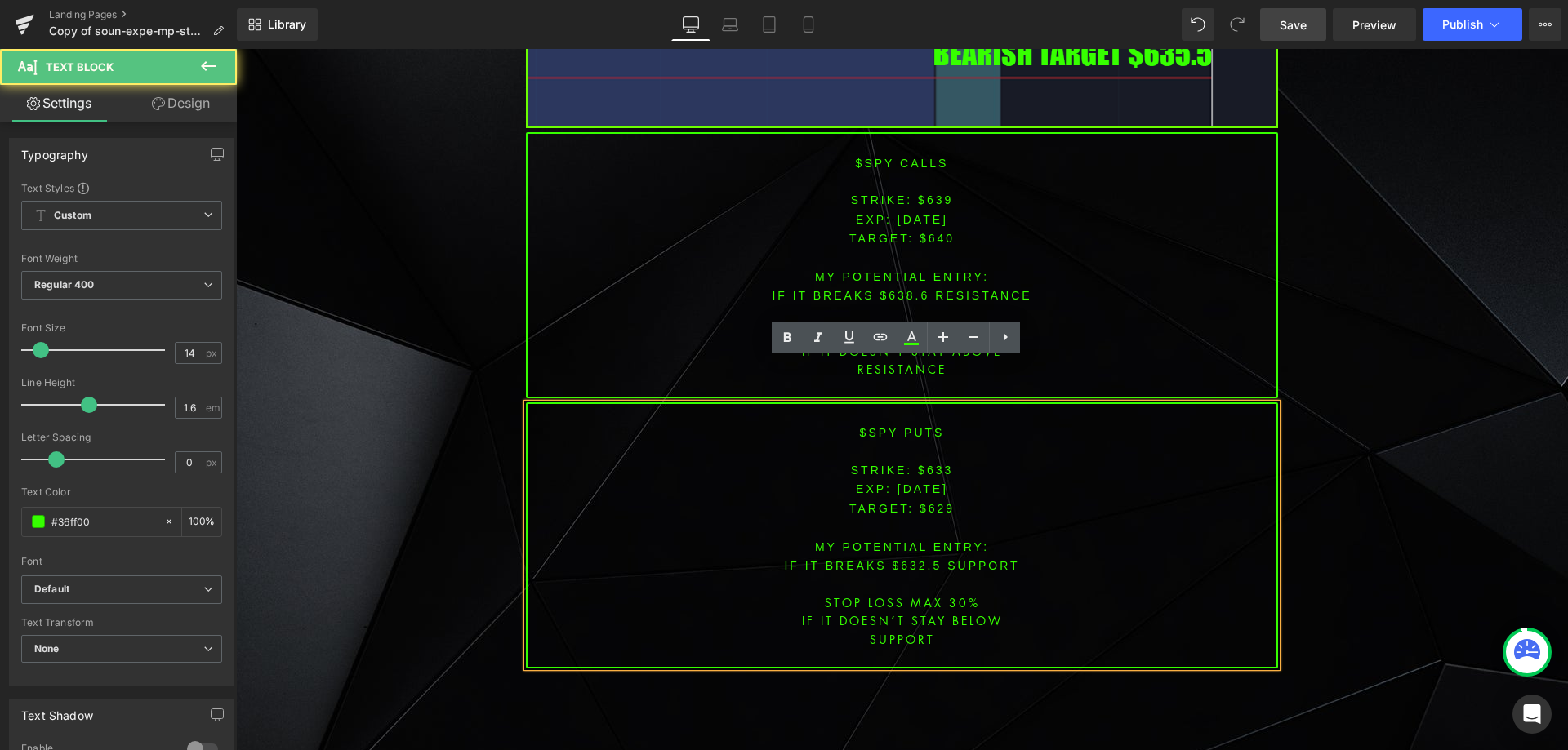
click at [922, 482] on span "[DATE]" at bounding box center [922, 489] width 51 height 13
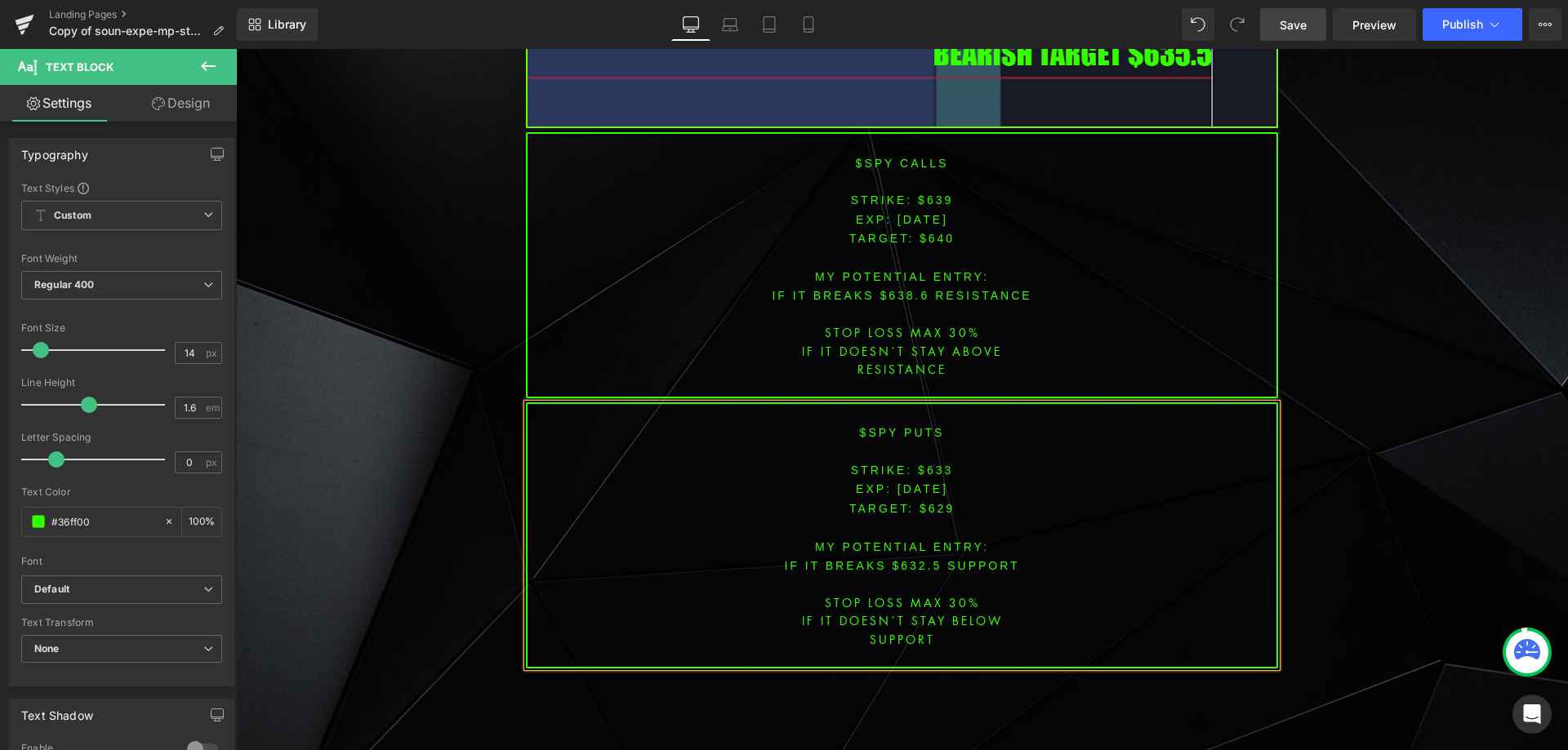
click at [927, 464] on font "STRIKE: $633" at bounding box center [903, 471] width 103 height 13
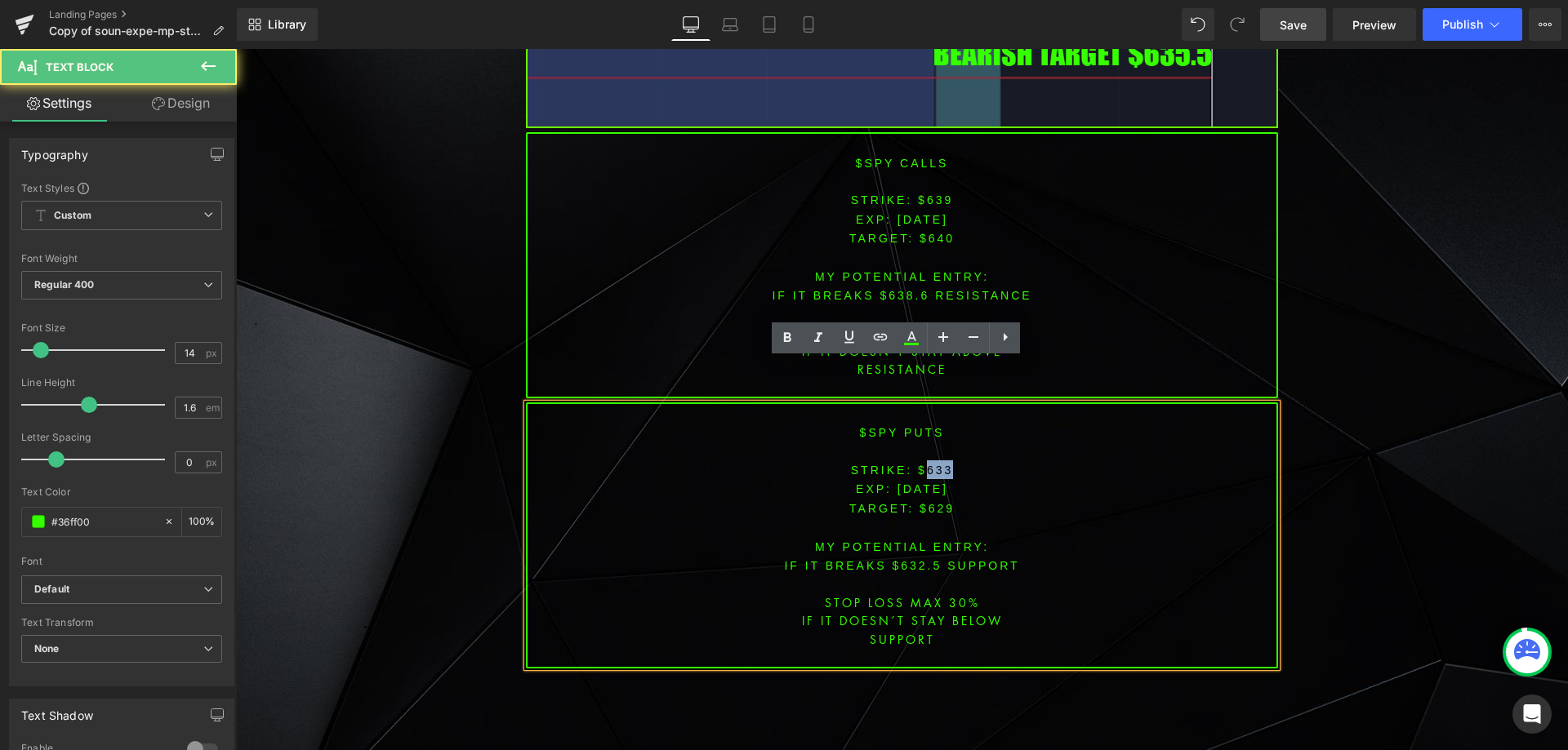
click at [927, 464] on font "STRIKE: $633" at bounding box center [903, 471] width 103 height 13
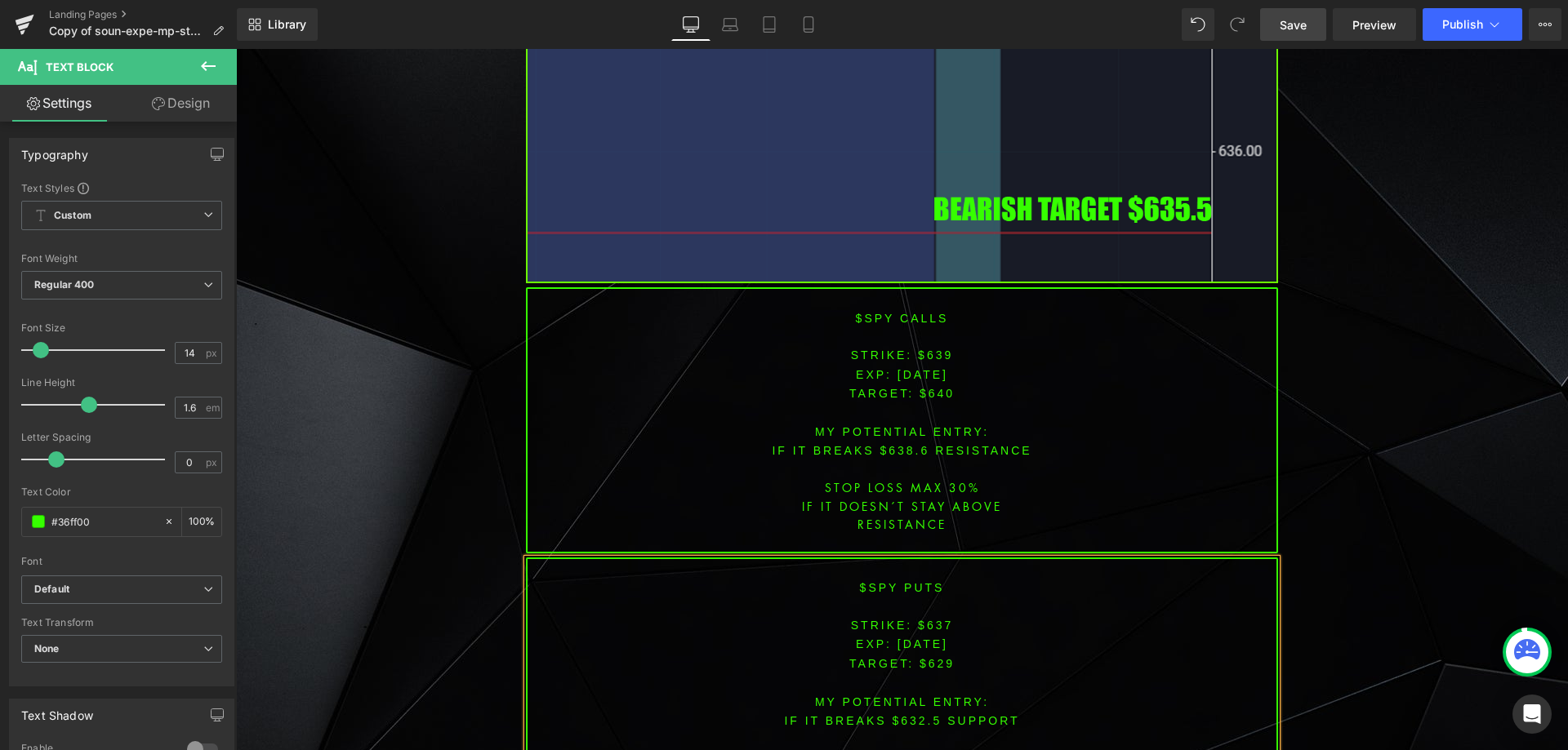
scroll to position [7727, 0]
click at [940, 657] on span "TARGET: $629" at bounding box center [902, 663] width 106 height 13
click at [909, 714] on font "IF IT breaks $632.5 SUPPORT" at bounding box center [901, 720] width 235 height 13
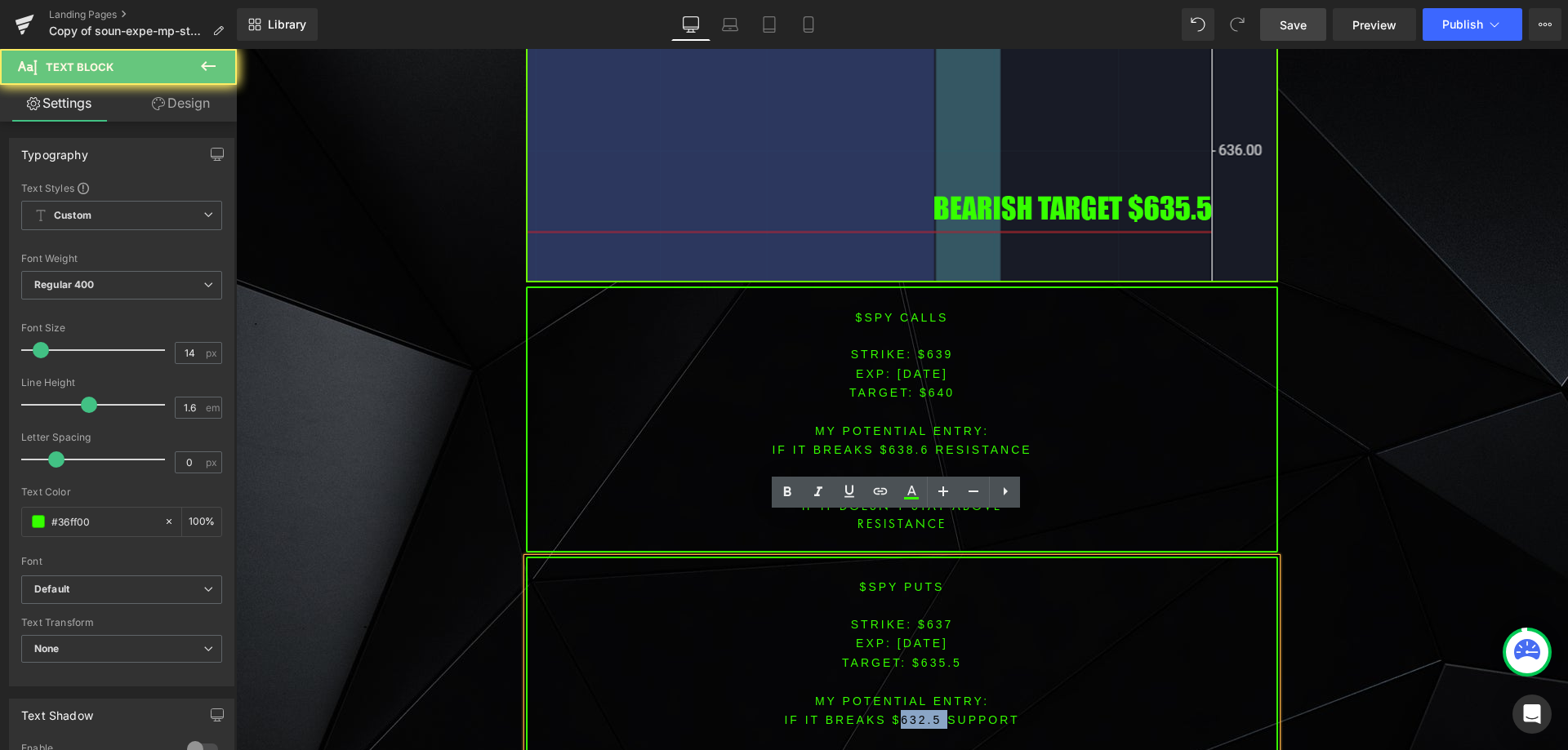
click at [909, 714] on font "IF IT breaks $632.5 SUPPORT" at bounding box center [901, 720] width 235 height 13
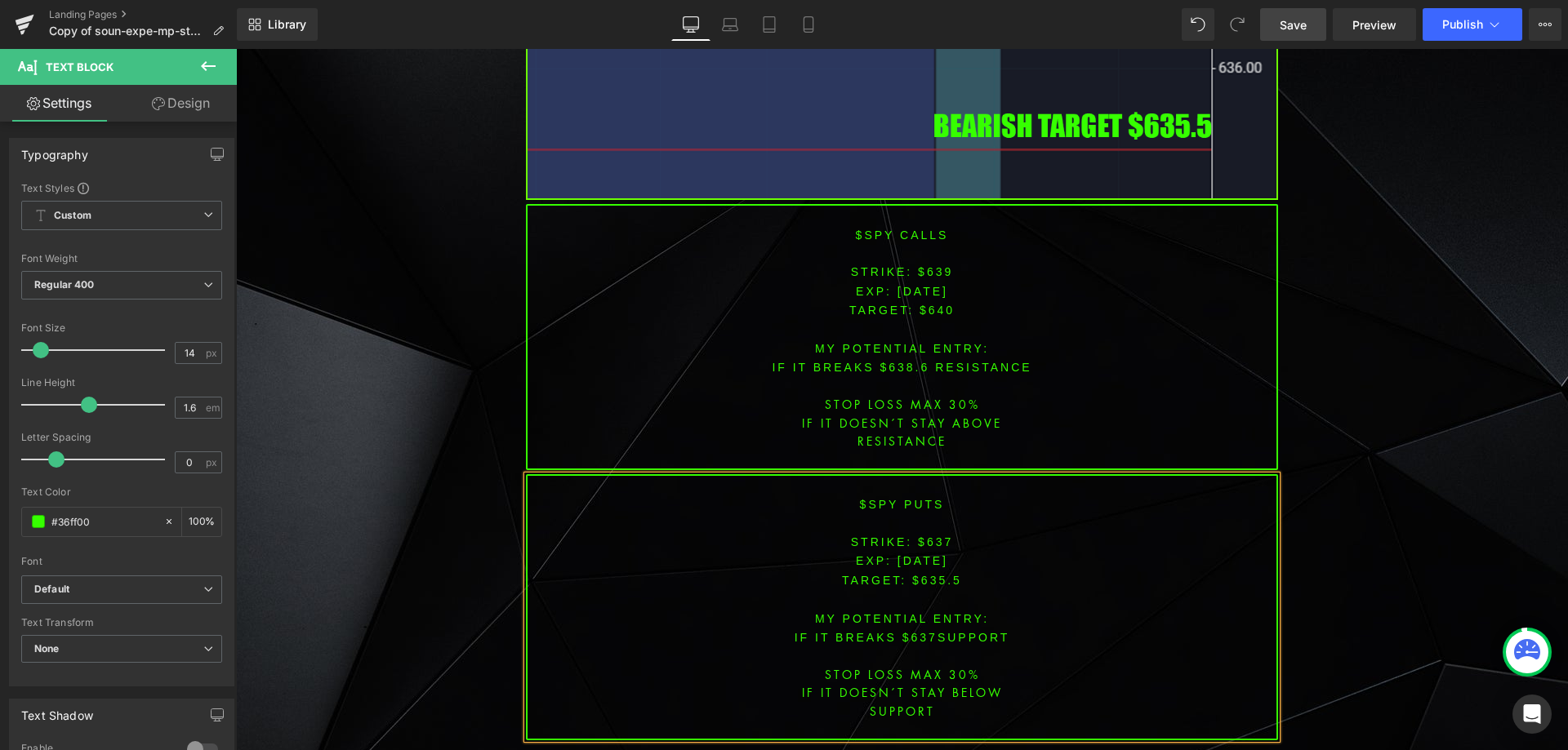
scroll to position [7818, 0]
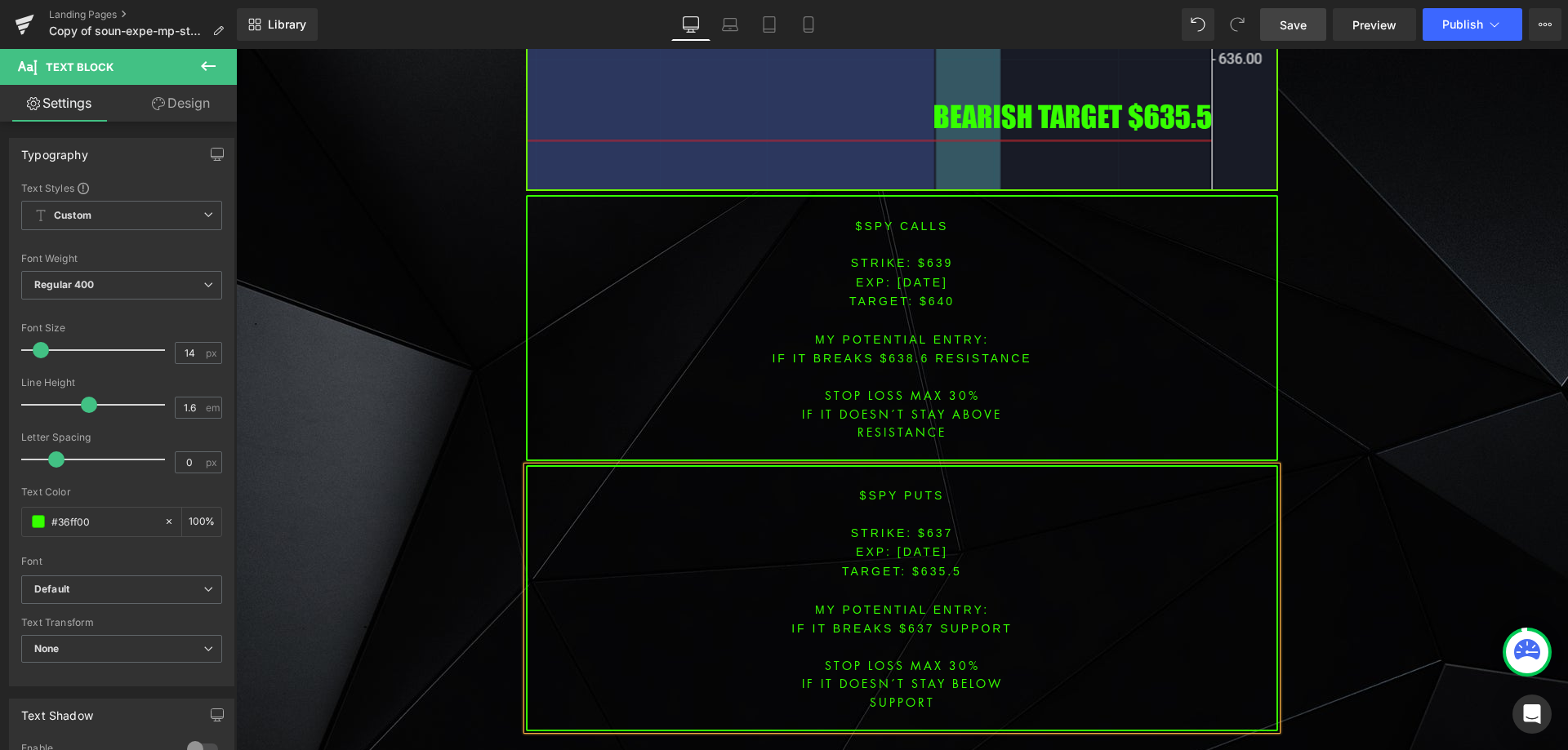
click at [1296, 22] on span "Save" at bounding box center [1293, 25] width 27 height 17
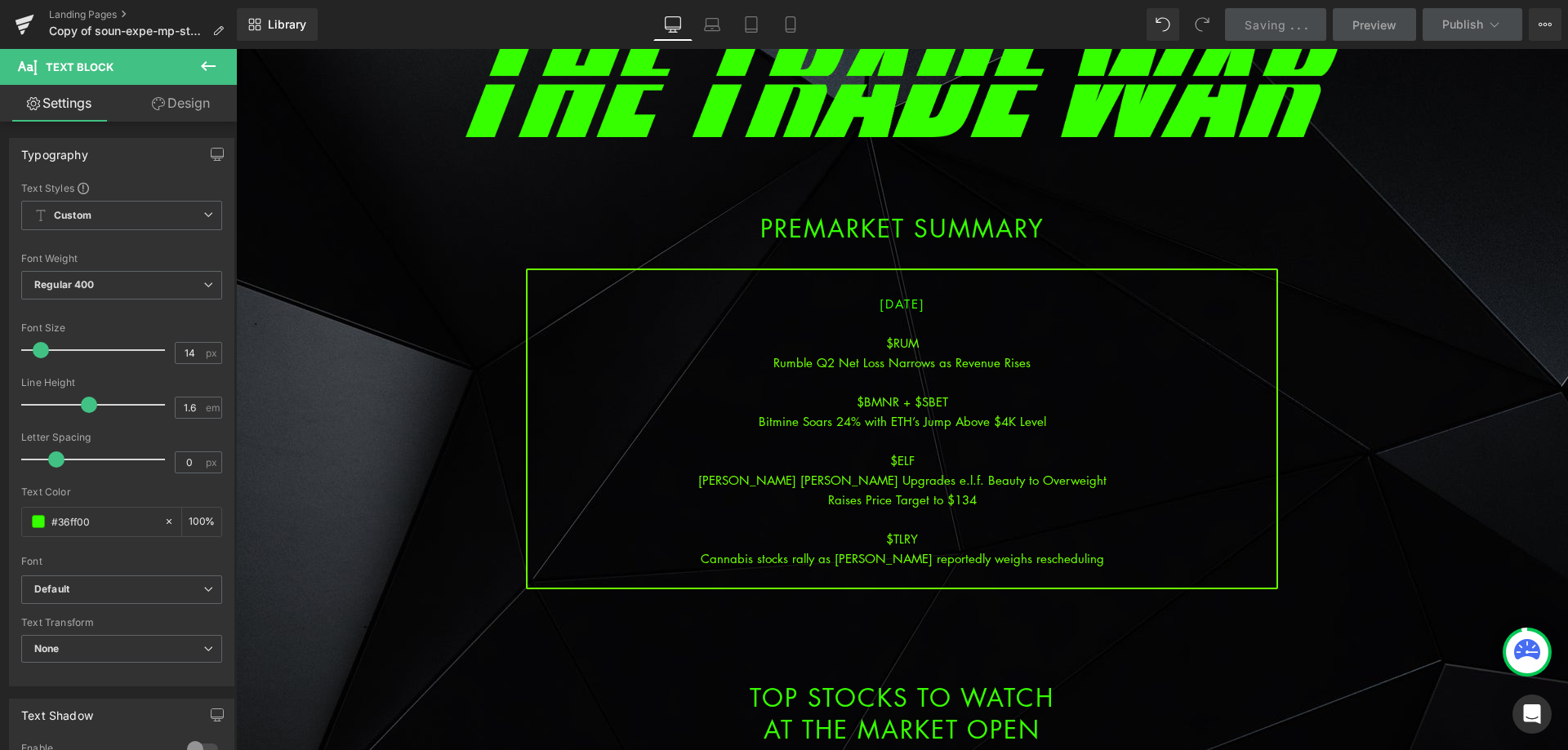
scroll to position [163, 0]
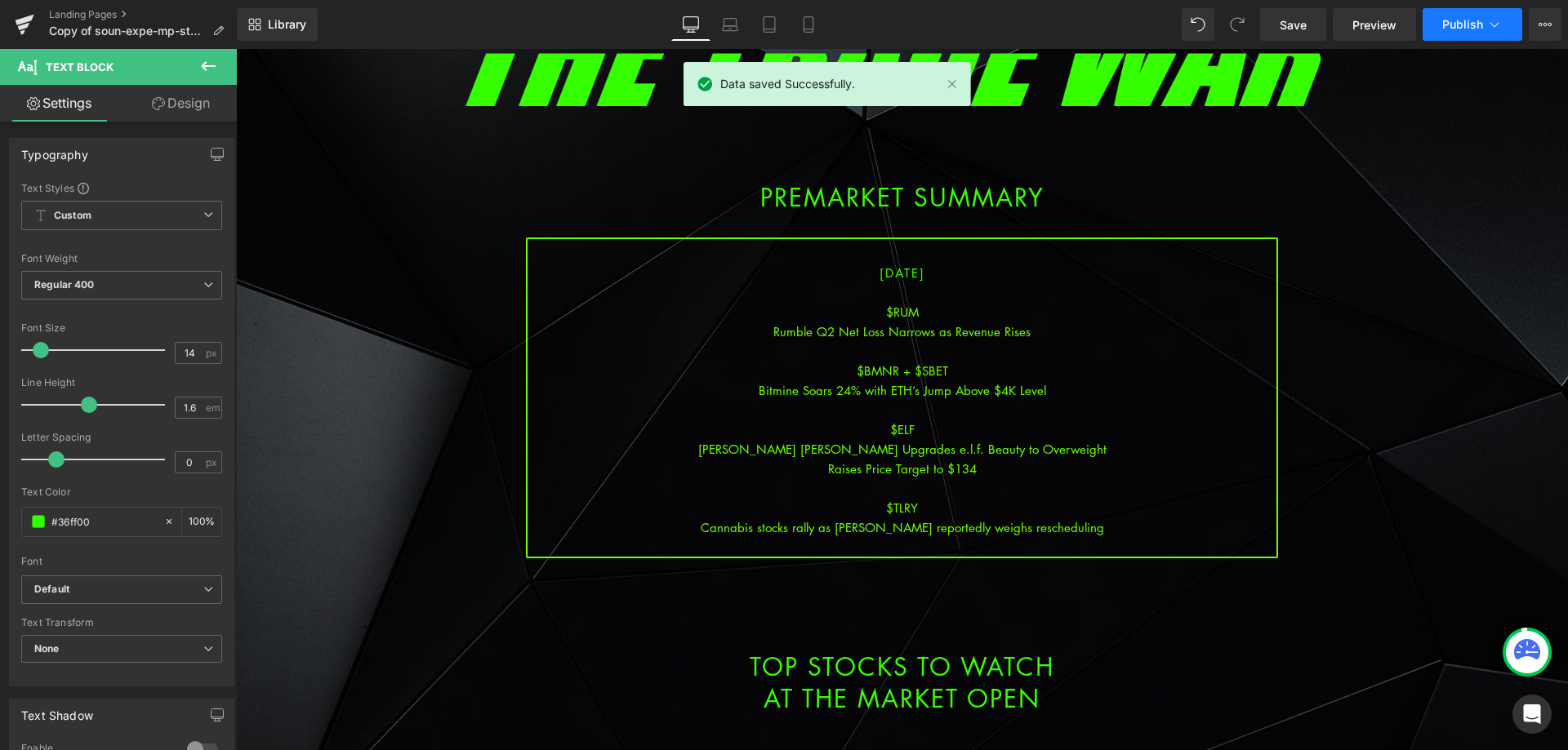
click at [1493, 26] on icon at bounding box center [1494, 24] width 9 height 5
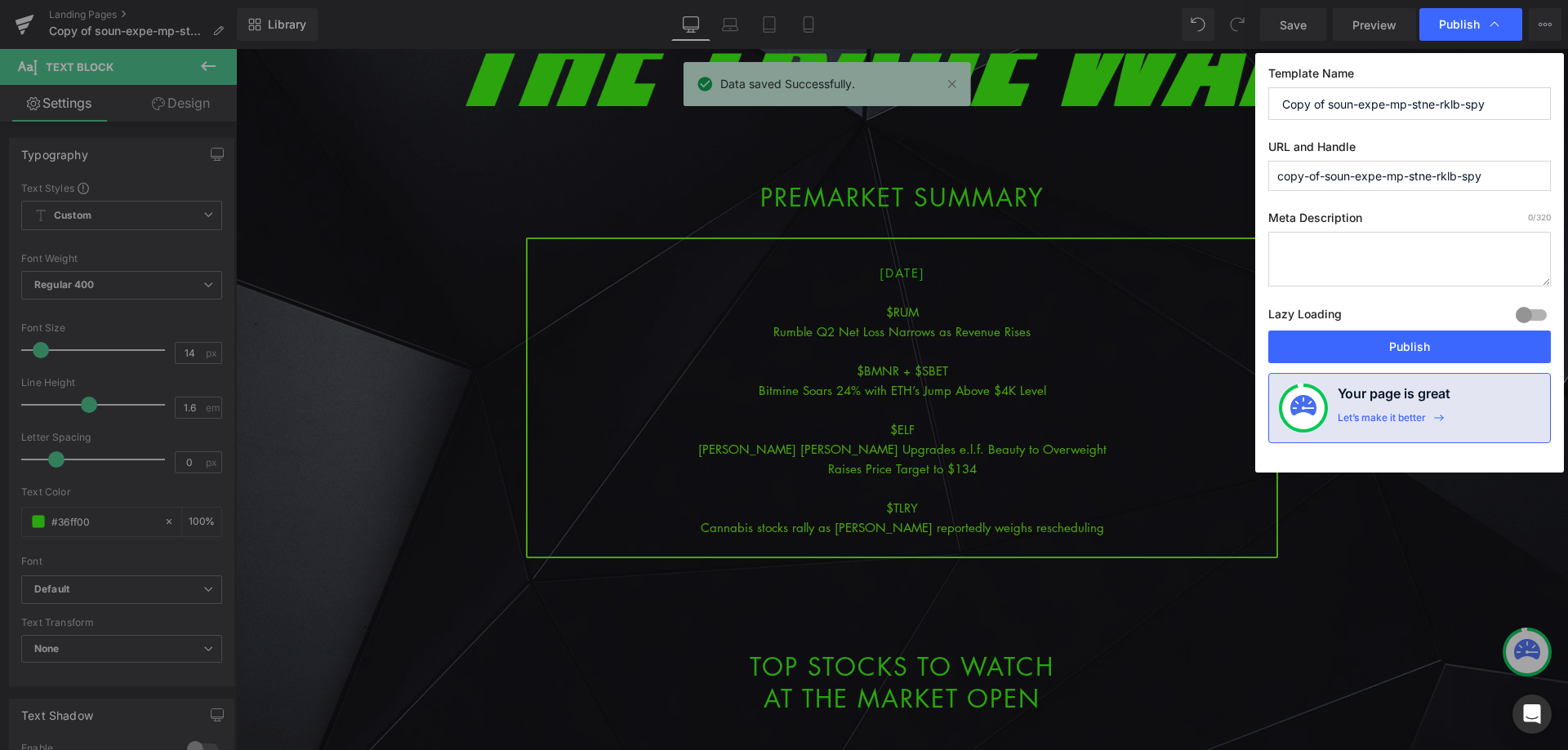
drag, startPoint x: 1494, startPoint y: 97, endPoint x: 1208, endPoint y: 91, distance: 286.1
click at [1208, 91] on div "Publish Template Name Copy of soun-expe-mp-stne-rklb-spy URL and Handle copy-of…" at bounding box center [784, 375] width 1568 height 750
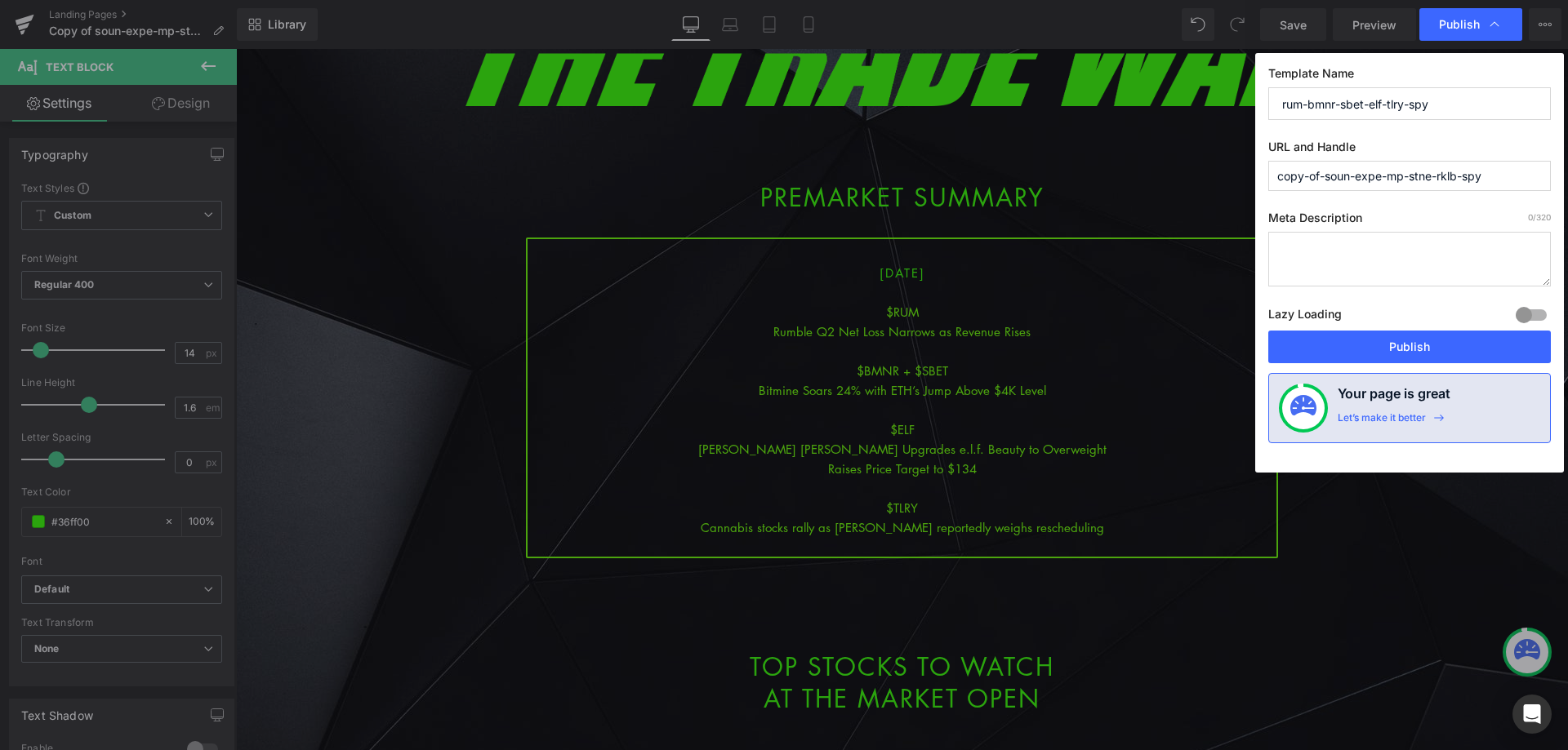
drag, startPoint x: 1456, startPoint y: 106, endPoint x: 1232, endPoint y: 105, distance: 224.0
click at [1234, 105] on div "Publish Template Name rum-bmnr-sbet-elf-tlry-spy URL and Handle copy-of-soun-ex…" at bounding box center [784, 375] width 1568 height 750
type input "rum-bmnr-sbet-elf-tlry-spy"
drag, startPoint x: 1513, startPoint y: 180, endPoint x: 1156, endPoint y: 204, distance: 357.8
click at [1156, 204] on div "Publish Template Name rum-bmnr-sbet-elf-tlry-spy URL and Handle copy-of-soun-ex…" at bounding box center [784, 375] width 1568 height 750
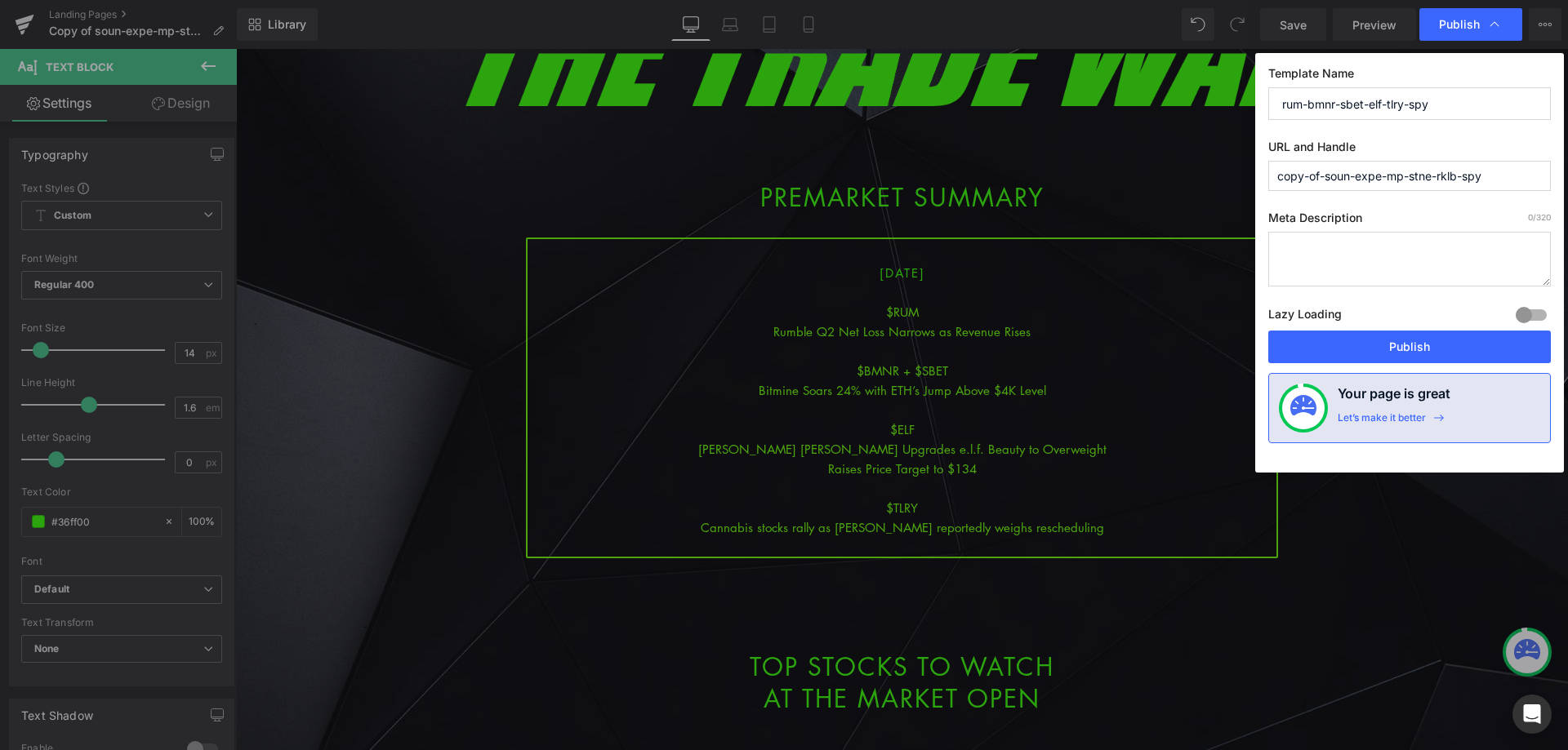
paste input "rum-bmnr-sbet-elf-tlry"
type input "rum-bmnr-sbet-elf-tlry-spy"
drag, startPoint x: 1122, startPoint y: 299, endPoint x: 1367, endPoint y: 348, distance: 249.9
click at [1367, 348] on button "Publish" at bounding box center [1409, 347] width 282 height 32
